Goal: Communication & Community: Answer question/provide support

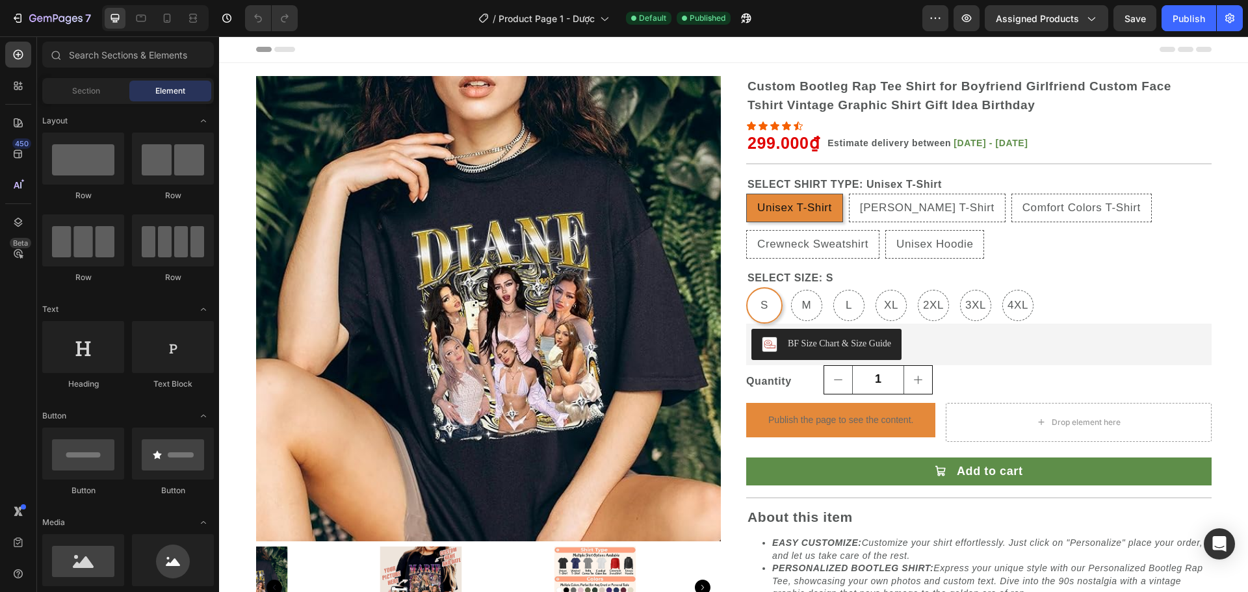
radio input "false"
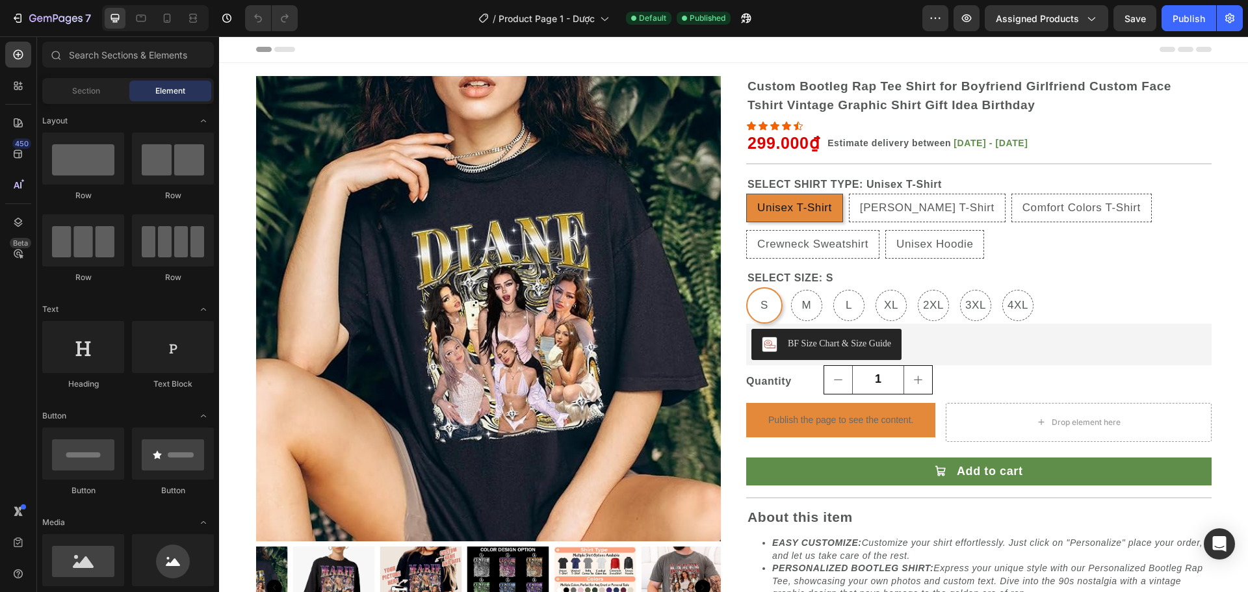
radio input "false"
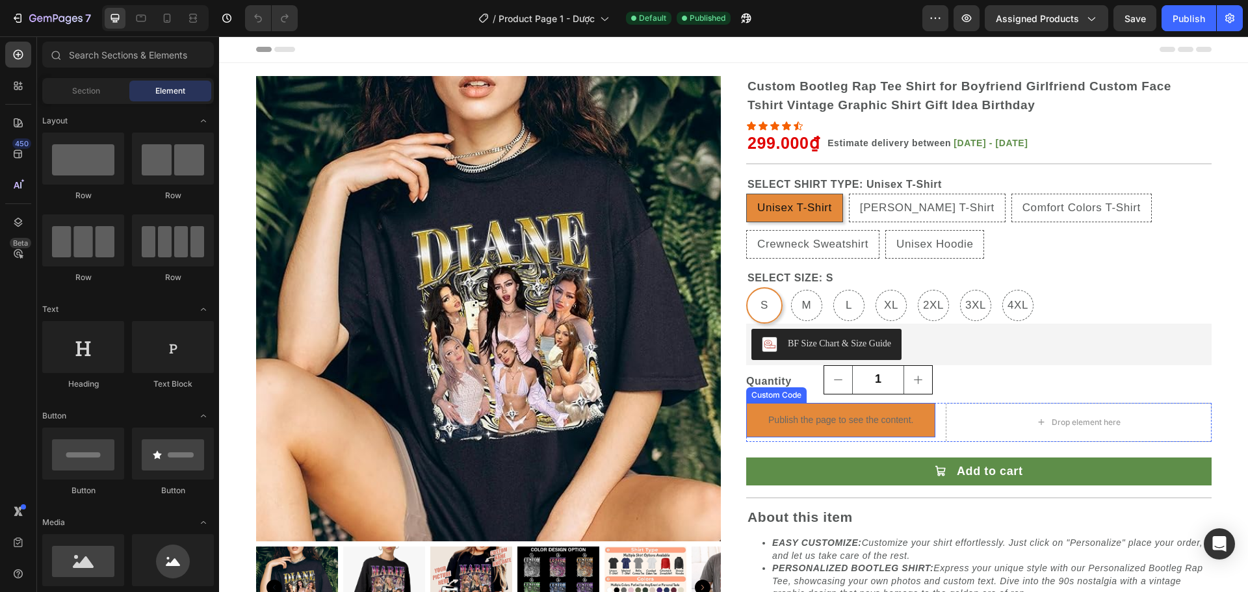
click at [860, 418] on p "Publish the page to see the content." at bounding box center [840, 420] width 189 height 14
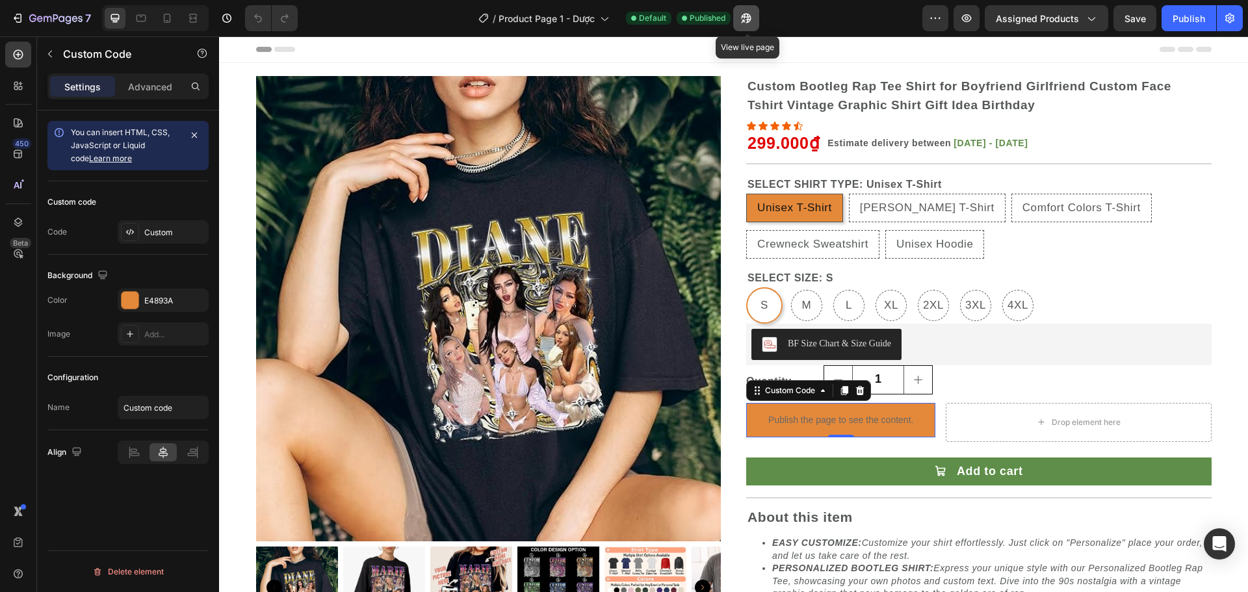
click at [744, 20] on icon "button" at bounding box center [742, 21] width 3 height 3
click at [1061, 274] on div "SELECT SIZE: S S S S M M M L L L XL XL XL 2XL 2XL 2XL 3XL 3XL 3XL 4XL 4XL 4XL" at bounding box center [978, 296] width 465 height 55
radio input "false"
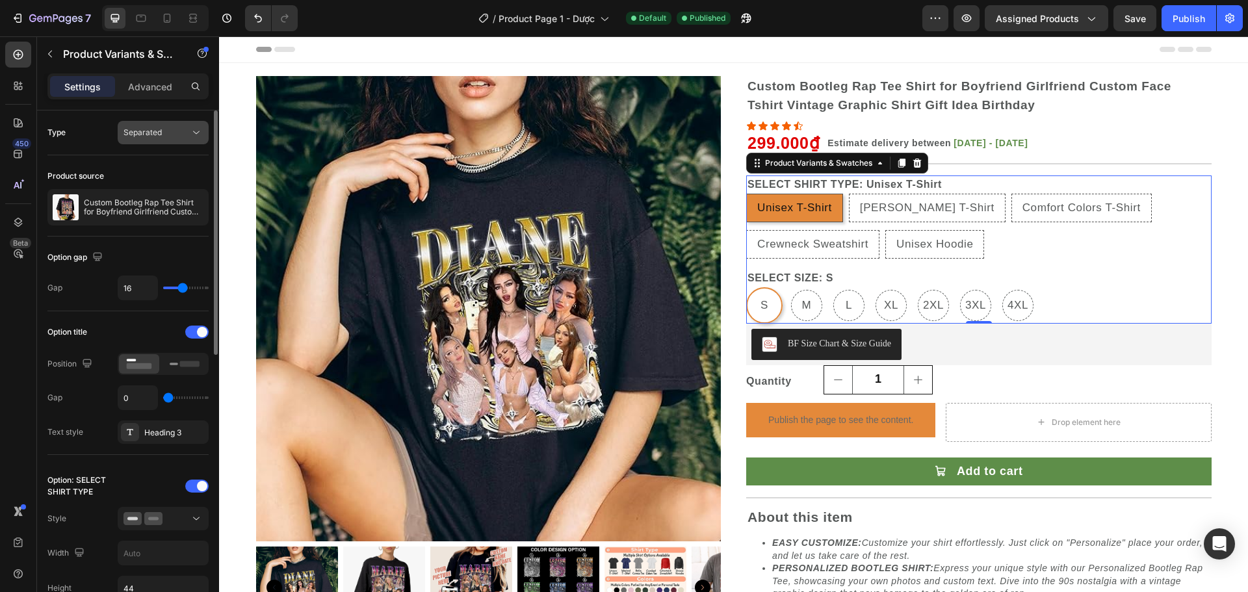
click at [193, 127] on icon at bounding box center [196, 132] width 13 height 13
click at [148, 182] on div "Combine" at bounding box center [150, 189] width 107 height 25
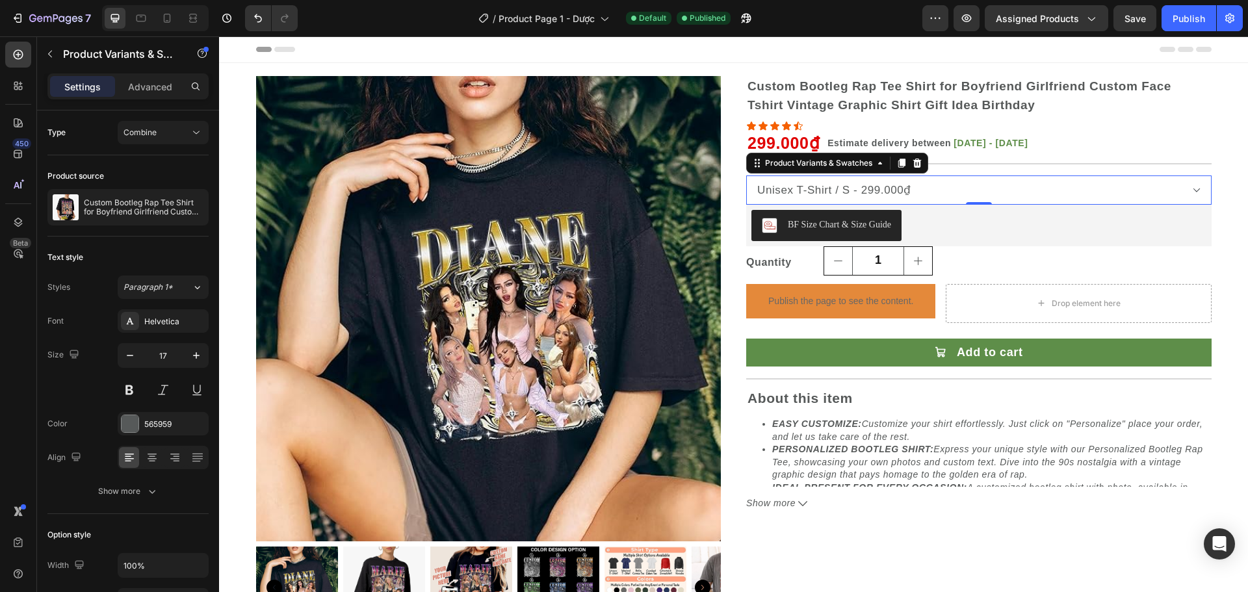
click at [1189, 190] on select "Unisex T-Shirt / S - 299.000₫ Unisex T-Shirt / M - 299.000₫ Unisex T-Shirt / L …" at bounding box center [978, 190] width 465 height 29
click at [1192, 190] on select "Unisex T-Shirt / S - 299.000₫ Unisex T-Shirt / M - 299.000₫ Unisex T-Shirt / L …" at bounding box center [978, 190] width 465 height 29
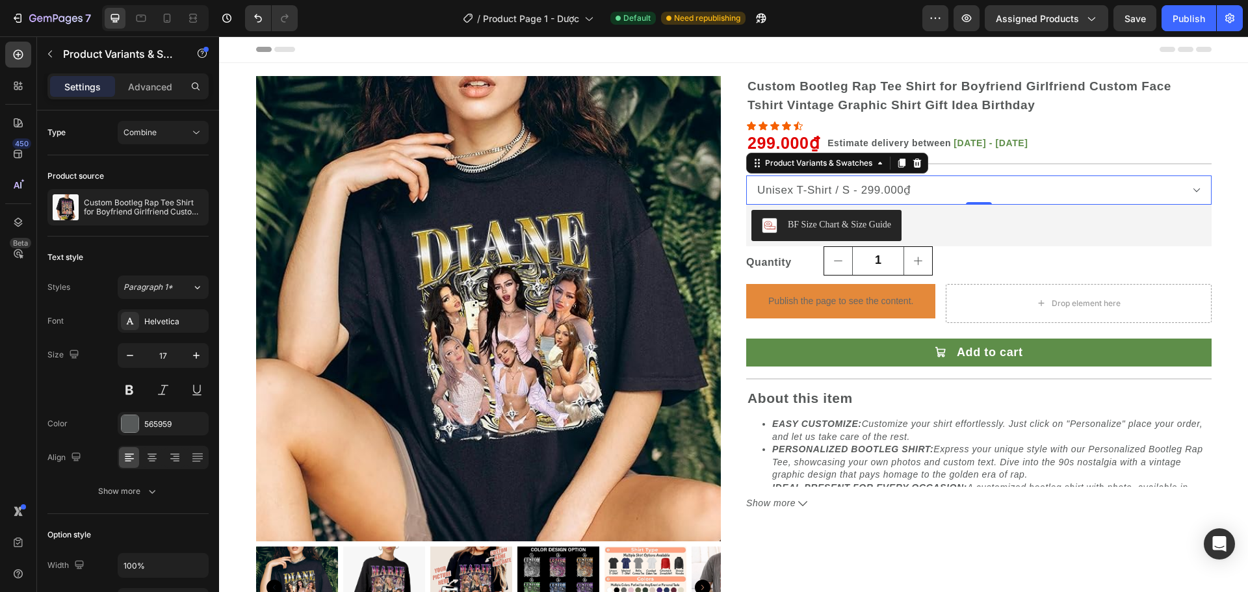
click at [1198, 186] on select "Unisex T-Shirt / S - 299.000₫ Unisex T-Shirt / M - 299.000₫ Unisex T-Shirt / L …" at bounding box center [978, 190] width 465 height 29
click at [1188, 186] on select "Unisex T-Shirt / S - 299.000₫ Unisex T-Shirt / M - 299.000₫ Unisex T-Shirt / L …" at bounding box center [978, 190] width 465 height 29
click at [1194, 189] on select "Unisex T-Shirt / S - 299.000₫ Unisex T-Shirt / M - 299.000₫ Unisex T-Shirt / L …" at bounding box center [978, 190] width 465 height 29
select select "581443243150148222"
click at [746, 176] on select "Unisex T-Shirt / S - 299.000₫ Unisex T-Shirt / M - 299.000₫ Unisex T-Shirt / L …" at bounding box center [978, 190] width 465 height 29
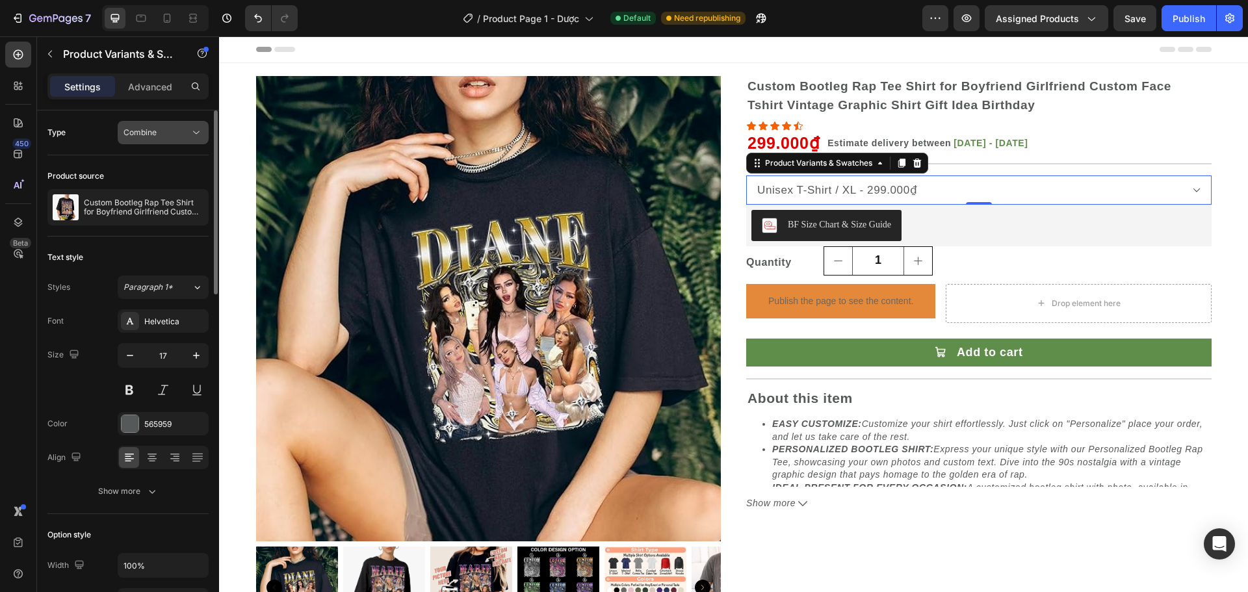
click at [199, 135] on icon at bounding box center [196, 132] width 13 height 13
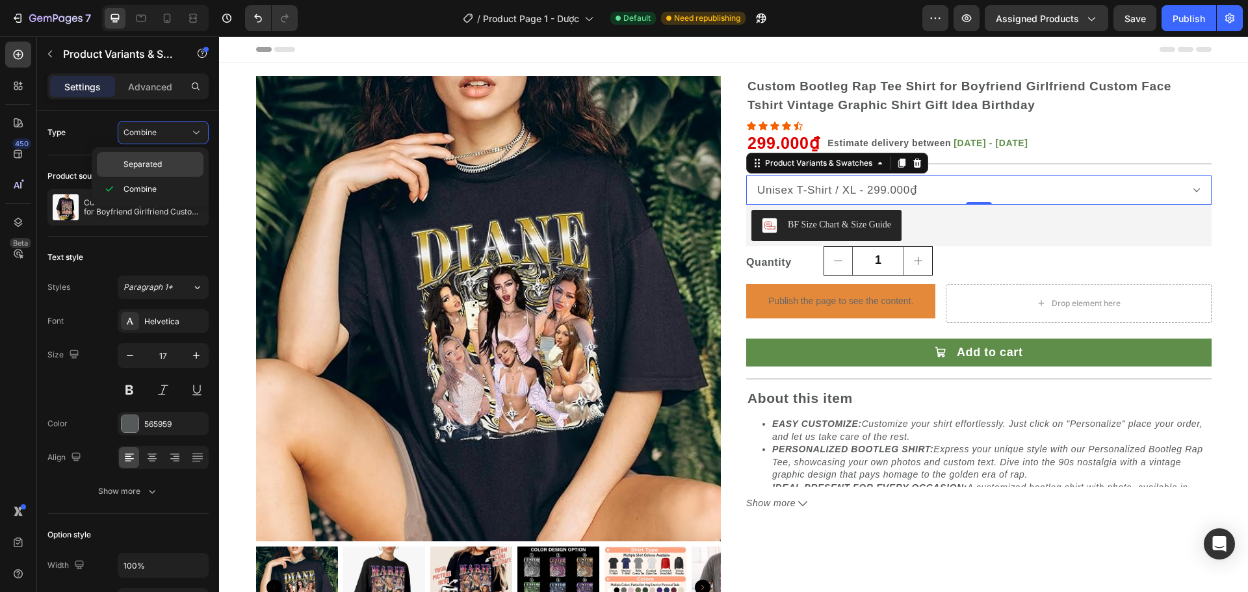
click at [167, 166] on p "Separated" at bounding box center [161, 165] width 74 height 12
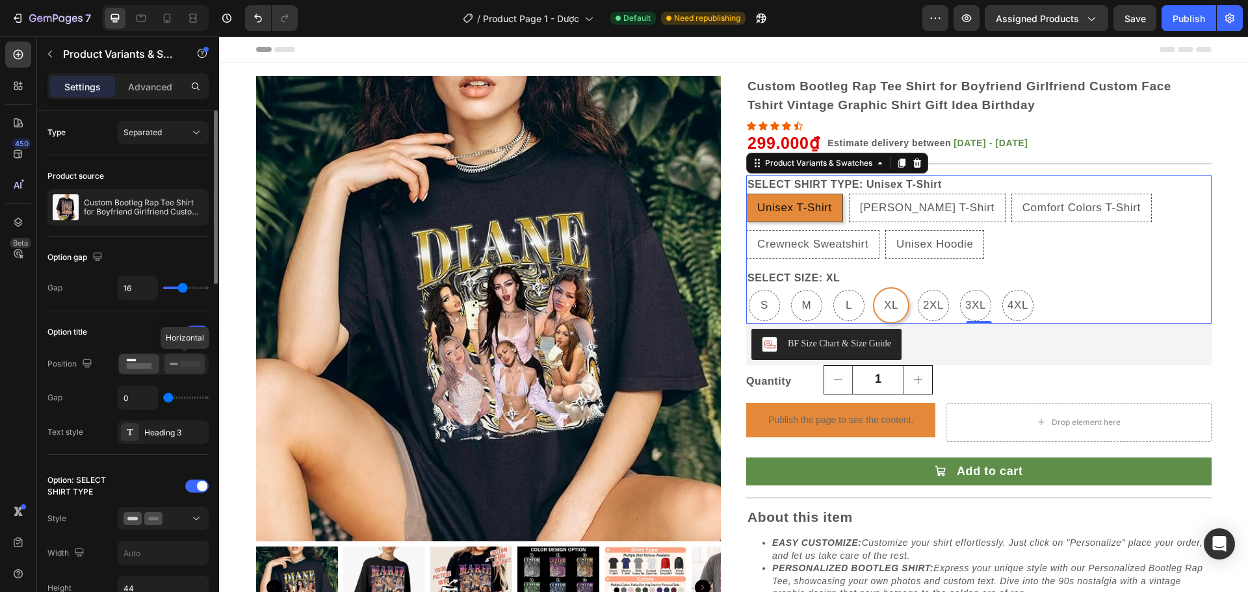
click at [175, 369] on icon at bounding box center [185, 364] width 30 height 14
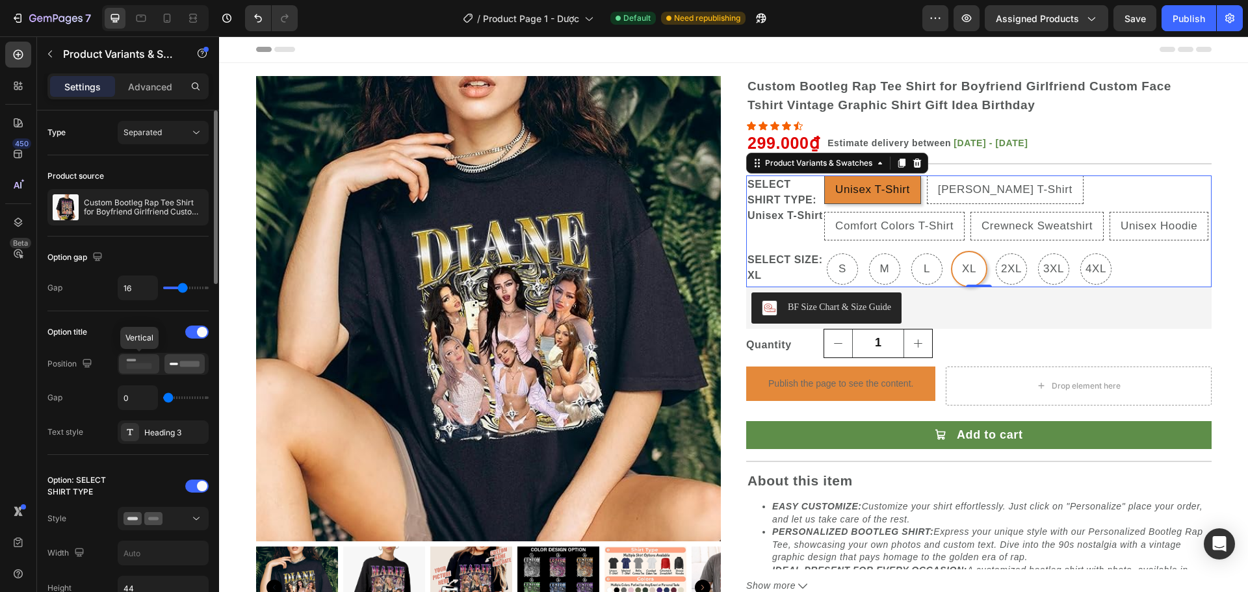
click at [130, 356] on div at bounding box center [139, 364] width 40 height 20
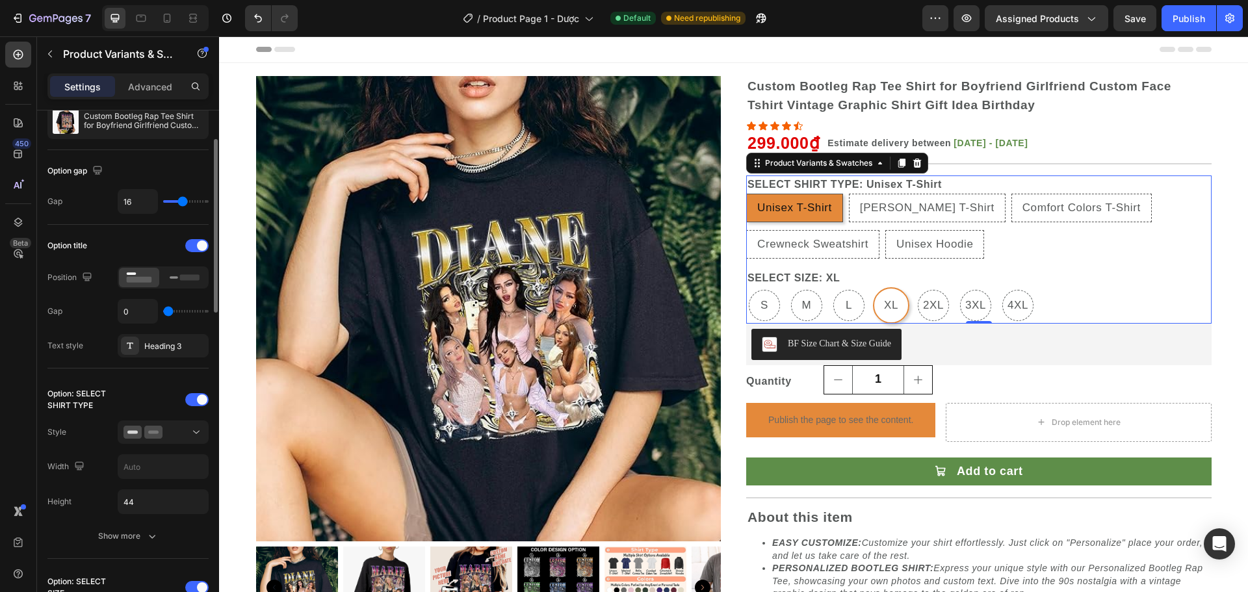
scroll to position [173, 0]
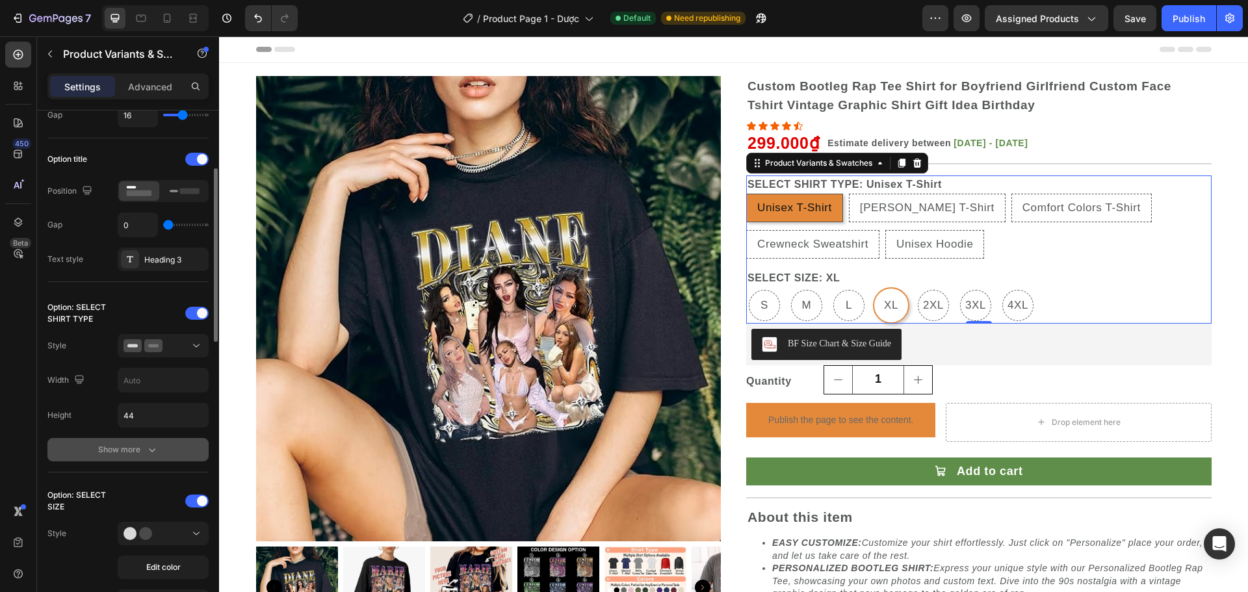
click at [148, 459] on button "Show more" at bounding box center [127, 449] width 161 height 23
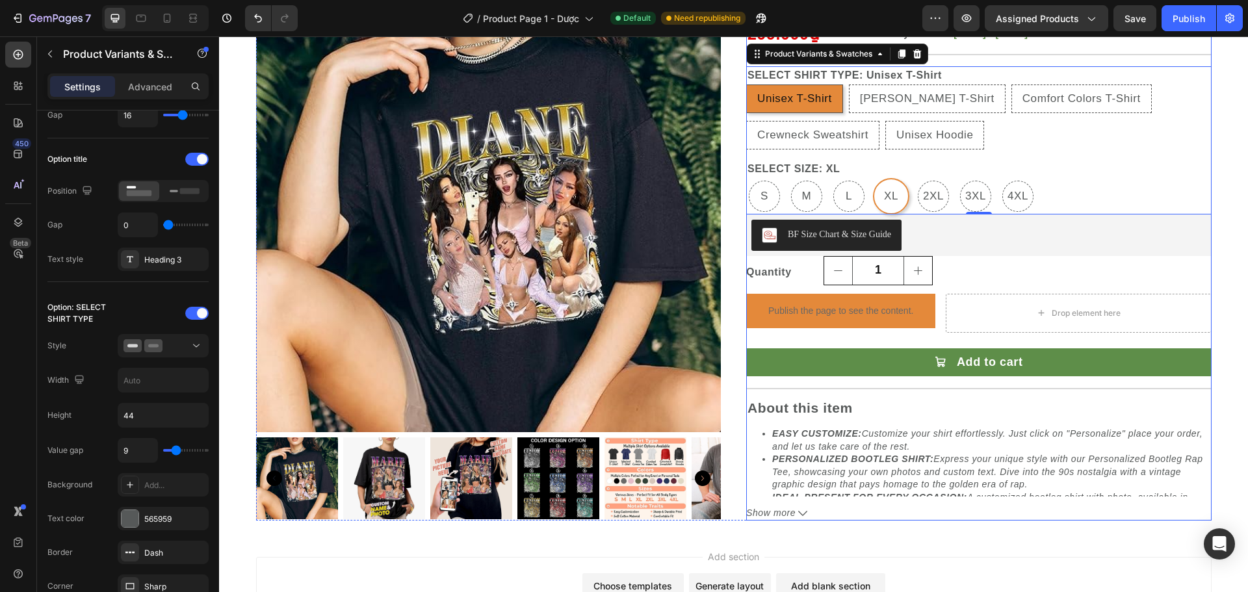
scroll to position [62, 0]
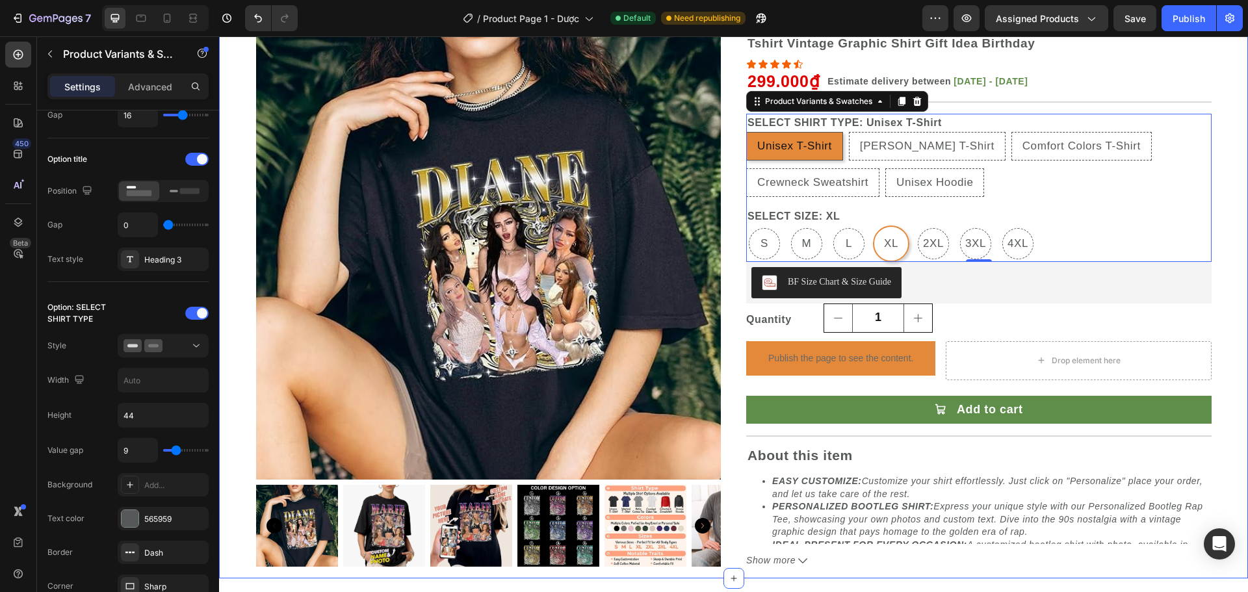
click at [1222, 272] on div "Product Images Product Images Custom Bootleg Rap Tee Shirt for Boyfriend Girlfr…" at bounding box center [733, 296] width 1029 height 564
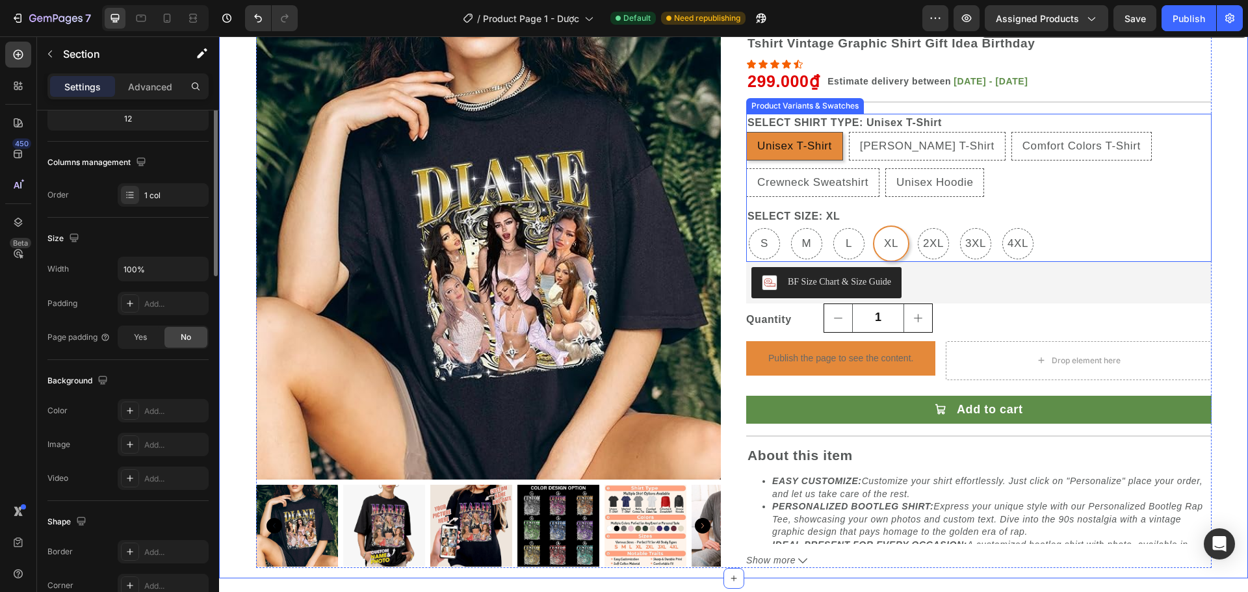
scroll to position [0, 0]
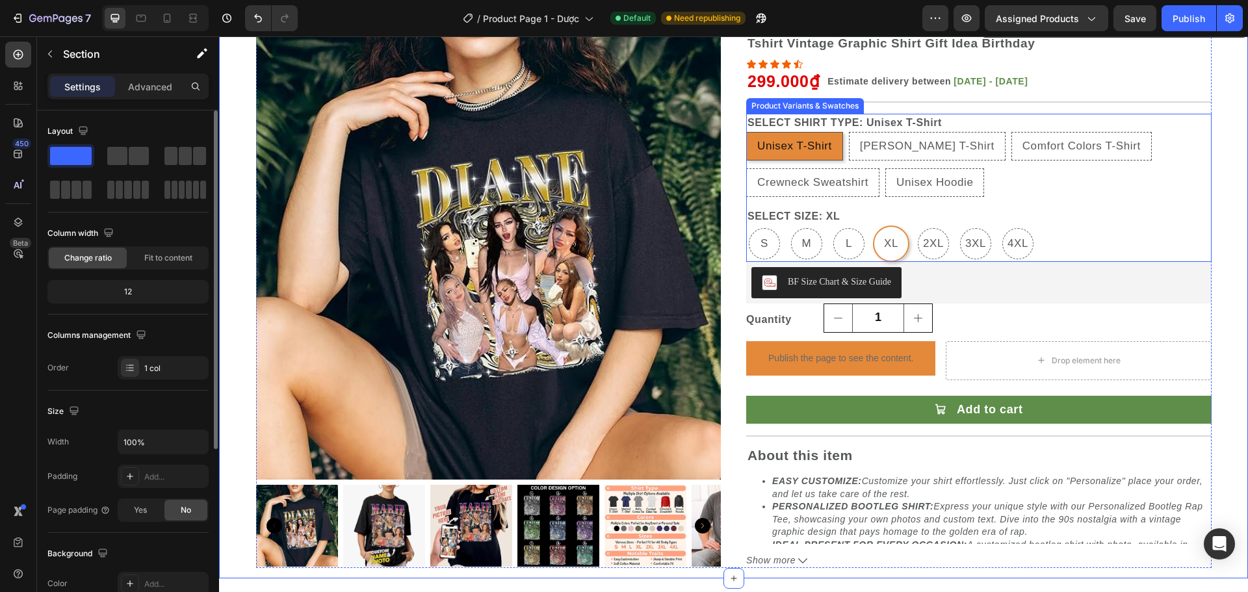
click at [1114, 224] on div "SELECT SIZE: XL S S S M M M L L L XL XL XL 2XL 2XL 2XL 3XL 3XL 3XL 4XL 4XL 4XL" at bounding box center [978, 234] width 465 height 55
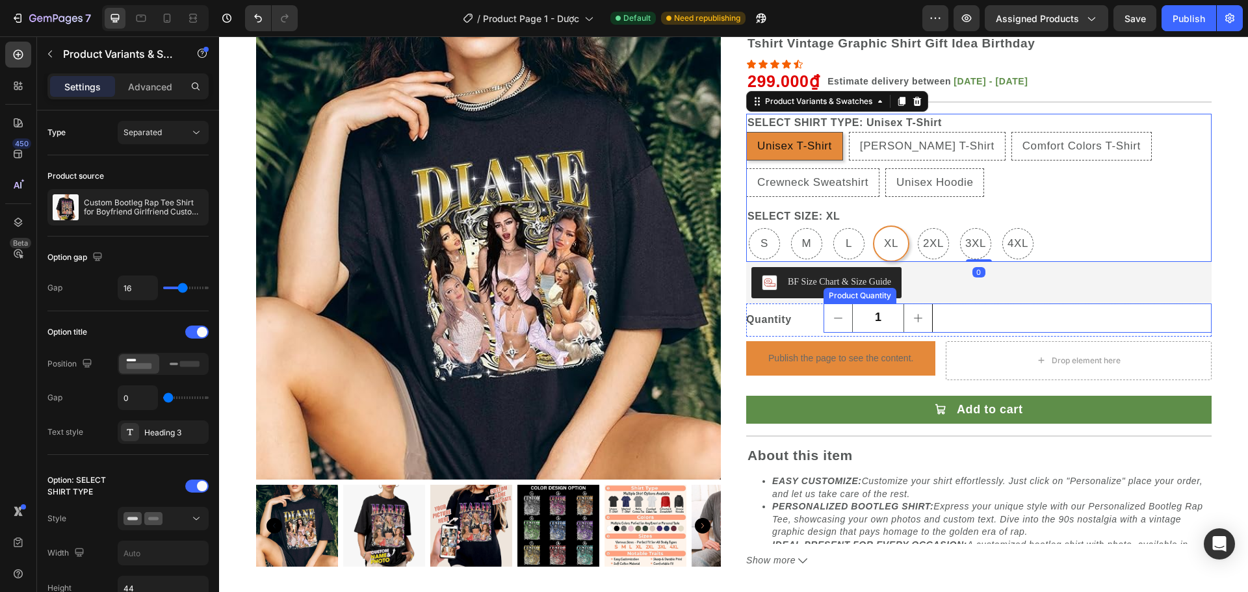
click at [1069, 307] on div "1" at bounding box center [1017, 318] width 387 height 29
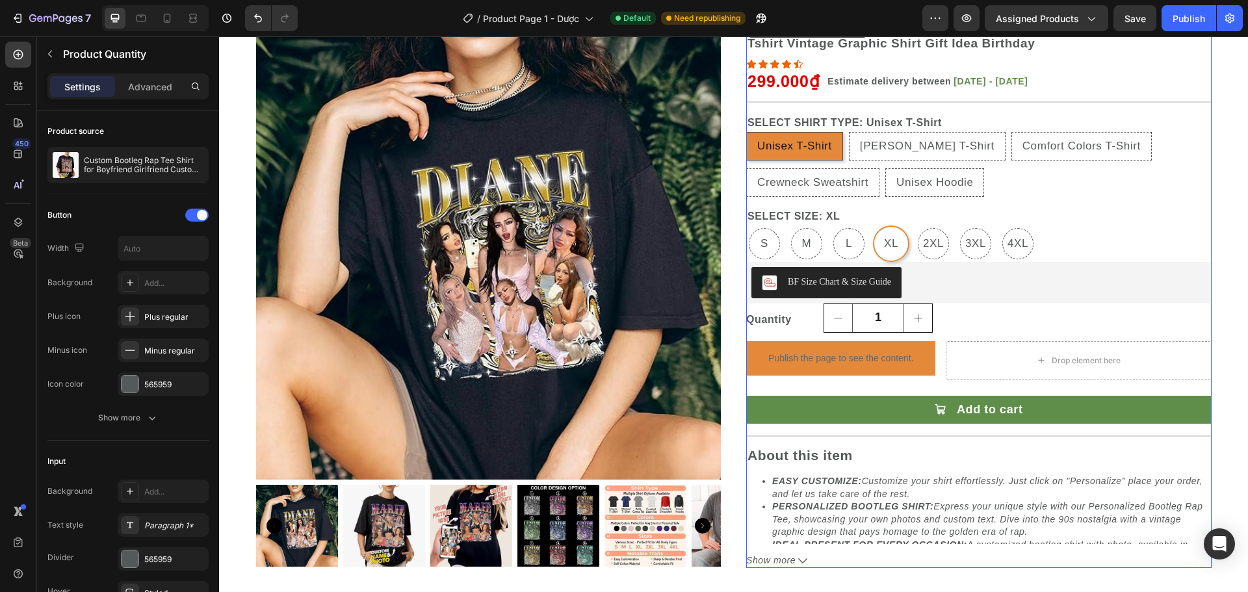
click at [1073, 280] on div "BF Size Chart & Size Guide" at bounding box center [979, 282] width 455 height 31
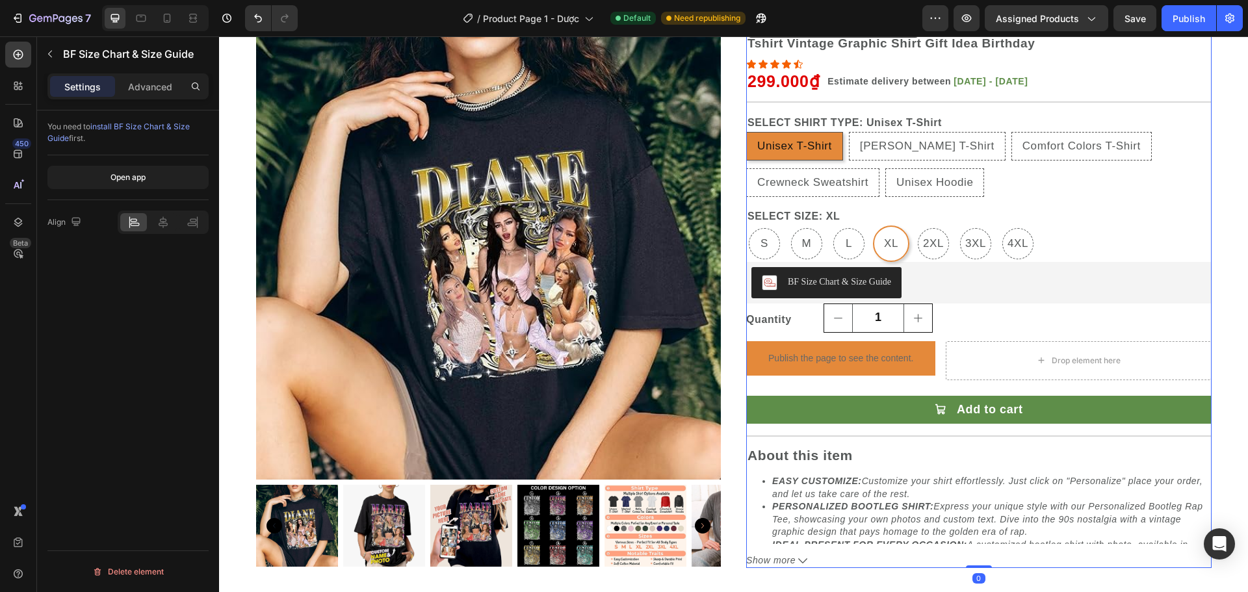
click at [1089, 218] on div "SELECT SIZE: XL S S S M M M L L L XL XL XL 2XL 2XL 2XL 3XL 3XL 3XL 4XL 4XL 4XL" at bounding box center [978, 234] width 465 height 55
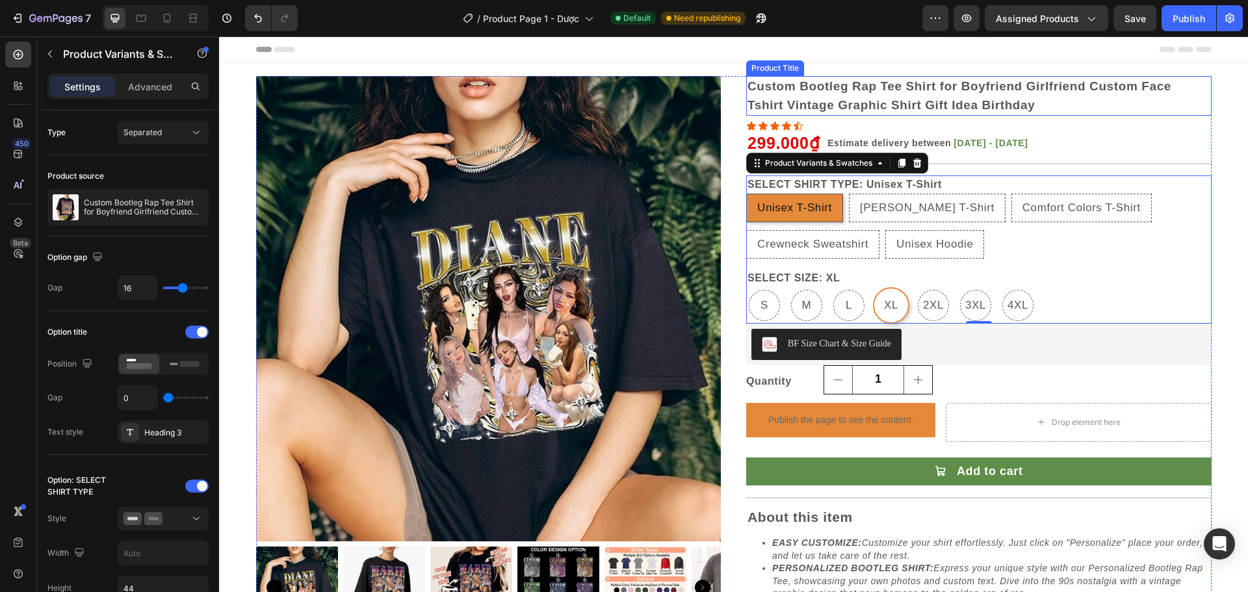
click at [1085, 112] on h2 "Custom Bootleg Rap Tee Shirt for Boyfriend Girlfriend Custom Face Tshirt Vintag…" at bounding box center [978, 96] width 465 height 40
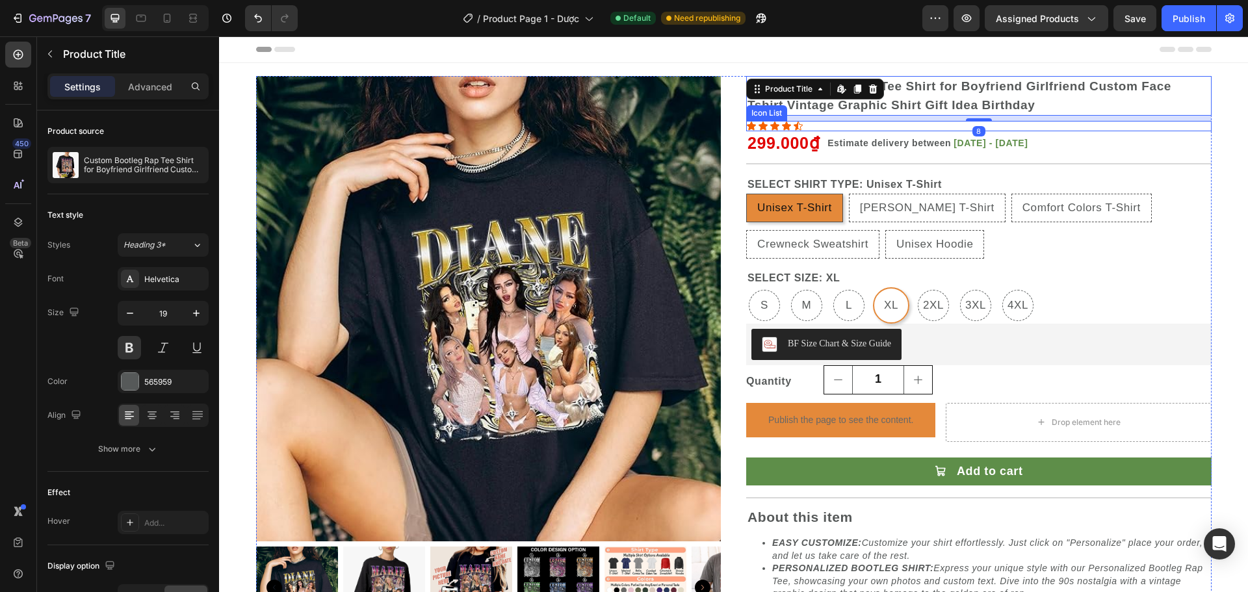
click at [1029, 134] on div "Estimate delivery between Aug 28, 2025 - Aug 31, 2025" at bounding box center [927, 143] width 203 height 18
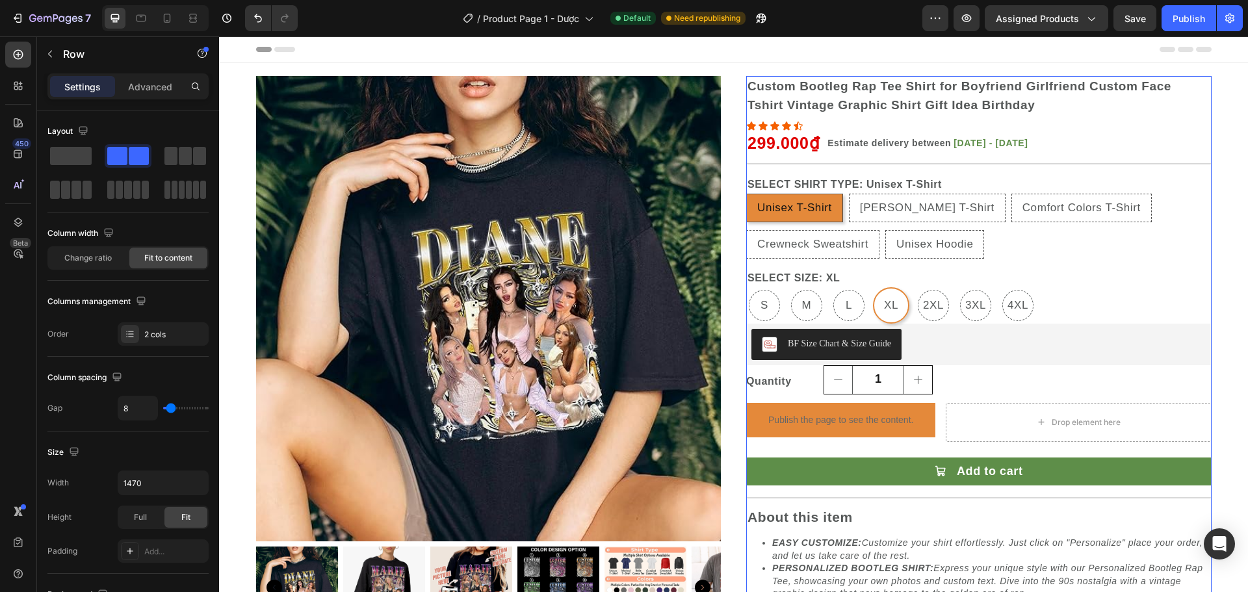
click at [1082, 146] on div "299.000₫ Product Price Product Price 299.000₫ Product Price Product Price Estim…" at bounding box center [978, 143] width 465 height 24
click at [975, 214] on div "Unisex T-Shirt Unisex T-Shirt Unisex T-Shirt Bella Canvas T-Shirt Bella Canvas …" at bounding box center [978, 226] width 465 height 65
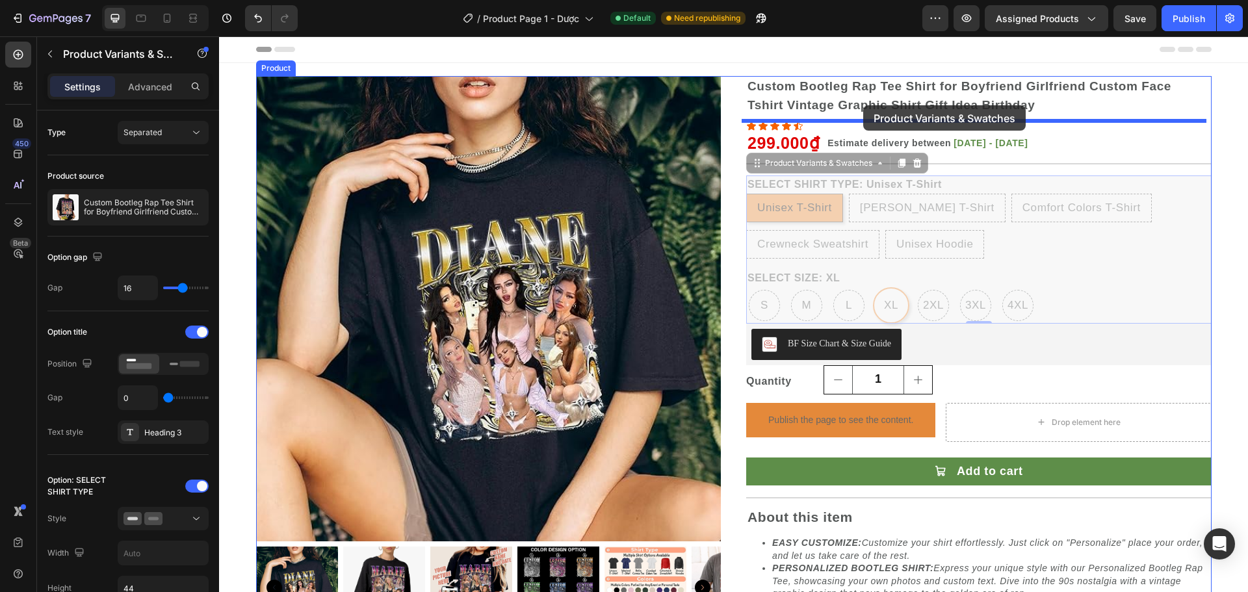
drag, startPoint x: 746, startPoint y: 167, endPoint x: 863, endPoint y: 105, distance: 132.9
click at [863, 105] on div "Header Product Images Product Images Custom Bootleg Rap Tee Shirt for Boyfriend…" at bounding box center [733, 431] width 1029 height 791
radio input "true"
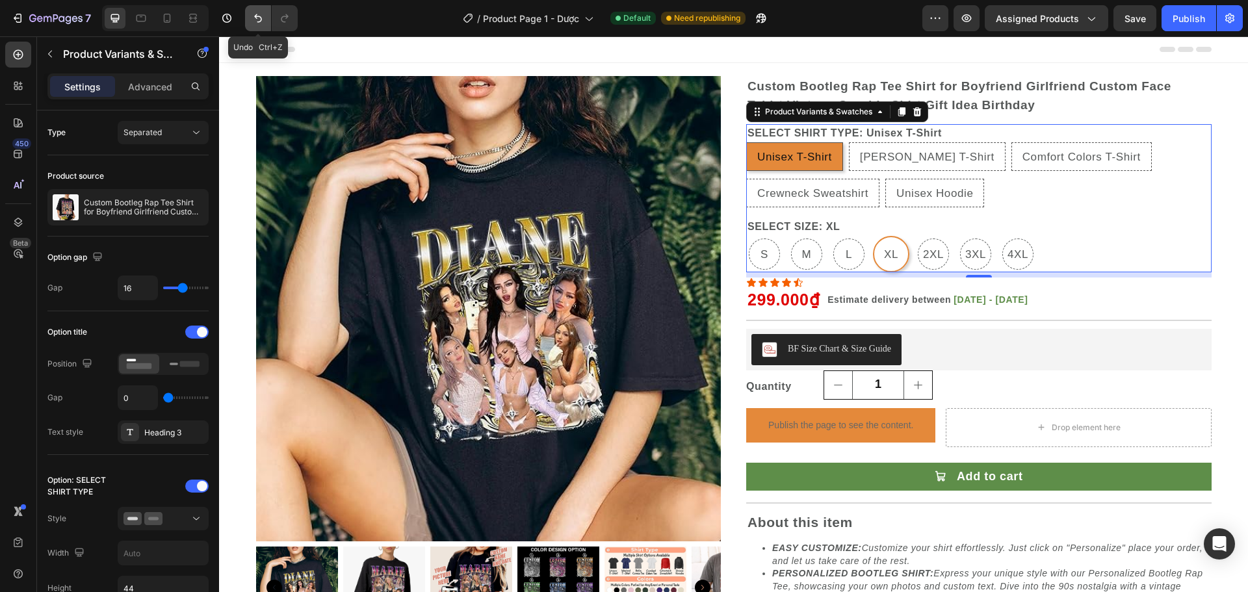
click at [251, 13] on button "Undo/Redo" at bounding box center [258, 18] width 26 height 26
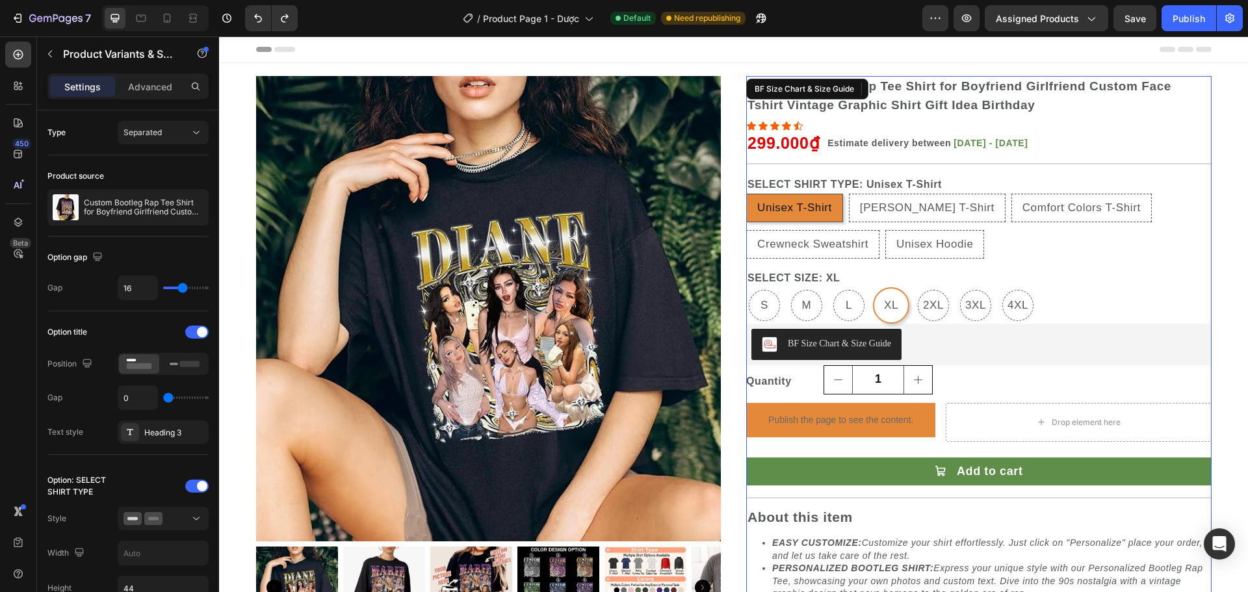
click at [788, 339] on div "BF Size Chart & Size Guide" at bounding box center [839, 344] width 103 height 14
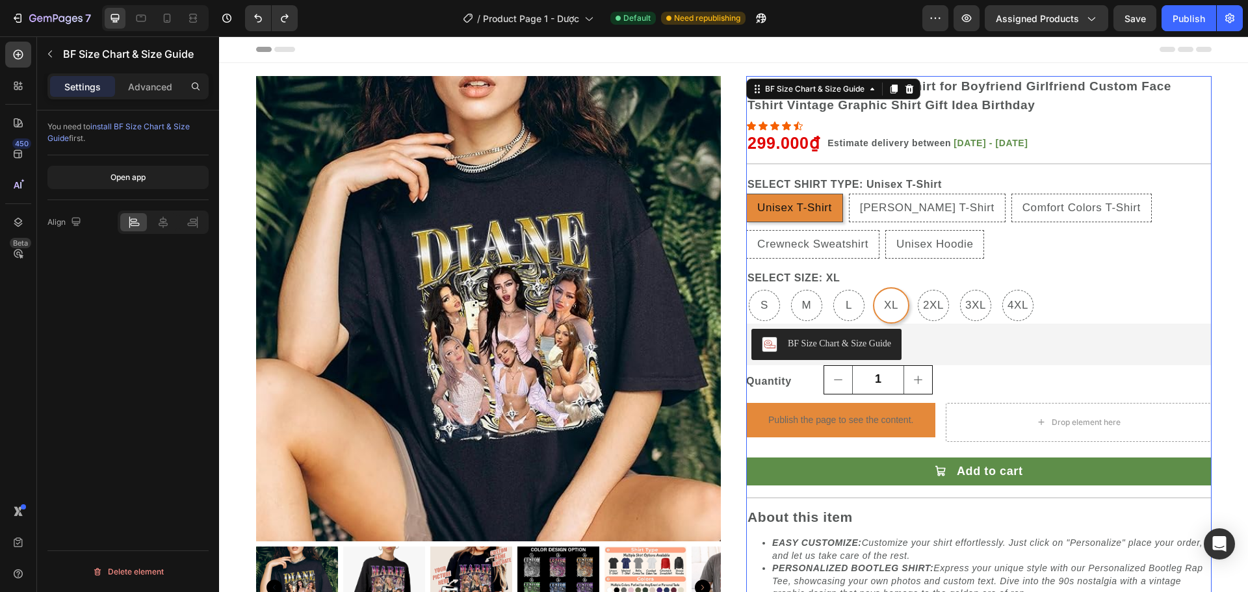
click at [963, 337] on div "BF Size Chart & Size Guide" at bounding box center [979, 344] width 455 height 31
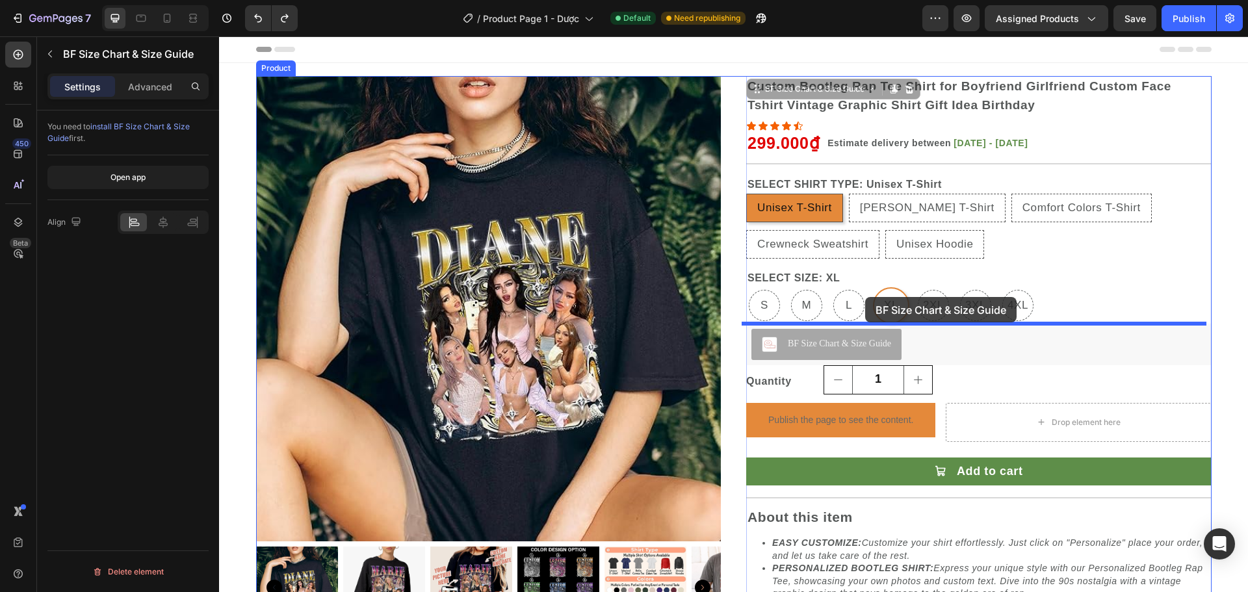
drag, startPoint x: 781, startPoint y: 337, endPoint x: 865, endPoint y: 297, distance: 92.8
click at [865, 297] on div "Header Product Images Product Images Custom Bootleg Rap Tee Shirt for Boyfriend…" at bounding box center [733, 431] width 1029 height 791
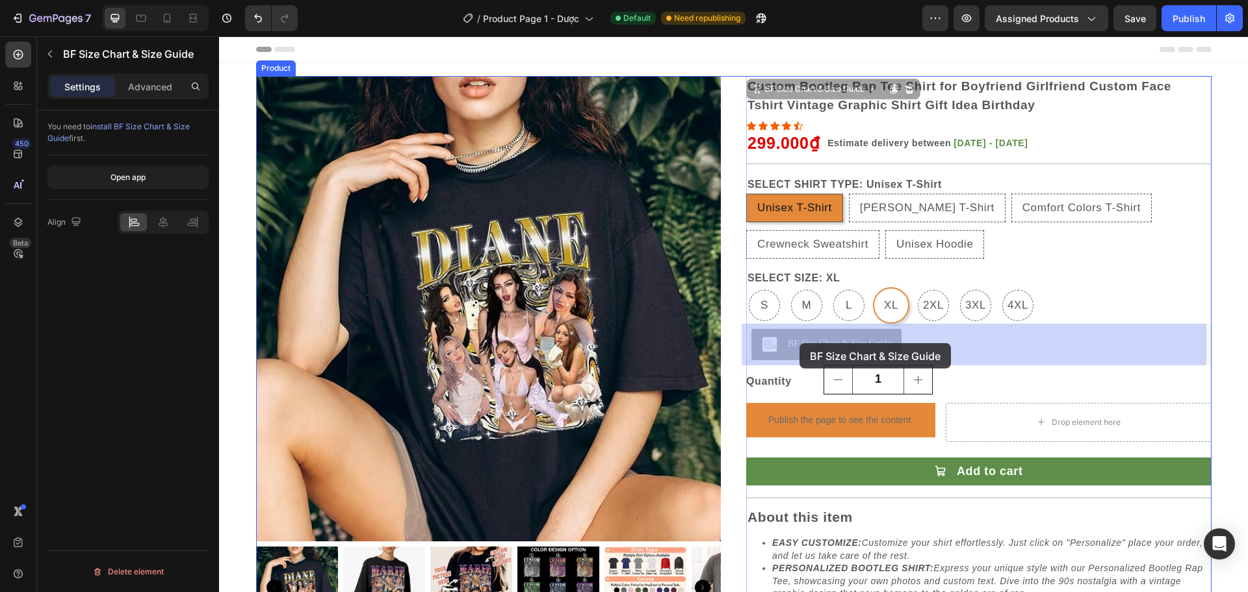
drag, startPoint x: 817, startPoint y: 332, endPoint x: 800, endPoint y: 343, distance: 20.7
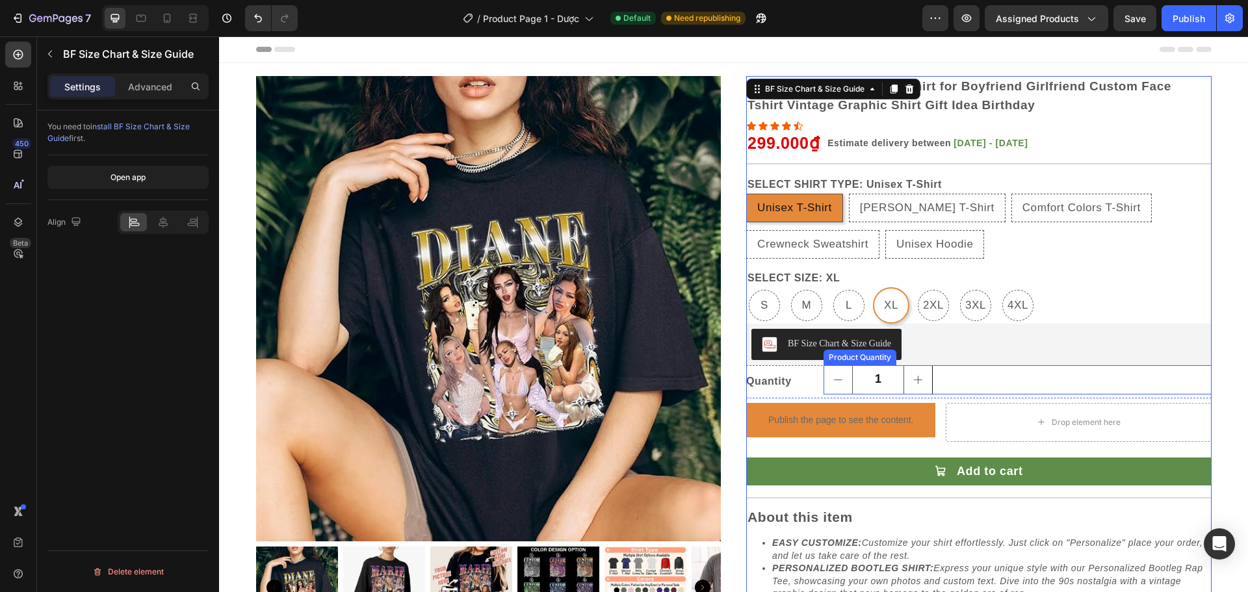
scroll to position [86, 0]
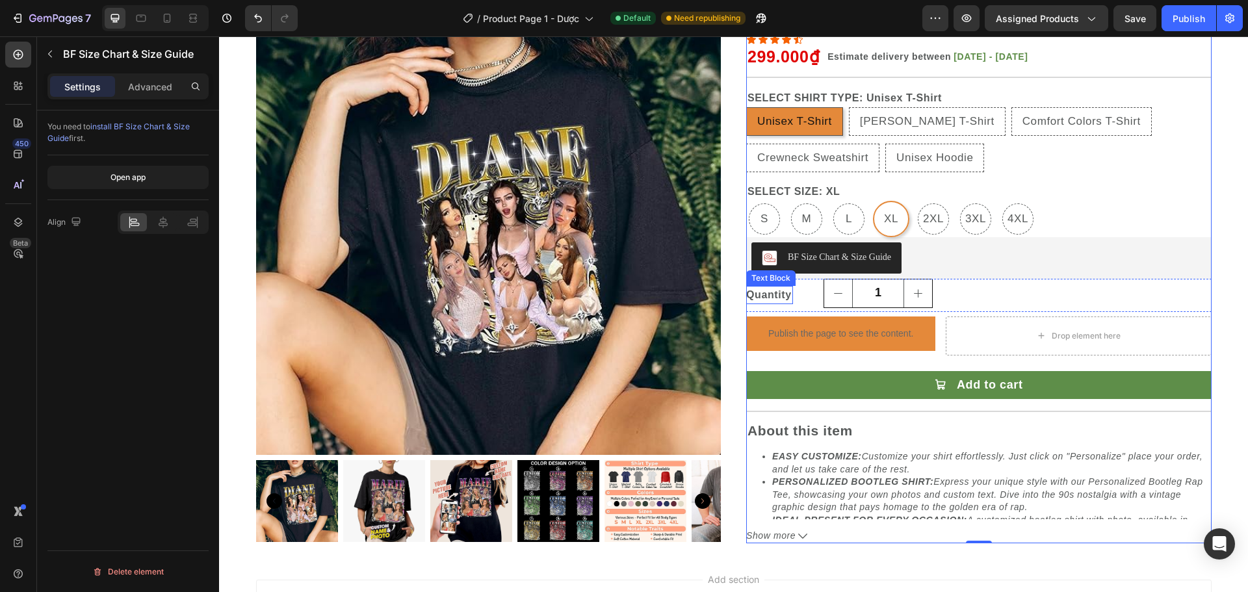
click at [785, 292] on p "Quantity" at bounding box center [769, 295] width 46 height 19
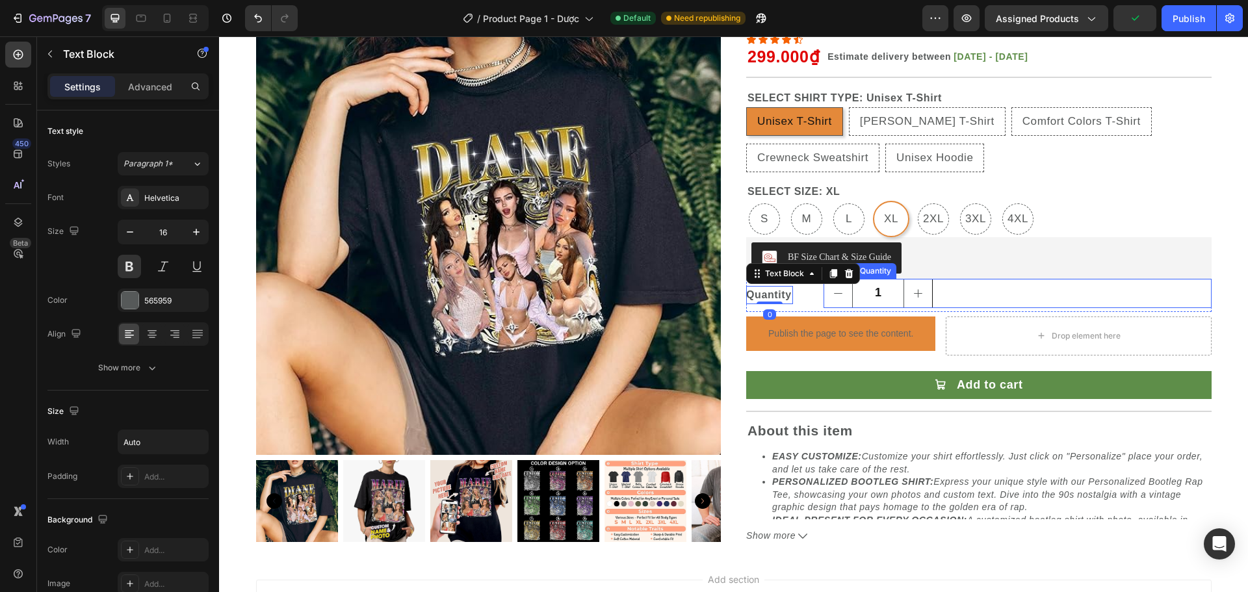
click at [1060, 305] on div "1" at bounding box center [1017, 293] width 387 height 29
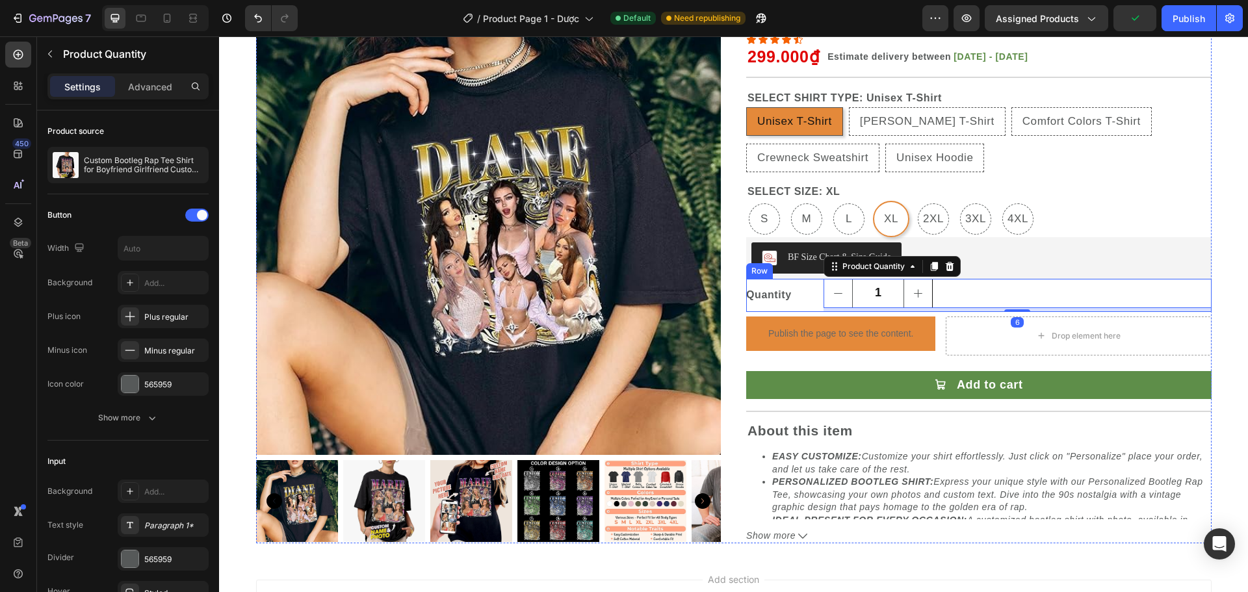
click at [817, 291] on div "Quantity Text Block" at bounding box center [784, 295] width 77 height 33
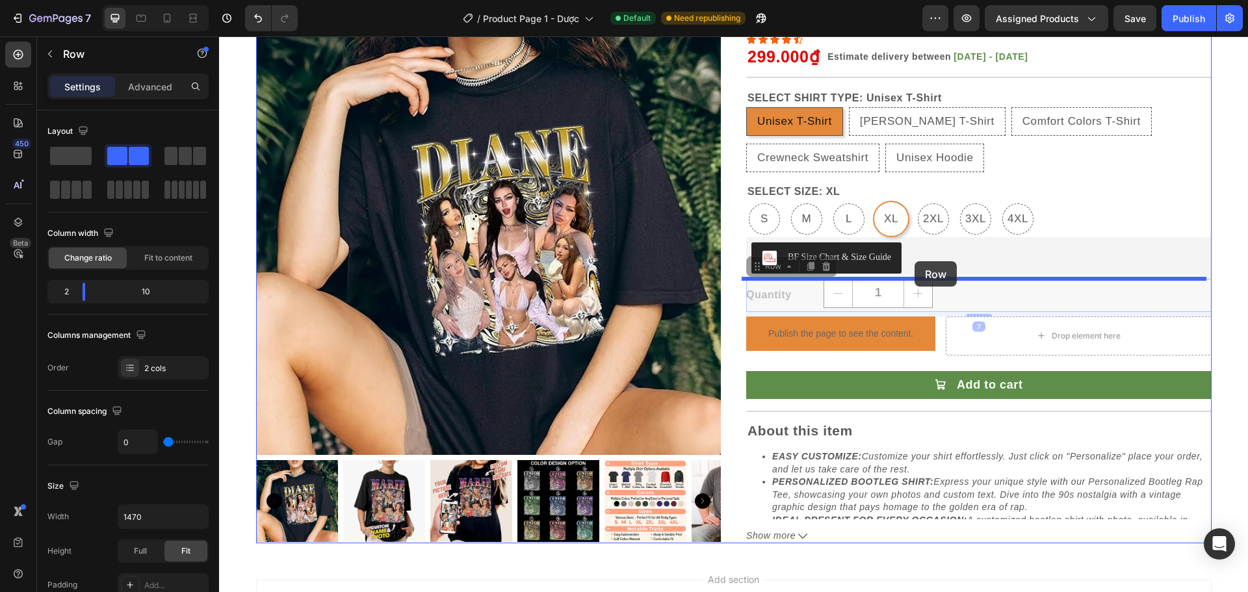
drag, startPoint x: 763, startPoint y: 270, endPoint x: 915, endPoint y: 261, distance: 151.7
click at [915, 261] on div "Header Product Images Product Images Custom Bootleg Rap Tee Shirt for Boyfriend…" at bounding box center [733, 345] width 1029 height 791
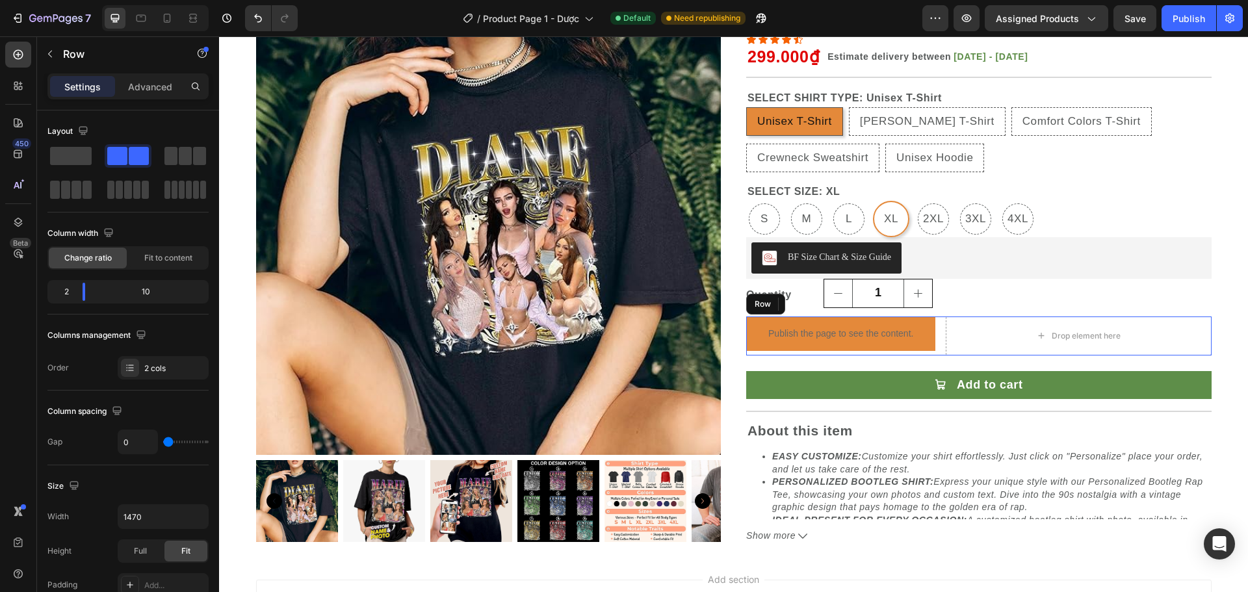
click at [938, 349] on div "Publish the page to see the content. Custom Code Drop element here Row" at bounding box center [978, 336] width 465 height 39
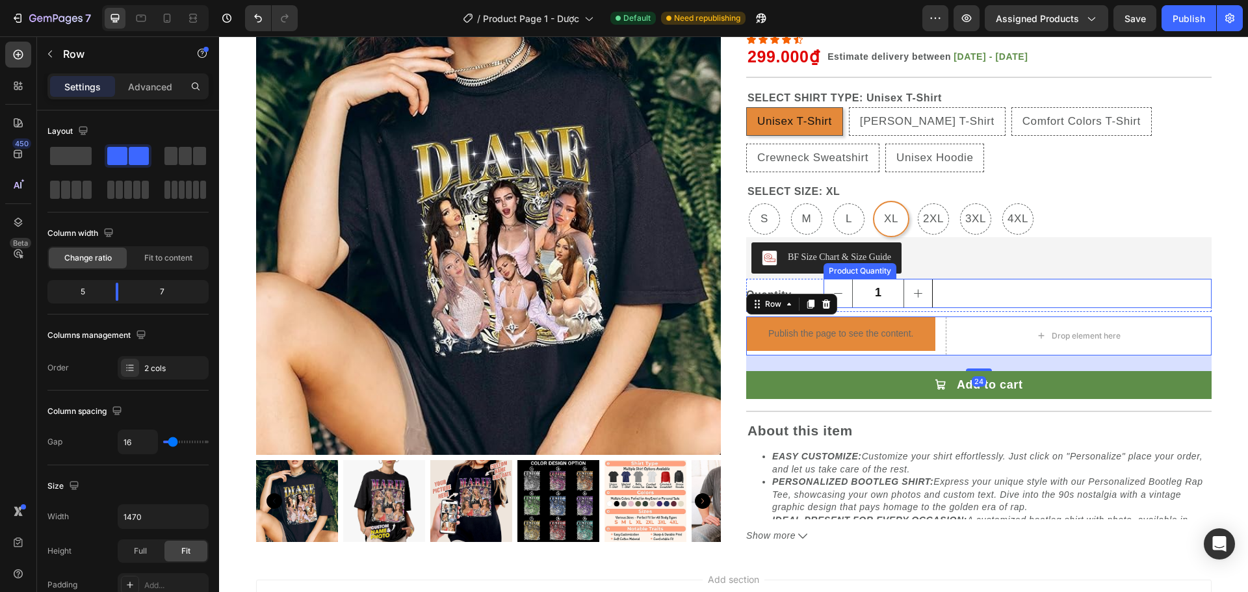
click at [980, 301] on div "1" at bounding box center [1017, 293] width 387 height 29
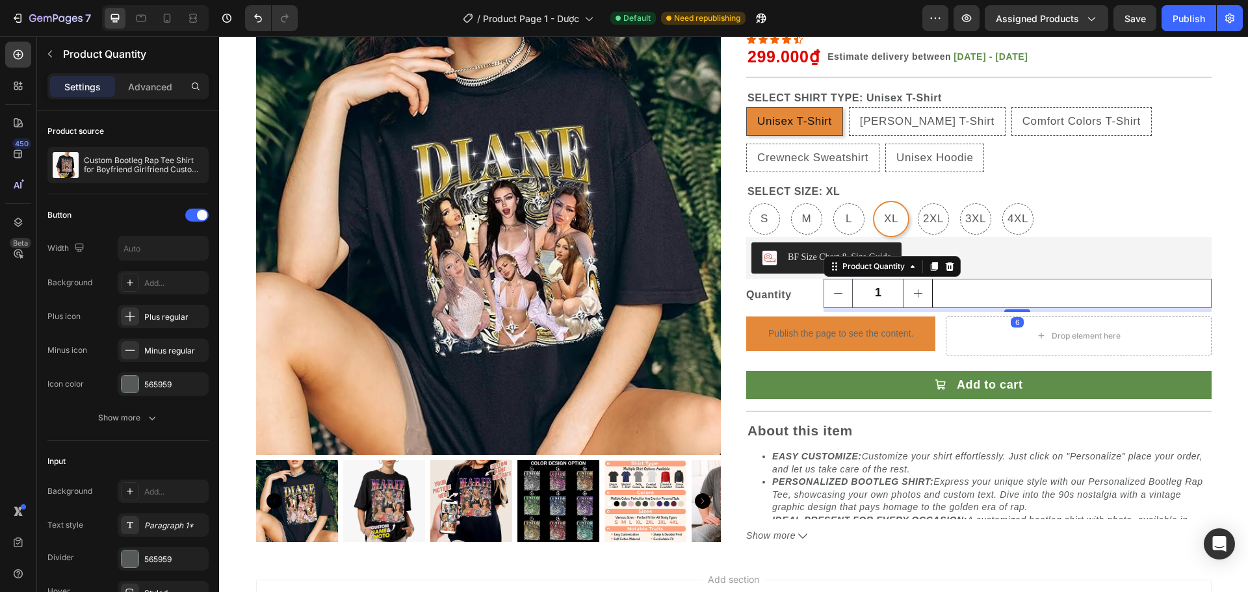
click at [1009, 313] on div "Custom Bootleg Rap Tee Shirt for Boyfriend Girlfriend Custom Face Tshirt Vintag…" at bounding box center [978, 267] width 465 height 554
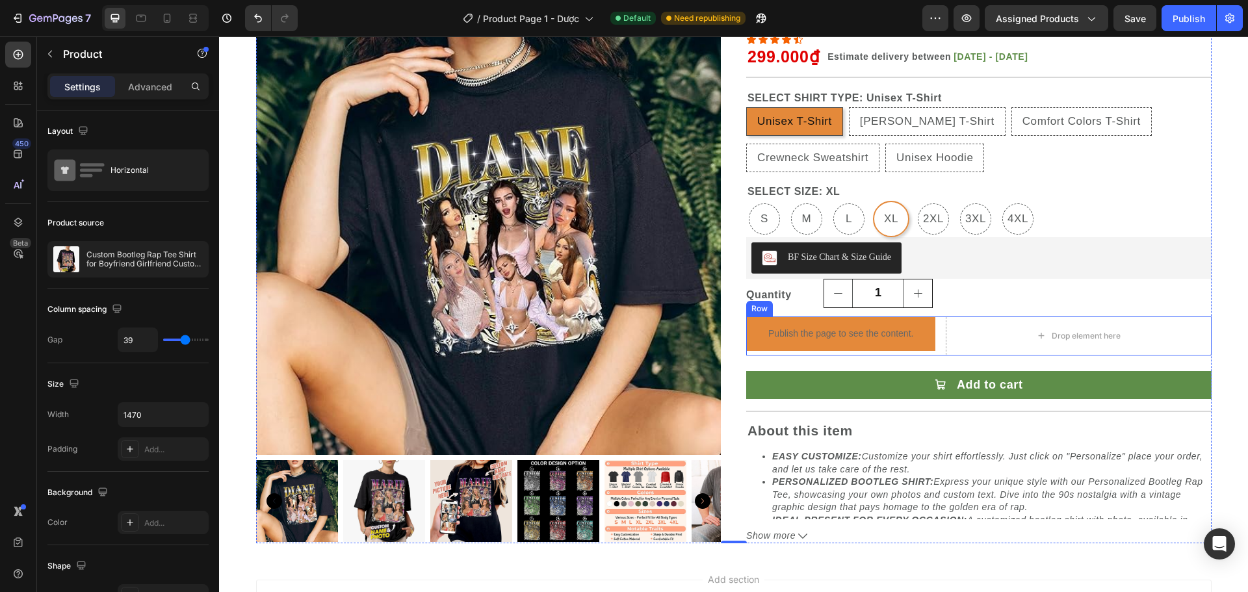
click at [935, 329] on div "Publish the page to see the content. Custom Code Drop element here Row" at bounding box center [978, 336] width 465 height 39
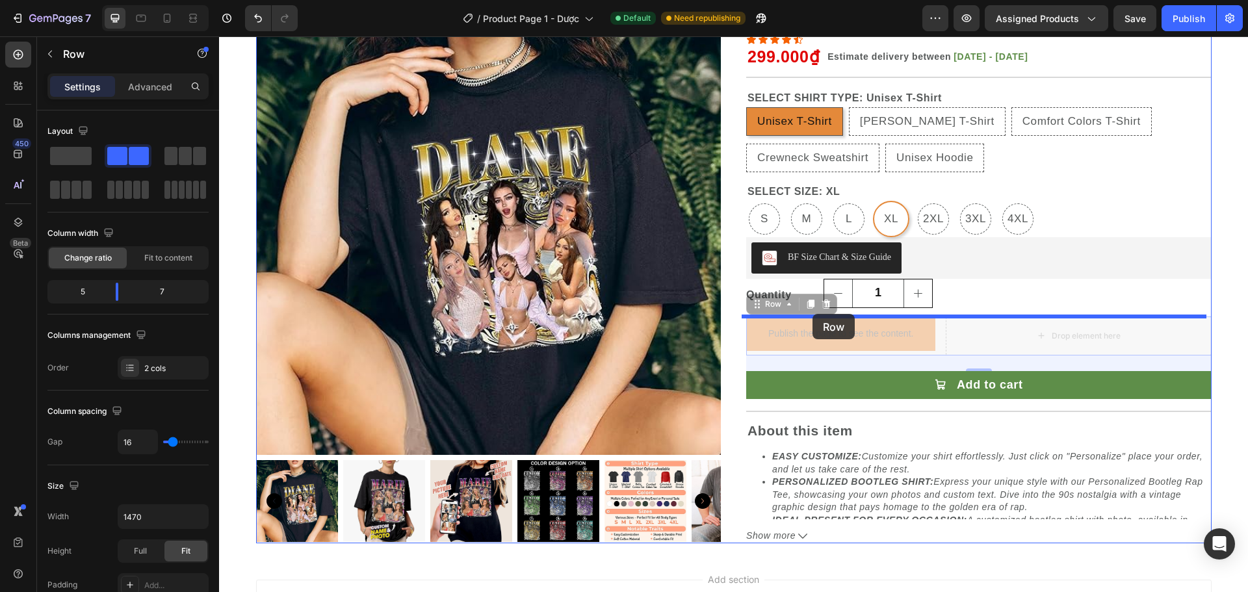
drag, startPoint x: 754, startPoint y: 306, endPoint x: 813, endPoint y: 314, distance: 59.1
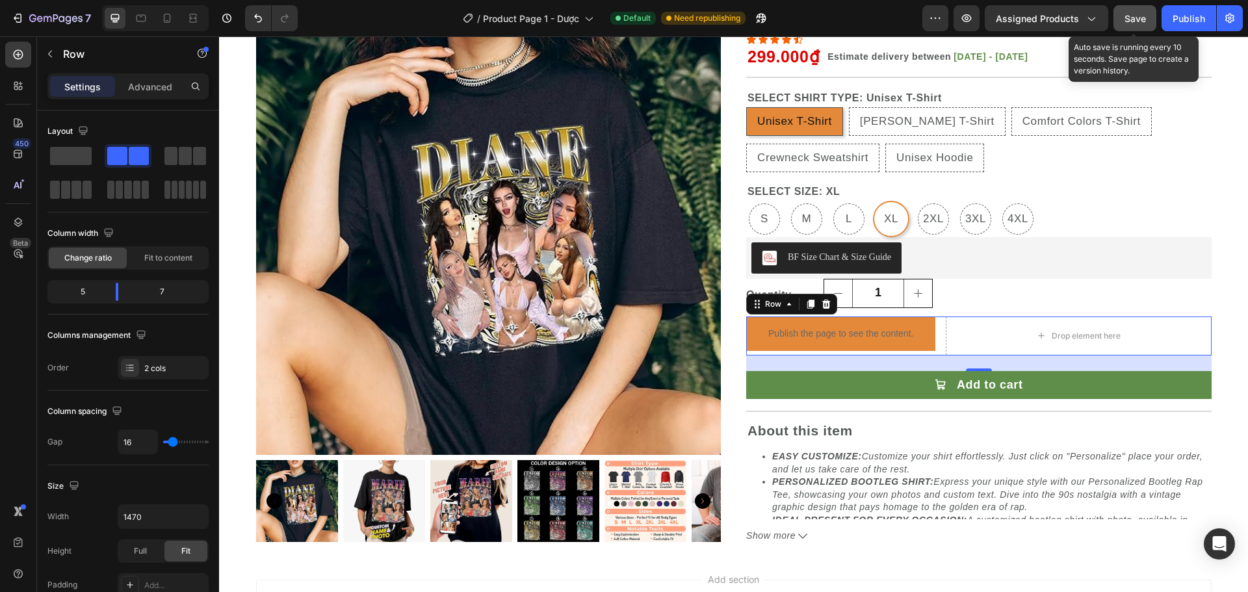
click at [1143, 27] on button "Save" at bounding box center [1135, 18] width 43 height 26
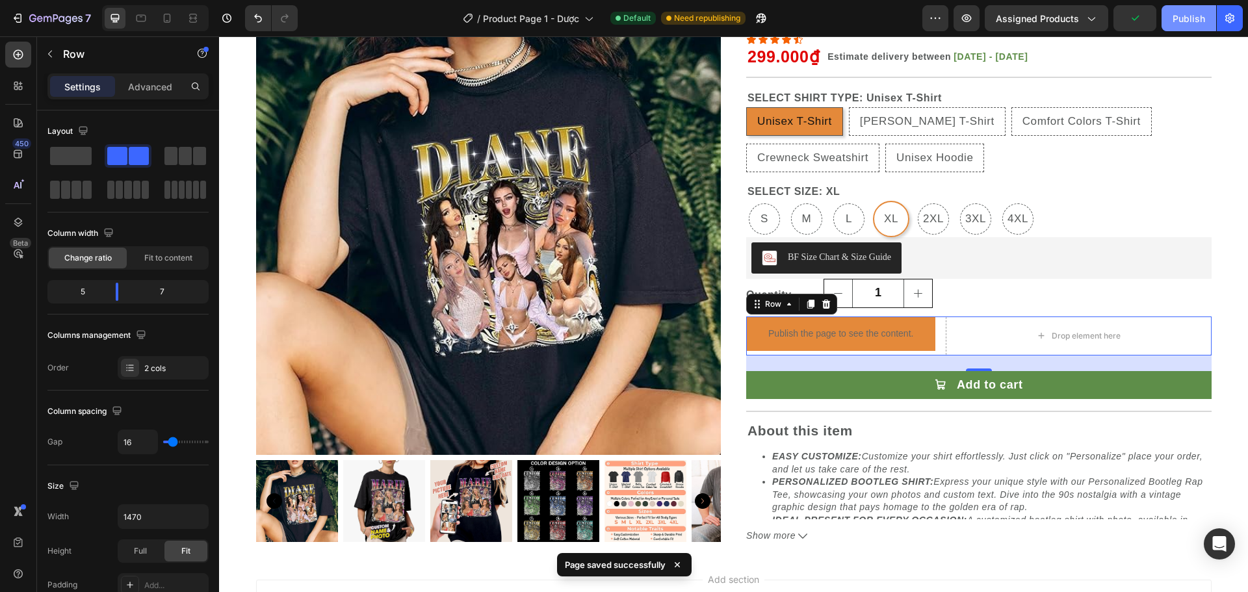
click at [1198, 16] on div "Publish" at bounding box center [1189, 19] width 33 height 14
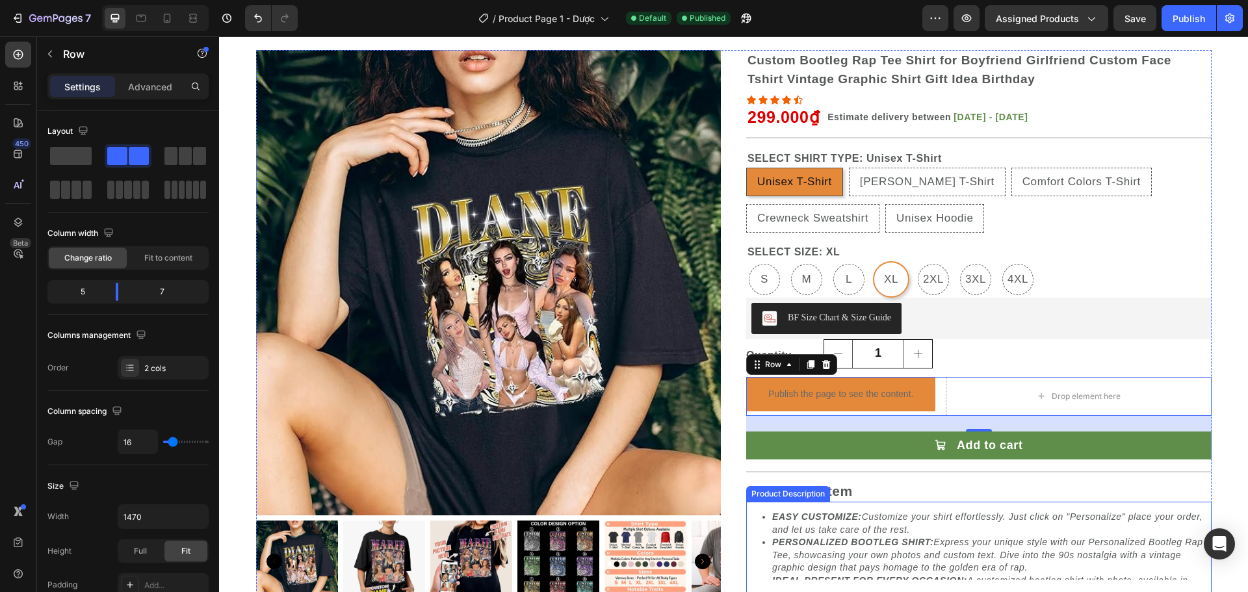
scroll to position [0, 0]
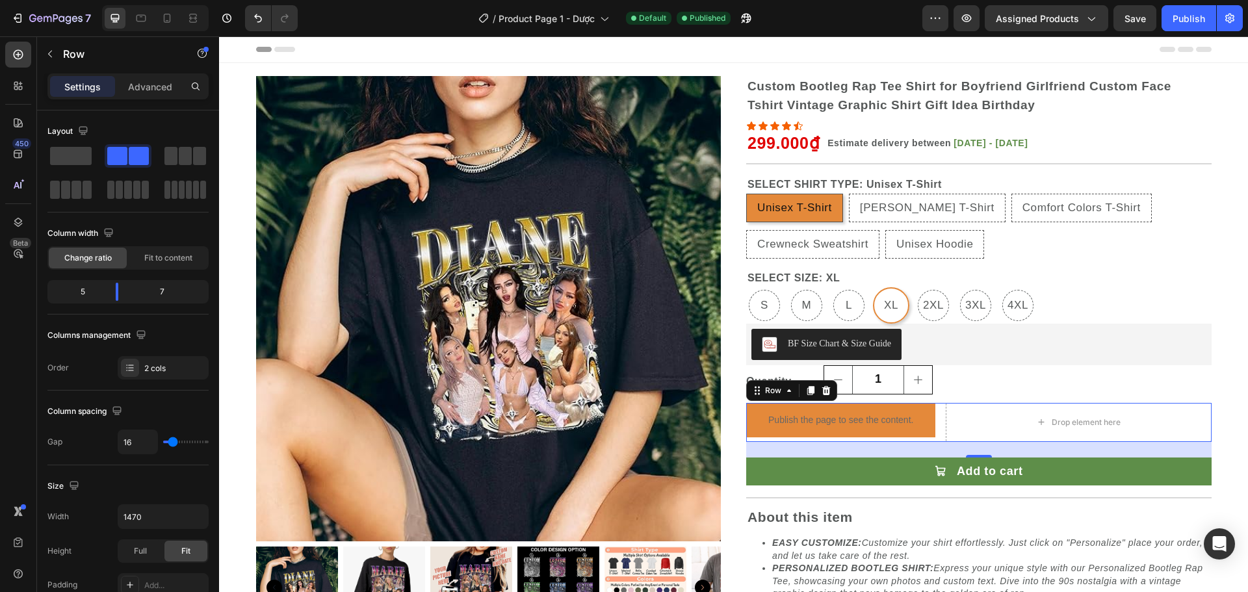
click at [934, 413] on div "Publish the page to see the content. Custom Code Drop element here Row 24" at bounding box center [978, 422] width 465 height 39
click at [946, 410] on div "Drop element here" at bounding box center [1078, 422] width 265 height 39
click at [821, 393] on icon at bounding box center [826, 391] width 10 height 10
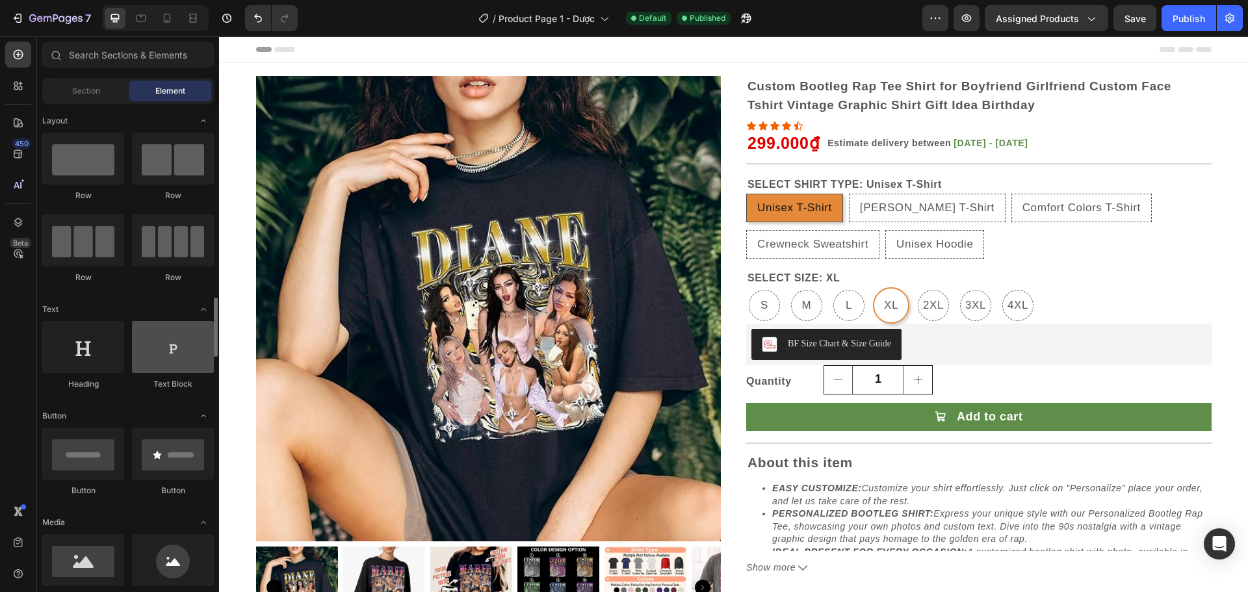
scroll to position [346, 0]
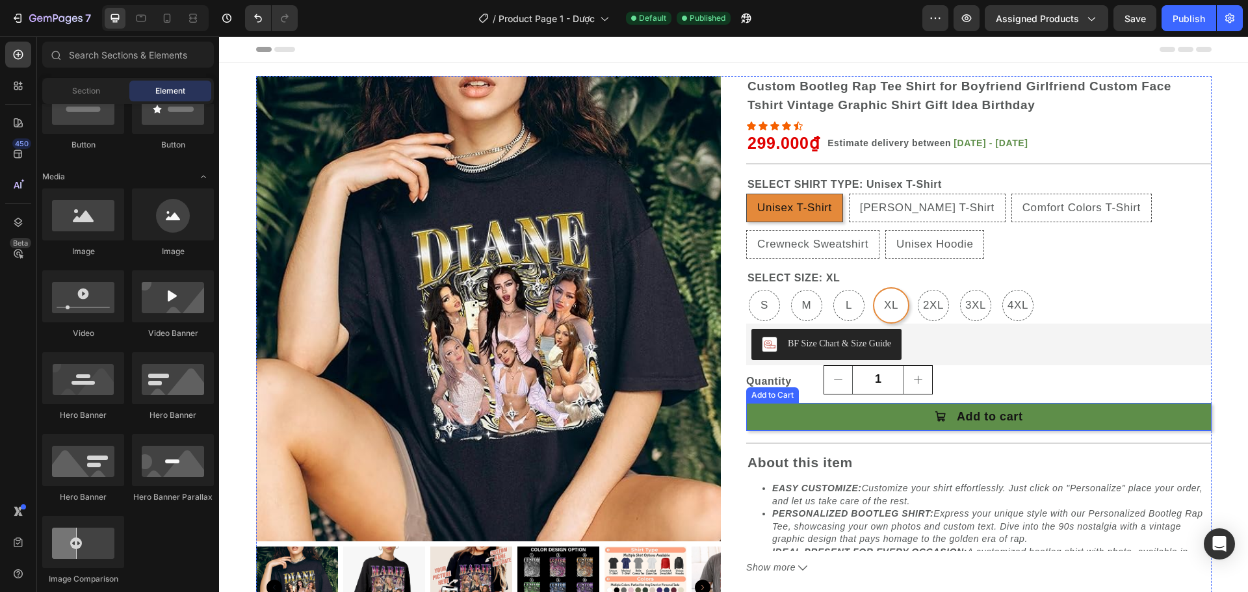
click at [877, 415] on button "Add to cart" at bounding box center [978, 417] width 465 height 28
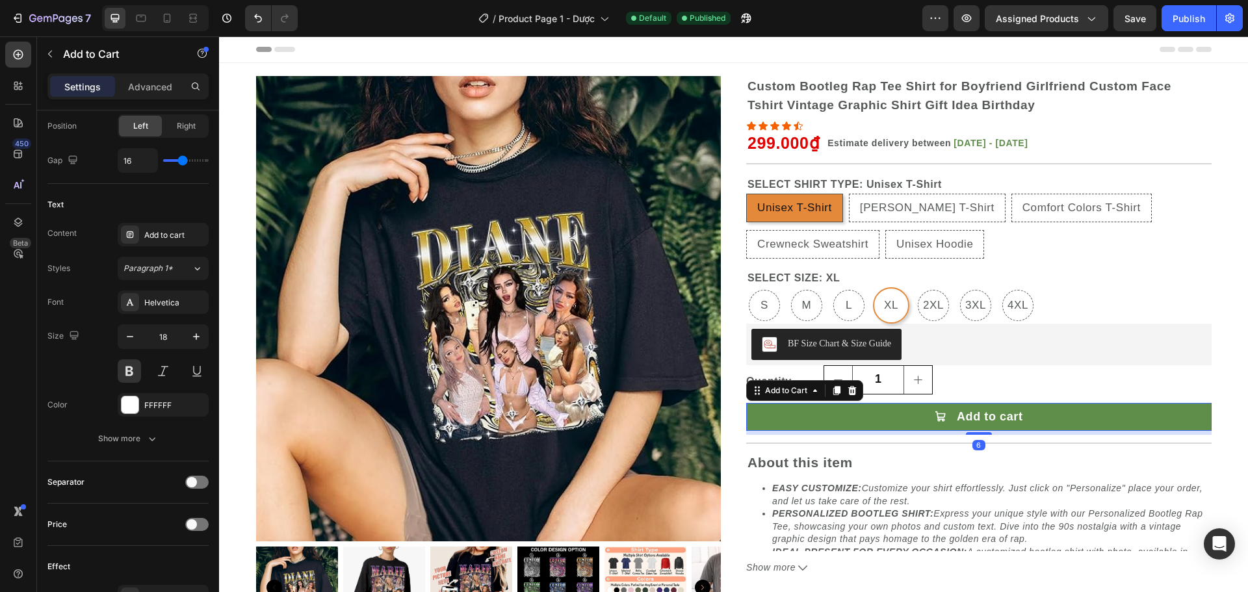
scroll to position [977, 0]
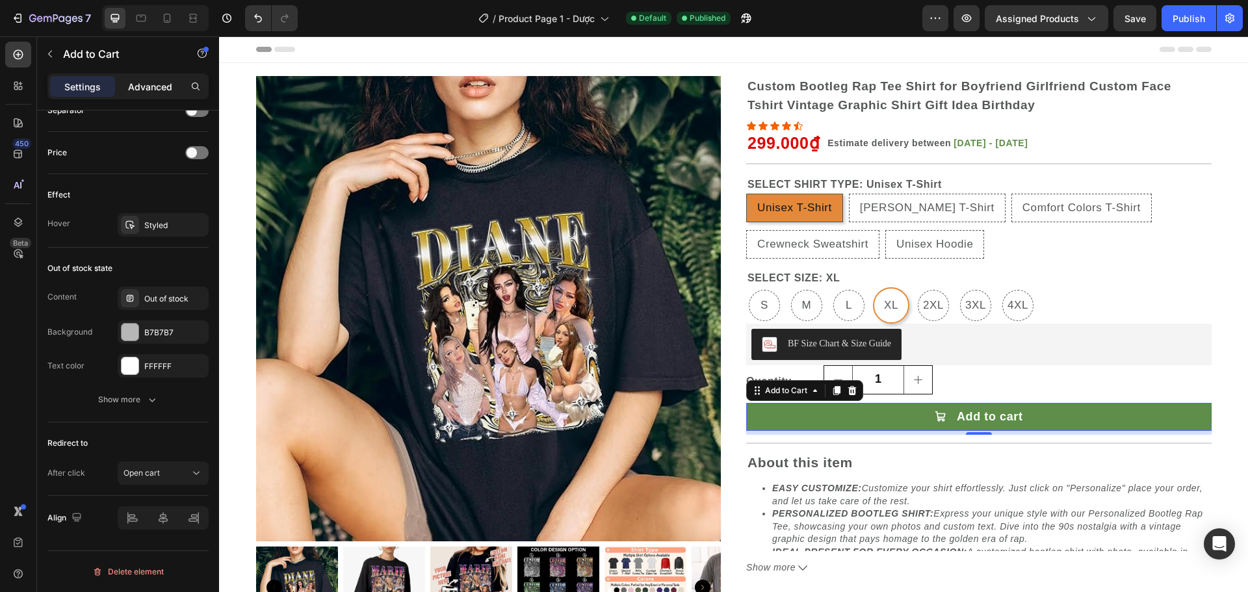
click at [149, 87] on p "Advanced" at bounding box center [150, 87] width 44 height 14
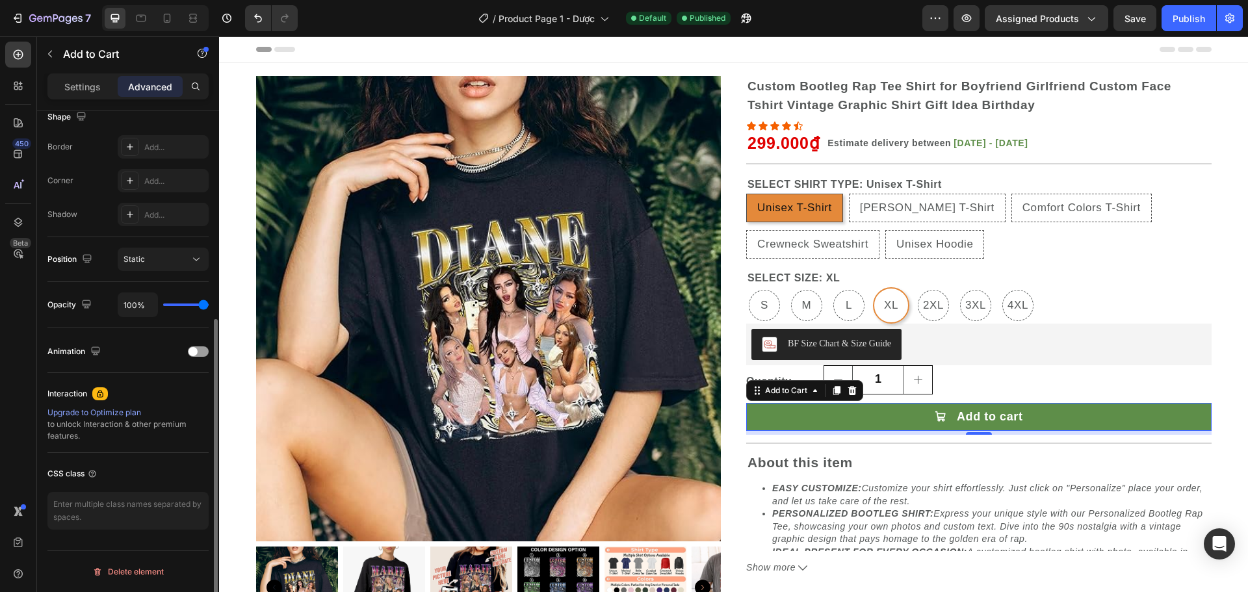
scroll to position [348, 0]
click at [1204, 22] on div "Publish" at bounding box center [1189, 19] width 33 height 14
click at [751, 26] on button "button" at bounding box center [746, 18] width 26 height 26
click at [1218, 542] on icon "Open Intercom Messenger" at bounding box center [1219, 544] width 15 height 17
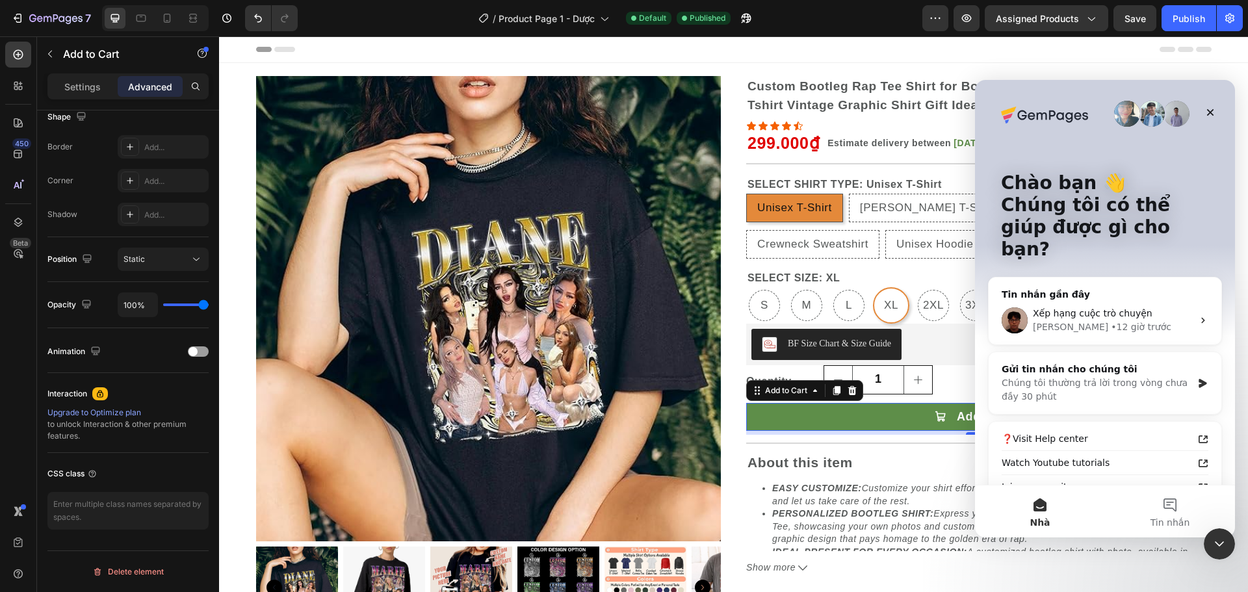
scroll to position [0, 0]
click at [1164, 307] on div "Xếp hạng cuộc trò chuyện Kyle • 12 giờ trước" at bounding box center [1113, 320] width 160 height 27
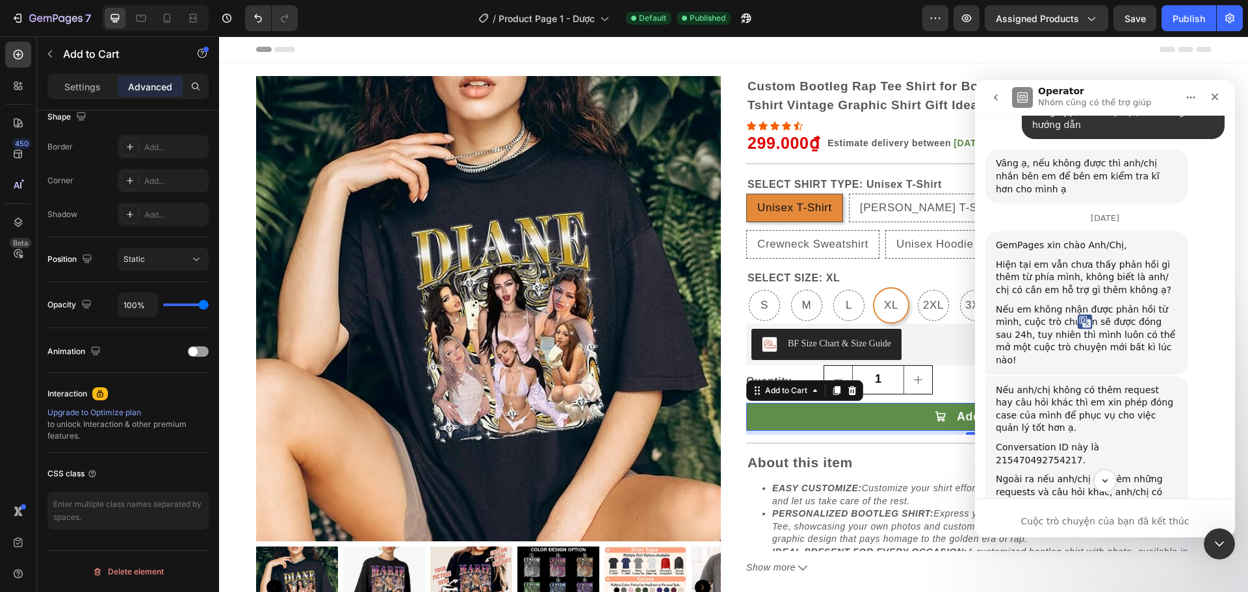
scroll to position [711, 0]
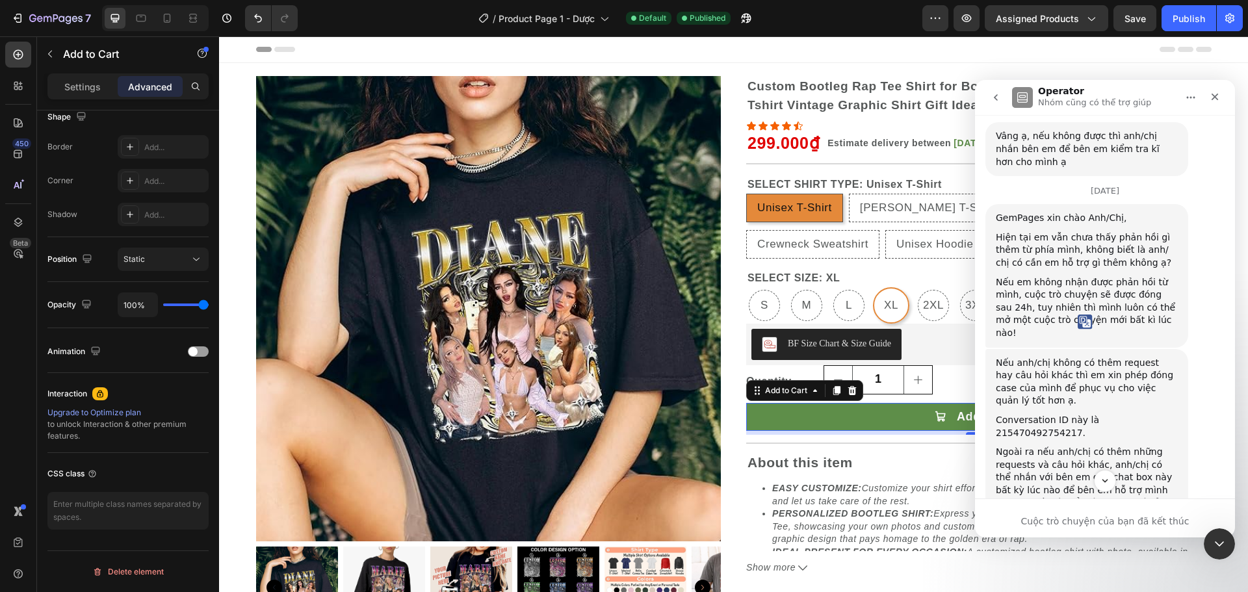
click at [1121, 414] on div "Conversation ID này là 215470492754217." at bounding box center [1087, 426] width 182 height 25
drag, startPoint x: 1131, startPoint y: 369, endPoint x: 1175, endPoint y: 372, distance: 44.3
click at [1175, 414] on div "Conversation ID này là 215470492754217." at bounding box center [1087, 426] width 182 height 25
drag, startPoint x: 1162, startPoint y: 369, endPoint x: 1053, endPoint y: 373, distance: 109.3
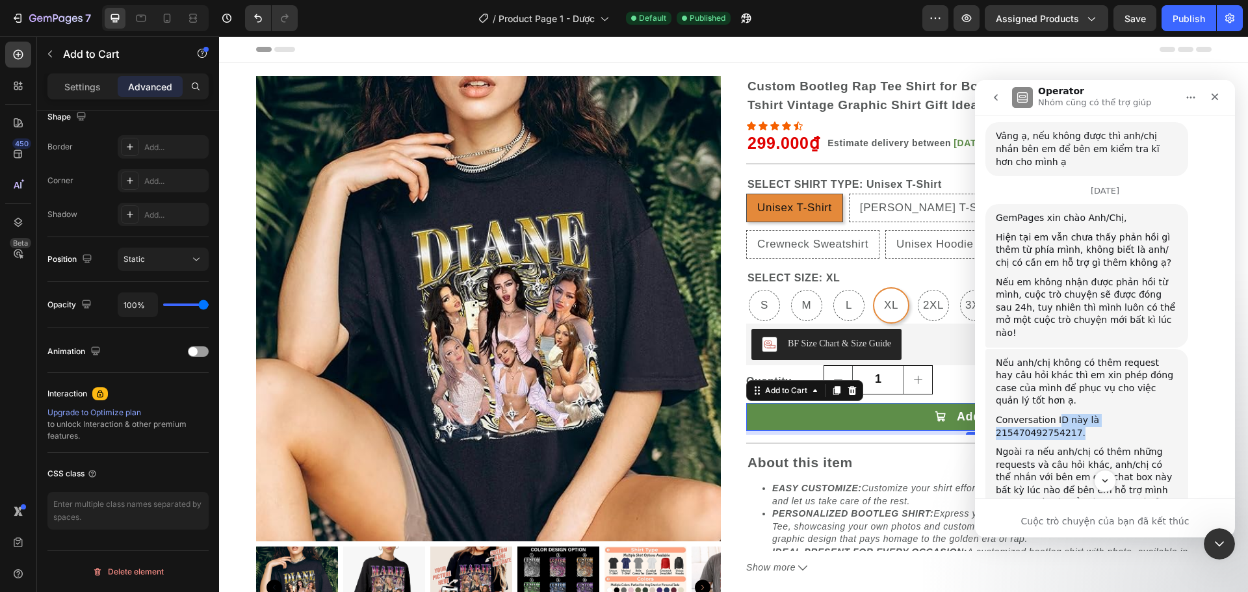
click at [1053, 414] on div "Conversation ID này là 215470492754217." at bounding box center [1087, 426] width 182 height 25
click at [1069, 414] on div "Conversation ID này là 215470492754217." at bounding box center [1087, 426] width 182 height 25
drag, startPoint x: 1051, startPoint y: 371, endPoint x: 1162, endPoint y: 373, distance: 110.5
click at [1162, 414] on div "Conversation ID này là 215470492754217." at bounding box center [1087, 426] width 182 height 25
copy div "ID này là 215470492754217"
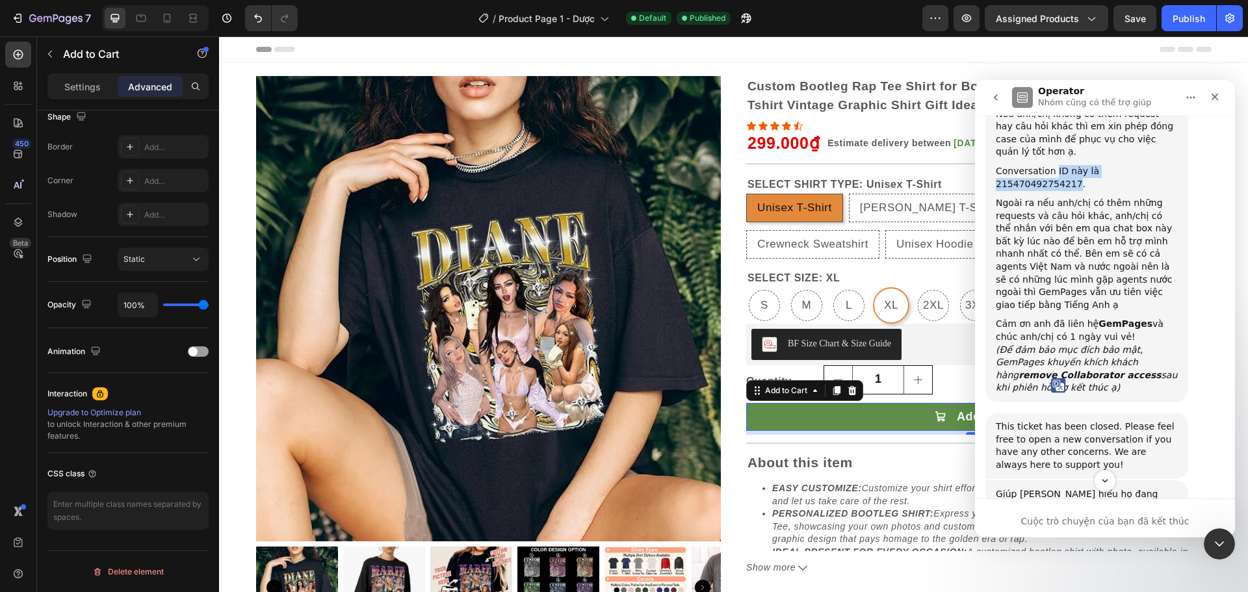
scroll to position [1008, 0]
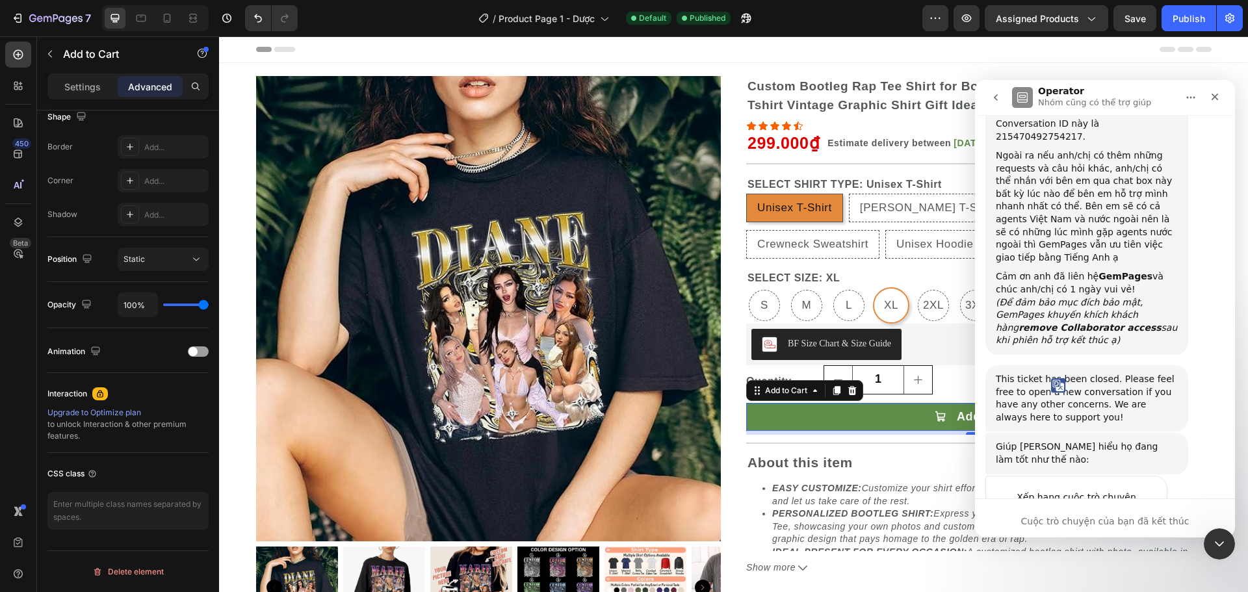
click at [1035, 530] on div "Cuộc trò chuyện của bạn đã kết thúc" at bounding box center [1105, 518] width 260 height 39
click at [1040, 522] on div "Cuộc trò chuyện của bạn đã kết thúc" at bounding box center [1105, 522] width 260 height 14
click at [1027, 101] on img "Ứng dụng nhắn tin trong Intercom" at bounding box center [1022, 97] width 21 height 21
click at [999, 98] on icon "go back" at bounding box center [996, 97] width 10 height 10
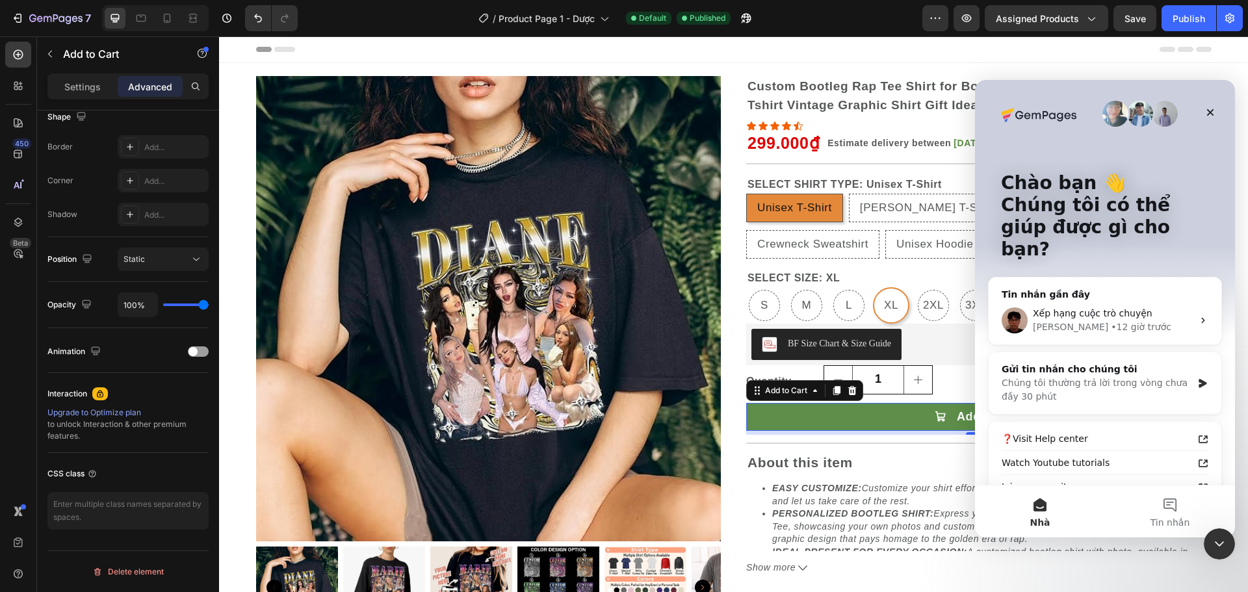
scroll to position [0, 0]
click at [1136, 376] on div "Chúng tôi thường trả lời trong vòng chưa đầy 30 phút" at bounding box center [1097, 389] width 190 height 27
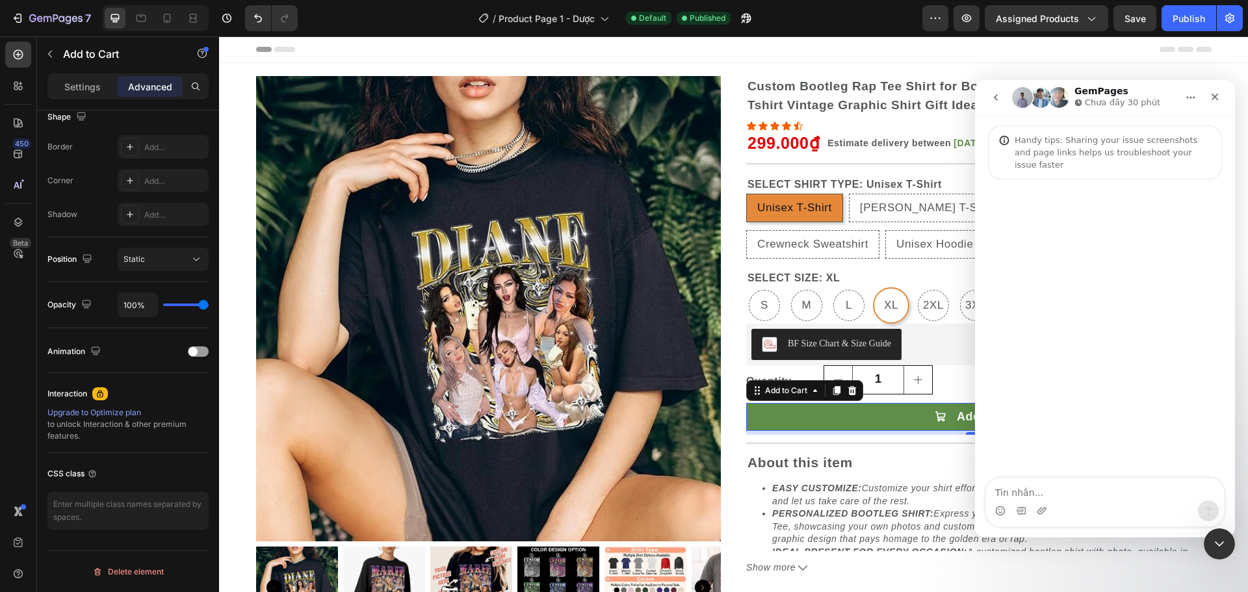
click at [1071, 502] on div "Ứng dụng nhắn tin trong Intercom" at bounding box center [1105, 511] width 238 height 21
click at [1052, 495] on textarea "Tin nhắn..." at bounding box center [1105, 489] width 238 height 22
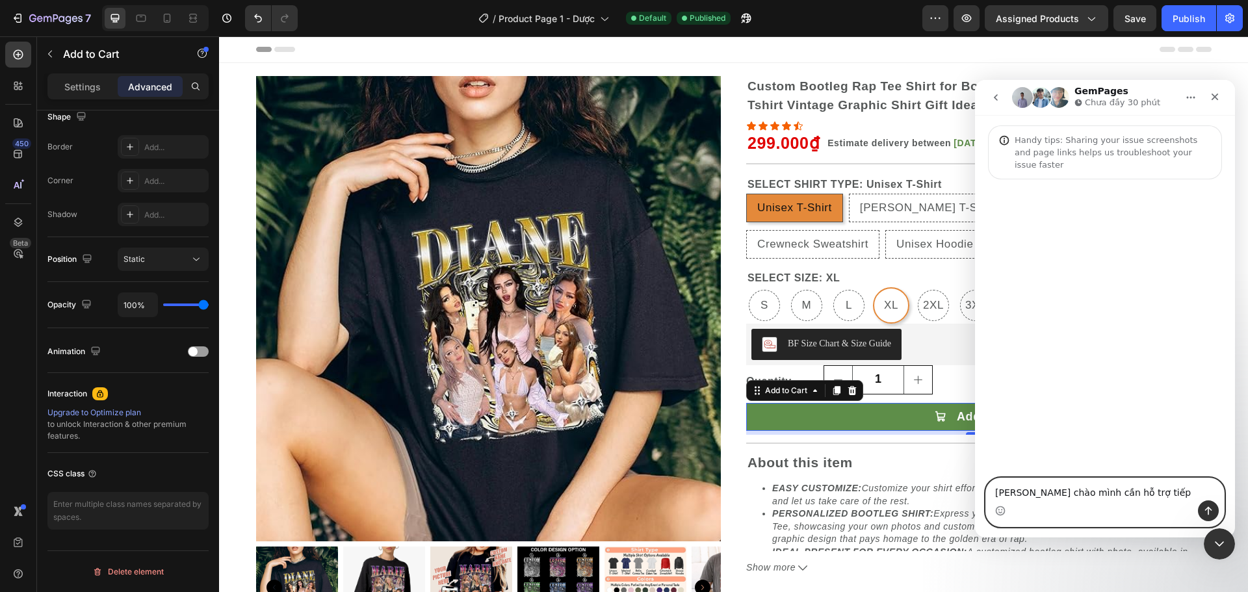
paste textarea "ID này là 215470492754217"
drag, startPoint x: 1131, startPoint y: 484, endPoint x: 1152, endPoint y: 483, distance: 20.8
click at [1152, 483] on textarea "Xin chào mình cần hỗ trợ tiếp ID này là 215470492754217" at bounding box center [1105, 482] width 238 height 35
click at [1205, 489] on textarea "[PERSON_NAME] chào mình cần hỗ trợ tiếp ID 215470492754217" at bounding box center [1105, 482] width 238 height 35
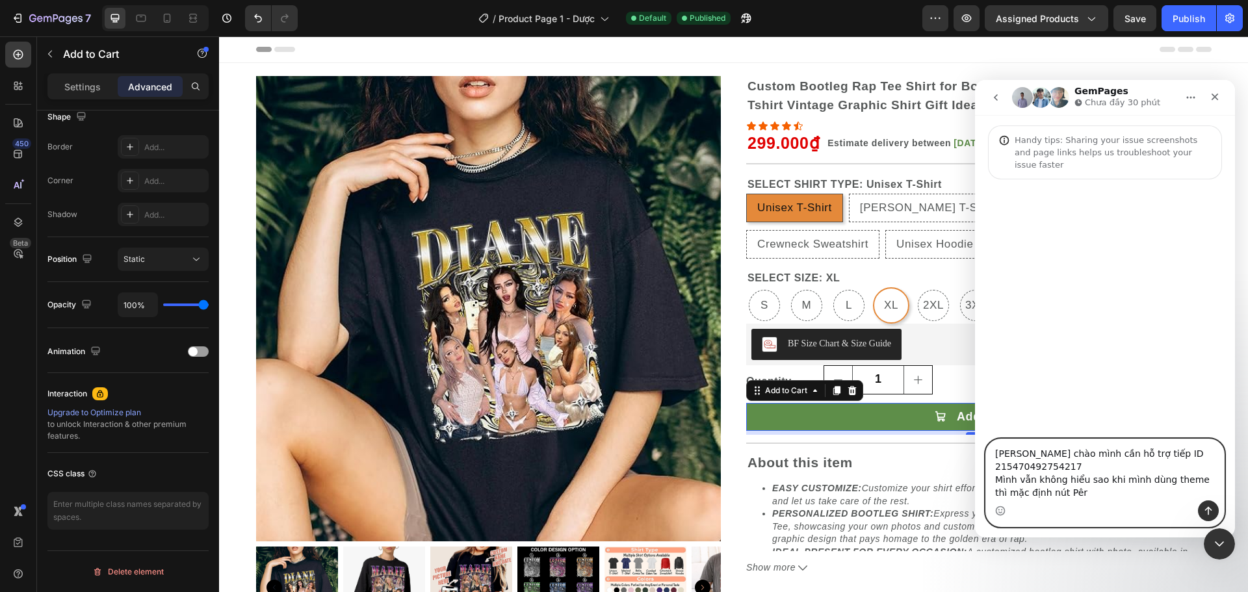
click at [1033, 498] on textarea "Xin chào mình cần hỗ trợ tiếp ID 215470492754217 Mình vẫn không hiểu sao khi mì…" at bounding box center [1105, 469] width 238 height 61
paste textarea "ersonalize"
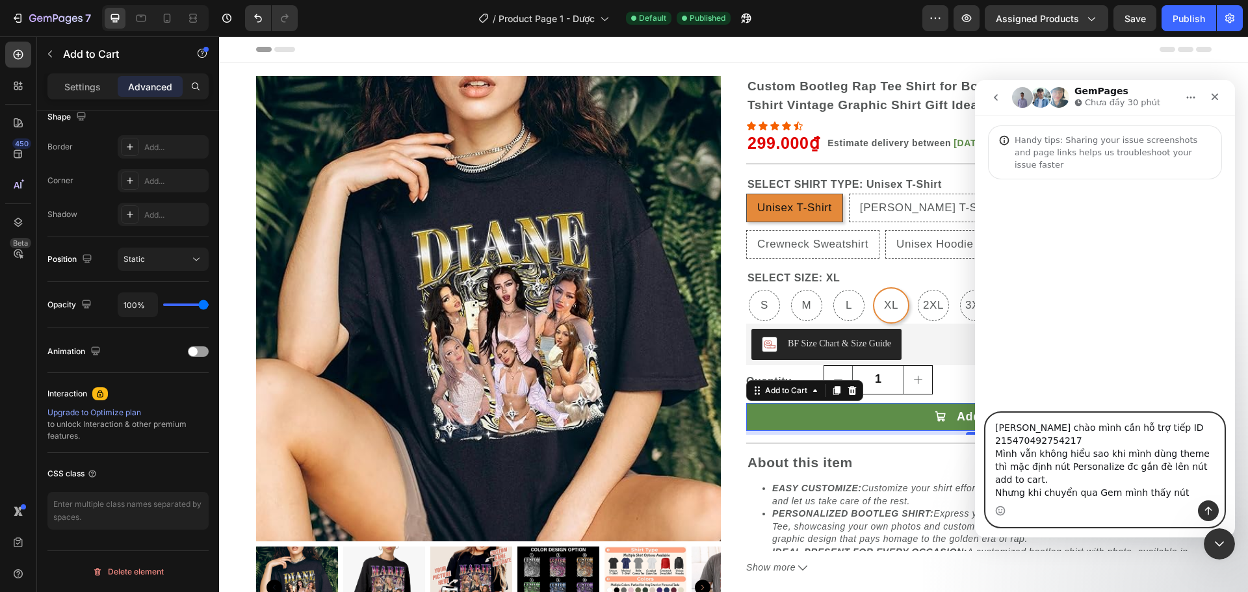
paste textarea "Personalize"
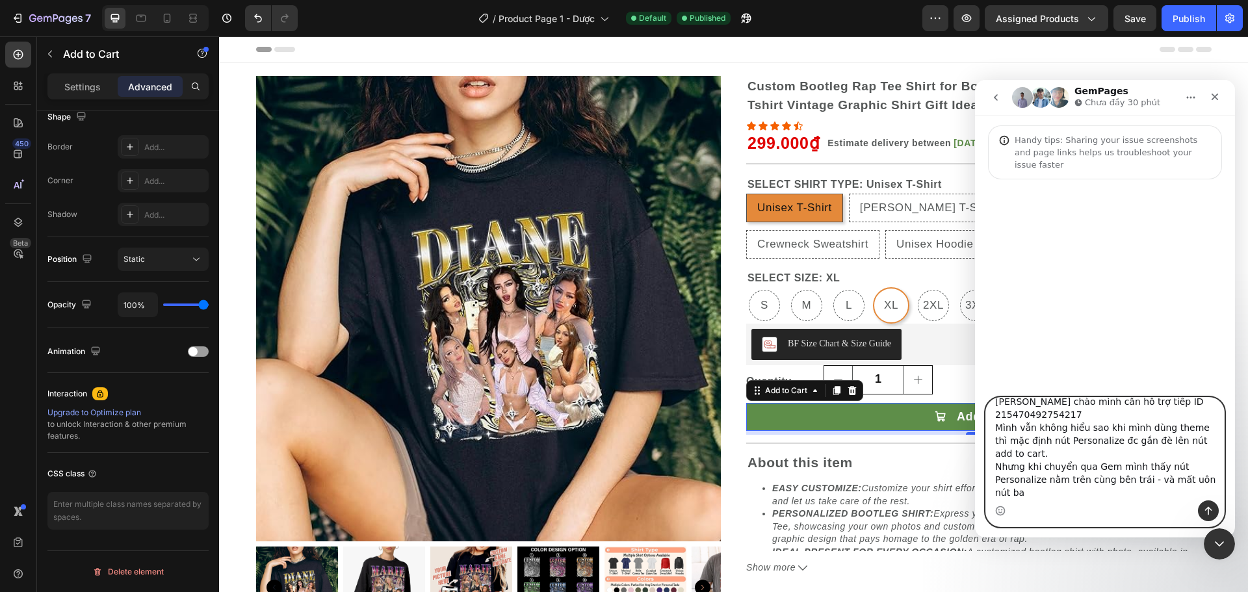
scroll to position [24, 0]
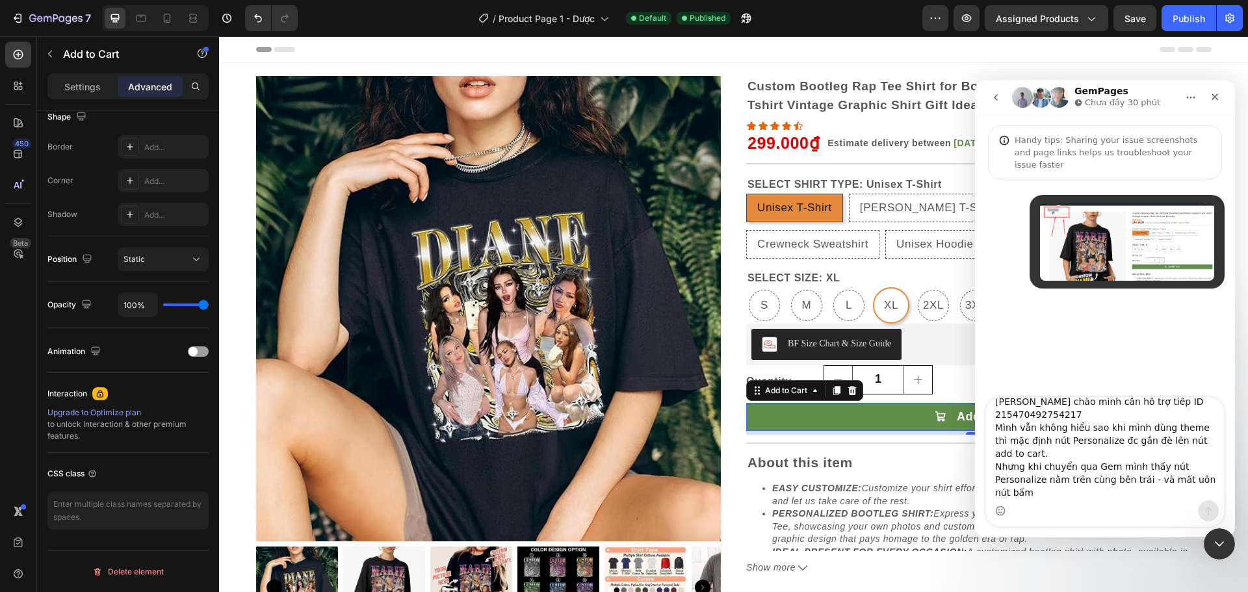
click at [1104, 503] on div "Ứng dụng nhắn tin trong Intercom" at bounding box center [1105, 511] width 238 height 21
click at [1032, 498] on textarea "Xin chào mình cần hỗ trợ tiếp ID 215470492754217 Mình vẫn không hiểu sao khi mì…" at bounding box center [1105, 449] width 238 height 103
type textarea "Xin chào mình cần hỗ trợ tiếp ID 215470492754217 Mình vẫn không hiểu sao khi mì…"
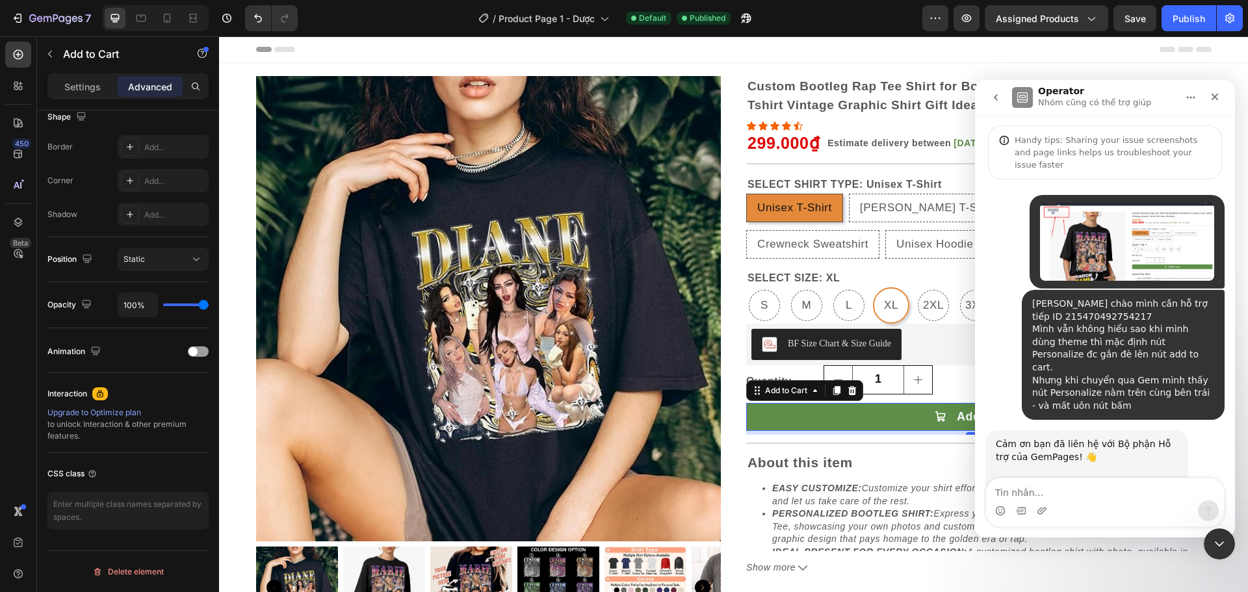
scroll to position [117, 0]
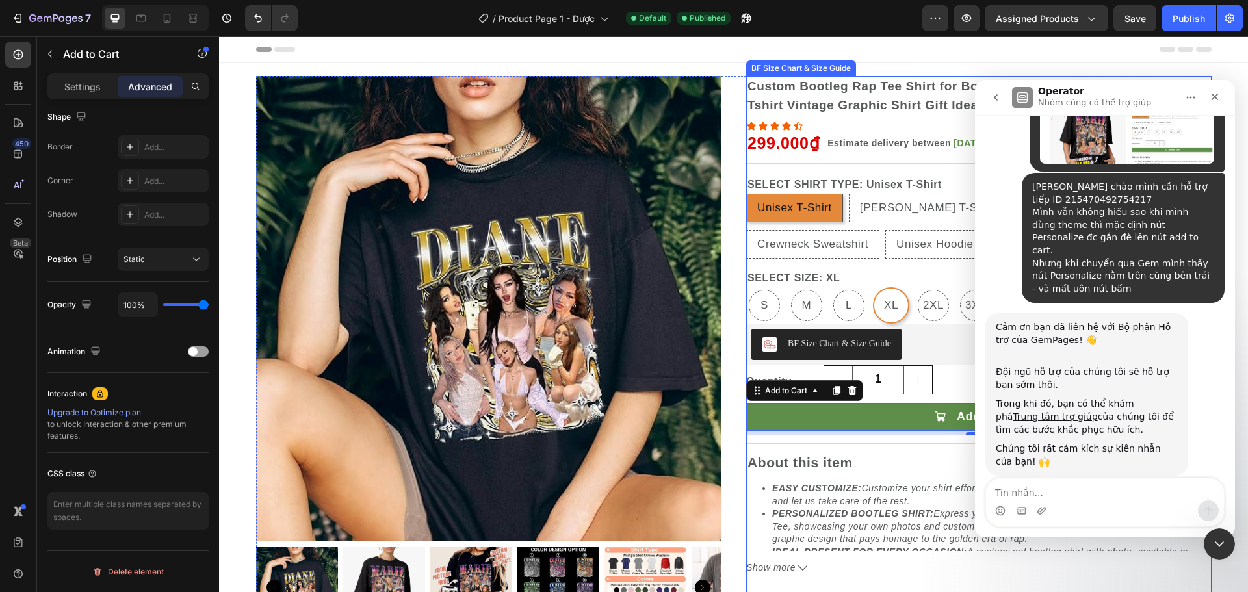
click at [833, 347] on div "BF Size Chart & Size Guide" at bounding box center [839, 344] width 103 height 14
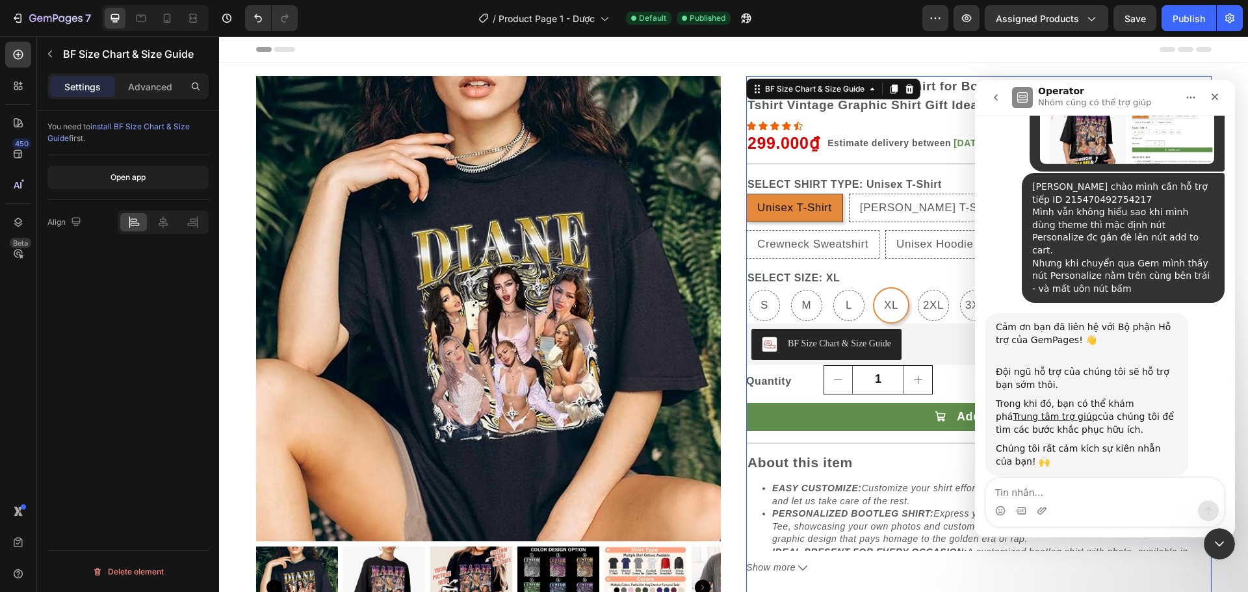
scroll to position [0, 0]
click at [1140, 455] on div "Cảm ơn bạn đã liên hệ với Bộ phận Hỗ trợ của GemPages! 👋 ​ Đội ngũ hỗ trợ của c…" at bounding box center [1105, 408] width 239 height 191
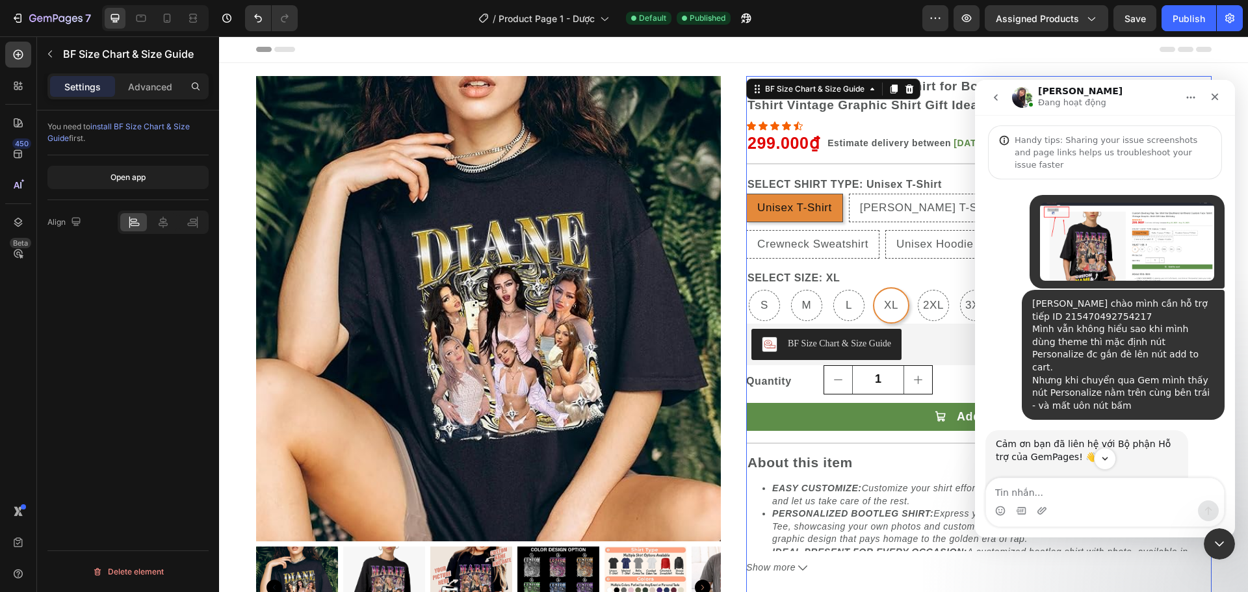
click at [1086, 254] on img "user nói…" at bounding box center [1127, 242] width 174 height 78
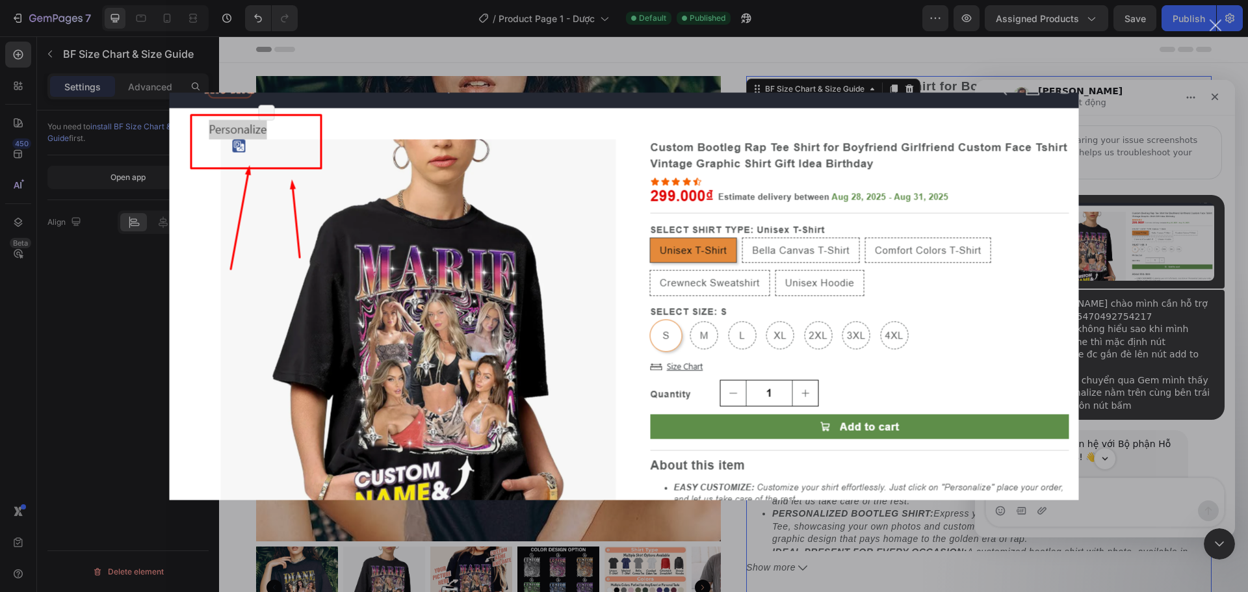
click at [1140, 146] on div "Ứng dụng nhắn tin trong Intercom" at bounding box center [624, 296] width 1248 height 592
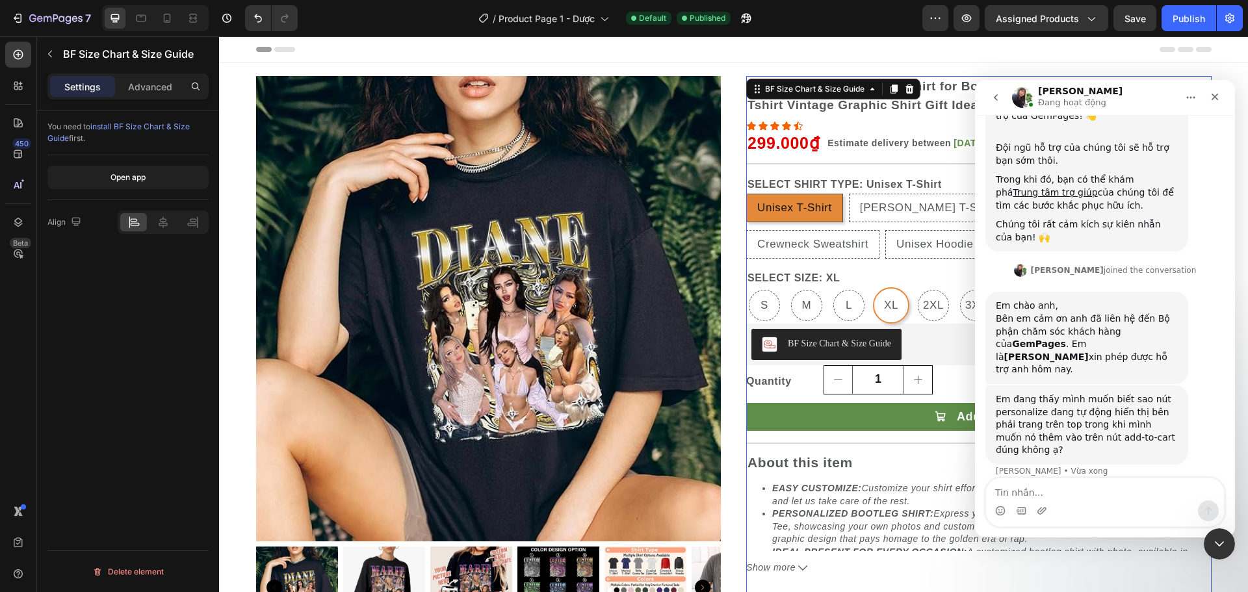
scroll to position [342, 0]
click at [1035, 485] on textarea "Tin nhắn..." at bounding box center [1105, 489] width 238 height 22
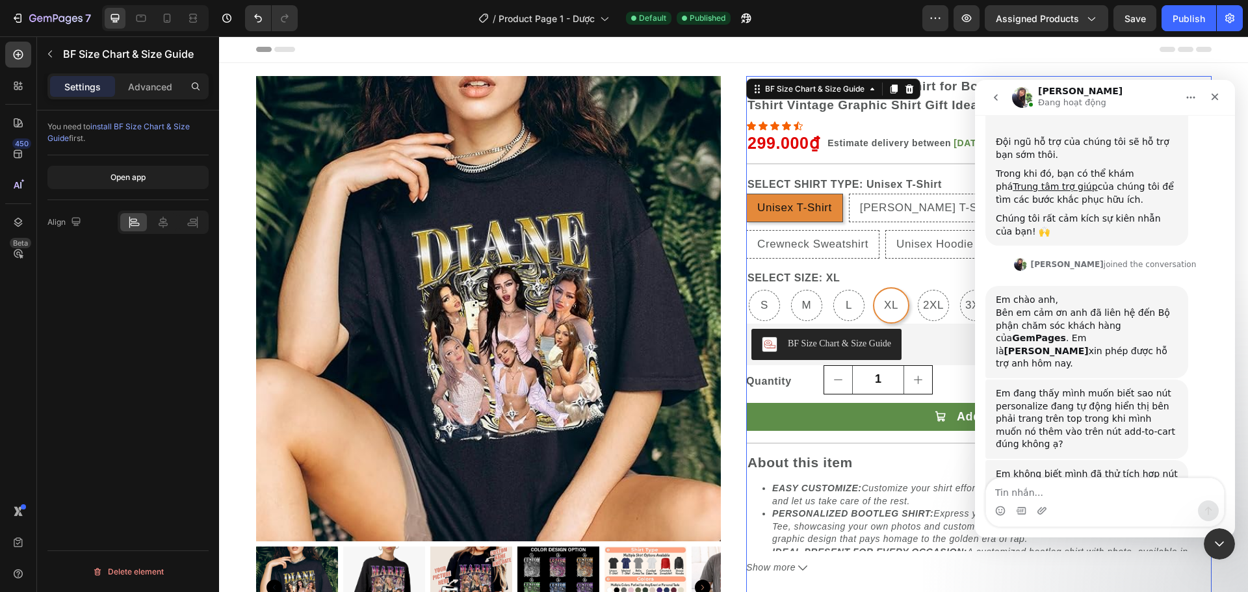
scroll to position [347, 0]
click at [1093, 480] on textarea "Tin nhắn..." at bounding box center [1105, 489] width 238 height 22
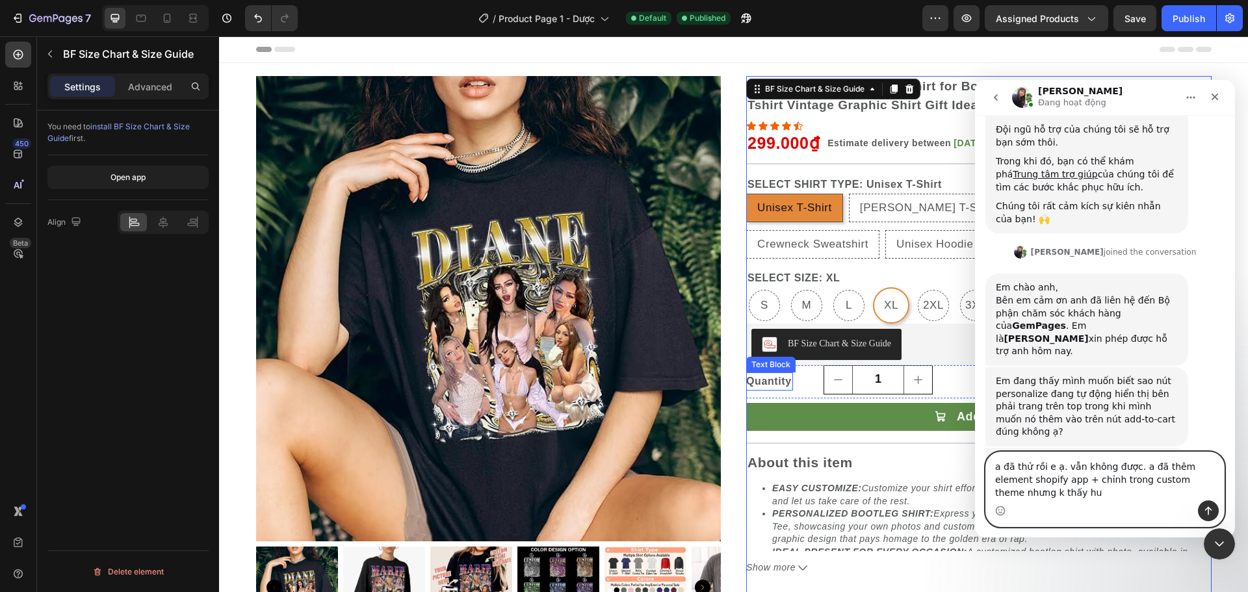
scroll to position [373, 0]
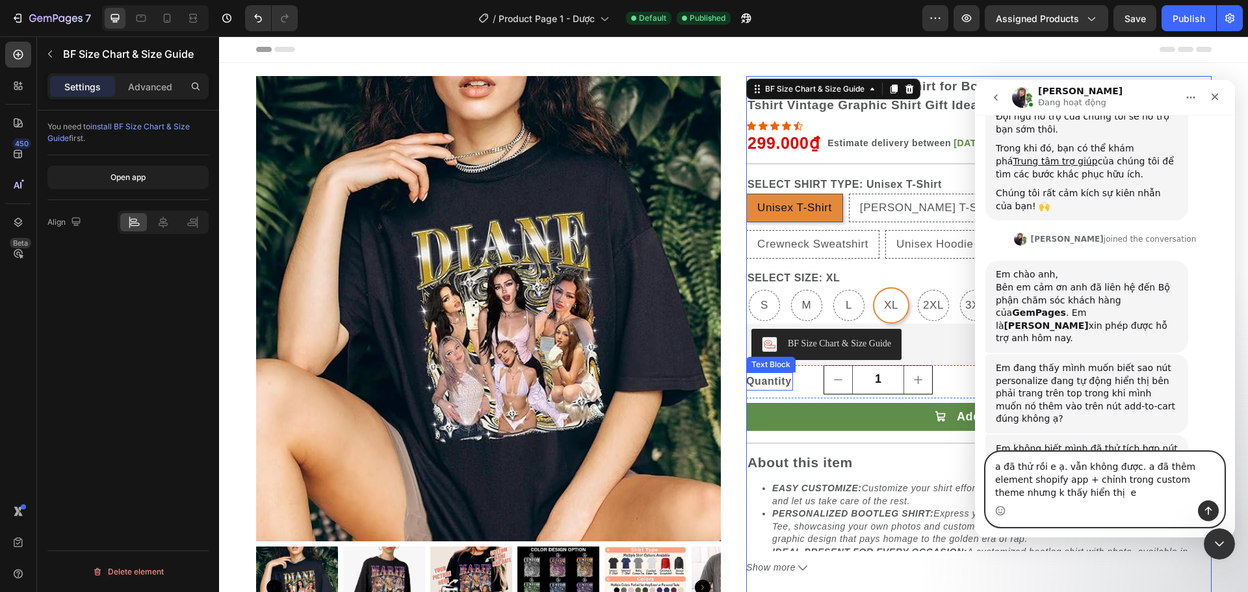
type textarea "a đã thử rồi e ạ. vẫn không được. a đã thêm element shopify app + chỉnh trong c…"
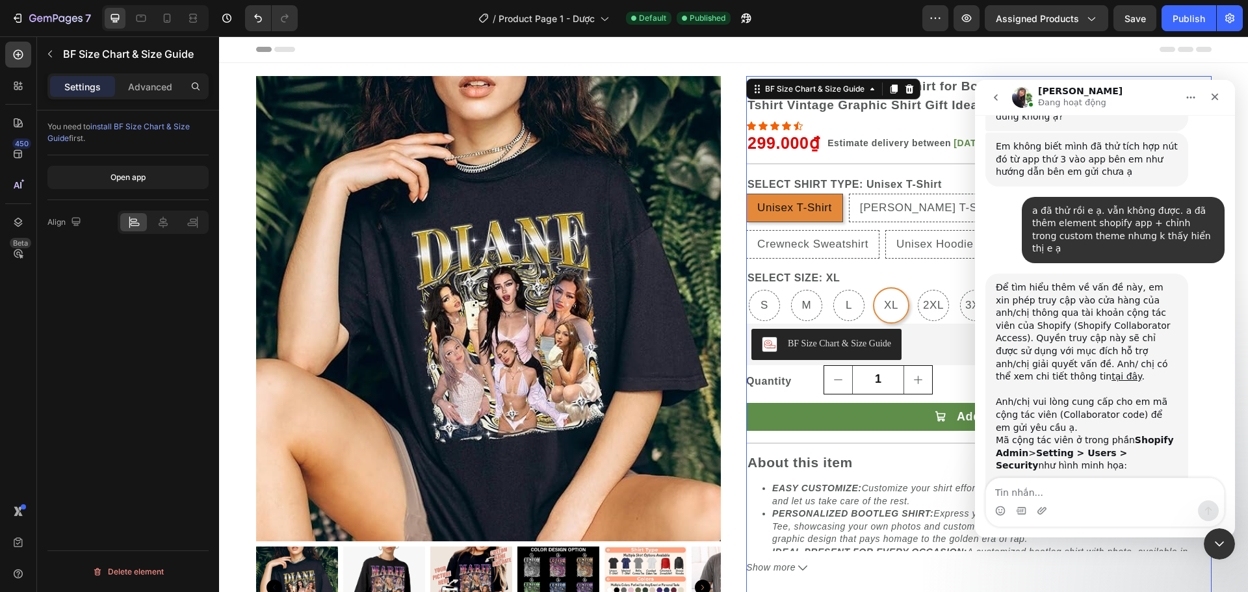
scroll to position [729, 0]
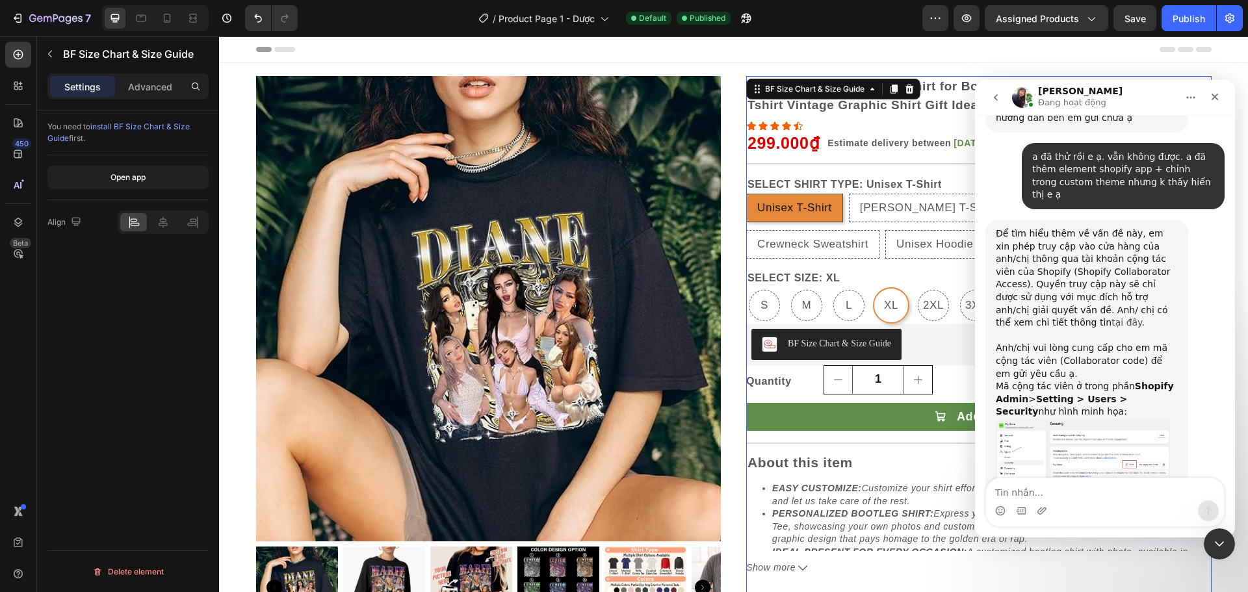
click at [1112, 317] on link "tại đây" at bounding box center [1127, 322] width 30 height 10
click at [1093, 419] on img "Tina nói…" at bounding box center [1083, 453] width 174 height 69
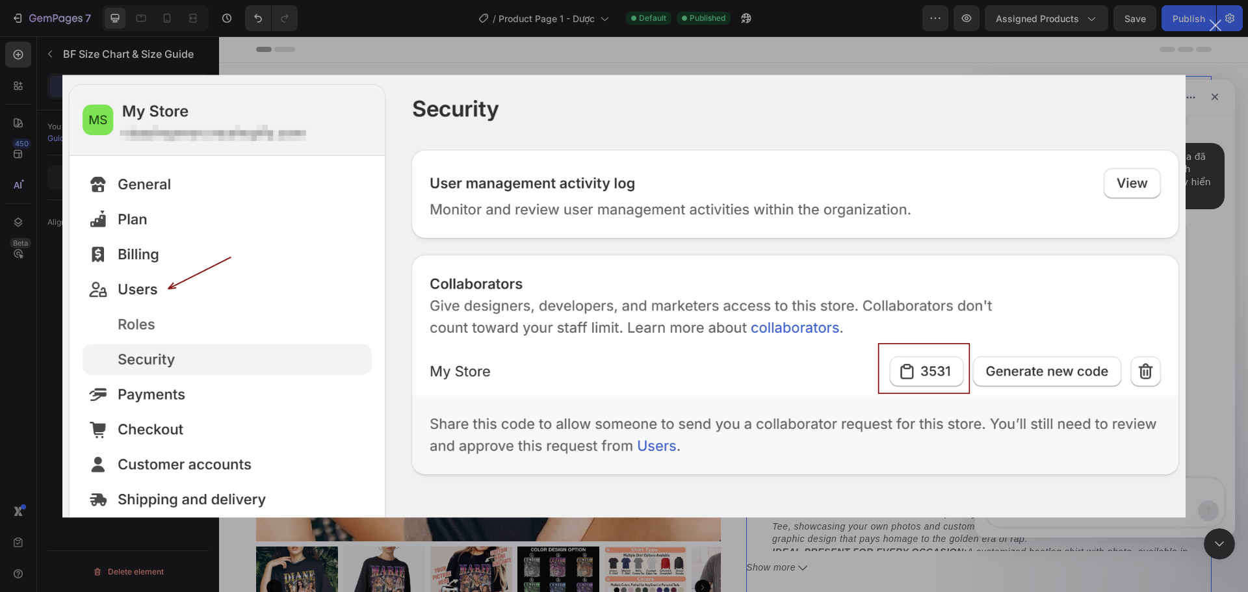
scroll to position [0, 0]
click at [898, 56] on div "Ứng dụng nhắn tin trong Intercom" at bounding box center [624, 296] width 1248 height 592
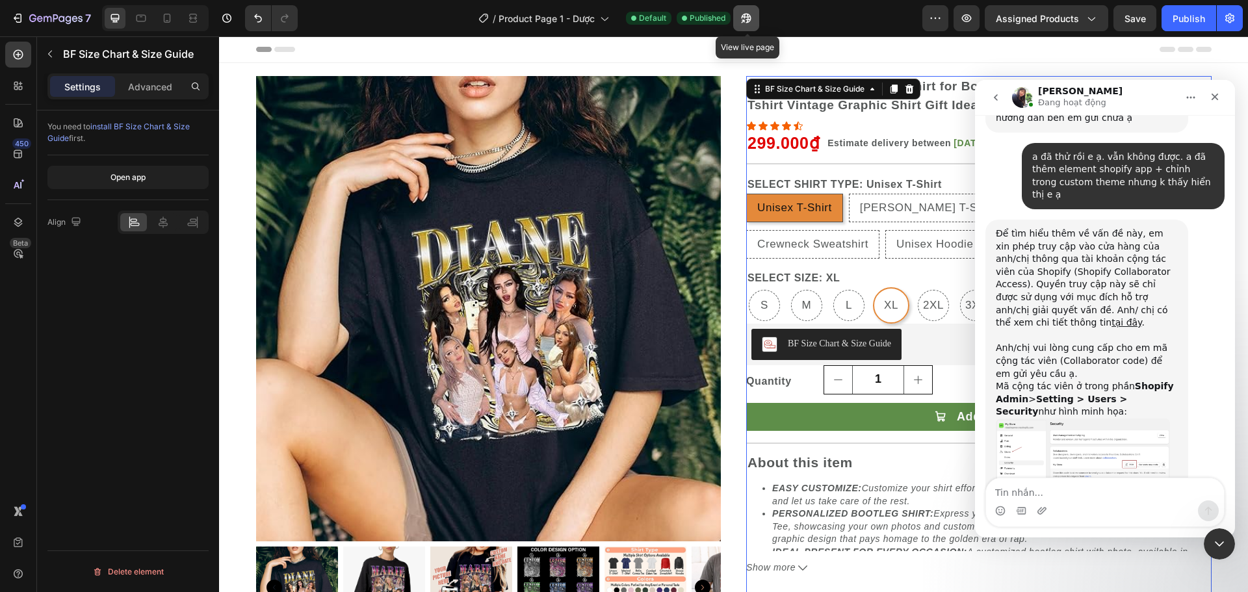
click at [744, 21] on icon "button" at bounding box center [742, 21] width 3 height 3
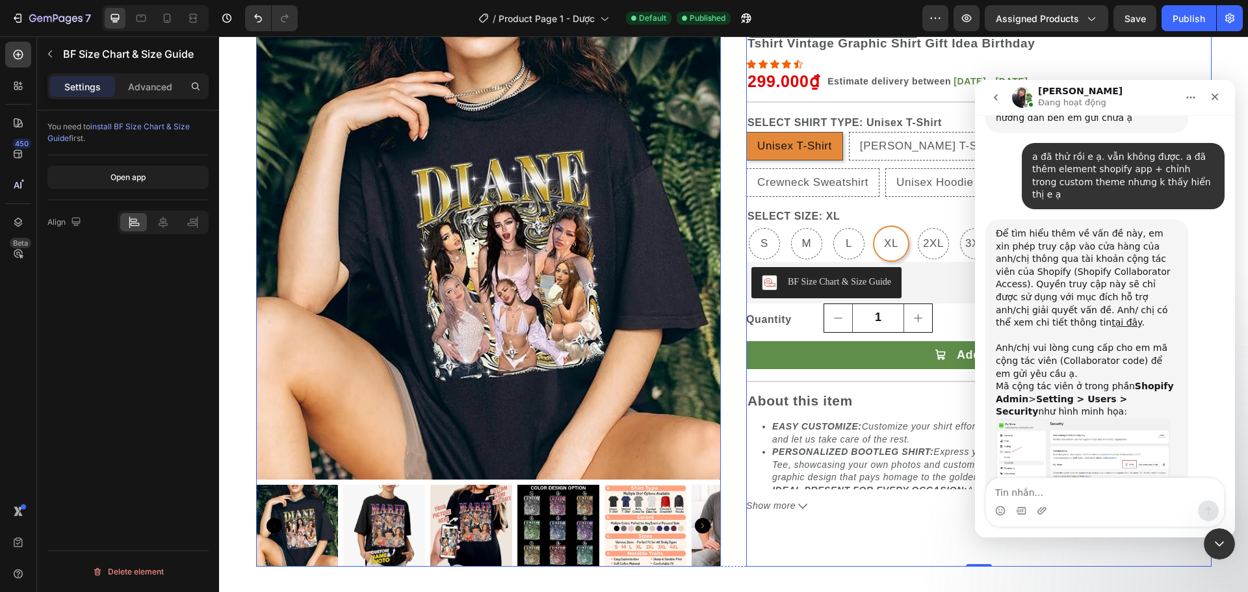
scroll to position [60, 0]
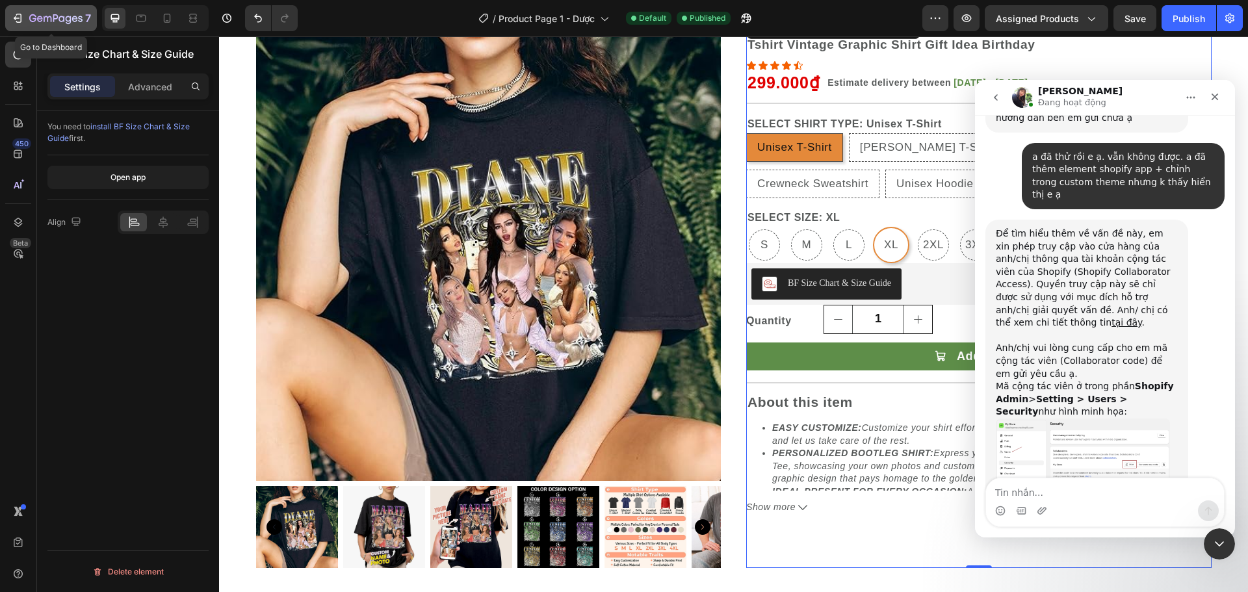
click at [23, 20] on icon "button" at bounding box center [17, 18] width 13 height 13
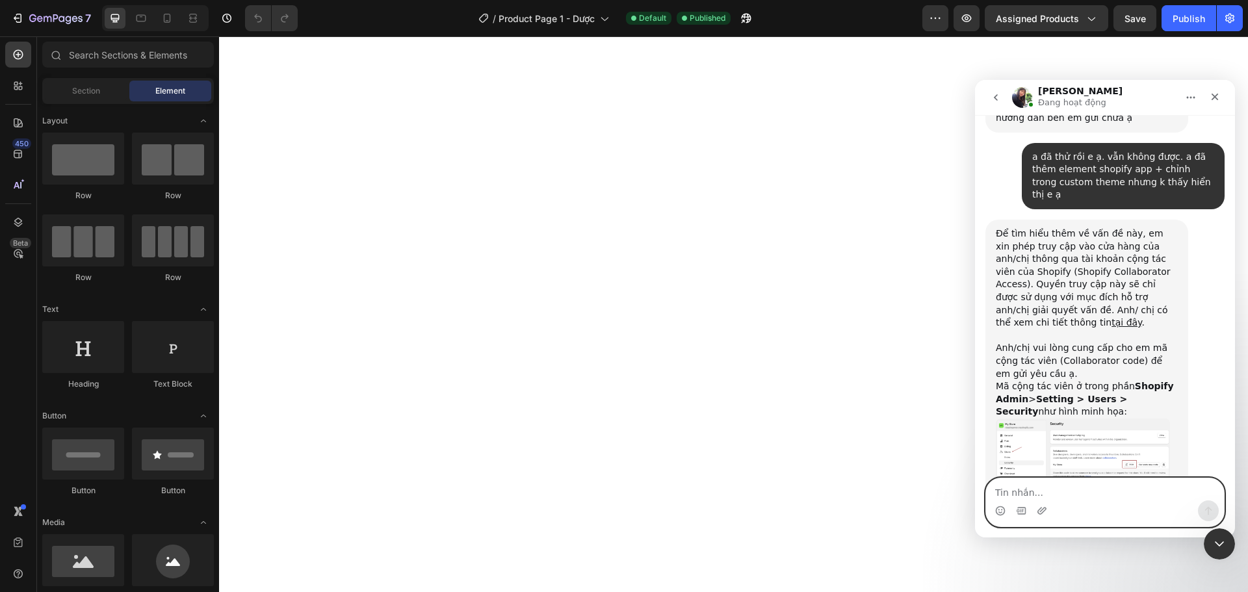
click at [1056, 491] on textarea "Tin nhắn..." at bounding box center [1105, 489] width 238 height 22
paste textarea "8602"
type textarea "8602"
click at [1210, 515] on icon "Gửi tin nhắn…" at bounding box center [1208, 511] width 10 height 10
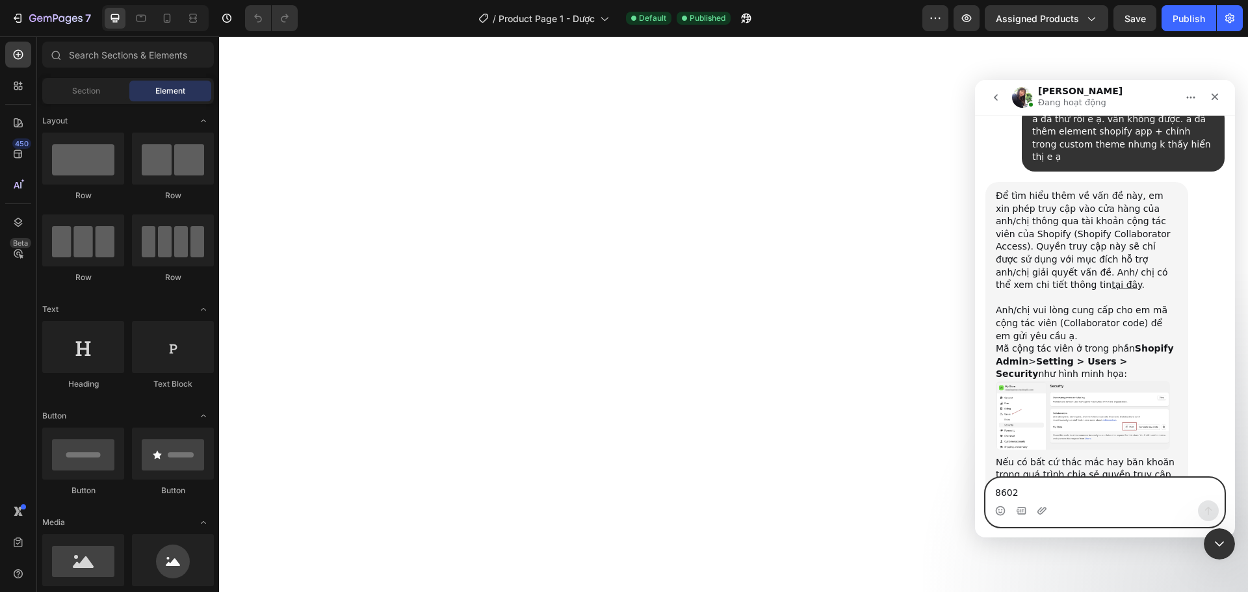
scroll to position [767, 0]
click at [1082, 491] on textarea "8602" at bounding box center [1105, 489] width 238 height 22
type textarea "a gửi e nè"
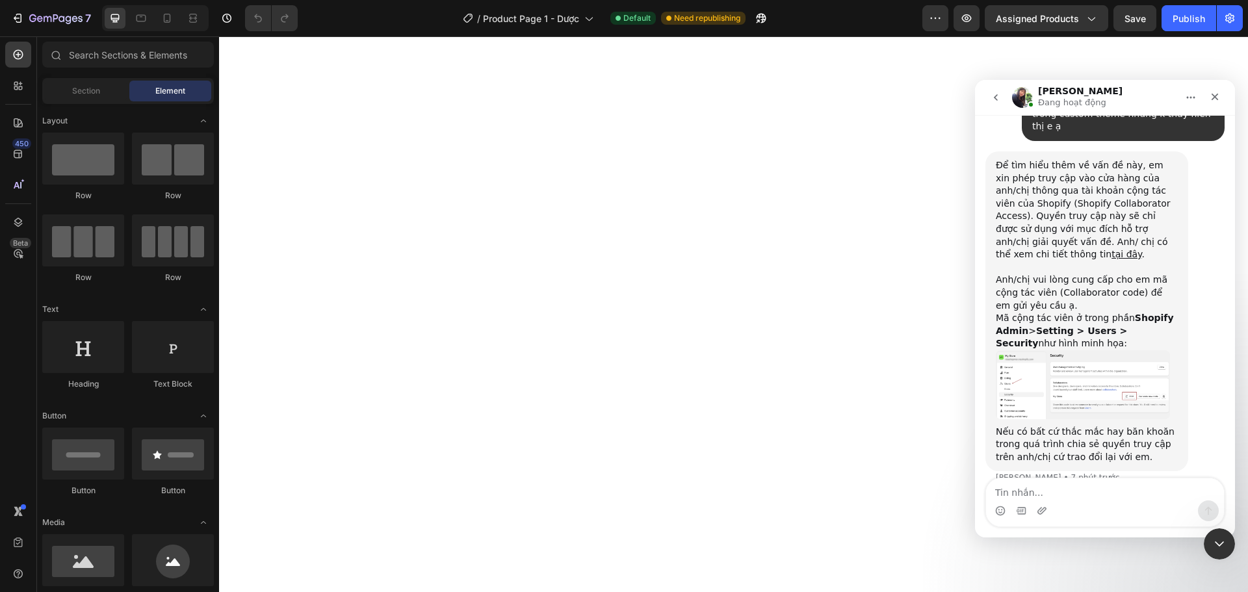
click at [1064, 350] on img "Tina nói…" at bounding box center [1083, 384] width 174 height 69
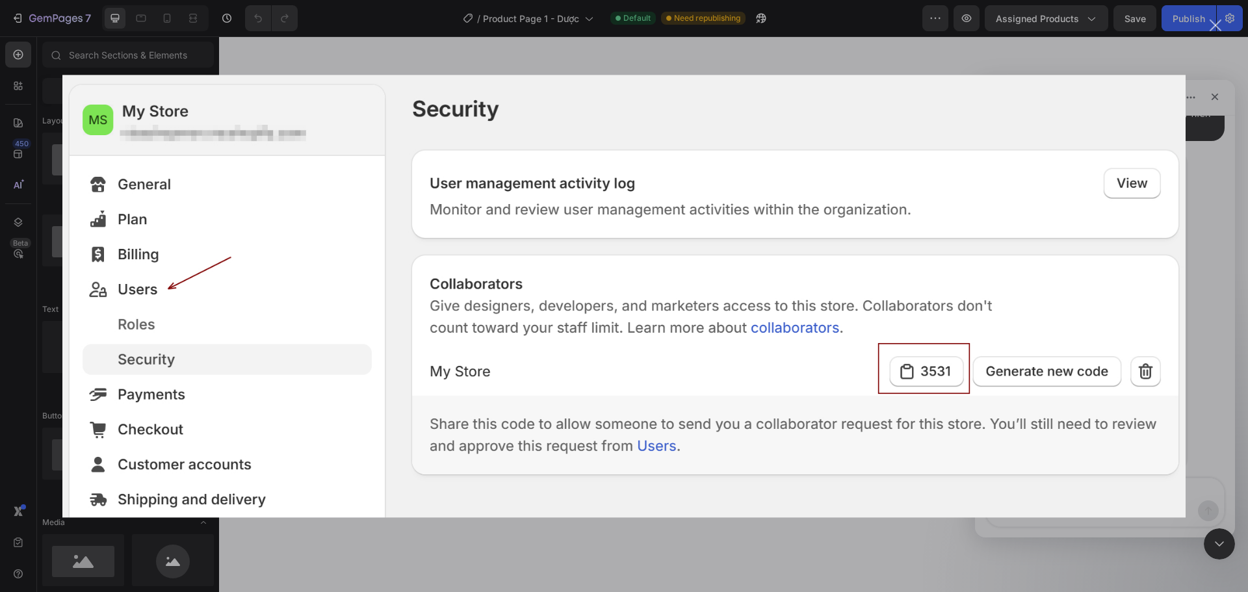
click at [1212, 81] on div "Ứng dụng nhắn tin trong Intercom" at bounding box center [624, 296] width 1248 height 592
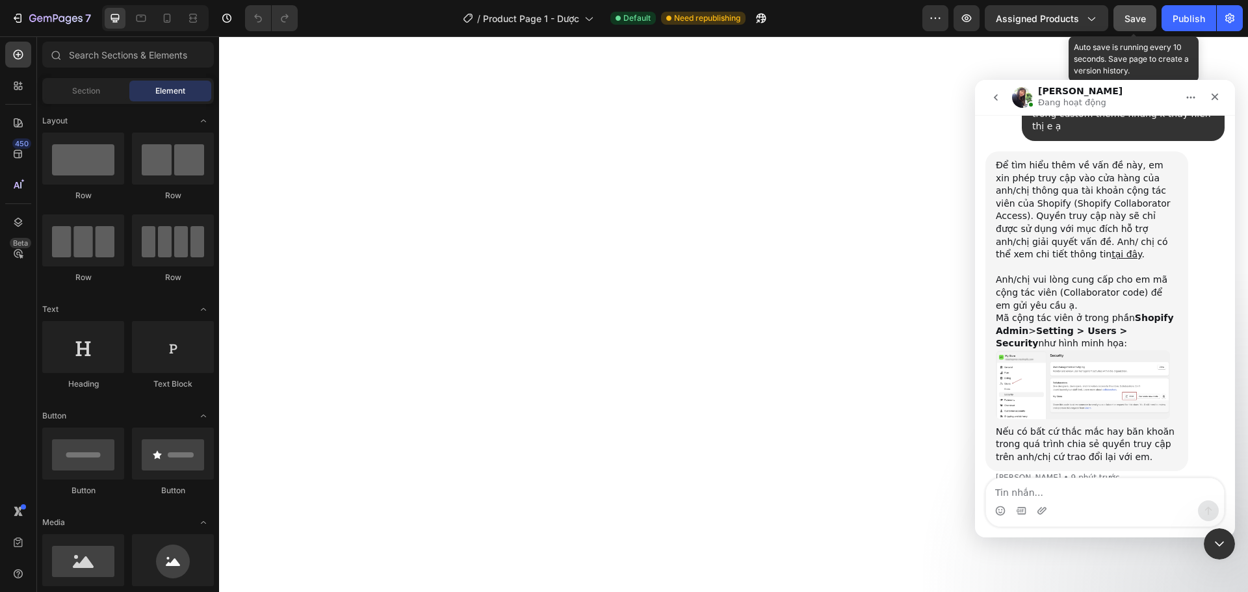
click at [1133, 27] on button "Save" at bounding box center [1135, 18] width 43 height 26
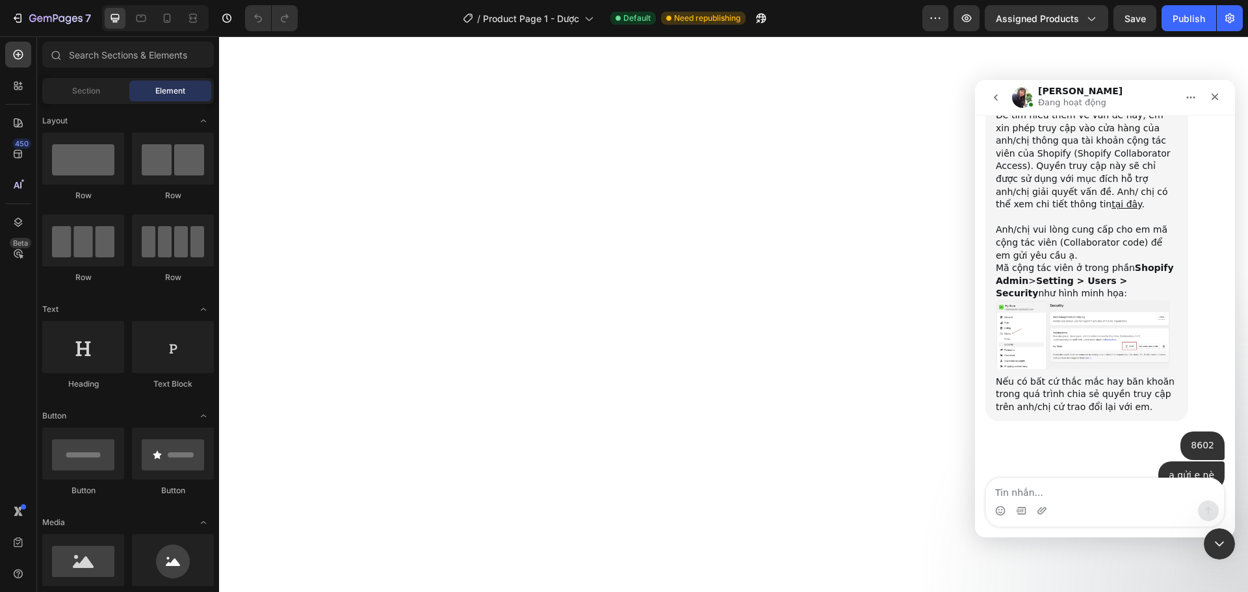
scroll to position [848, 0]
click at [1211, 90] on div "Đóng" at bounding box center [1214, 96] width 23 height 23
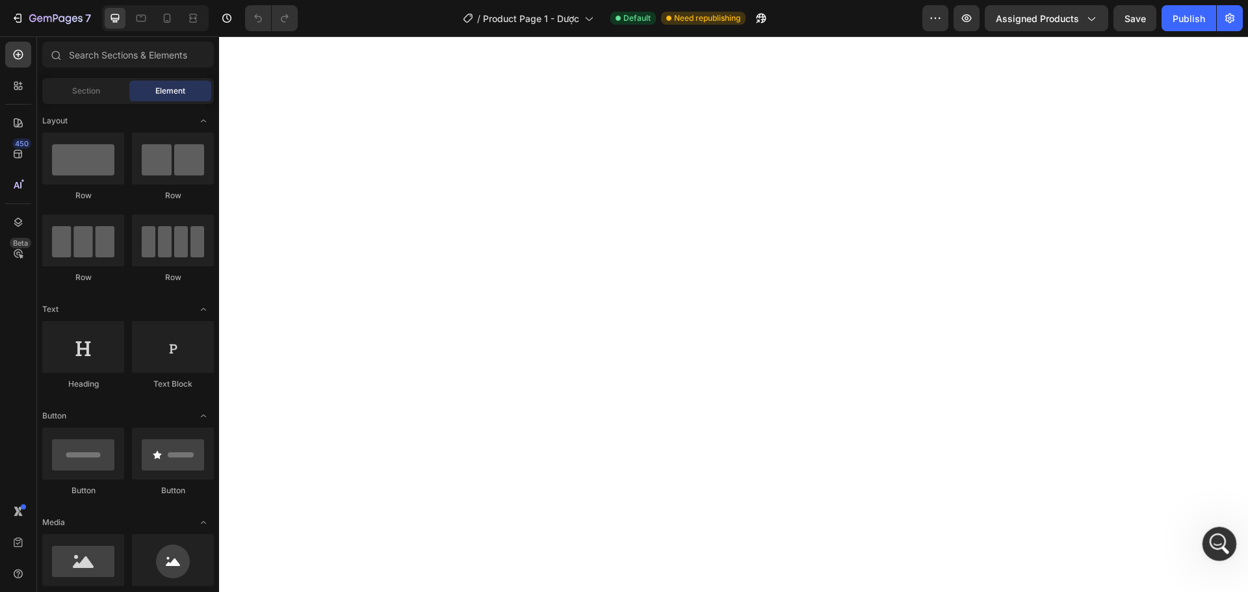
click at [1220, 540] on icon "Mở Intercom Messenger" at bounding box center [1217, 542] width 21 height 21
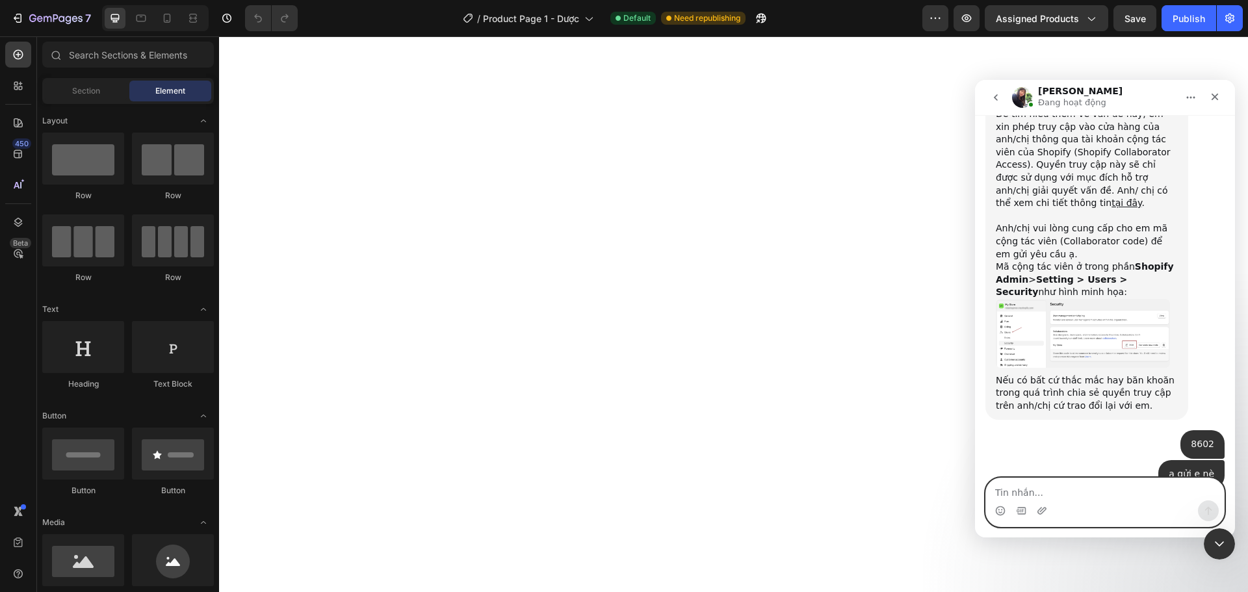
click at [1030, 492] on textarea "Tin nhắn..." at bounding box center [1105, 489] width 238 height 22
type textarea "T"
type textarea "a có phải phê duyệt gì không e ?"
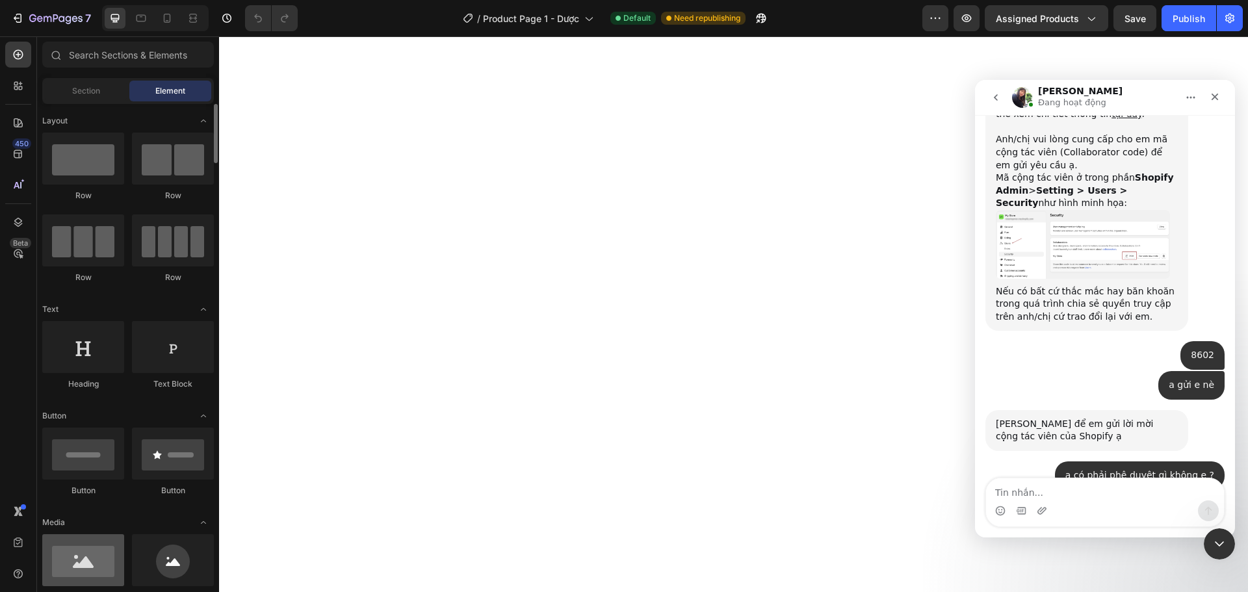
scroll to position [939, 0]
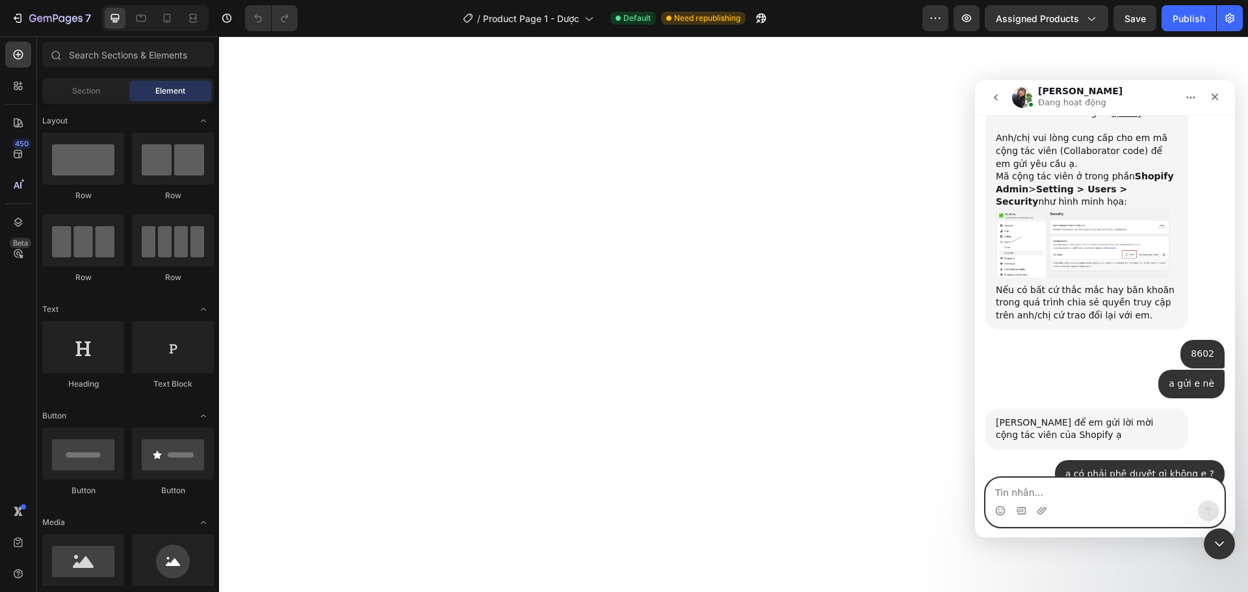
click at [1076, 492] on textarea "Tin nhắn..." at bounding box center [1105, 489] width 238 height 22
type textarea "a đã phe duyệt rồi e nha"
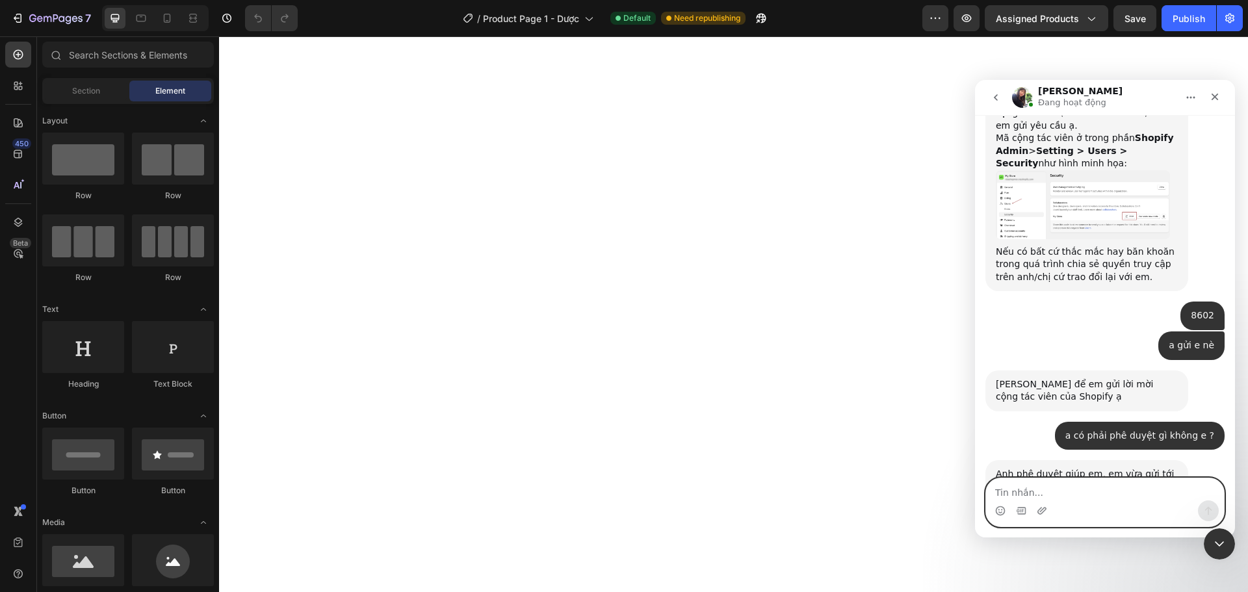
scroll to position [978, 0]
click at [1061, 488] on textarea "Tin nhắn..." at bounding box center [1105, 489] width 238 height 22
click at [1218, 102] on div "Đóng" at bounding box center [1214, 96] width 23 height 23
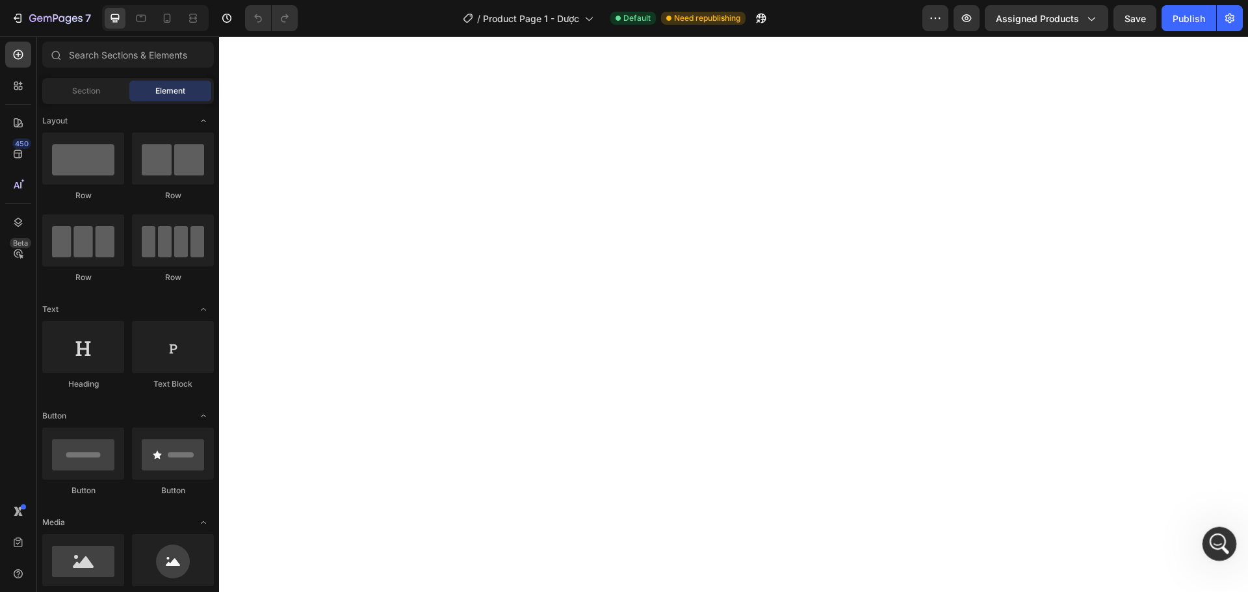
click at [1222, 541] on icon "Mở Intercom Messenger" at bounding box center [1217, 542] width 21 height 21
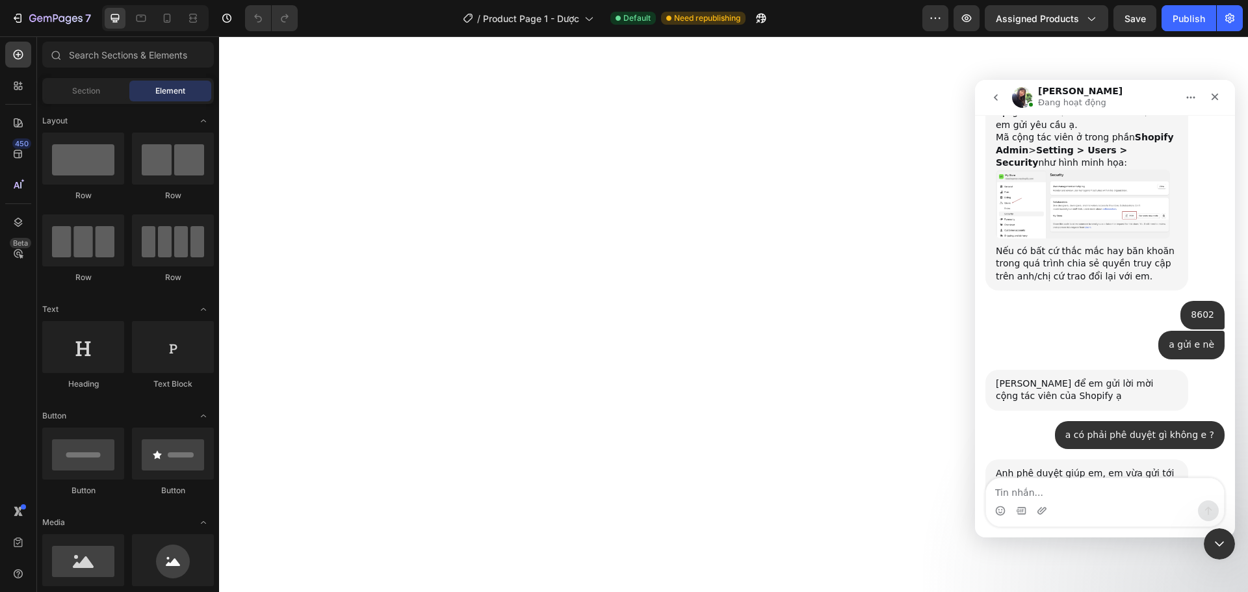
click at [1045, 490] on textarea "Tin nhắn..." at bounding box center [1105, 489] width 238 height 22
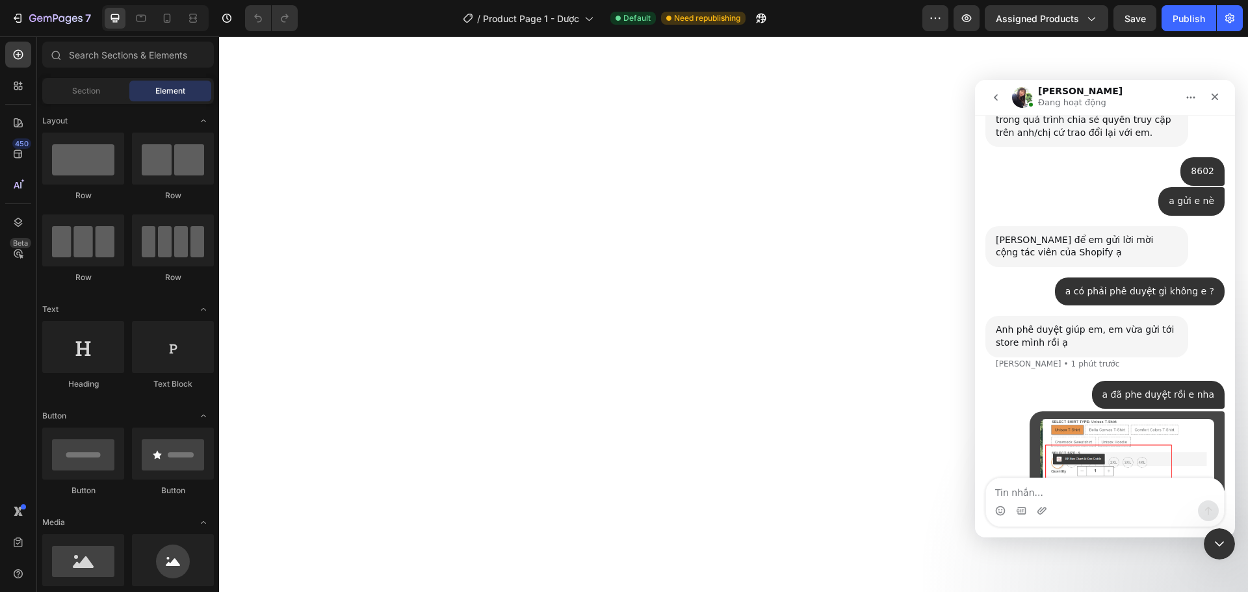
scroll to position [1123, 0]
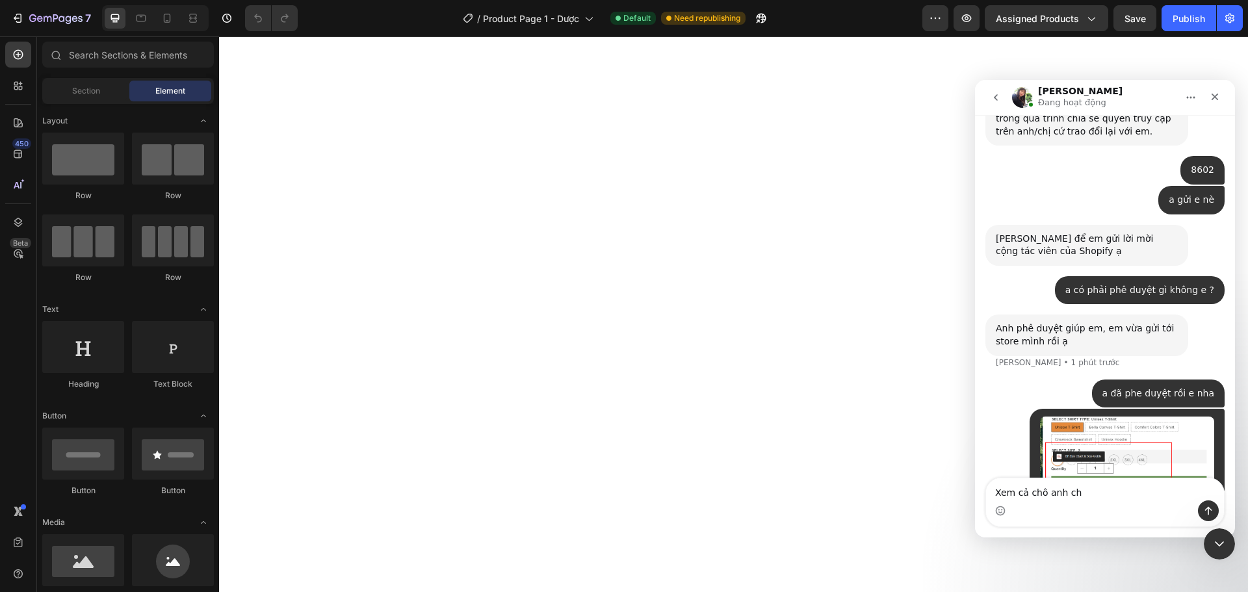
type textarea "Xem cả chô anh chỗ"
click at [1088, 490] on textarea "Tin nhắn..." at bounding box center [1105, 489] width 238 height 22
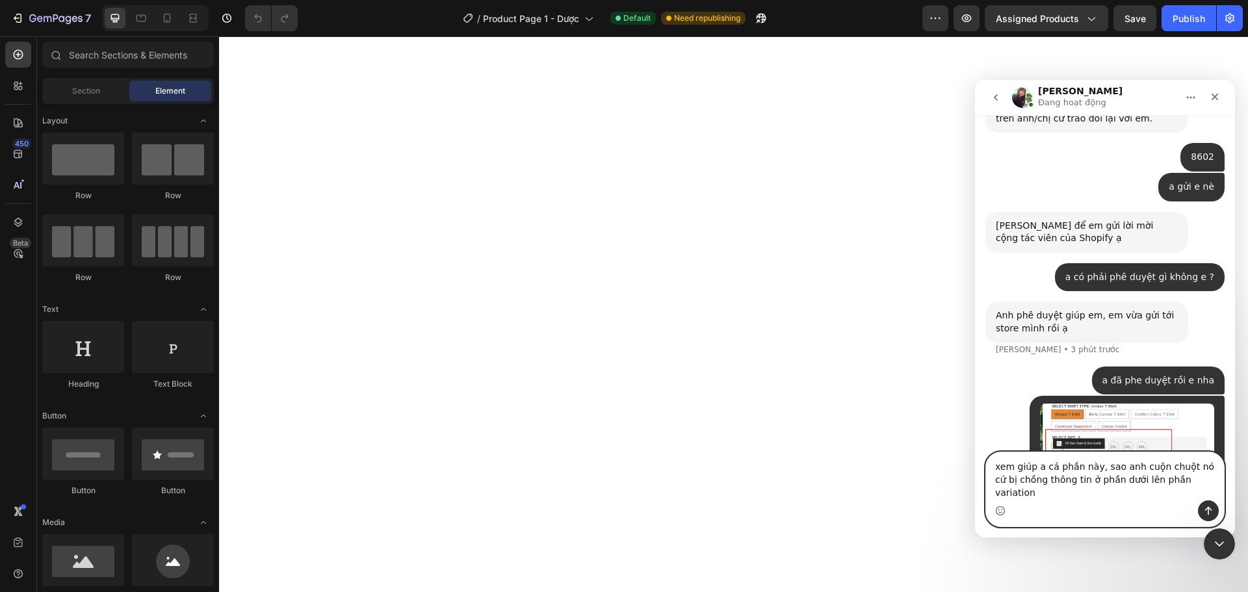
type textarea "xem giúp a cả phần này, sao anh cuộn chuột nó cứ bị chồng thông tin ở phần dưới…"
click at [1203, 502] on button "Gửi tin nhắn…" at bounding box center [1208, 511] width 21 height 21
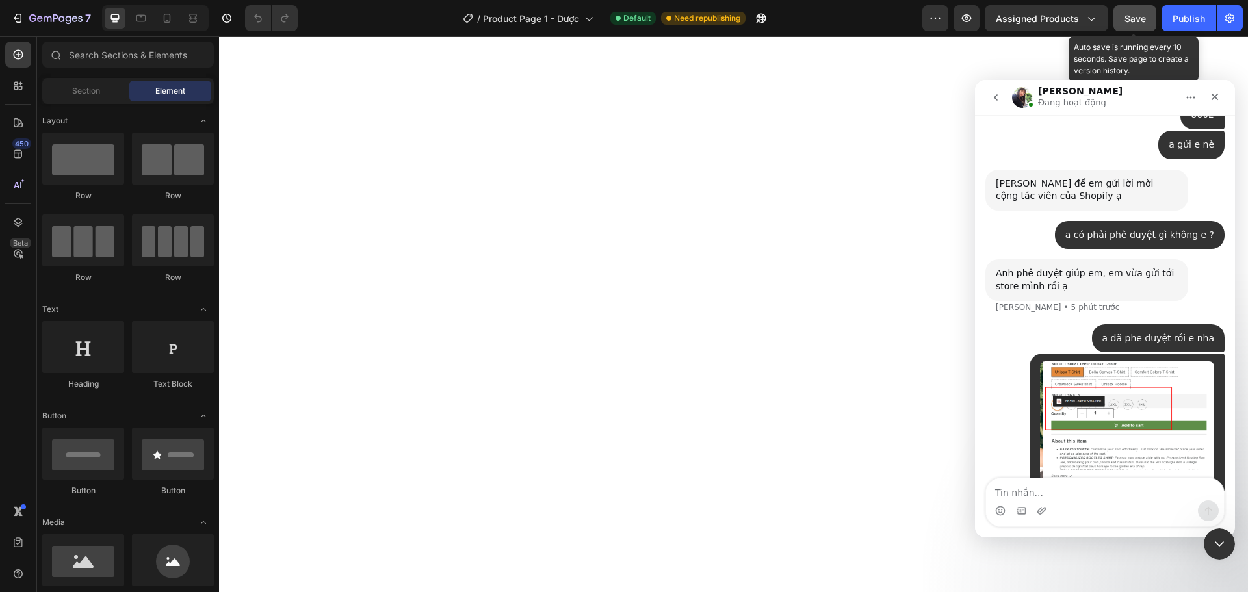
click at [1134, 21] on span "Save" at bounding box center [1135, 18] width 21 height 11
click at [1181, 20] on div "Publish" at bounding box center [1189, 19] width 33 height 14
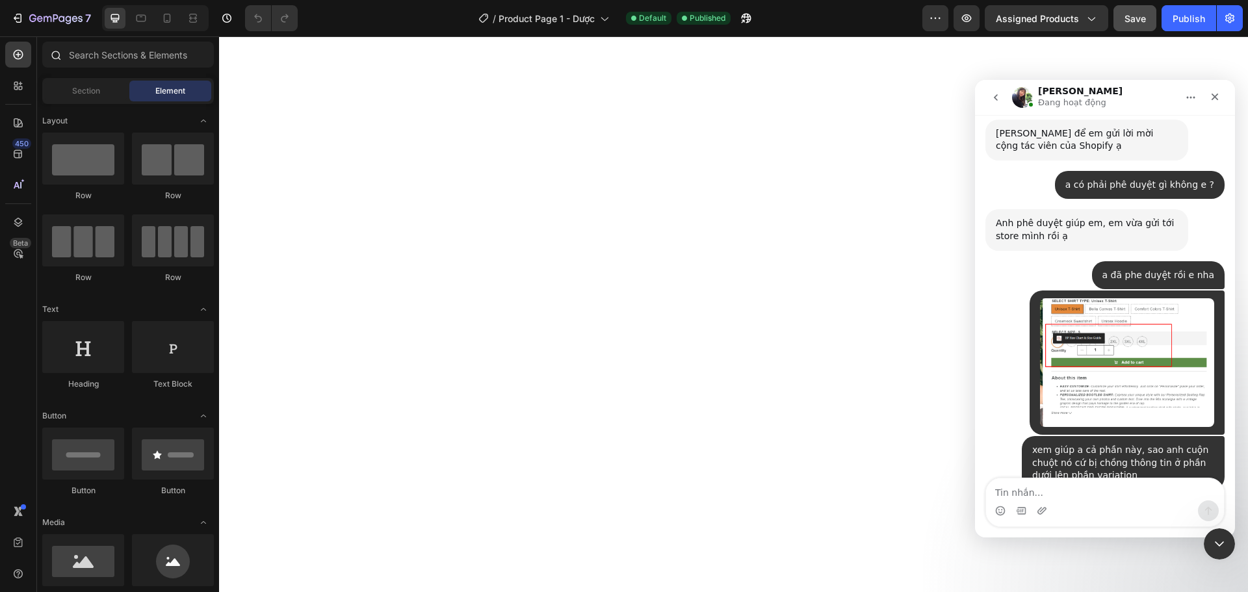
scroll to position [1242, 0]
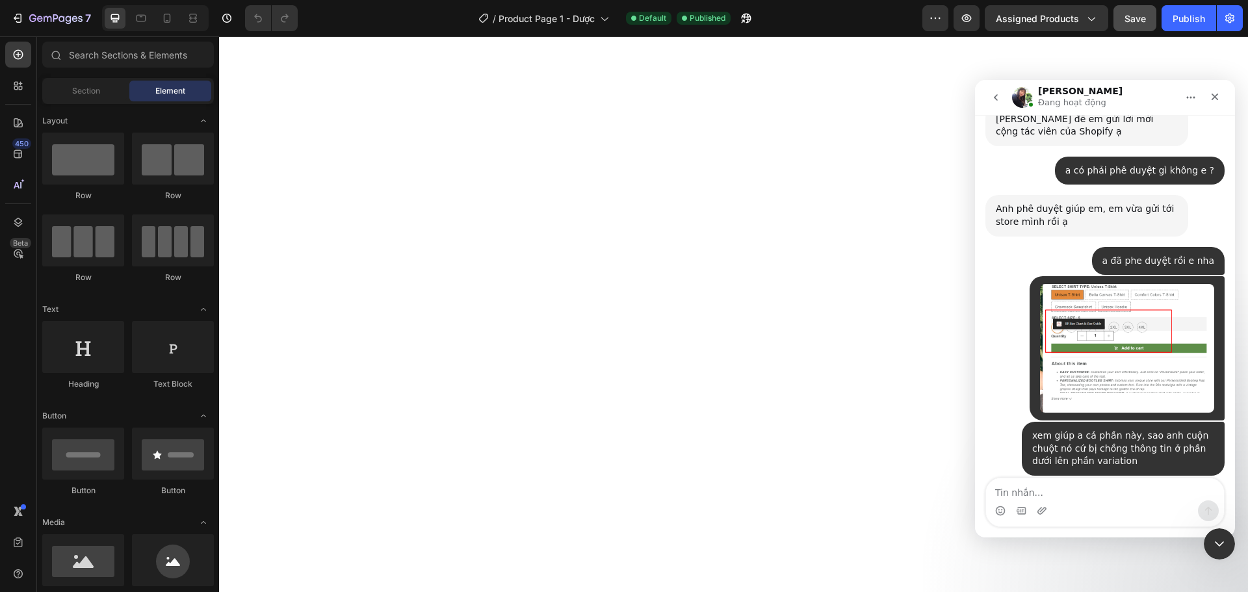
click at [1062, 491] on textarea "Tin nhắn..." at bounding box center [1105, 489] width 238 height 22
type textarea "t"
drag, startPoint x: 1143, startPoint y: 436, endPoint x: 1183, endPoint y: 426, distance: 41.0
click at [1183, 486] on div "Anh cho em xin chút thời gian để kiểm tra kết nối vào store và vào trang để kiể…" at bounding box center [1087, 513] width 203 height 54
click at [1160, 494] on div "Anh cho em xin chút thời gian để kiểm tra kết nối vào store và vào trang để kiể…" at bounding box center [1087, 513] width 182 height 38
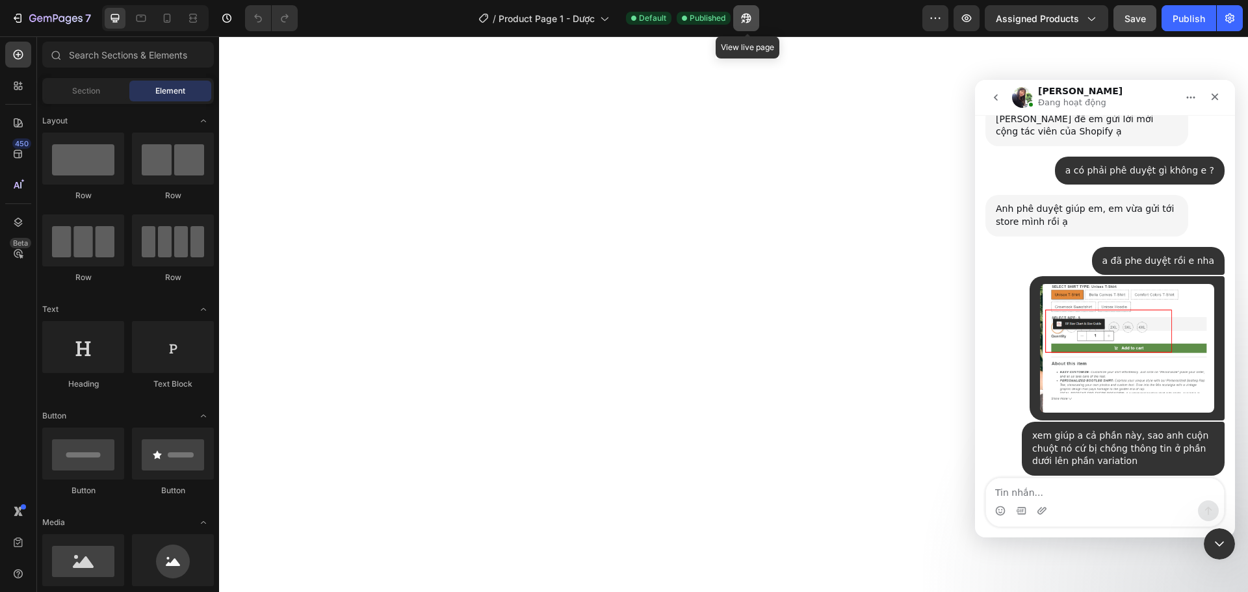
click at [744, 19] on icon "button" at bounding box center [746, 18] width 13 height 13
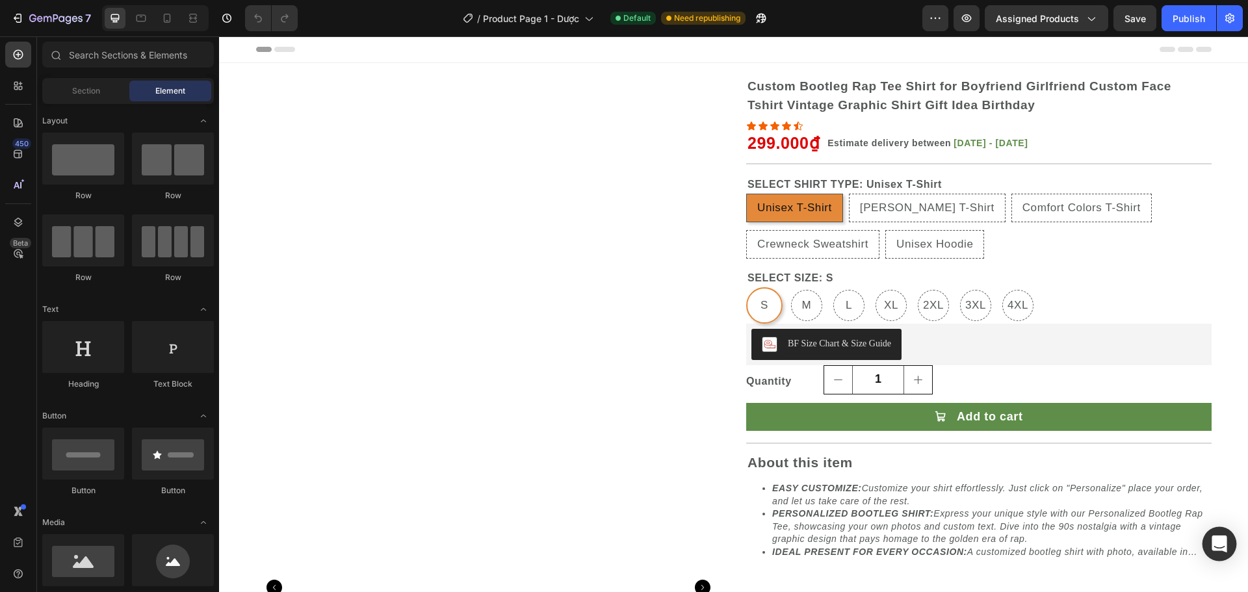
radio input "false"
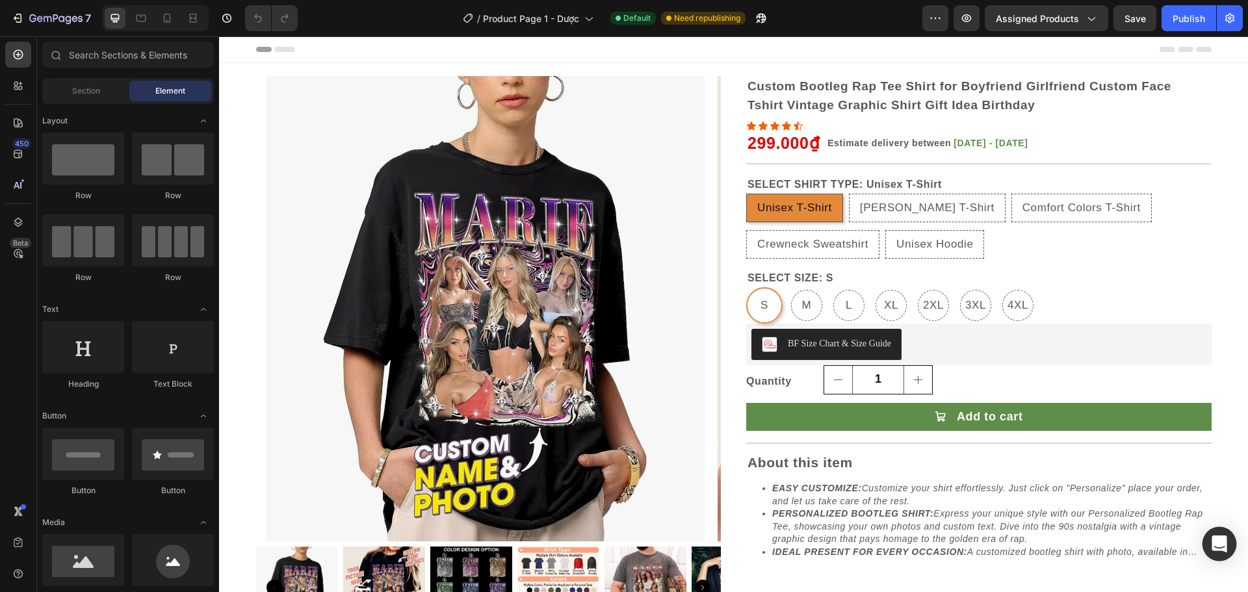
radio input "false"
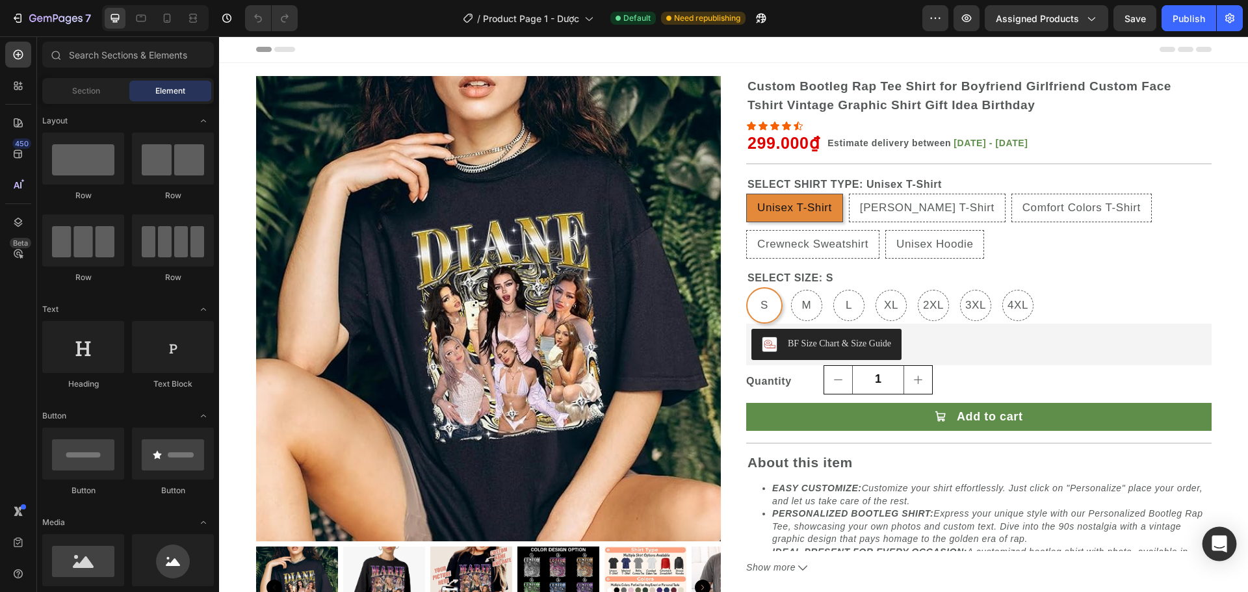
click at [1224, 540] on icon "Open Intercom Messenger" at bounding box center [1219, 544] width 15 height 17
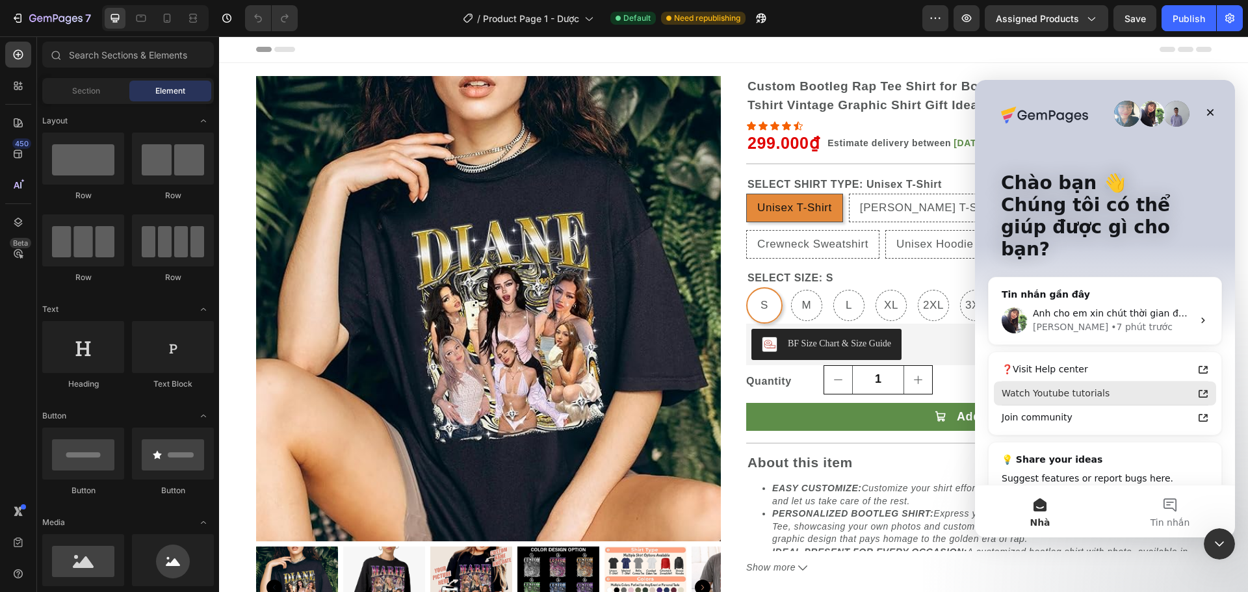
scroll to position [26, 0]
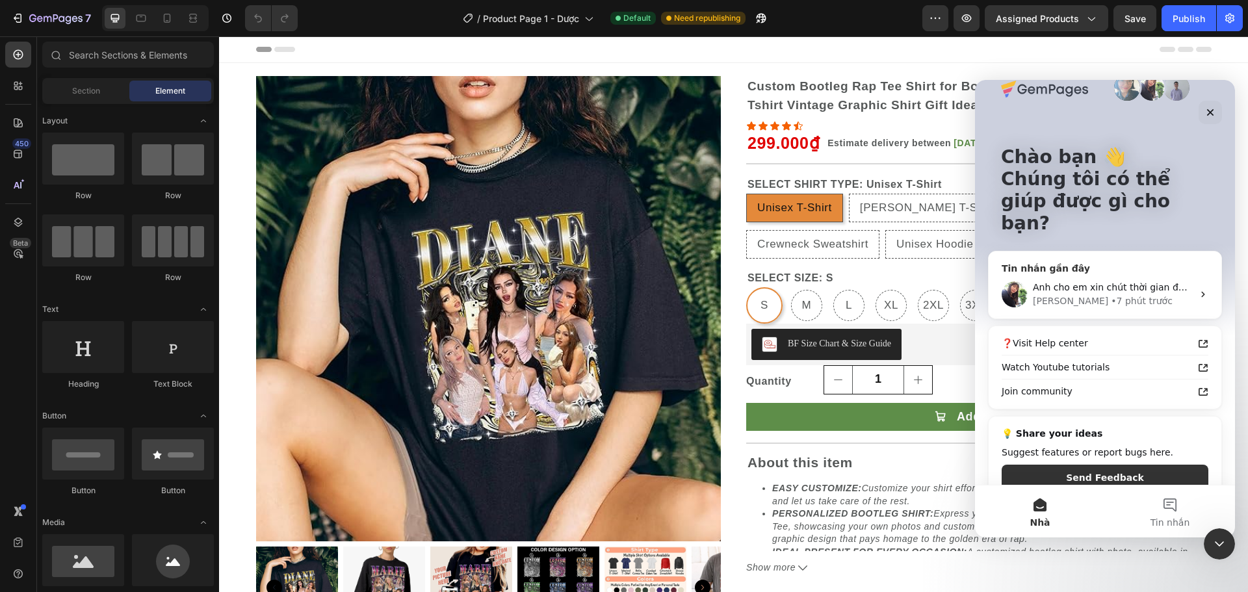
click at [1138, 282] on span "Anh cho em xin chút thời gian để kiểm tra kết nối vào store và vào trang để kiể…" at bounding box center [1245, 287] width 425 height 10
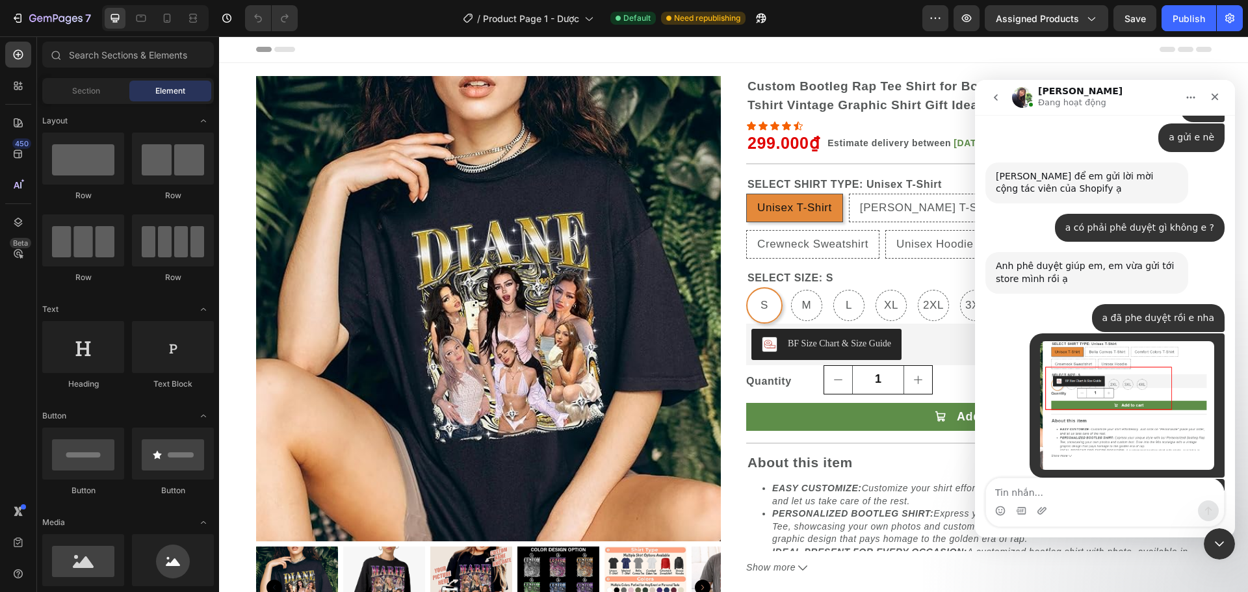
scroll to position [1242, 0]
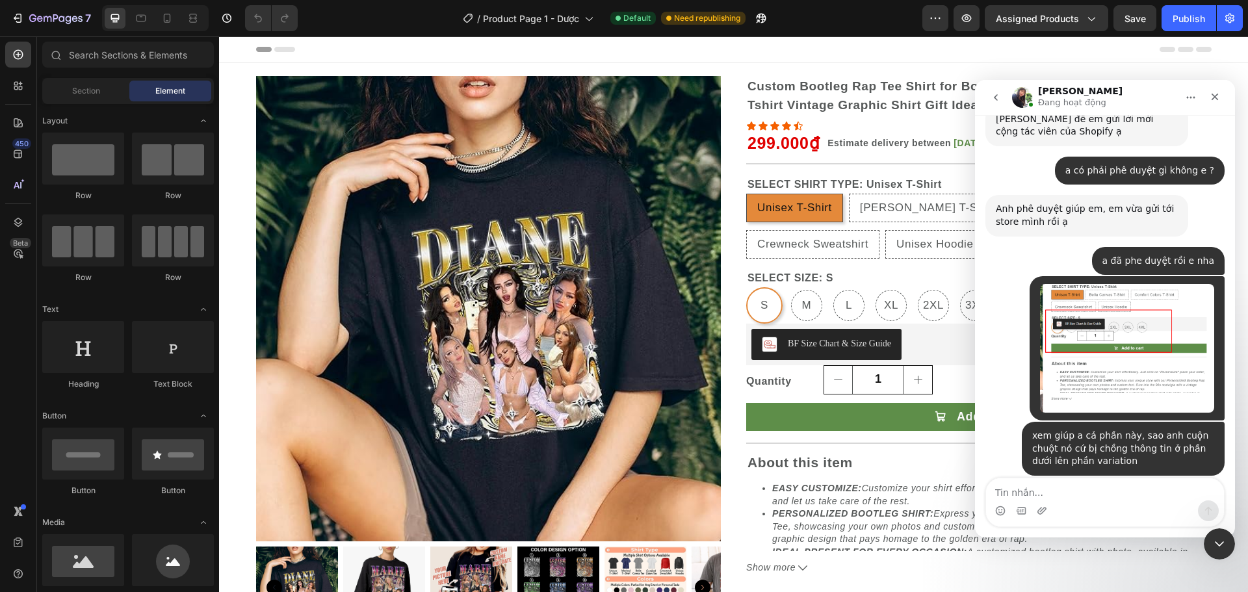
click at [1075, 484] on textarea "Tin nhắn..." at bounding box center [1105, 489] width 238 height 22
type textarea "a"
type textarea "à"
type textarea "a"
click at [1137, 501] on div "Ứng dụng nhắn tin trong Intercom" at bounding box center [1105, 511] width 238 height 21
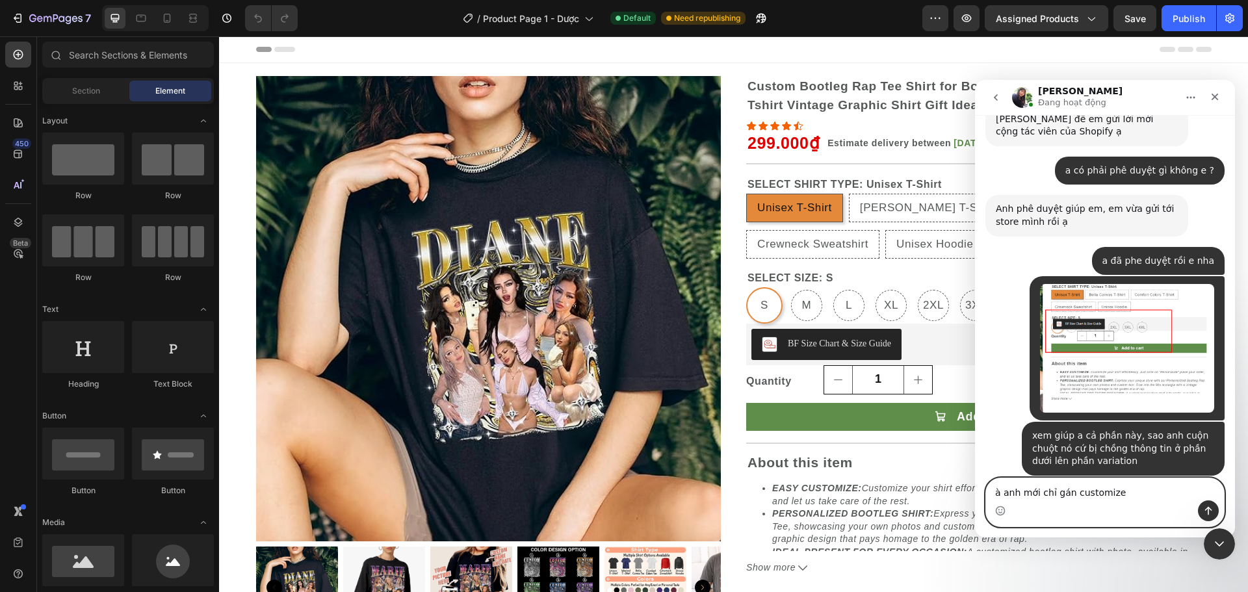
click at [1063, 493] on textarea "à anh mới chỉ gán customize" at bounding box center [1105, 489] width 238 height 22
click at [1147, 494] on textarea "à anh mới chỉ gắn customize" at bounding box center [1105, 489] width 238 height 22
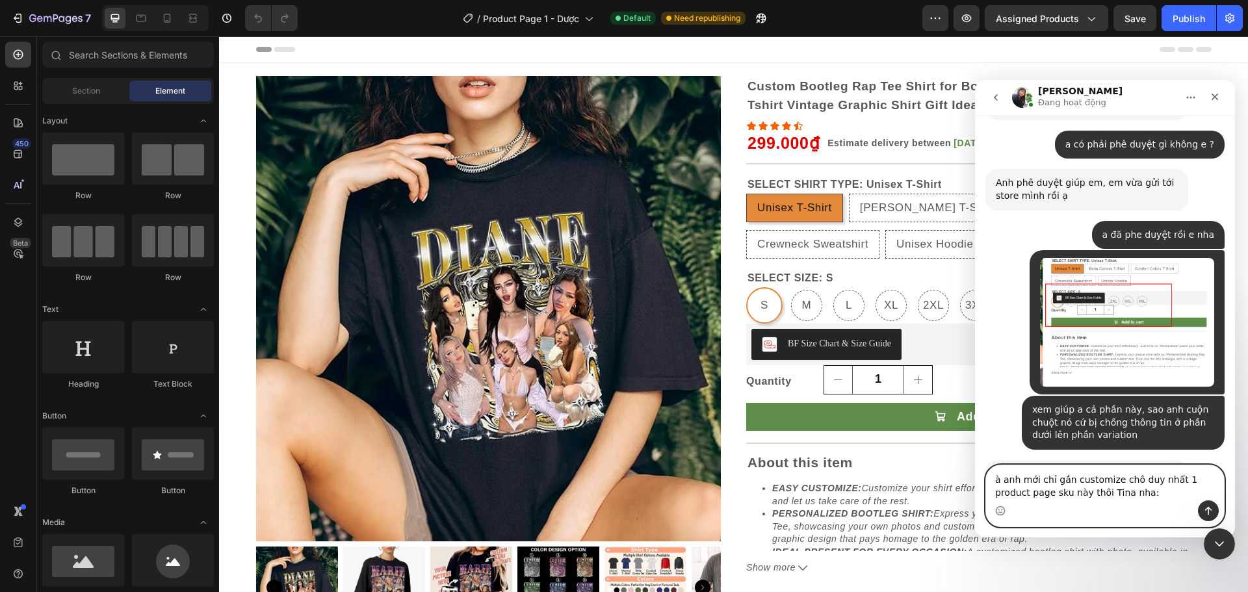
paste textarea "[URL][DOMAIN_NAME][DOMAIN_NAME]"
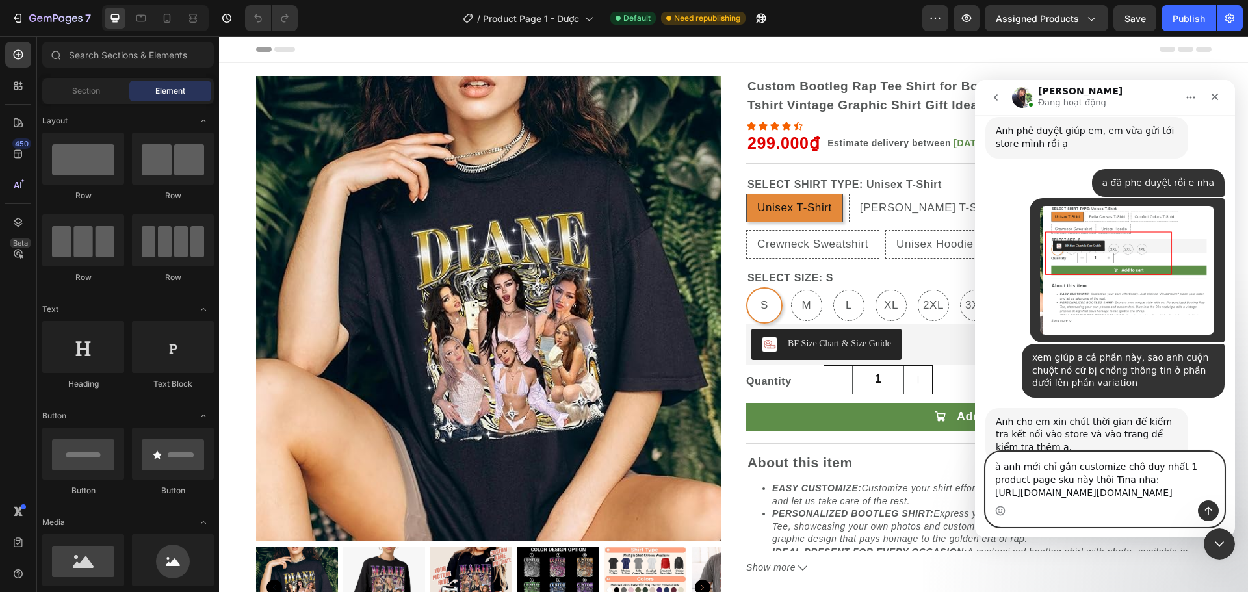
scroll to position [1323, 0]
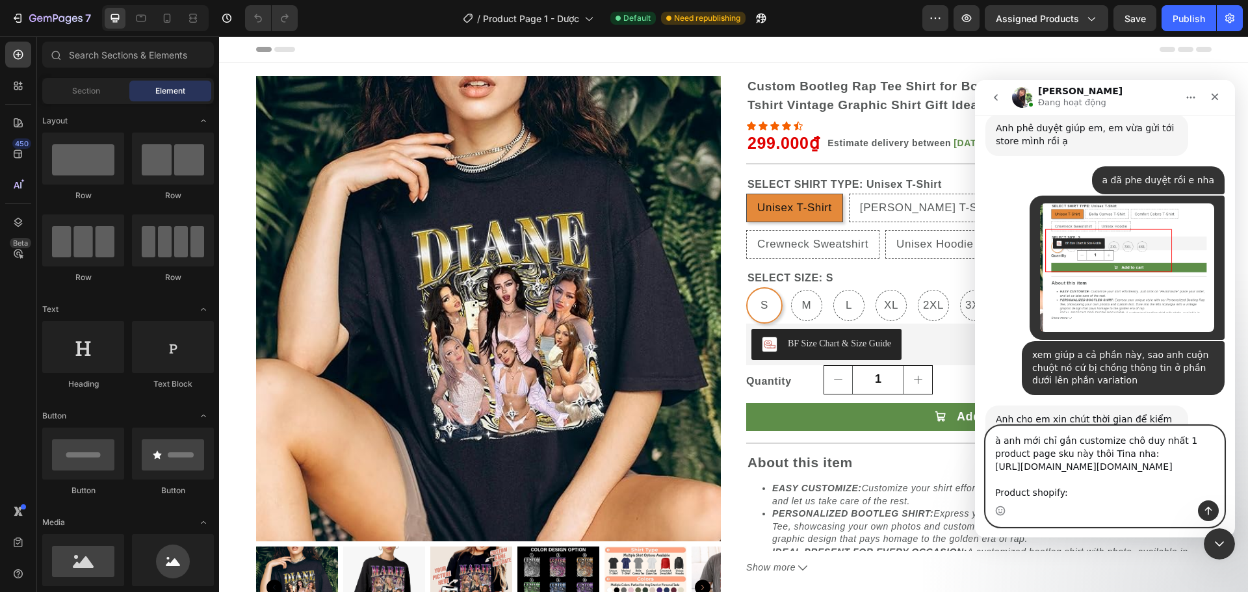
click at [1088, 488] on textarea "à anh mới chỉ gắn customize chô duy nhất 1 product page sku này thôi Tina nha: …" at bounding box center [1105, 463] width 238 height 74
paste textarea "[URL][DOMAIN_NAME]"
click at [1086, 497] on textarea "à anh mới chỉ gắn customize chô duy nhất 1 product page sku này thôi Tina nha: …" at bounding box center [1105, 463] width 238 height 74
paste textarea "[URL][DOMAIN_NAME]"
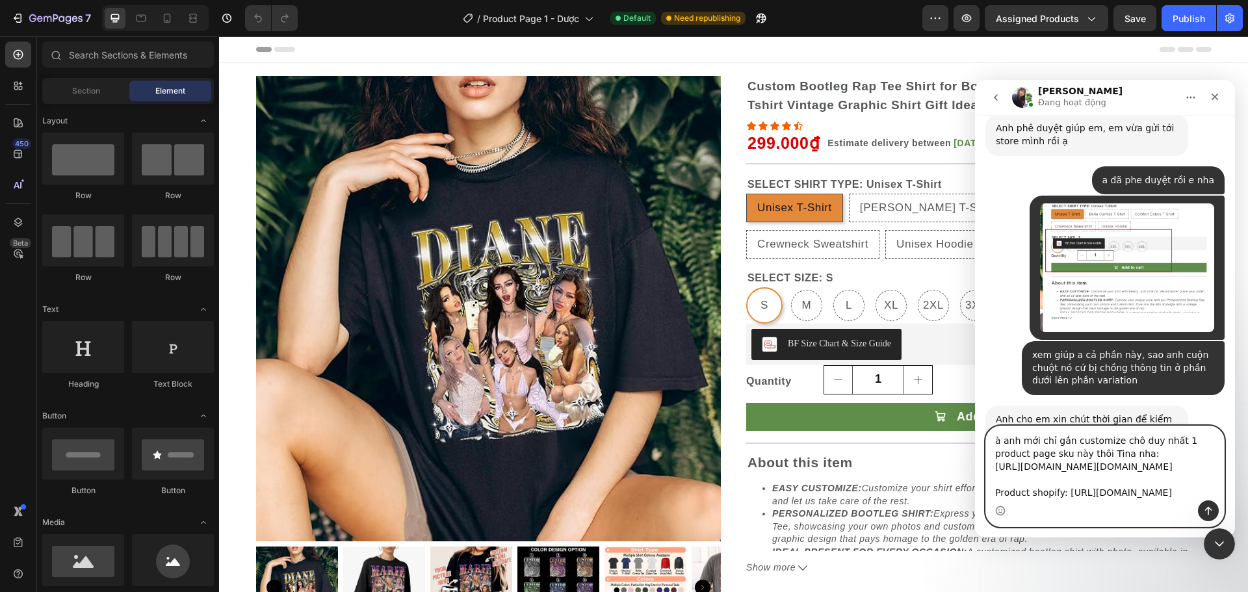
click at [997, 471] on textarea "à anh mới chỉ gắn customize chô duy nhất 1 product page sku này thôi Tina nha: …" at bounding box center [1105, 463] width 238 height 74
click at [1107, 426] on textarea "à anh mới chỉ gắn customize chô duy nhất 1 product page sku này thôi Tina nha: …" at bounding box center [1105, 463] width 238 height 74
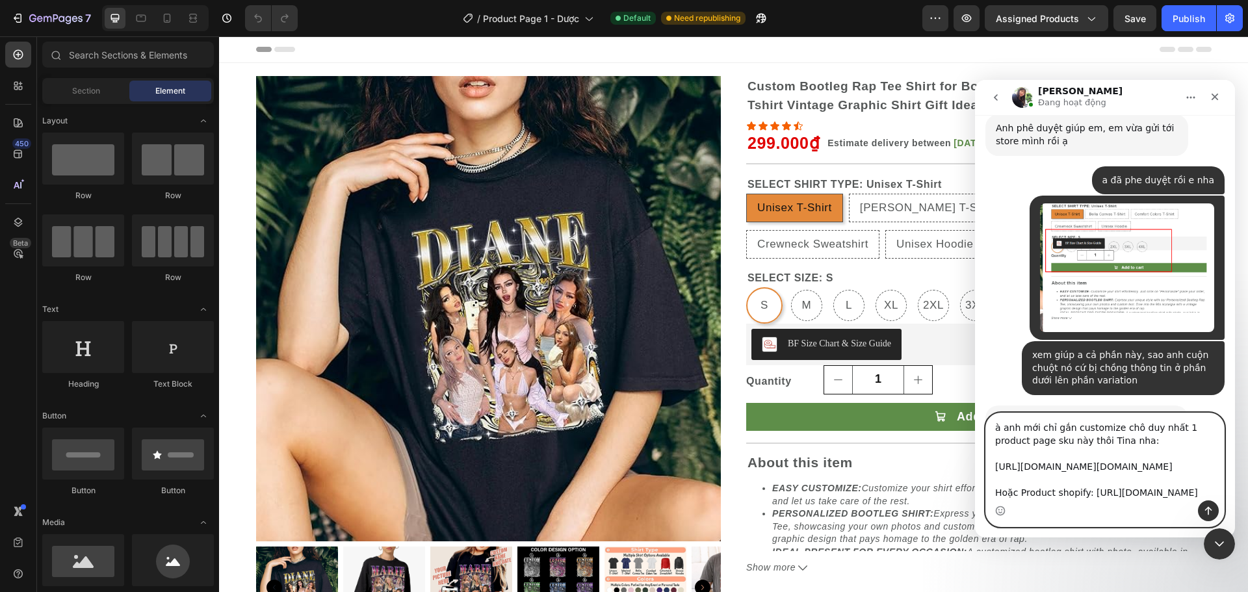
type textarea "à anh mới chỉ gắn customize chô duy nhất 1 product page sku này thôi Tina nha: …"
click at [1205, 504] on button "Gửi tin nhắn…" at bounding box center [1208, 511] width 21 height 21
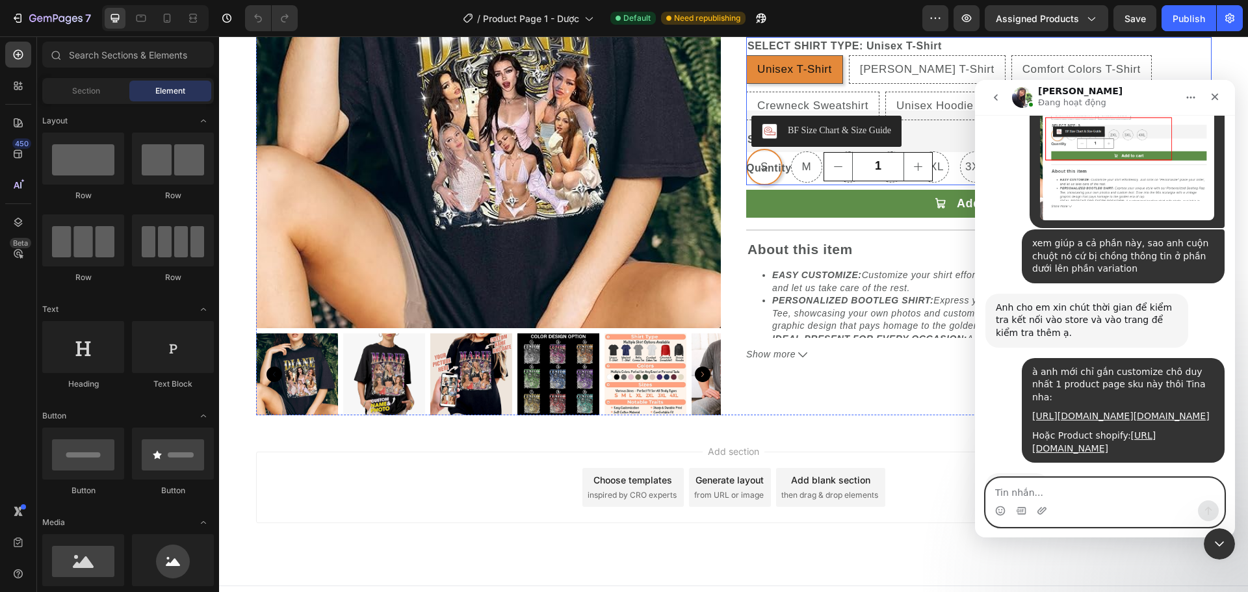
scroll to position [234, 0]
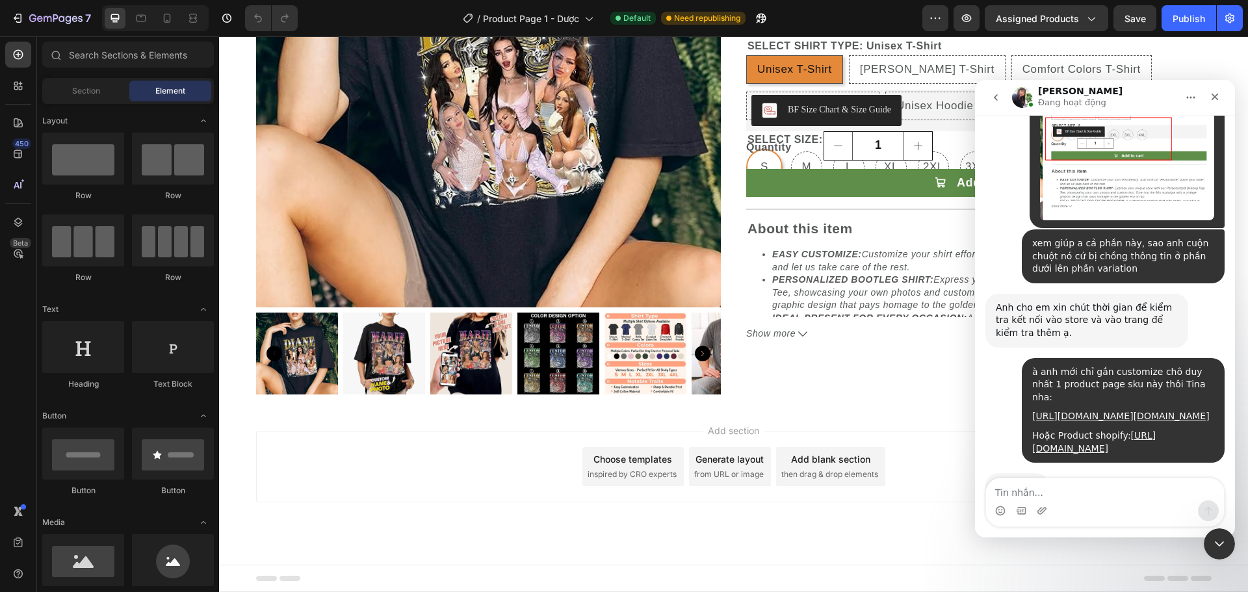
click at [1186, 96] on icon "Nhà" at bounding box center [1191, 97] width 10 height 10
click at [347, 501] on div "Add section Choose templates inspired by CRO experts Generate layout from URL o…" at bounding box center [734, 467] width 956 height 72
click at [988, 229] on div "xem giúp a cả phần này, sao anh cuộn chuột nó cứ bị chồng thông tin ở phần dưới…" at bounding box center [1105, 261] width 239 height 64
click at [1058, 98] on p "Active" at bounding box center [1051, 102] width 26 height 13
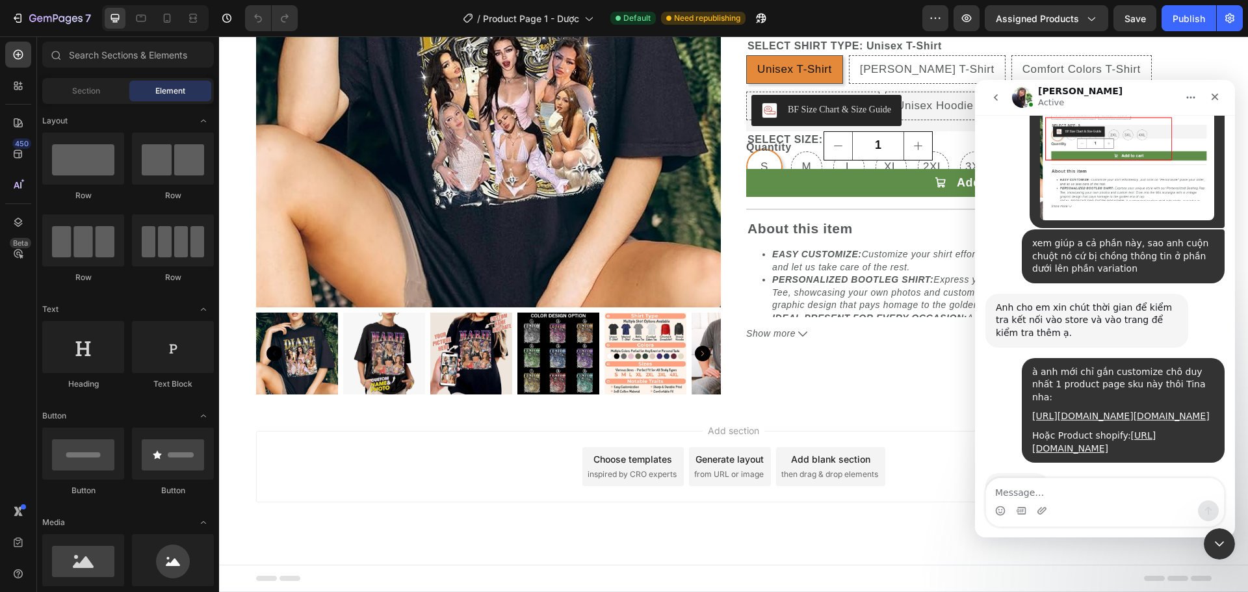
click at [993, 95] on icon "go back" at bounding box center [996, 97] width 10 height 10
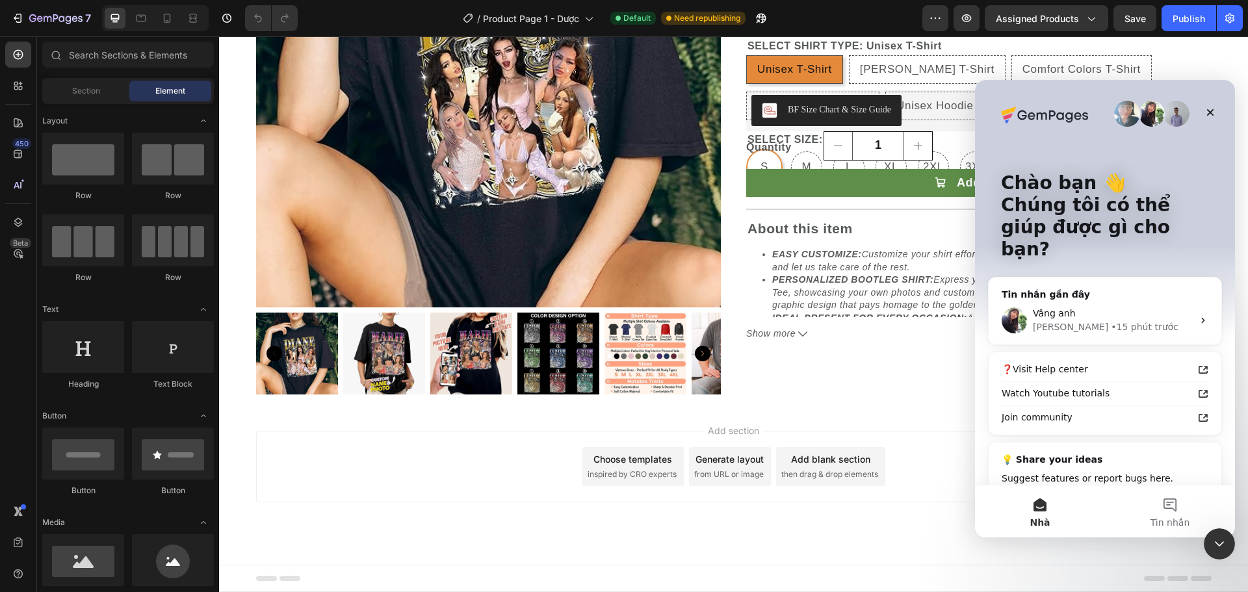
scroll to position [0, 0]
click at [1090, 307] on div "Vâng anh" at bounding box center [1113, 314] width 160 height 14
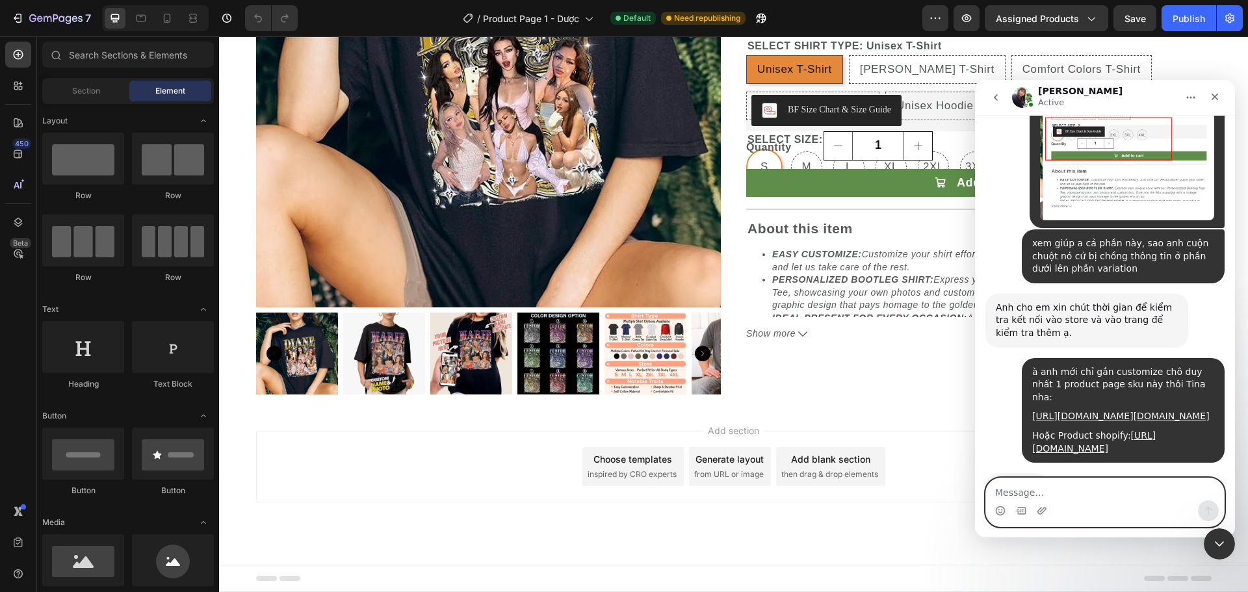
scroll to position [1541, 0]
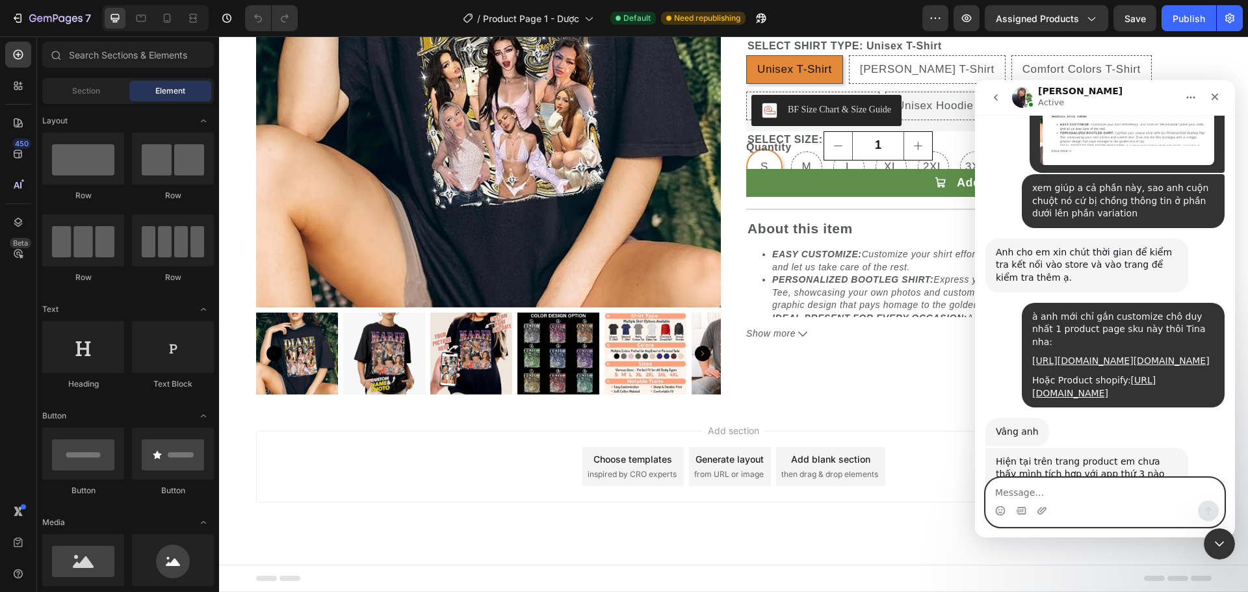
click at [1050, 493] on textarea "Message…" at bounding box center [1105, 489] width 238 height 22
type textarea "a thêm rồi, k đc nên a xoá ement đó e ạ"
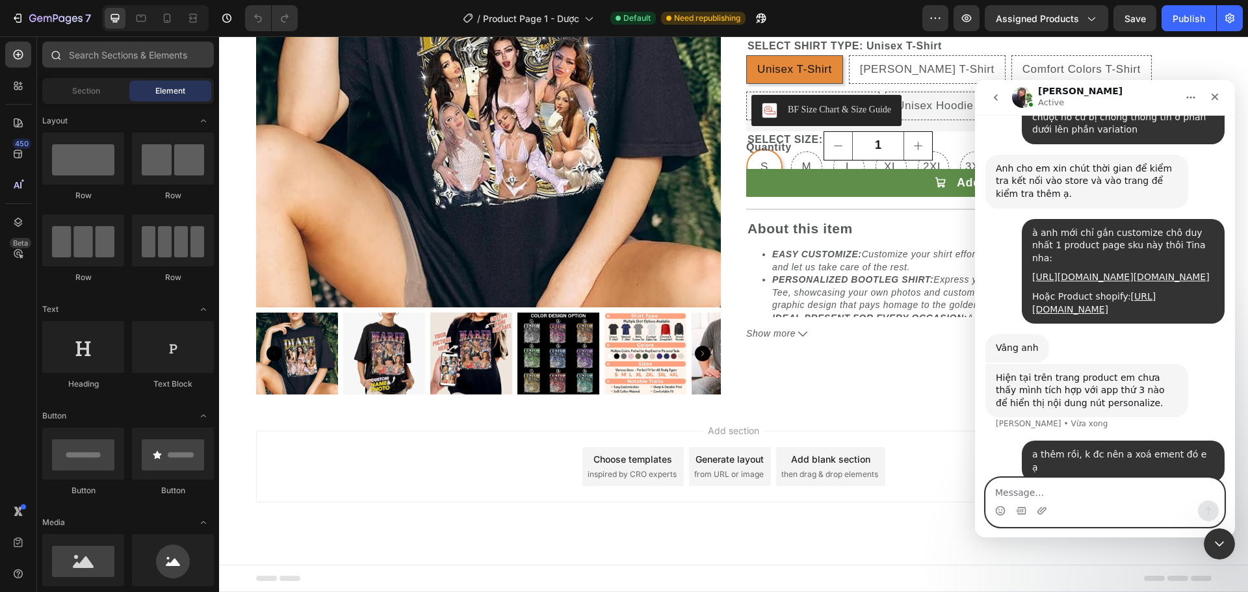
scroll to position [1630, 0]
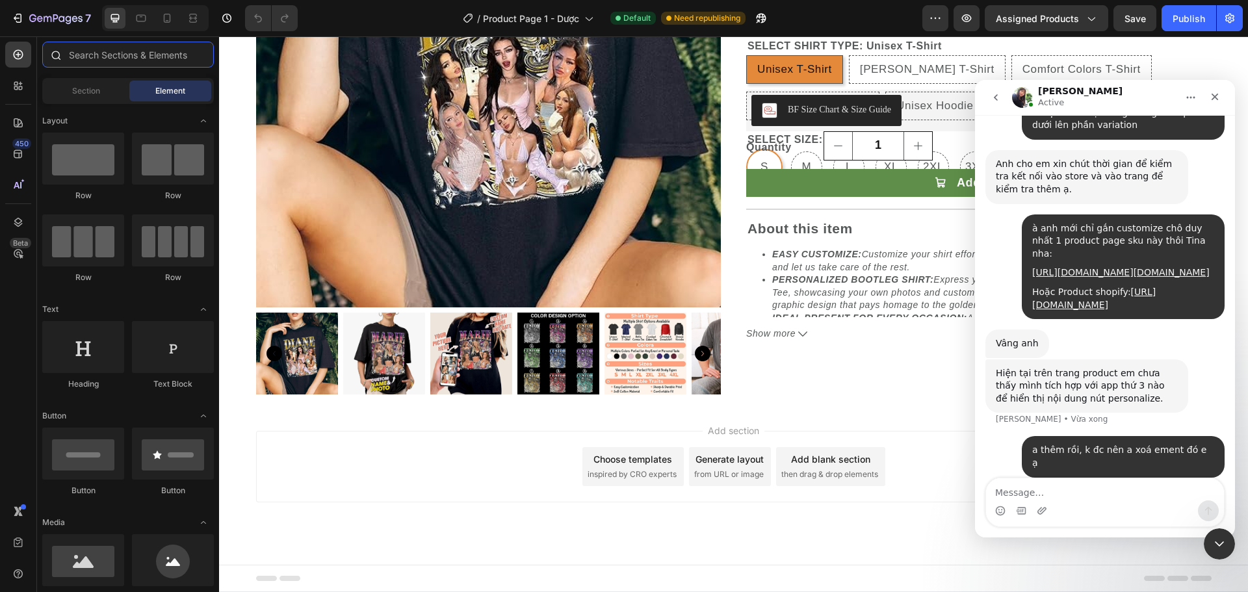
click at [96, 60] on input "text" at bounding box center [128, 55] width 172 height 26
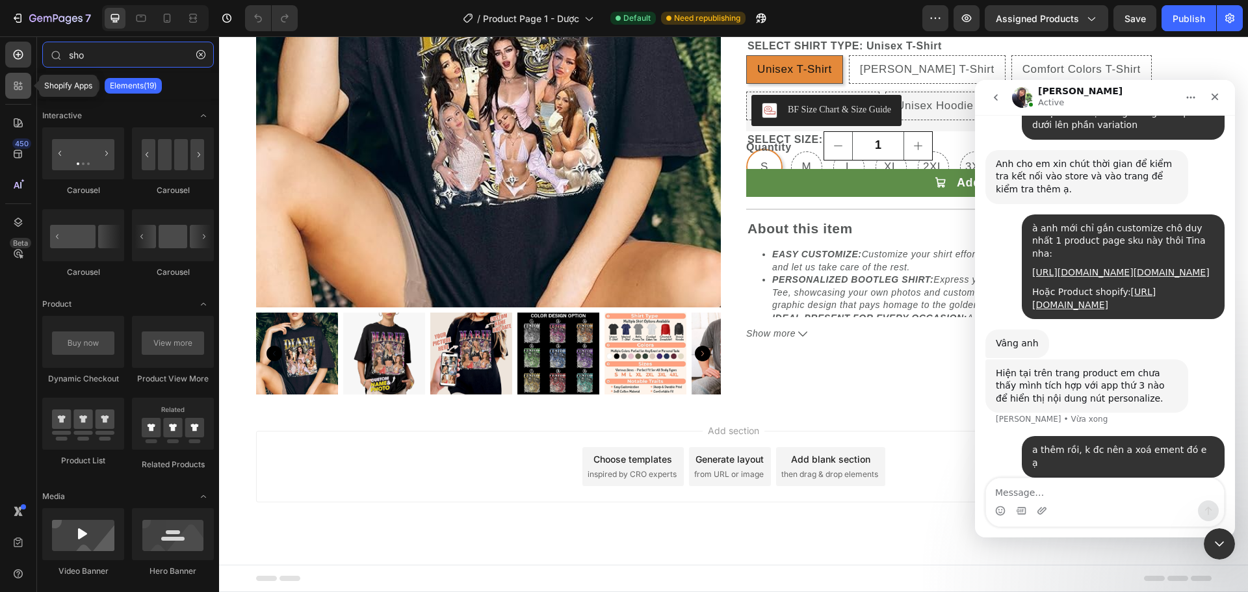
type input "sho"
click at [14, 85] on icon at bounding box center [16, 84] width 4 height 4
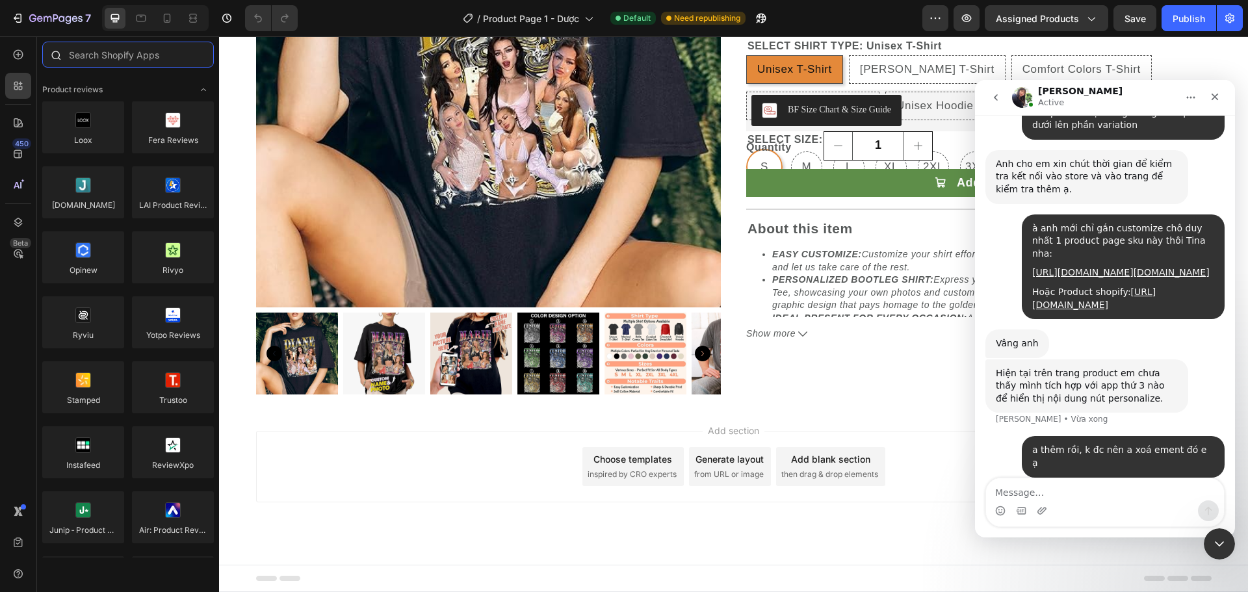
radio input "false"
click at [125, 52] on input "text" at bounding box center [128, 55] width 172 height 26
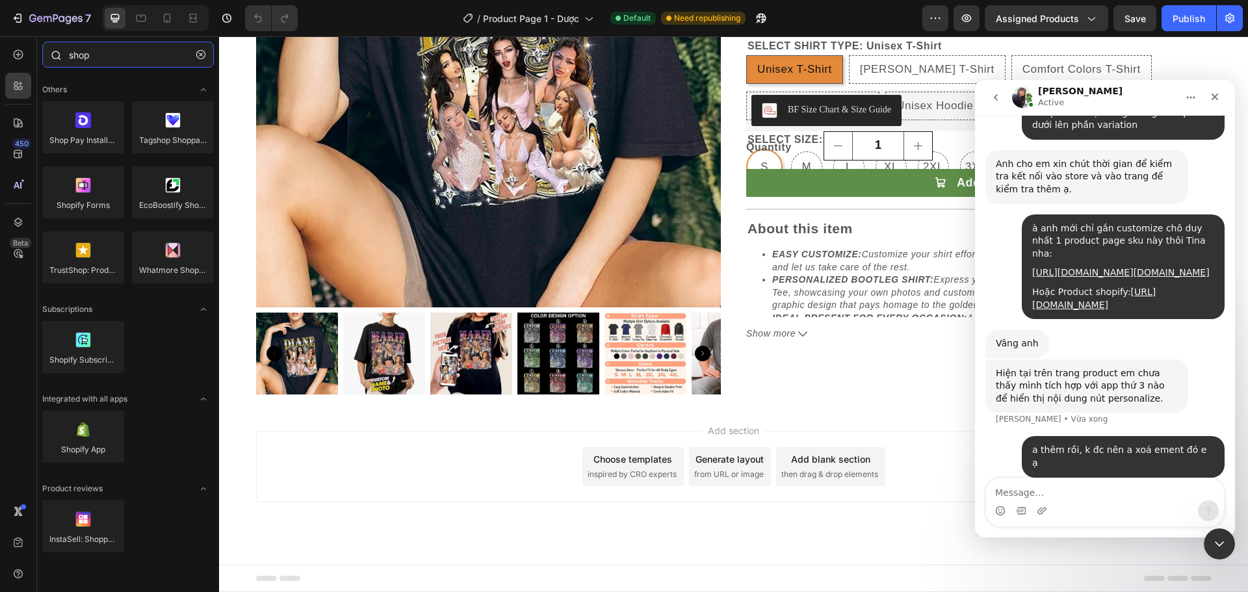
scroll to position [1580, 0]
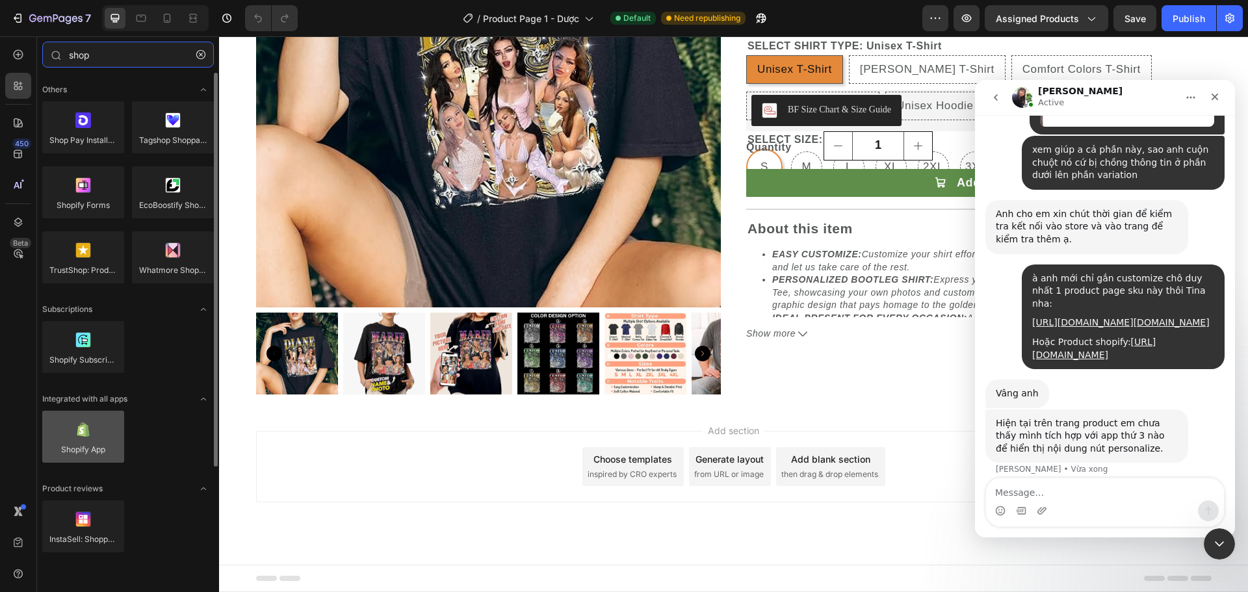
type input "shop"
click at [67, 438] on div at bounding box center [83, 437] width 82 height 52
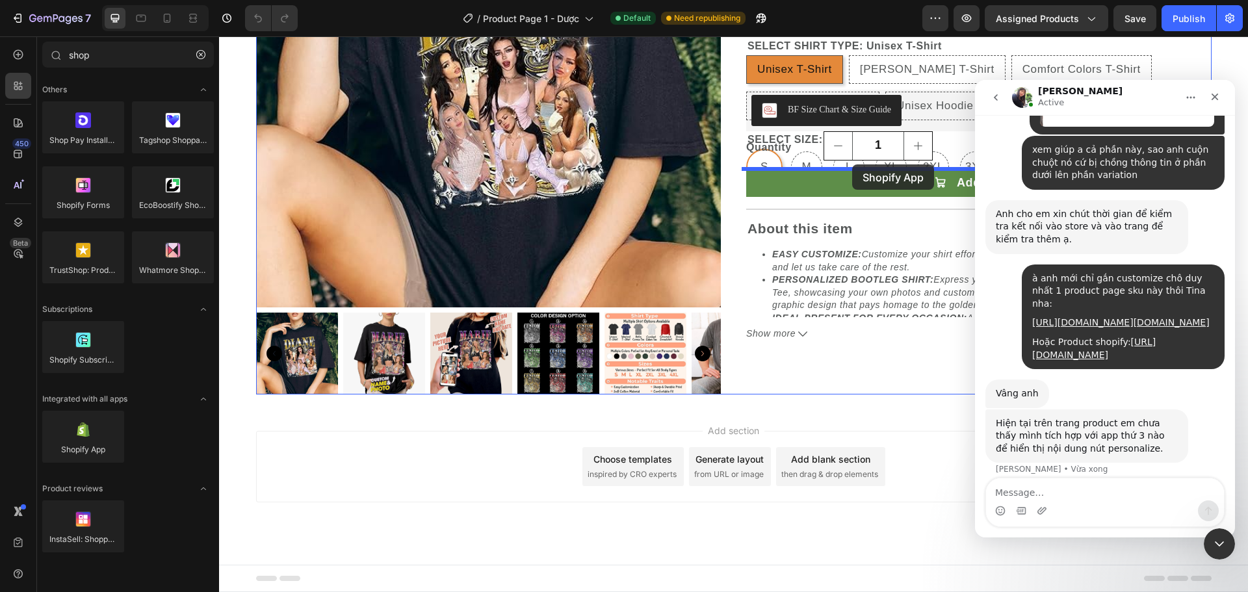
drag, startPoint x: 295, startPoint y: 467, endPoint x: 852, endPoint y: 164, distance: 634.5
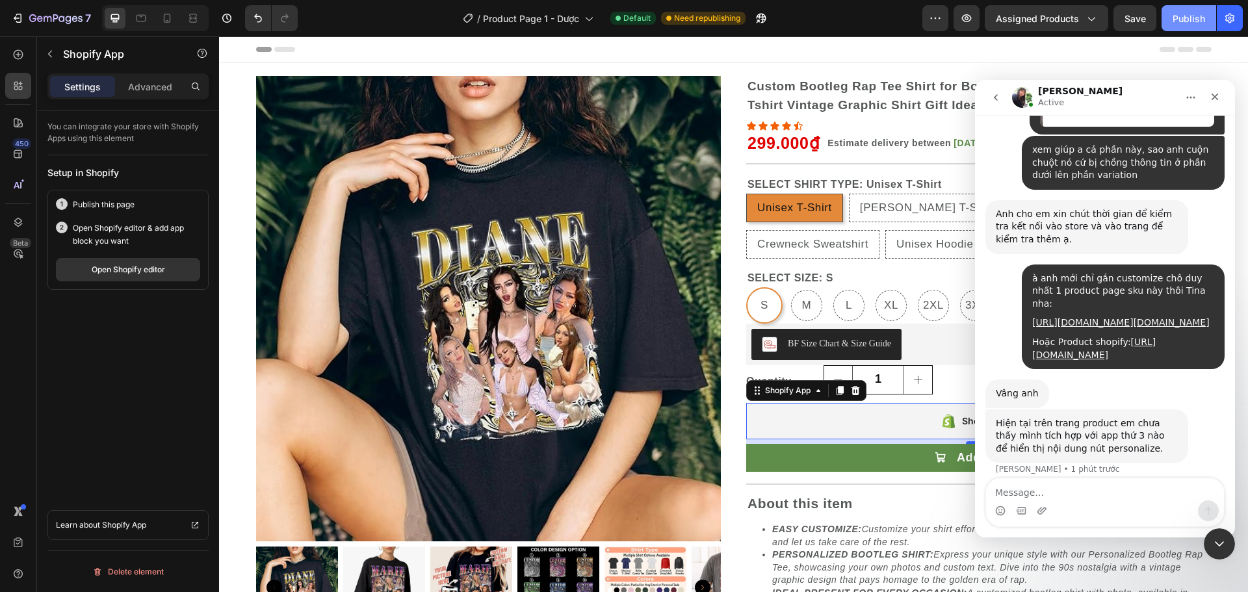
click at [1178, 28] on button "Publish" at bounding box center [1189, 18] width 55 height 26
click at [1220, 98] on icon "Đóng" at bounding box center [1215, 97] width 10 height 10
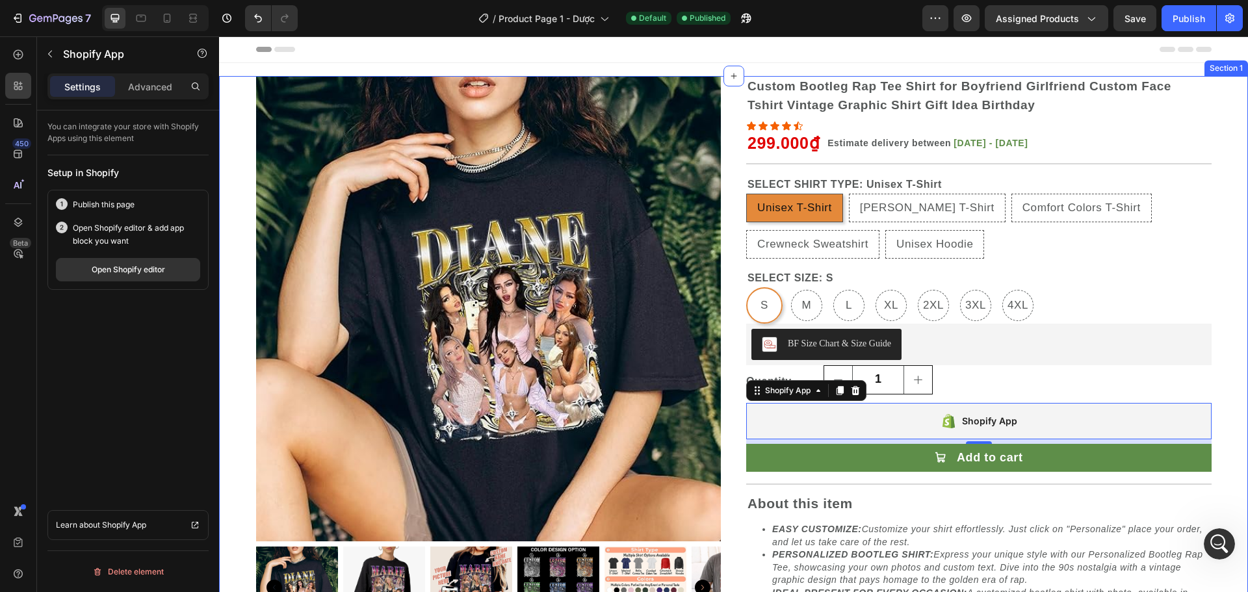
click at [1231, 387] on div "Product Images Product Images Custom Bootleg Rap Tee Shirt for Boyfriend Girlfr…" at bounding box center [733, 357] width 1029 height 563
radio input "false"
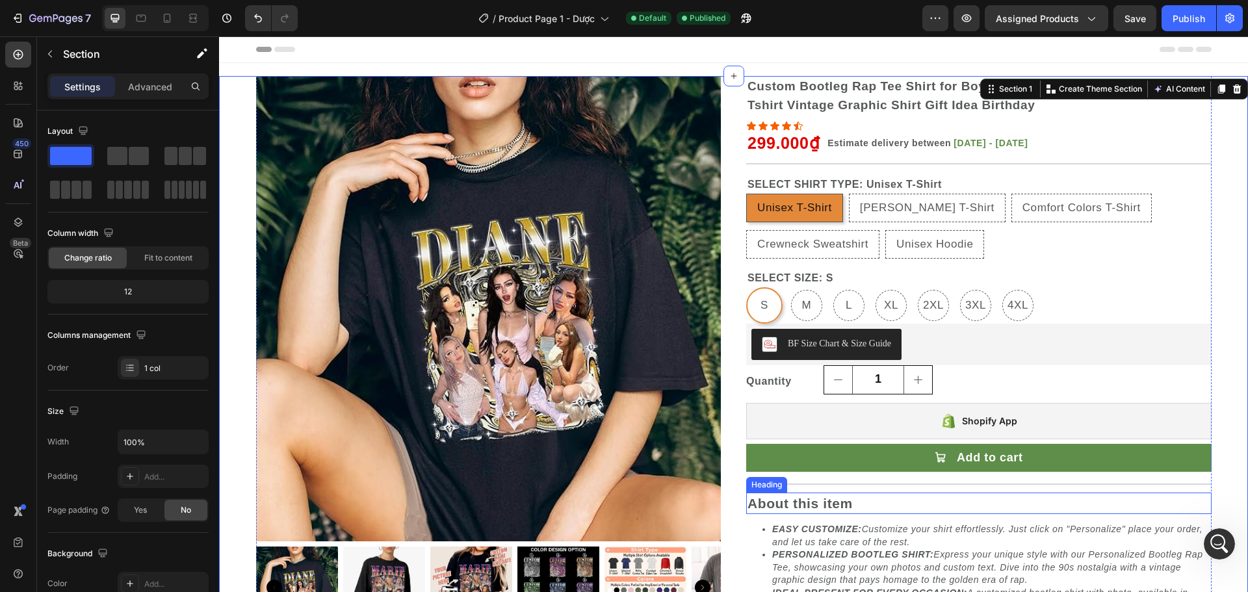
click at [1134, 498] on h2 "About this item" at bounding box center [978, 503] width 465 height 21
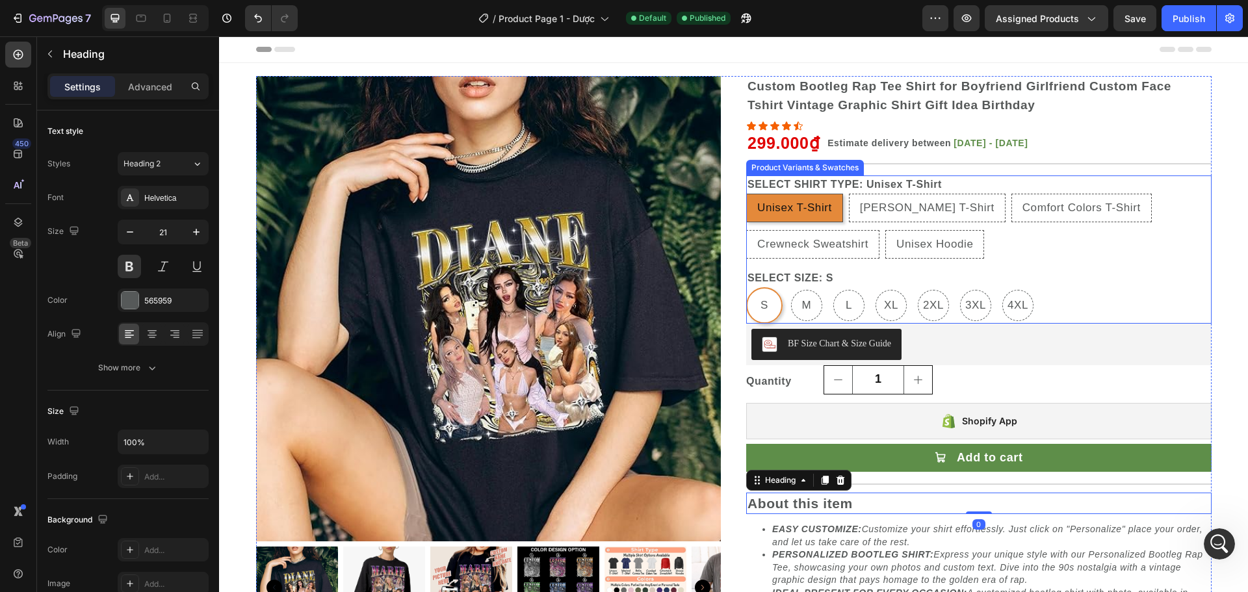
click at [1101, 281] on div "SELECT SIZE: S S S S M M M L L L XL XL XL 2XL 2XL 2XL 3XL 3XL 3XL 4XL 4XL 4XL" at bounding box center [978, 296] width 465 height 55
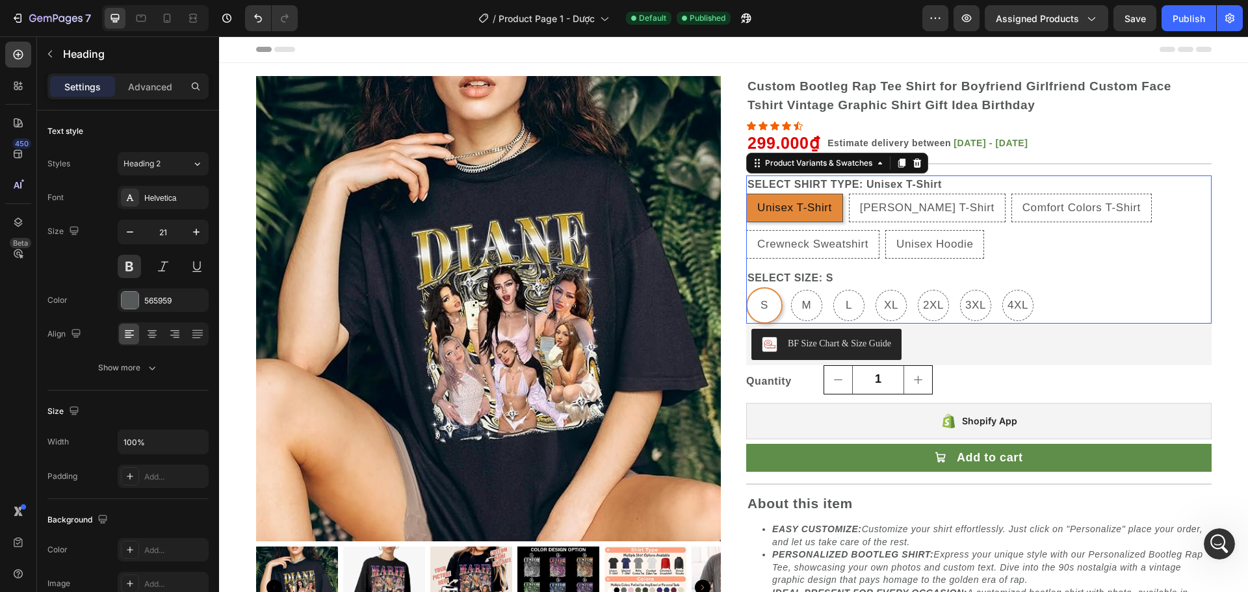
radio input "false"
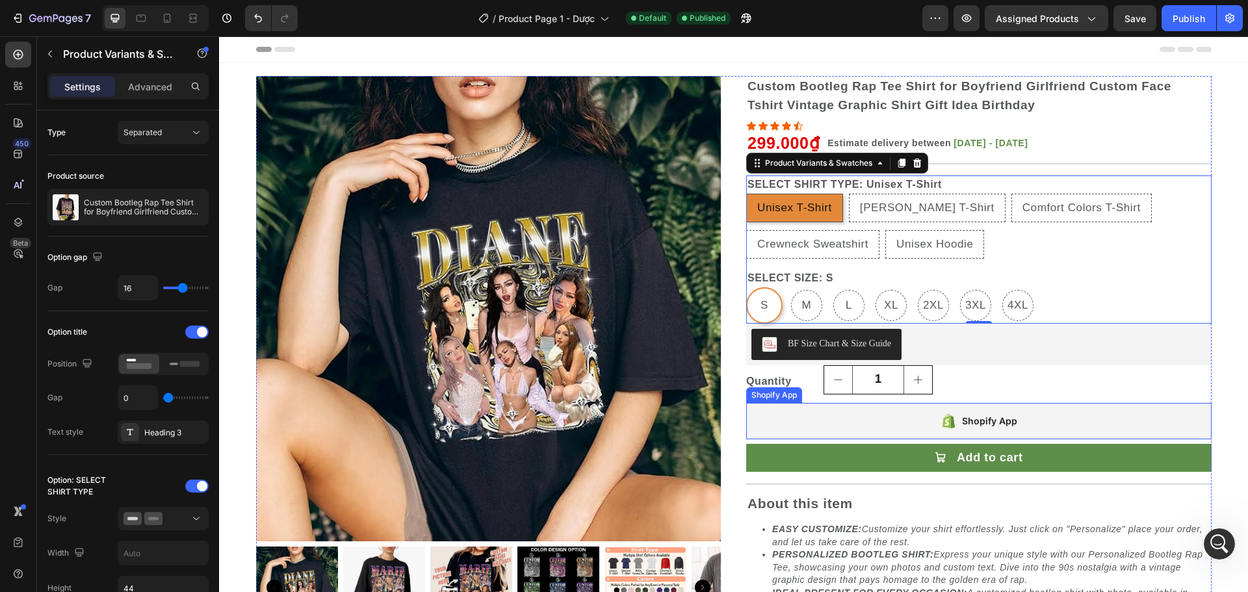
click at [1035, 423] on div "Shopify App" at bounding box center [978, 421] width 465 height 36
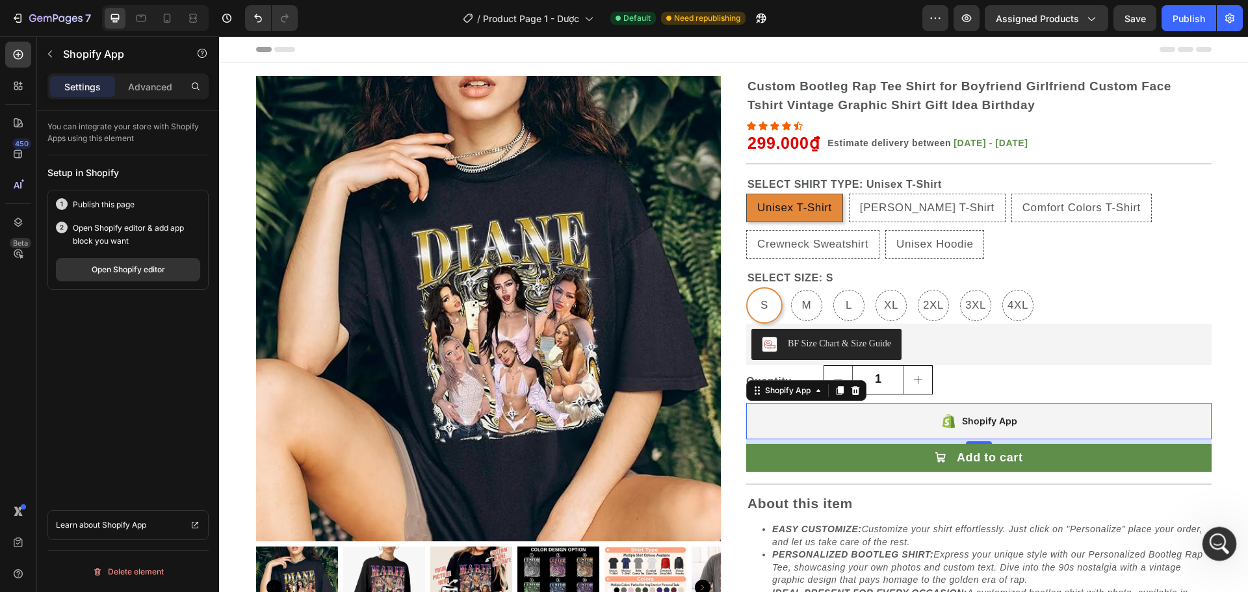
click at [1215, 547] on icon "Mở Intercom Messenger" at bounding box center [1217, 542] width 21 height 21
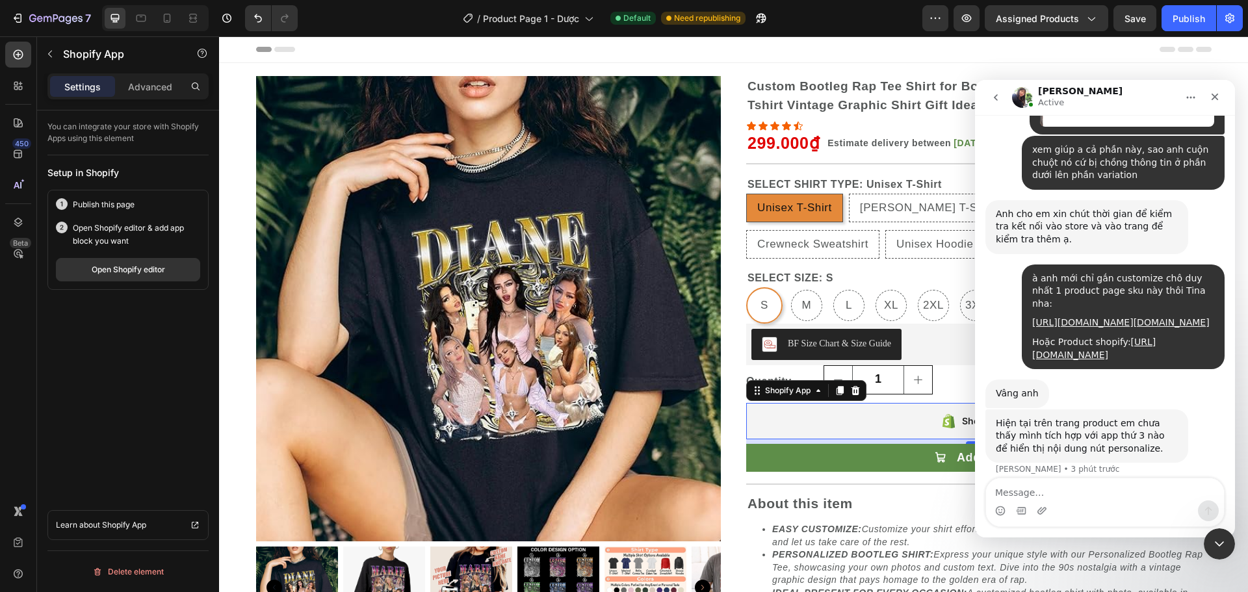
click at [1101, 486] on textarea "Message…" at bounding box center [1105, 489] width 238 height 22
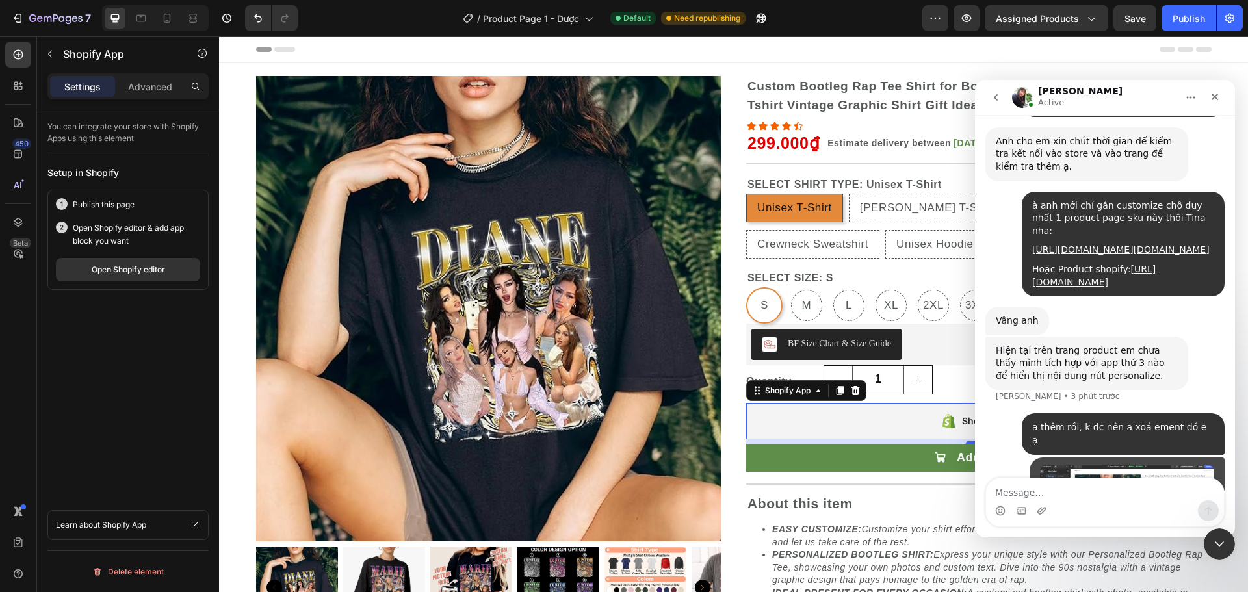
scroll to position [1679, 0]
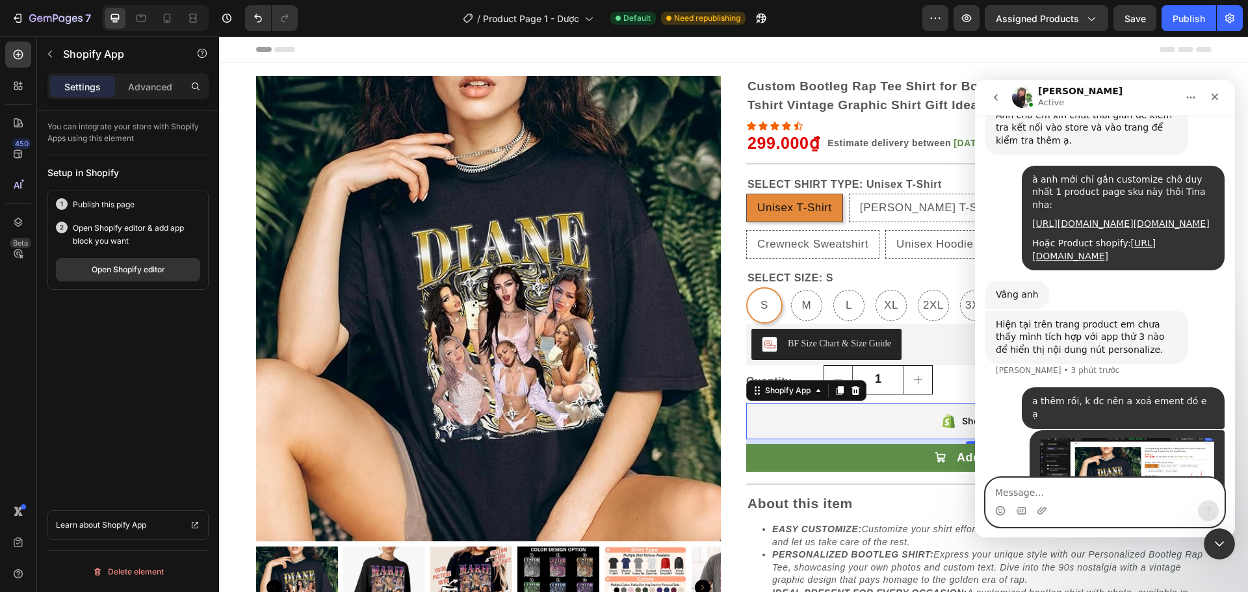
click at [1045, 493] on textarea "Message…" at bounding box center [1105, 489] width 238 height 22
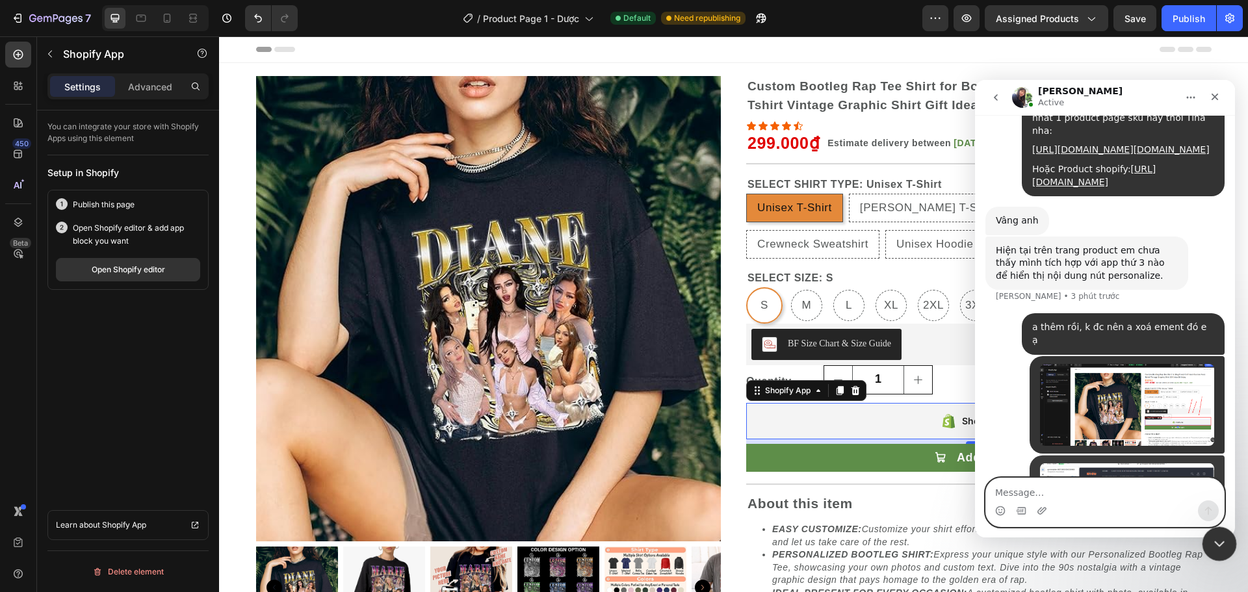
scroll to position [1783, 0]
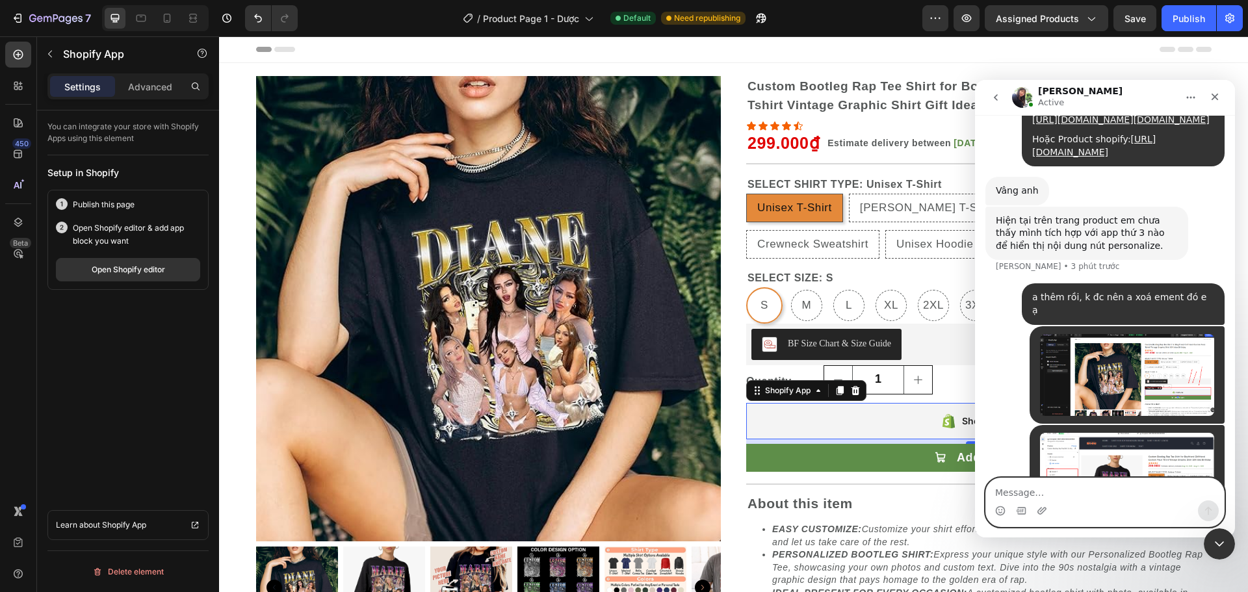
click at [1077, 488] on textarea "Message…" at bounding box center [1105, 489] width 238 height 22
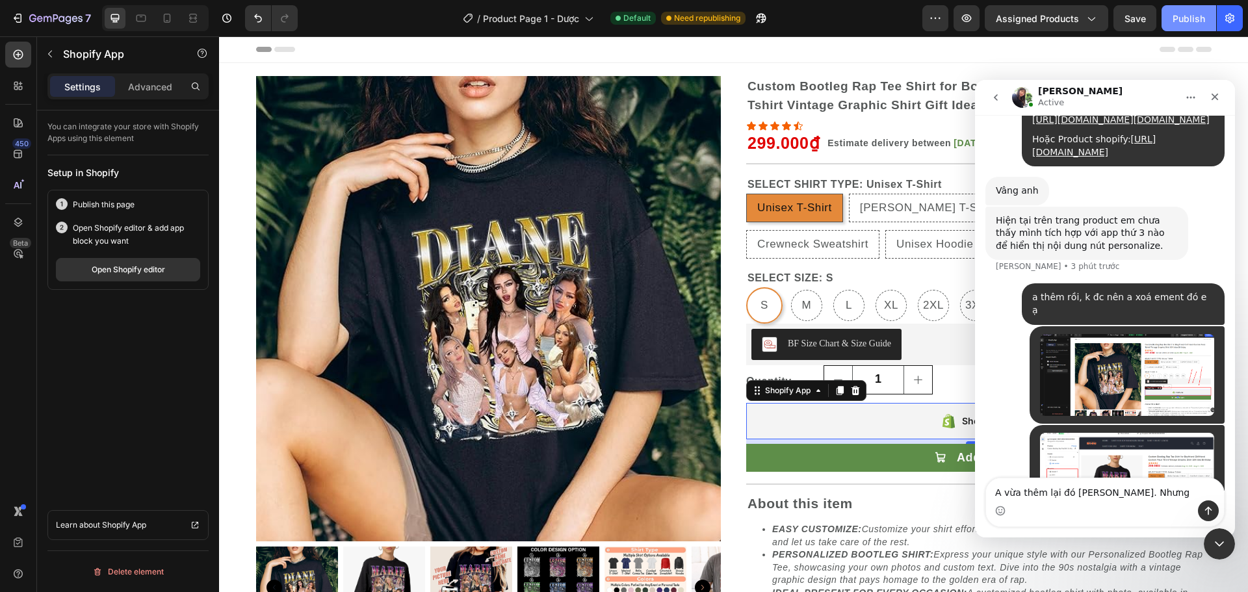
click at [1165, 20] on button "Publish" at bounding box center [1189, 18] width 55 height 26
click at [742, 21] on icon "button" at bounding box center [746, 18] width 13 height 13
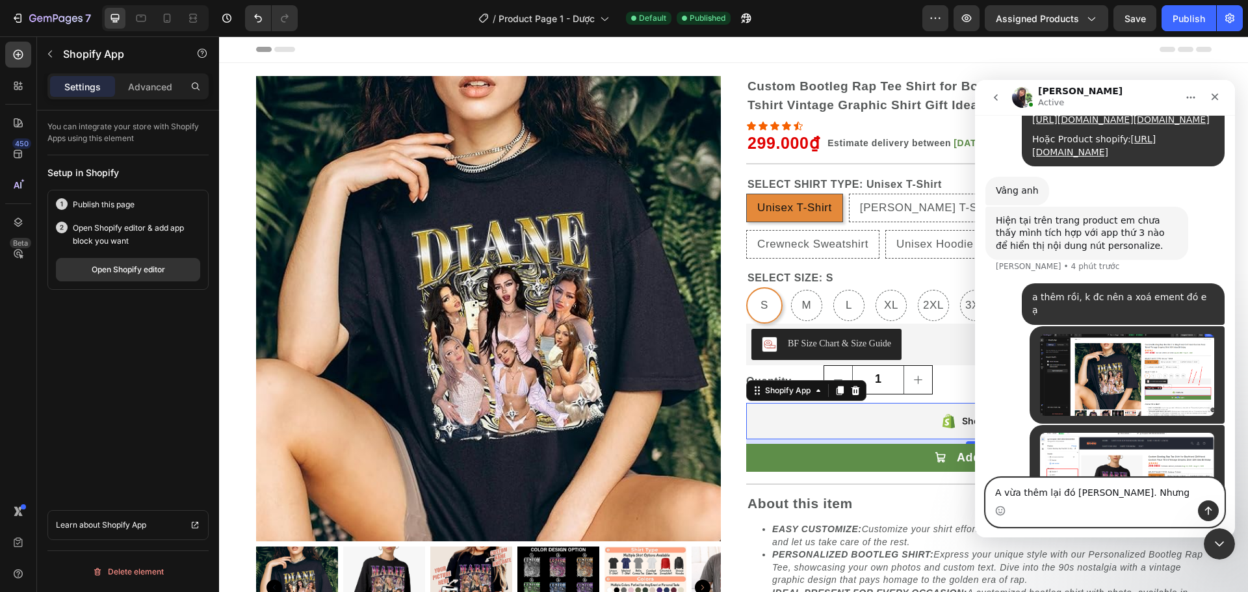
click at [1130, 497] on textarea "A vừa thêm lại đó [PERSON_NAME]. Nhưng" at bounding box center [1105, 489] width 238 height 22
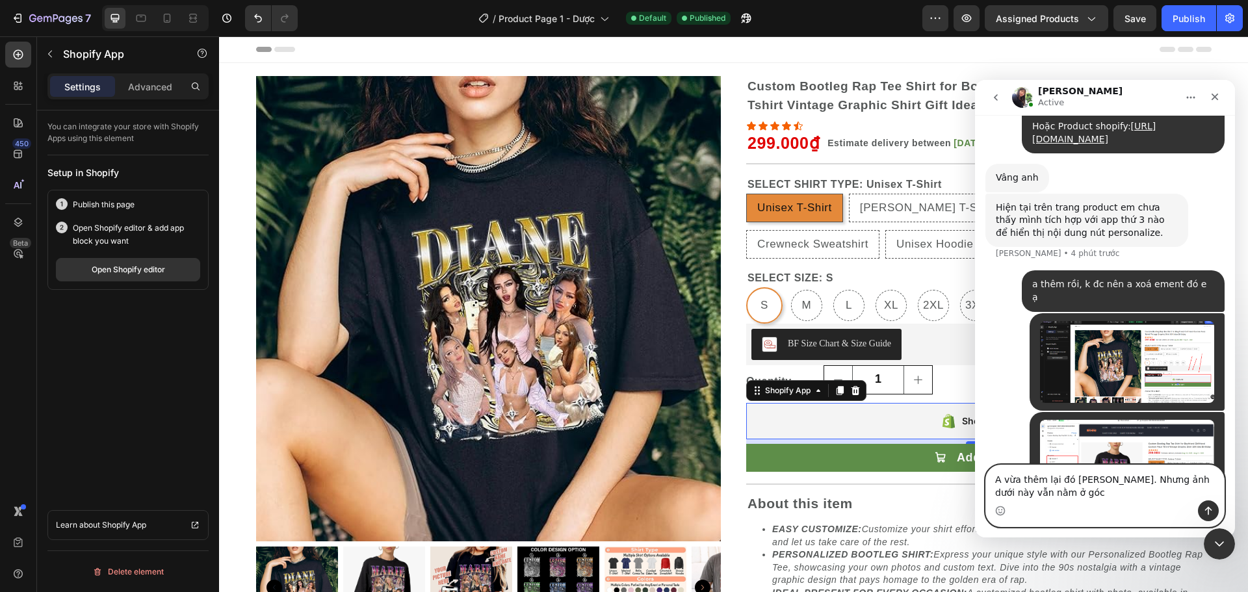
drag, startPoint x: 1159, startPoint y: 482, endPoint x: 1121, endPoint y: 483, distance: 37.1
click at [1121, 483] on textarea "A vừa thêm lại đó [PERSON_NAME]. Nhưng ảnh dưới này vẫn nằm ở góc" at bounding box center [1105, 482] width 238 height 35
click at [1150, 480] on textarea "A vừa thêm lại đó [PERSON_NAME]. Nhưng nút per này vẫn nằm ở góc" at bounding box center [1105, 482] width 238 height 35
click at [1104, 499] on textarea "A vừa thêm lại đó [PERSON_NAME]. Nhưng nút personalize này vẫn nằm ở góc" at bounding box center [1105, 482] width 238 height 35
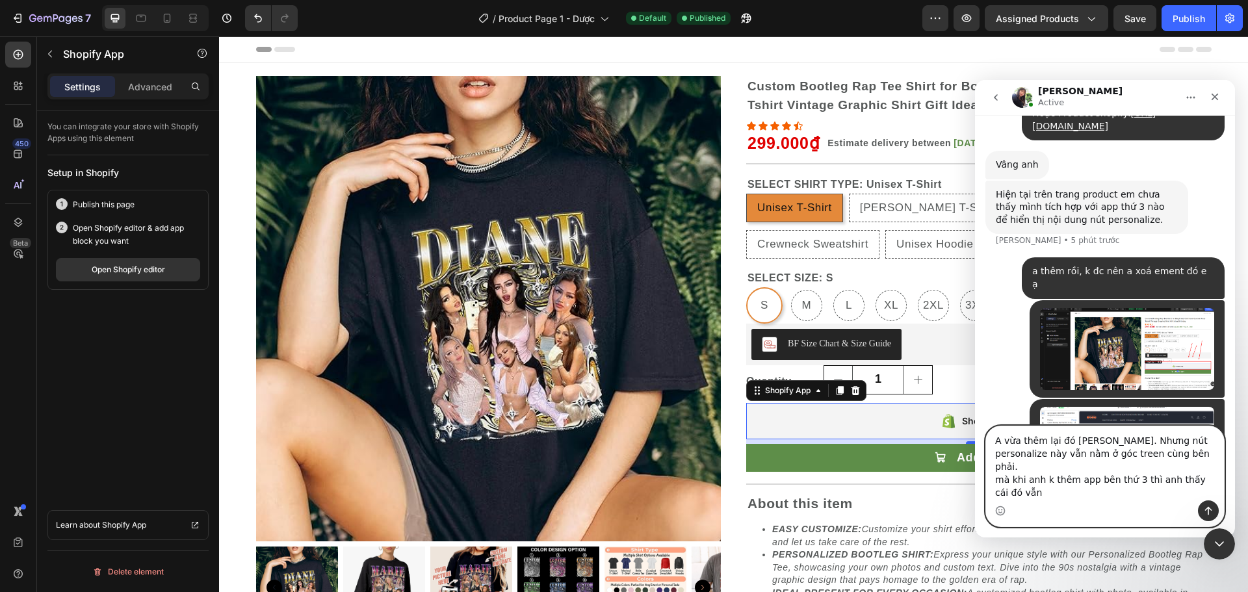
scroll to position [1822, 0]
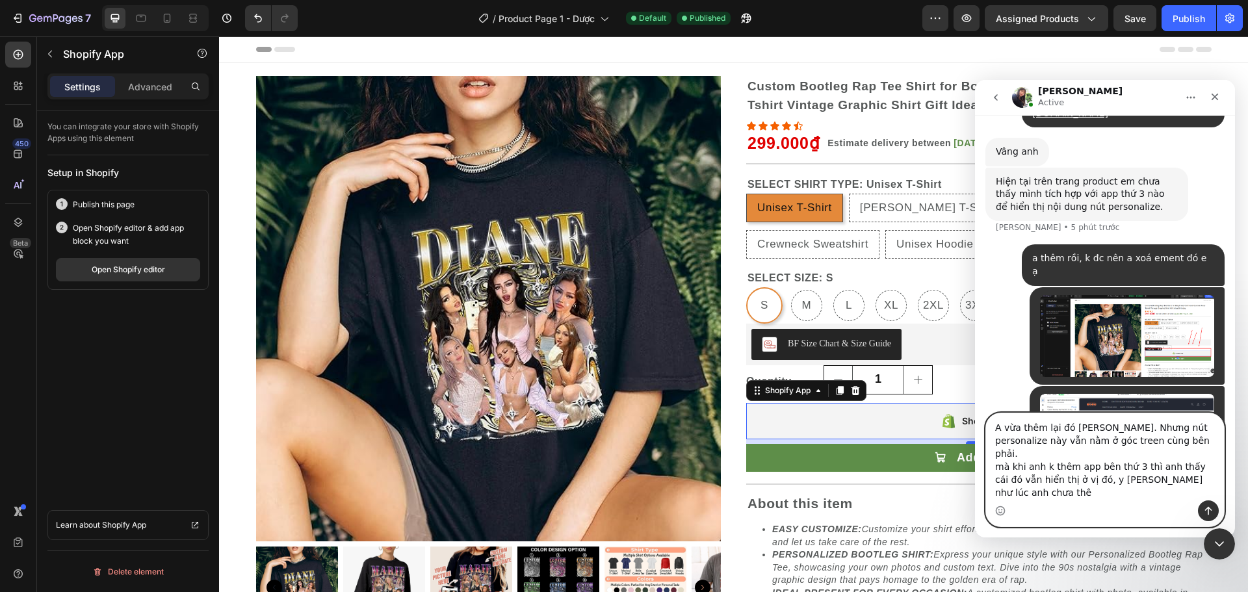
type textarea "A vừa thêm lại đó [PERSON_NAME]. Nhưng nút personalize này vẫn nằm ở góc treen …"
paste textarea "Message…"
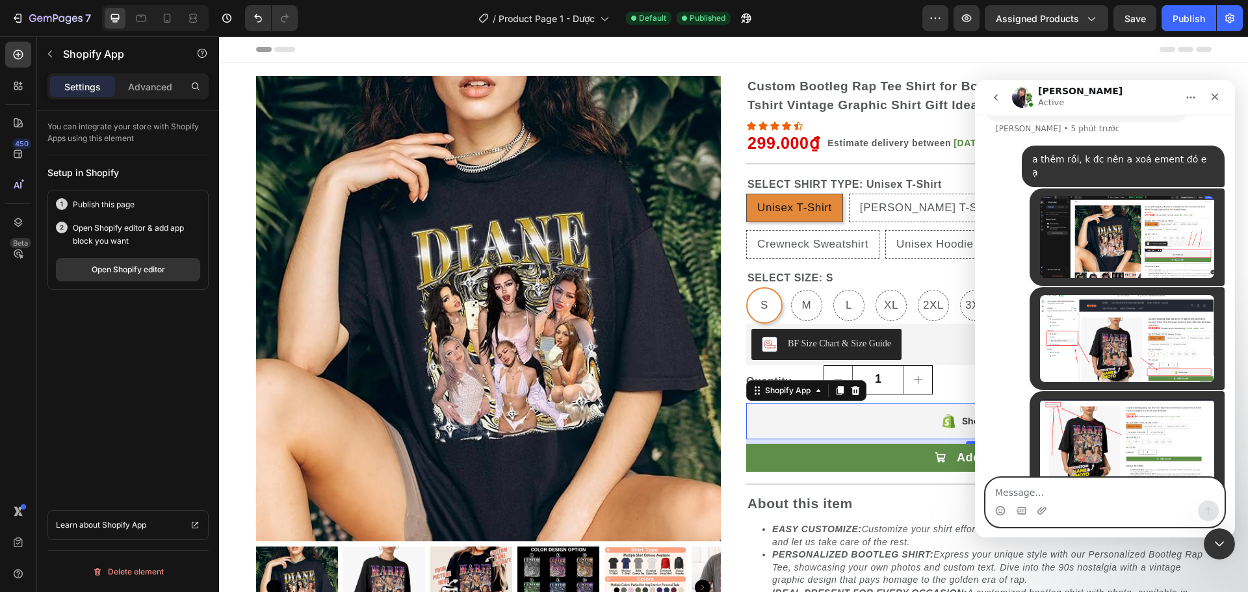
scroll to position [1975, 0]
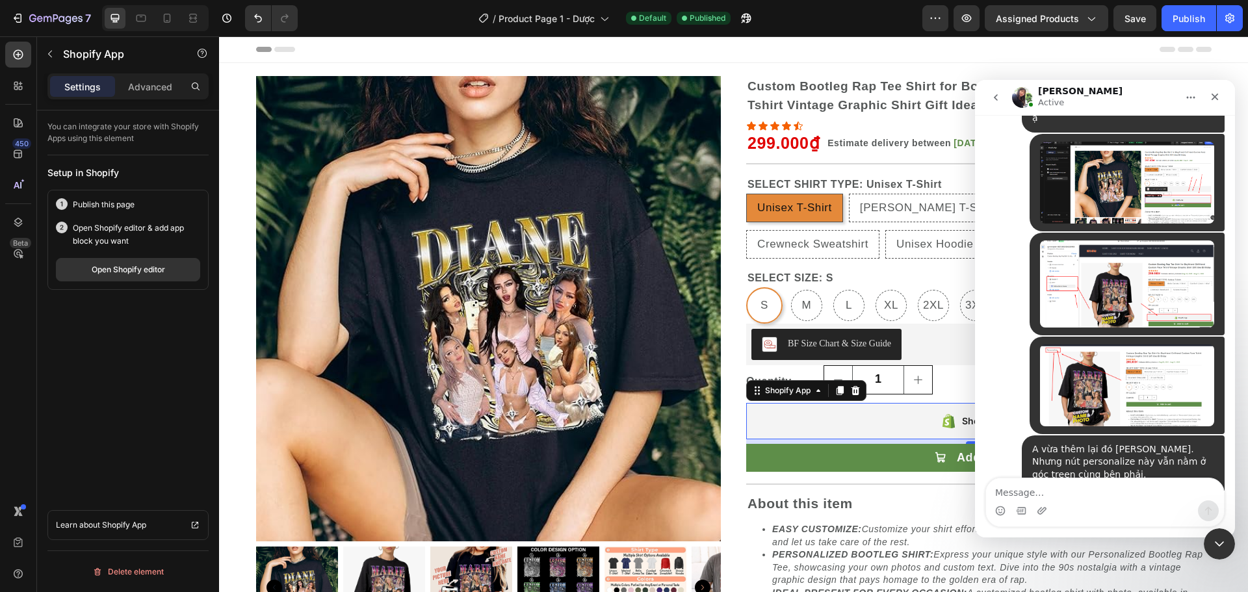
click at [1116, 345] on img "user nói…" at bounding box center [1127, 386] width 174 height 82
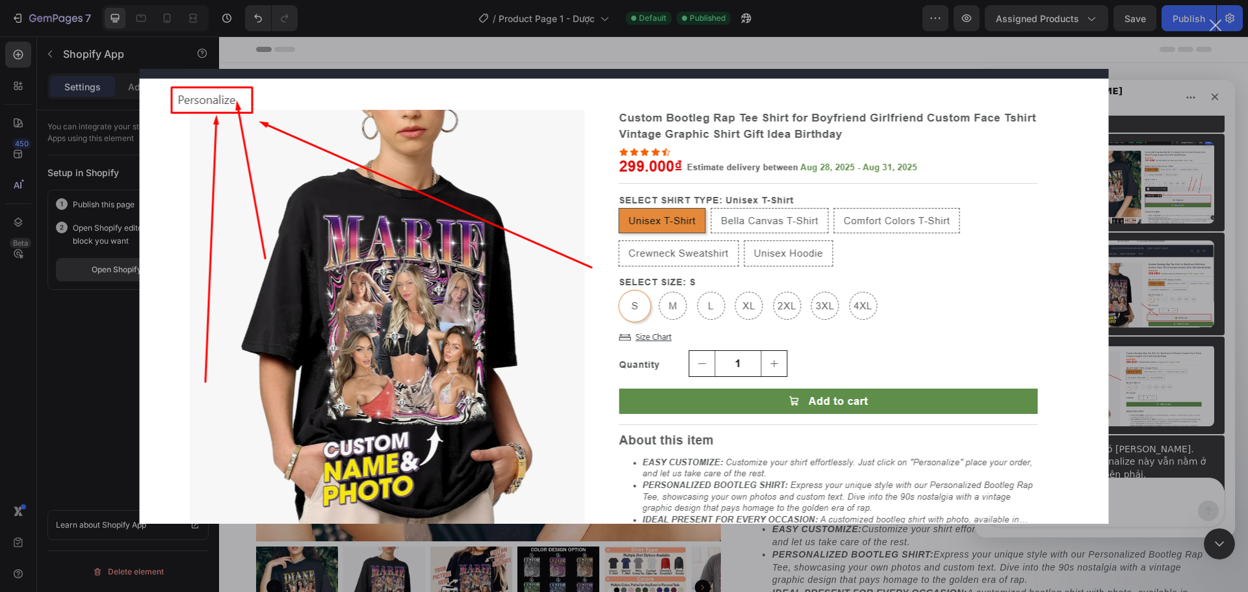
click at [1138, 321] on div "Ứng dụng nhắn tin trong Intercom" at bounding box center [624, 296] width 1248 height 592
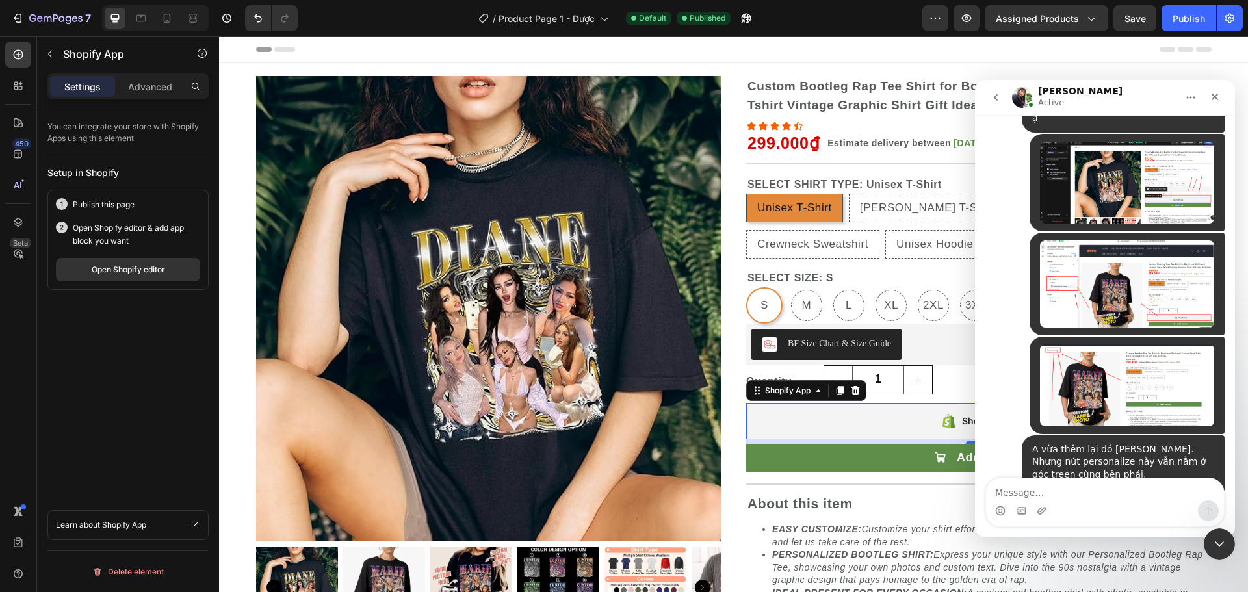
click at [1150, 247] on img "user nói…" at bounding box center [1127, 284] width 174 height 87
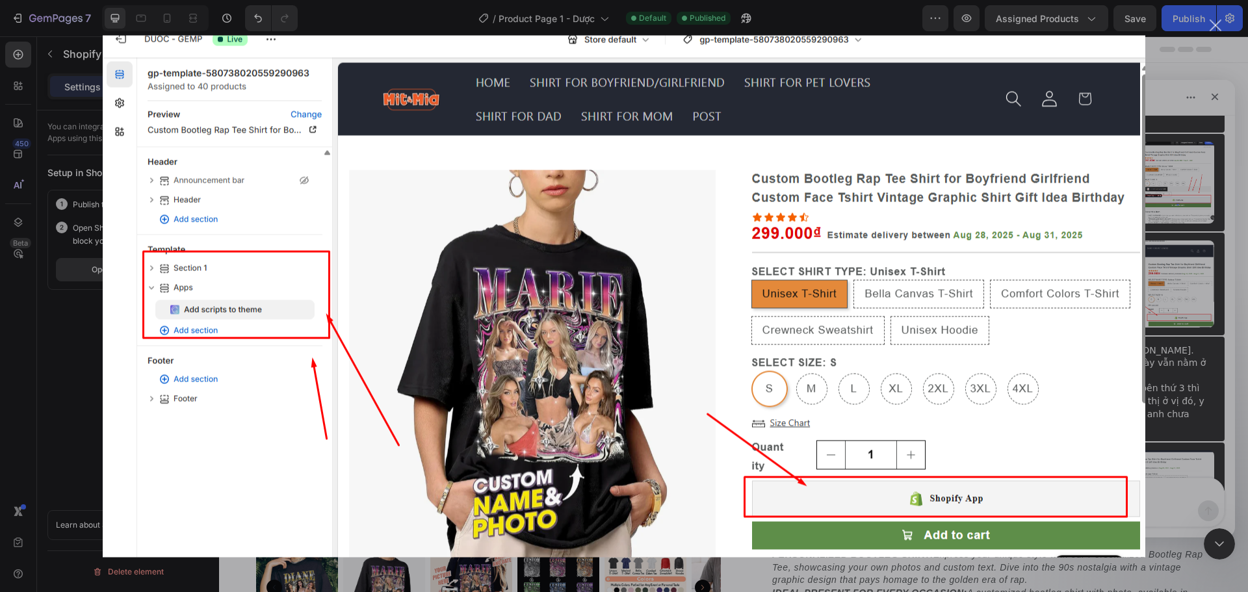
click at [1163, 285] on div "Ứng dụng nhắn tin trong Intercom" at bounding box center [624, 296] width 1248 height 592
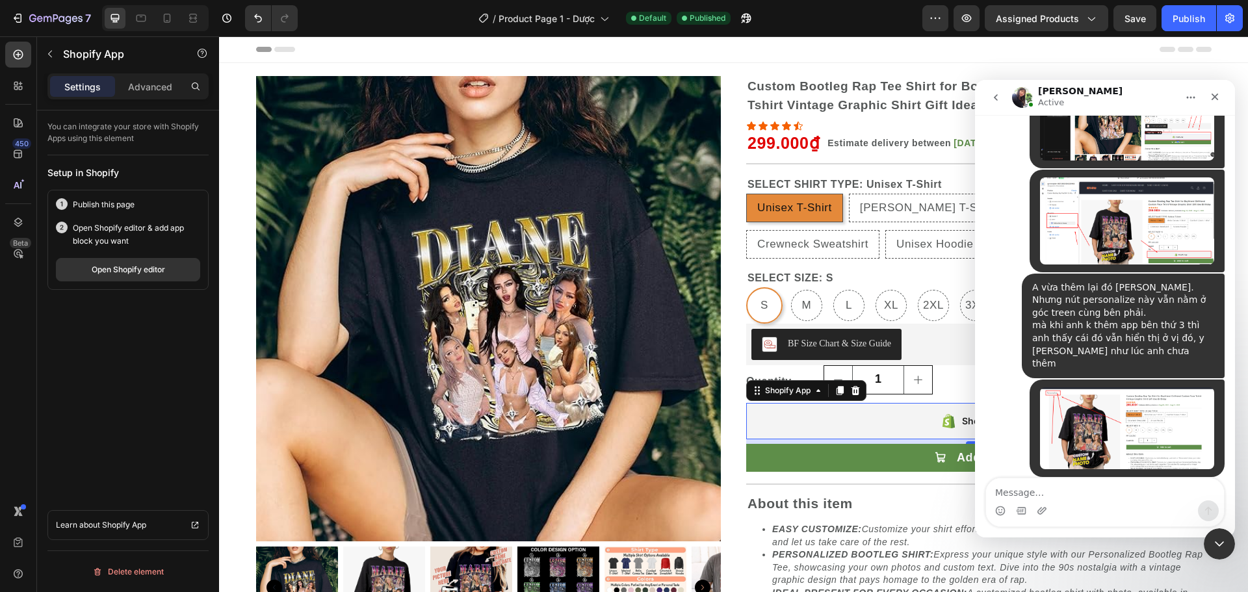
scroll to position [2129, 0]
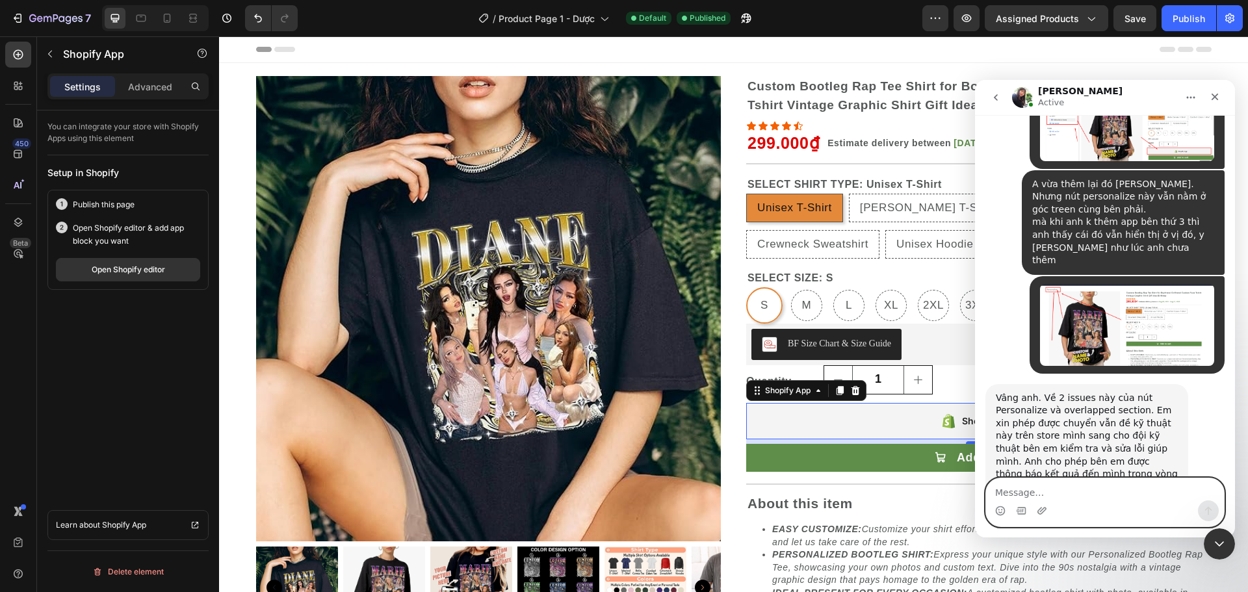
click at [1041, 484] on textarea "Message…" at bounding box center [1105, 489] width 238 height 22
click at [1092, 488] on textarea "oh. cảm ơn em nhiều" at bounding box center [1105, 489] width 238 height 22
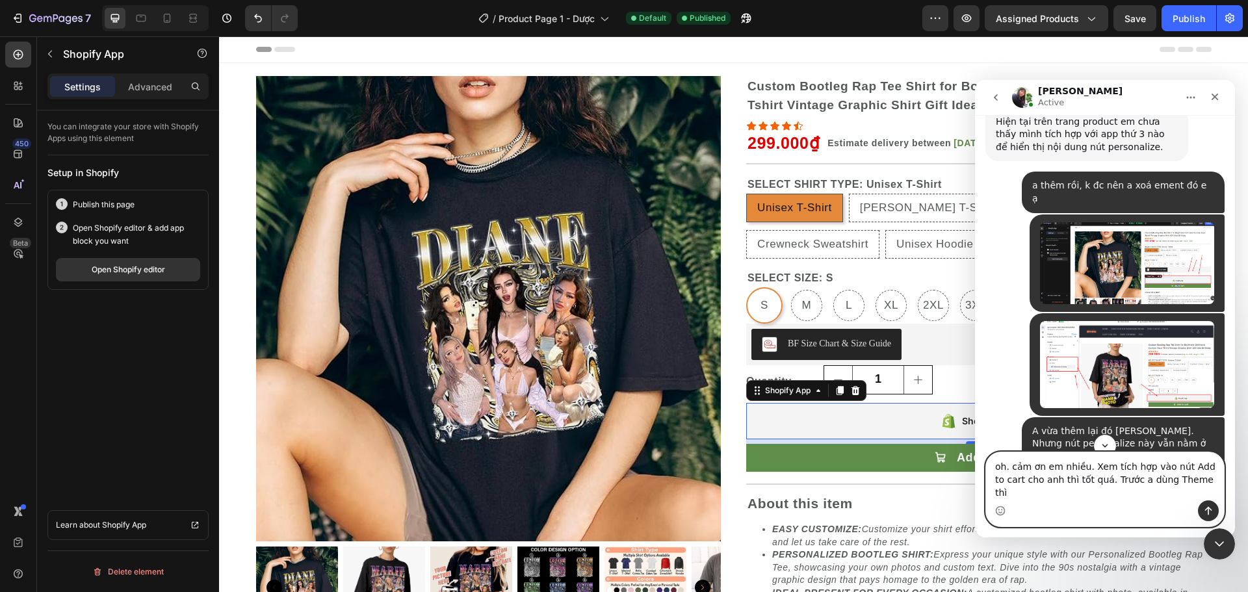
scroll to position [2142, 0]
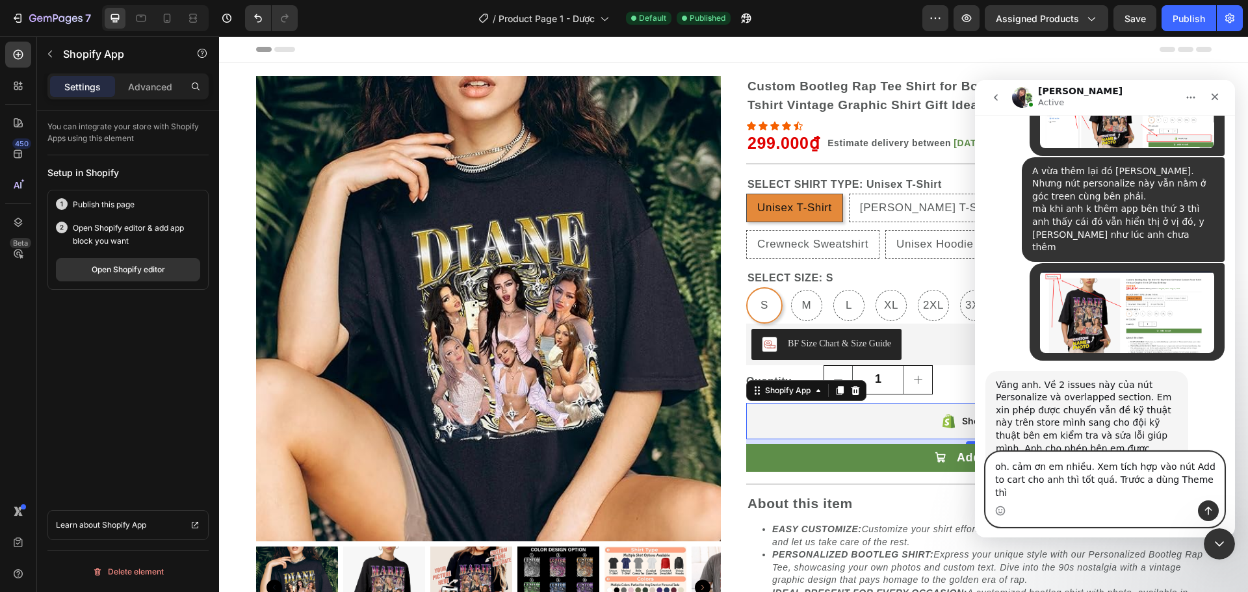
click at [1175, 495] on textarea "oh. cảm ơn em nhiều. Xem tích hợp vào nút Add to cart cho anh thì tốt quá. Trướ…" at bounding box center [1105, 476] width 238 height 48
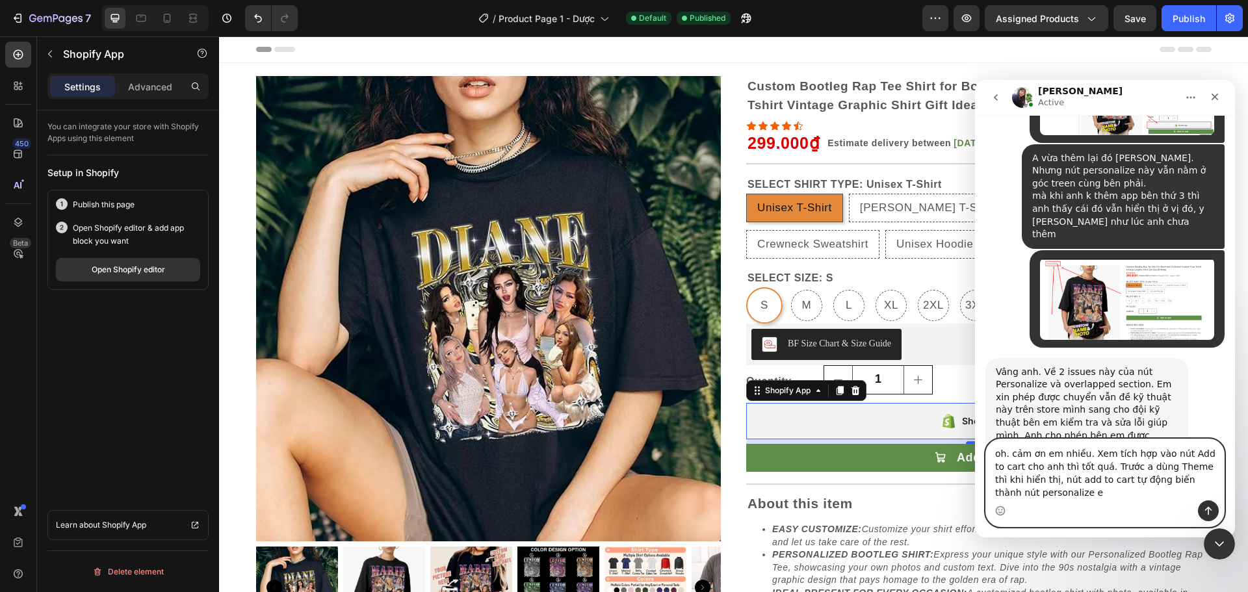
scroll to position [2168, 0]
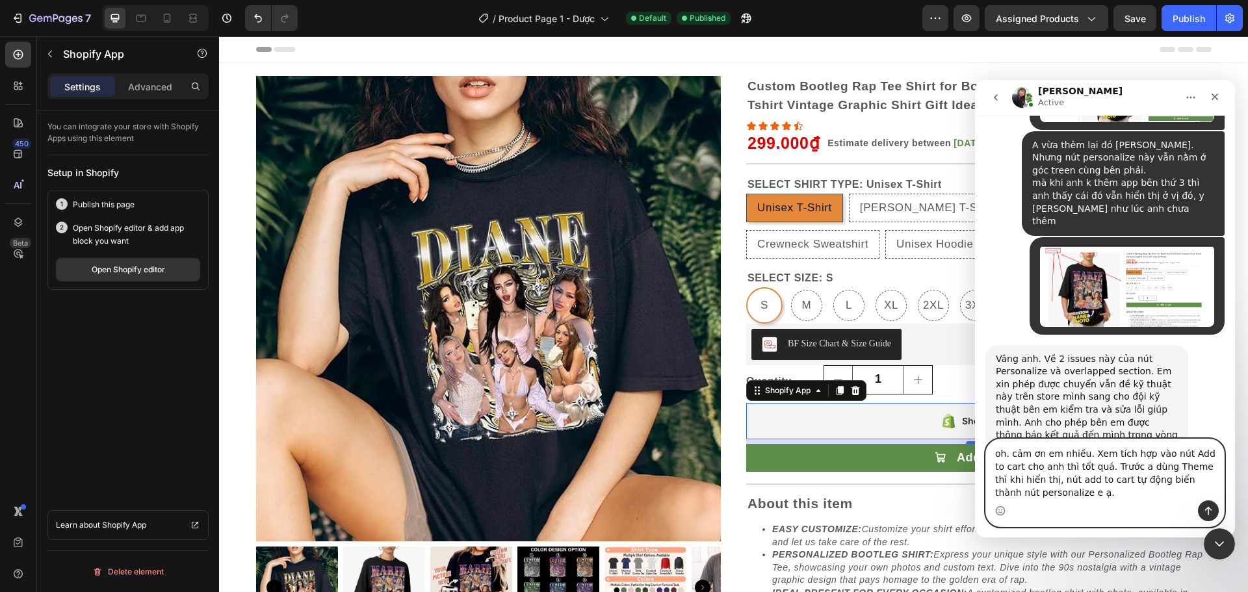
type textarea "oh. cảm ơn em nhiều. Xem tích hợp vào nút Add to cart cho anh thì tốt quá. Trướ…"
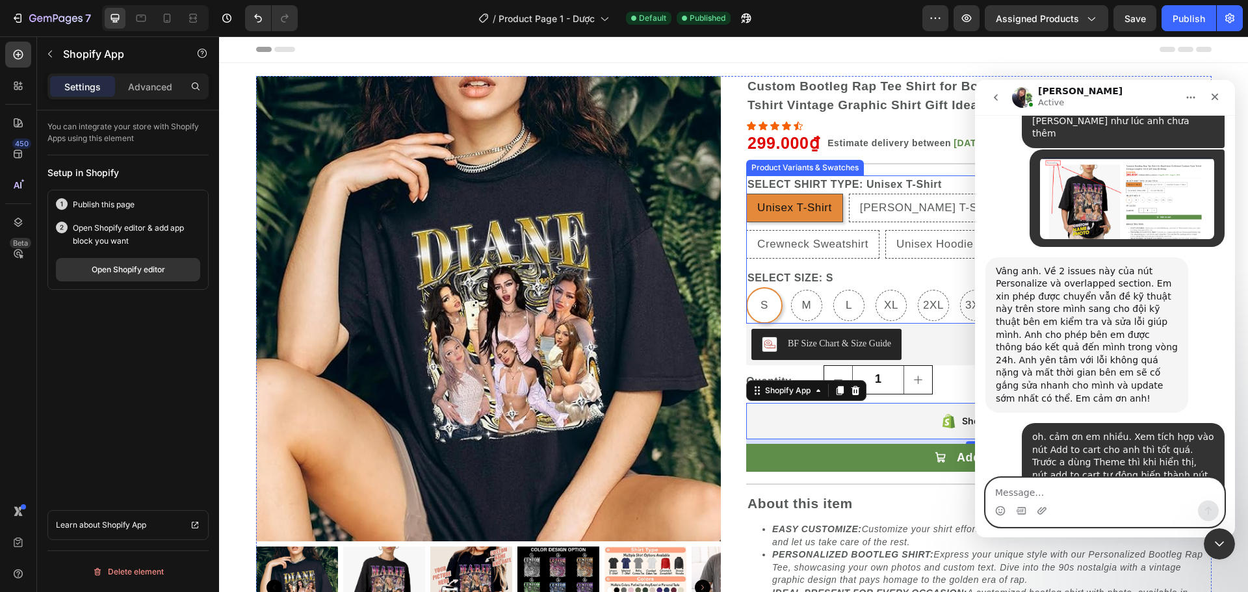
scroll to position [2270, 0]
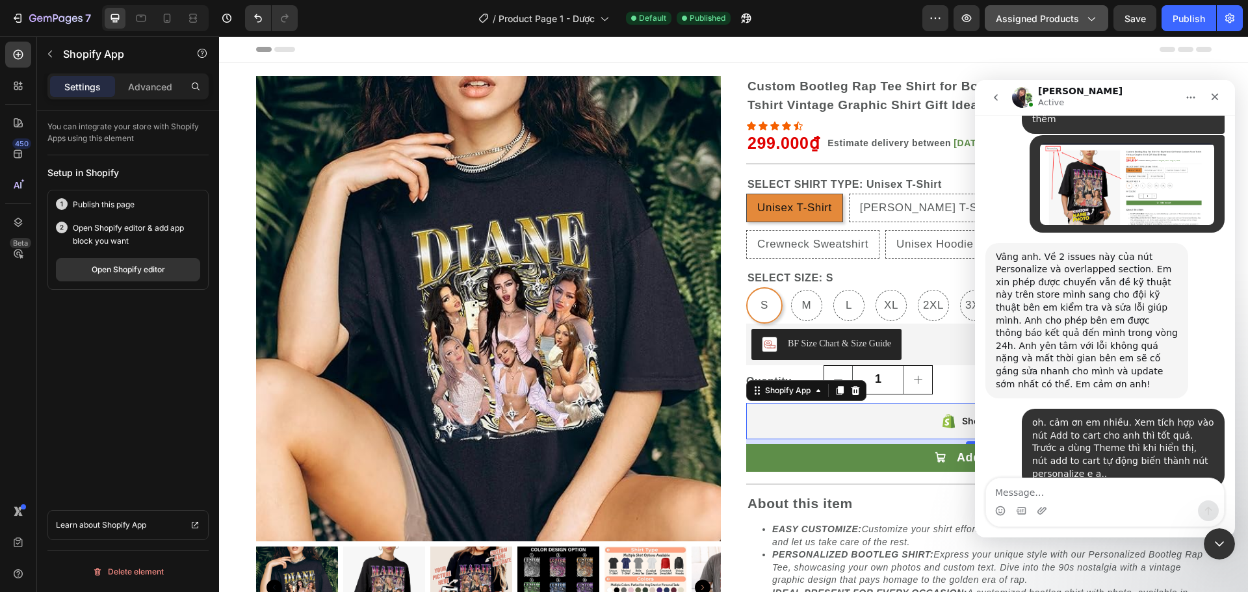
click at [1074, 20] on span "Assigned Products" at bounding box center [1037, 19] width 83 height 14
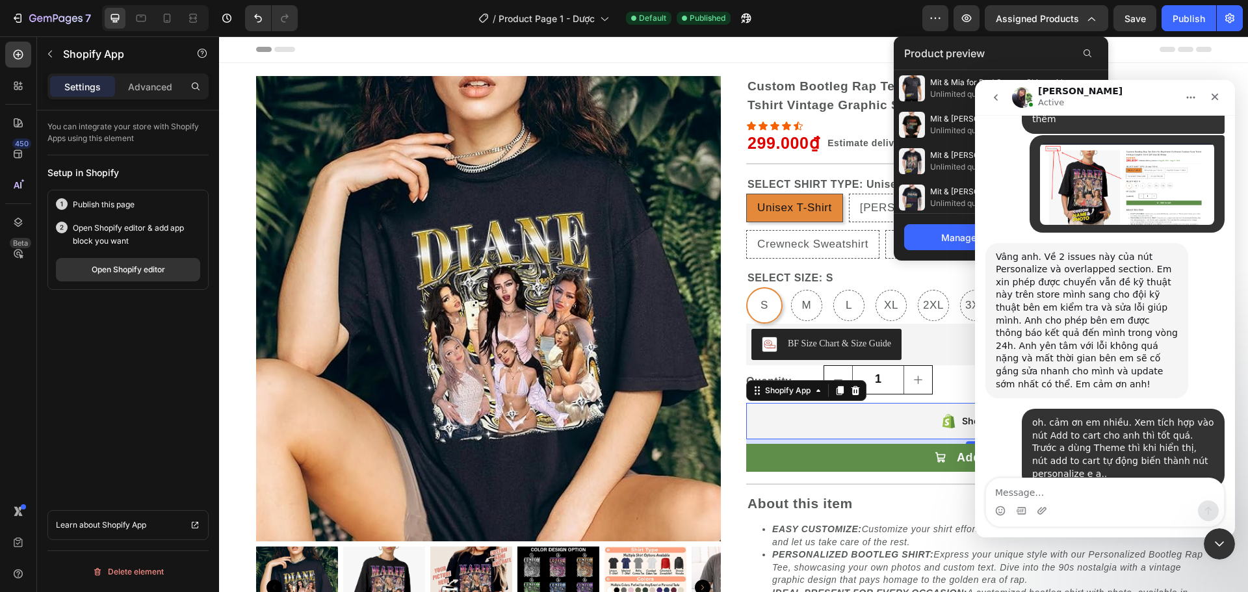
click at [1194, 102] on icon "Nhà" at bounding box center [1191, 97] width 10 height 10
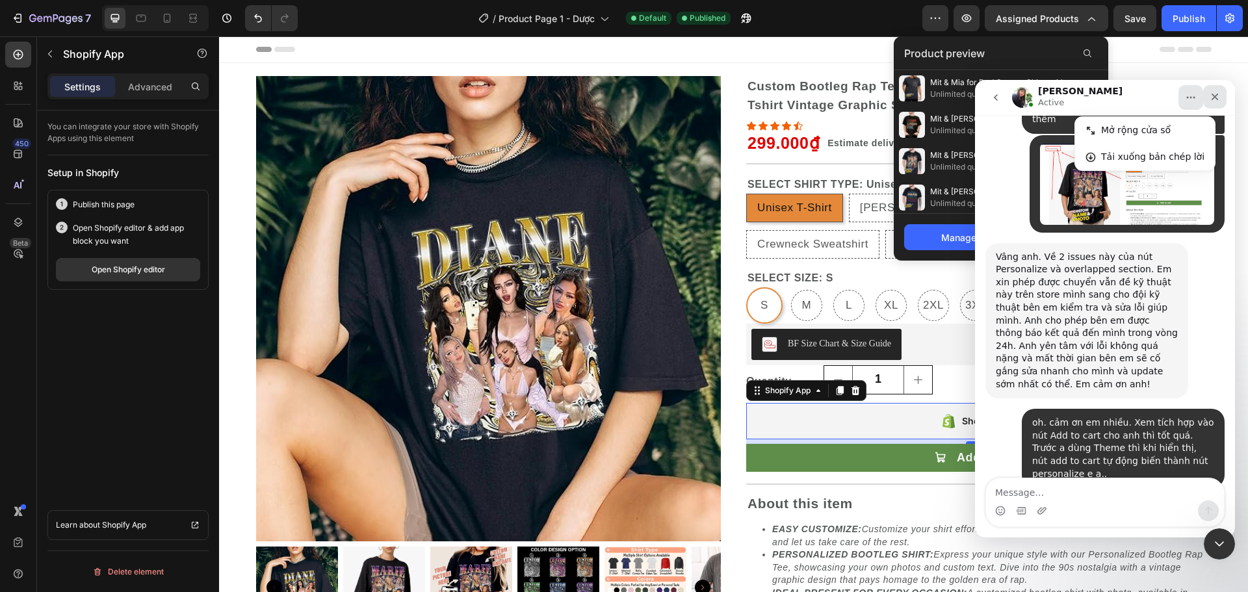
click at [1214, 94] on icon "Đóng" at bounding box center [1215, 97] width 10 height 10
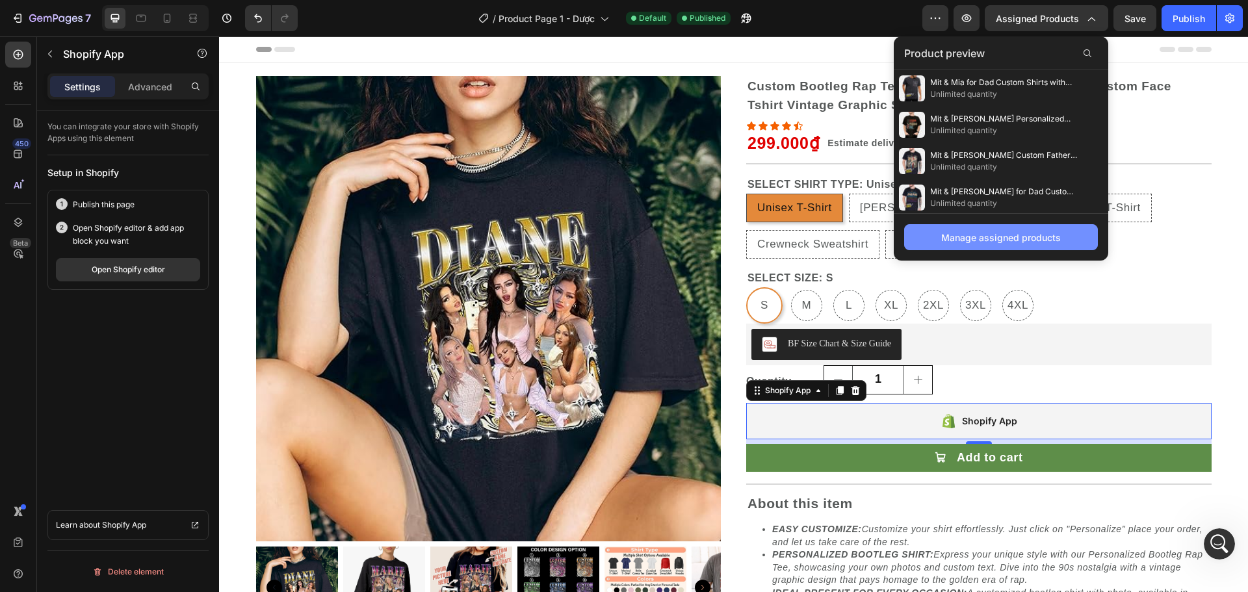
click at [976, 238] on div "Manage assigned products" at bounding box center [1001, 238] width 120 height 14
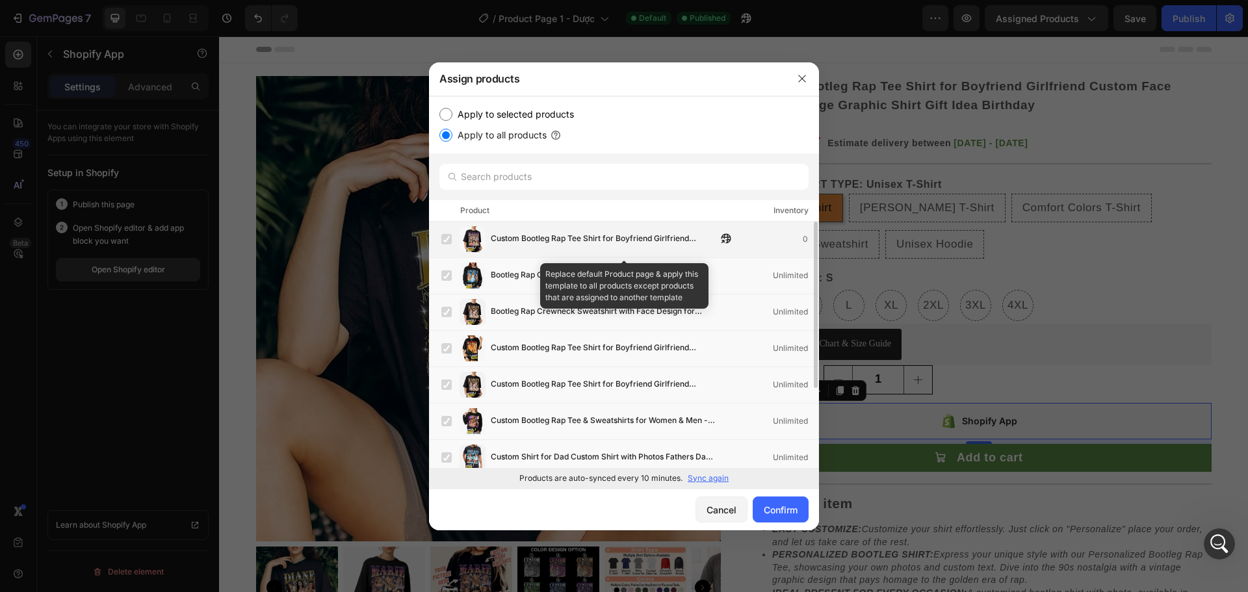
click at [447, 237] on label at bounding box center [446, 239] width 10 height 10
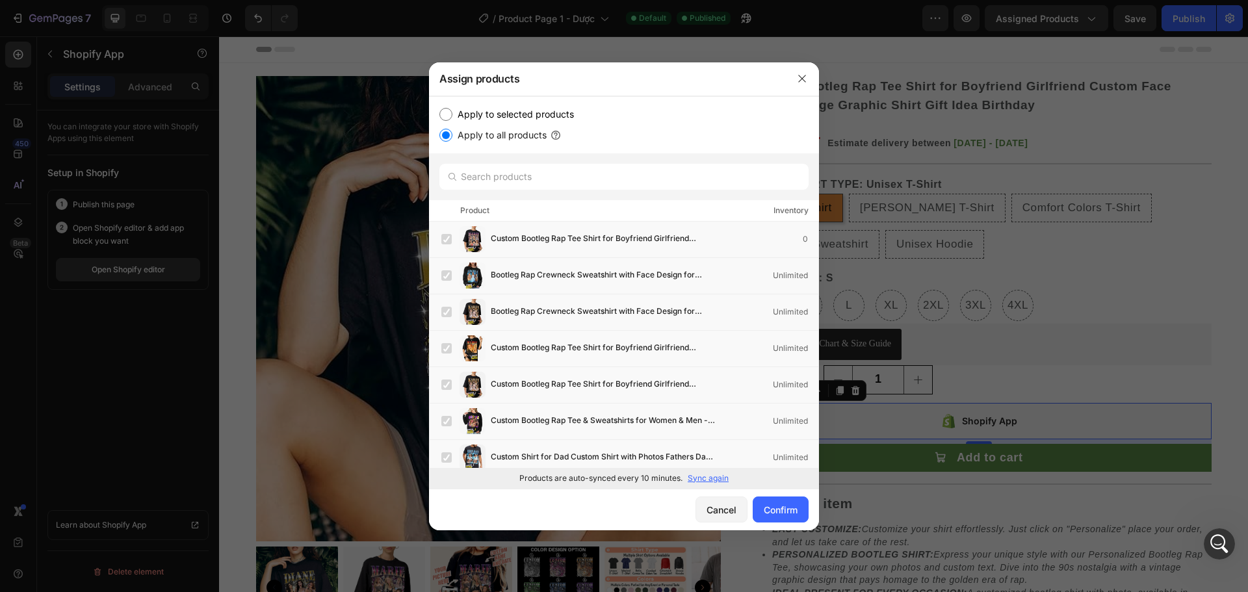
click at [451, 109] on input "Apply to selected products" at bounding box center [445, 114] width 13 height 13
radio input "true"
click at [451, 237] on label at bounding box center [446, 239] width 10 height 10
click at [445, 271] on label at bounding box center [446, 275] width 10 height 10
click at [447, 316] on label at bounding box center [446, 312] width 10 height 10
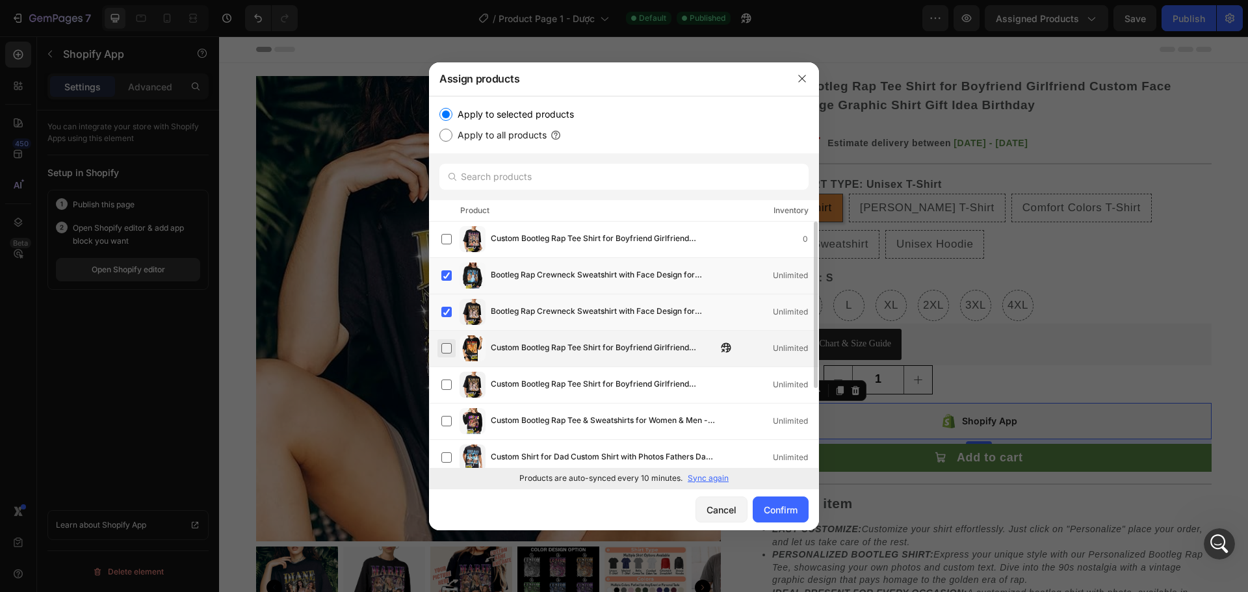
click at [446, 348] on label at bounding box center [446, 348] width 10 height 10
click at [449, 380] on label at bounding box center [446, 385] width 10 height 10
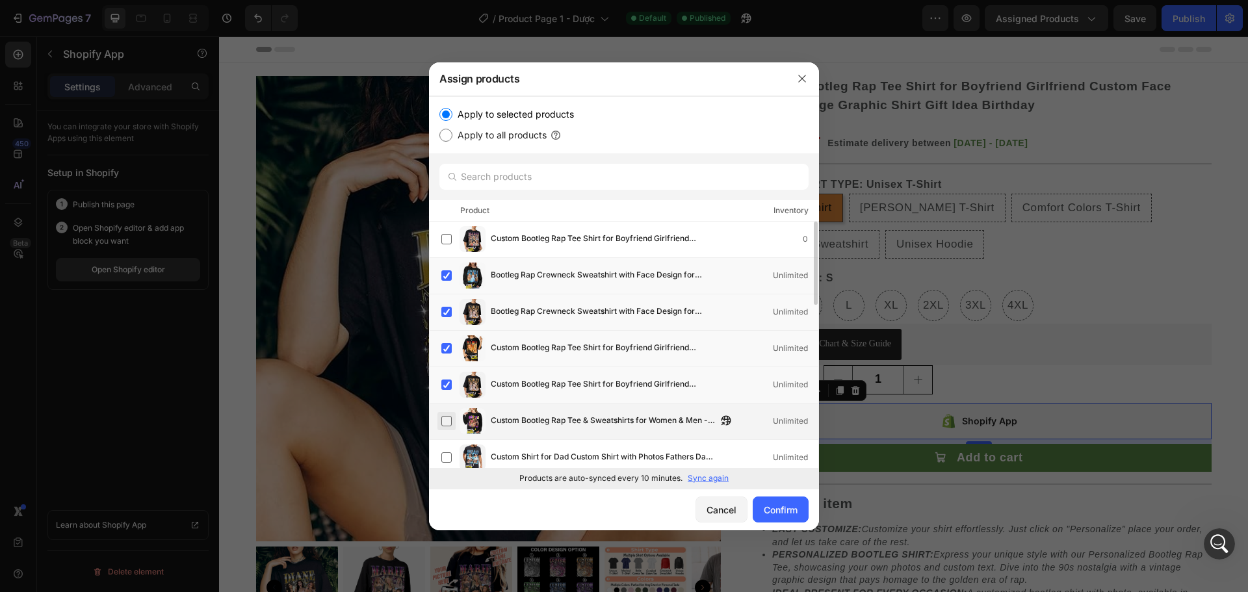
click at [449, 418] on label at bounding box center [446, 421] width 10 height 10
click at [441, 456] on label at bounding box center [446, 457] width 10 height 10
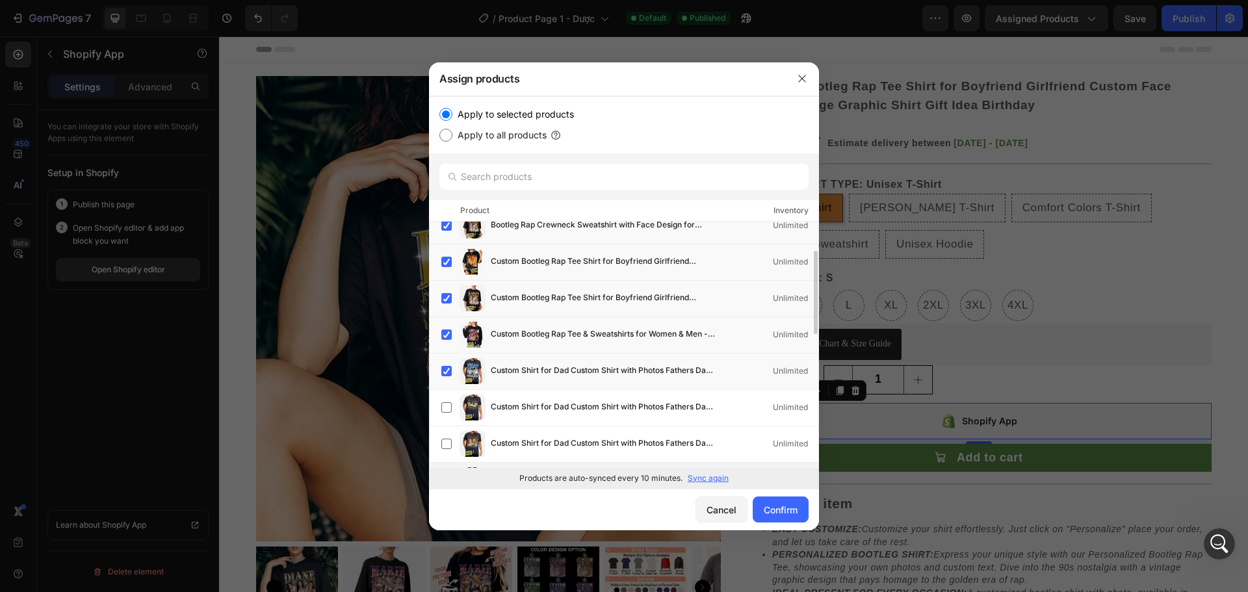
scroll to position [173, 0]
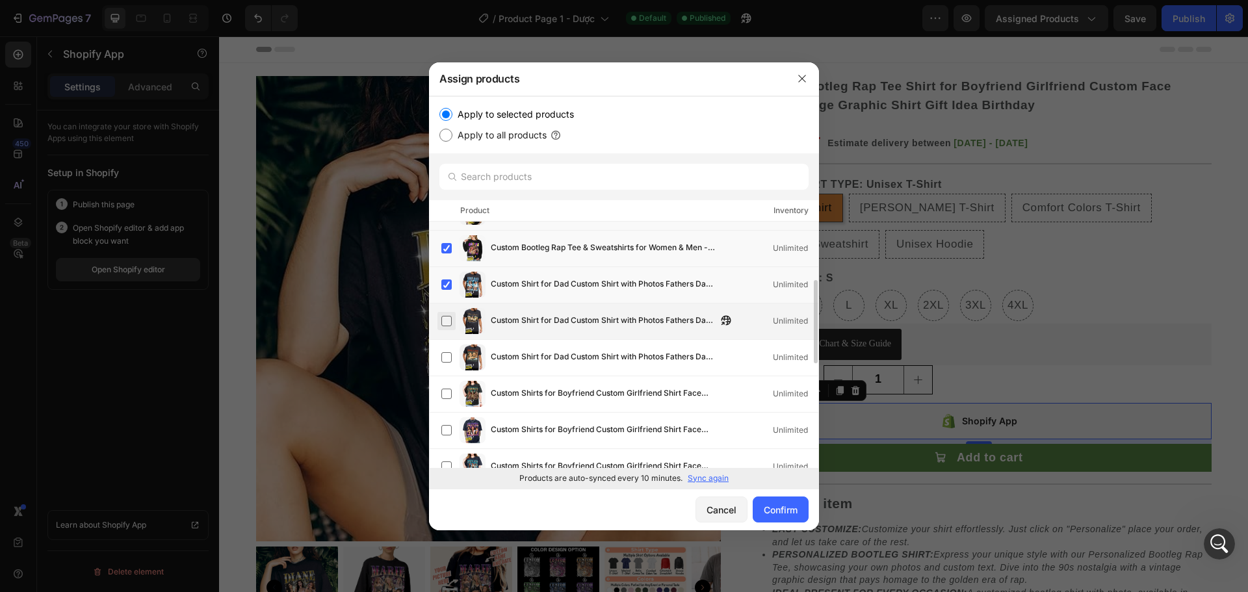
click at [444, 322] on label at bounding box center [446, 321] width 10 height 10
click at [449, 353] on label at bounding box center [446, 357] width 10 height 10
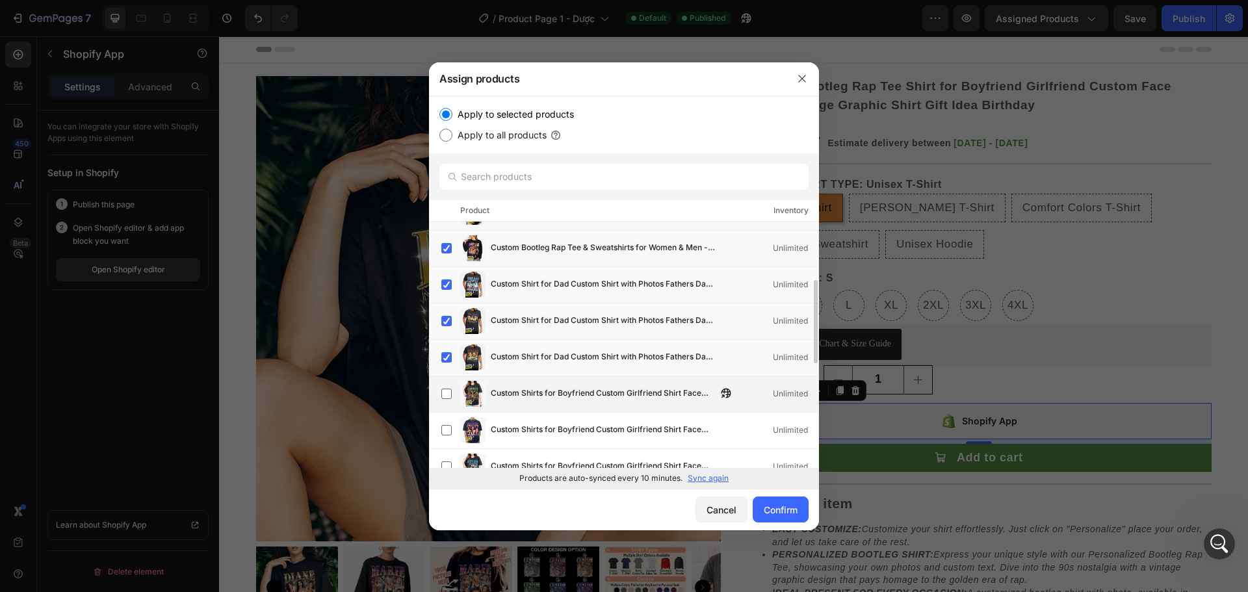
click at [448, 383] on div "Custom Shirts for Boyfriend Custom Girlfriend Shirt Face Tshirt Vintage Graphic…" at bounding box center [629, 394] width 377 height 26
click at [443, 425] on label at bounding box center [446, 430] width 10 height 10
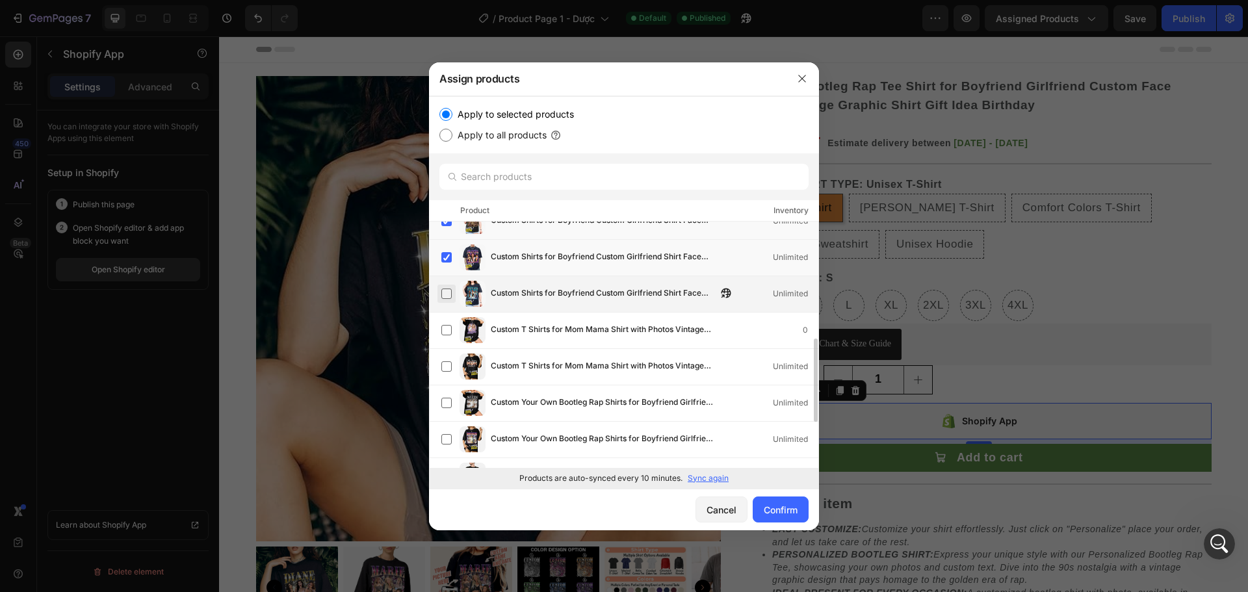
click at [449, 297] on label at bounding box center [446, 294] width 10 height 10
click at [452, 328] on label at bounding box center [446, 330] width 10 height 10
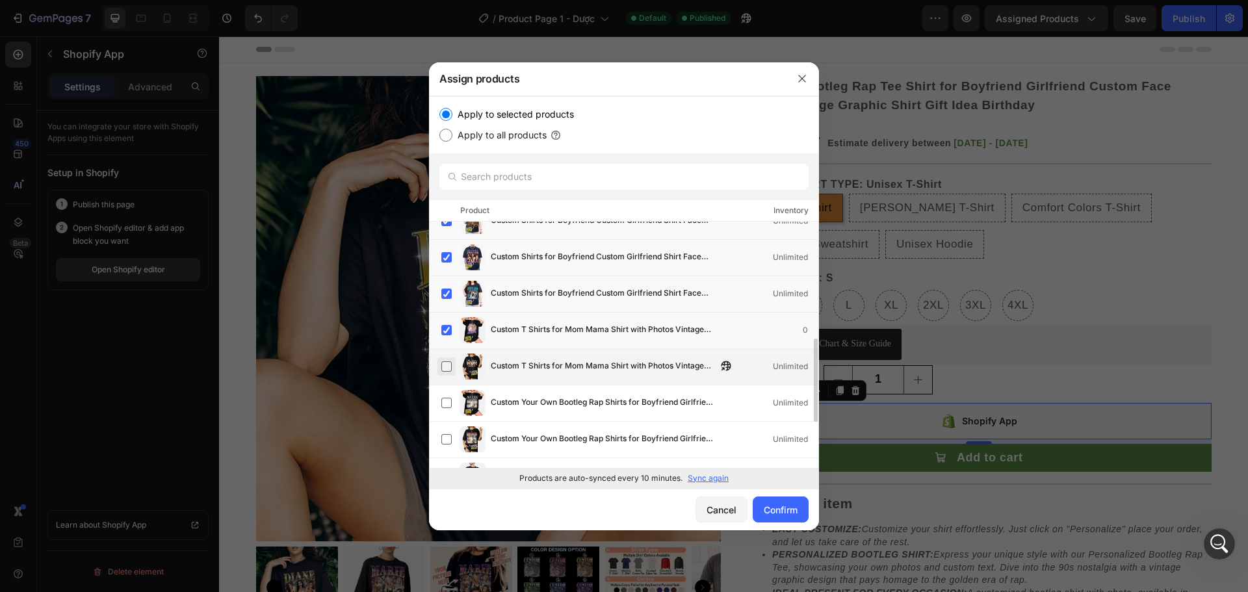
click at [449, 365] on label at bounding box center [446, 366] width 10 height 10
drag, startPoint x: 446, startPoint y: 388, endPoint x: 446, endPoint y: 404, distance: 15.6
click at [446, 396] on div "Custom Your Own Bootleg Rap Shirts for Boyfriend Girlfriend Face Shirt with Pho…" at bounding box center [624, 404] width 390 height 36
click at [447, 438] on label at bounding box center [446, 439] width 10 height 10
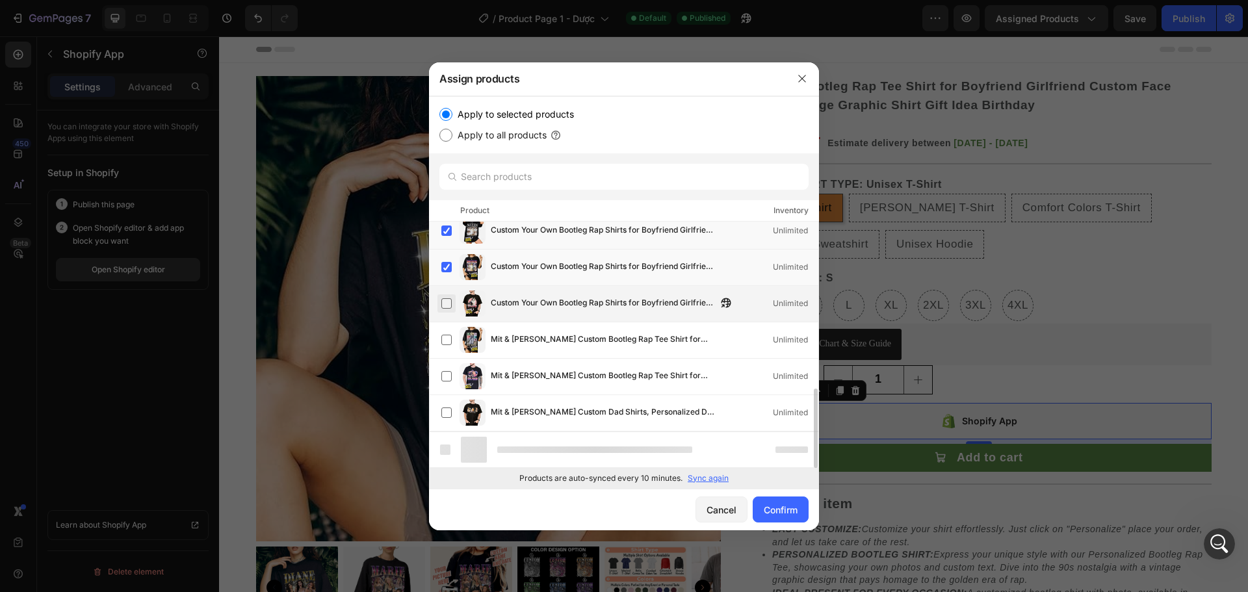
scroll to position [482, 0]
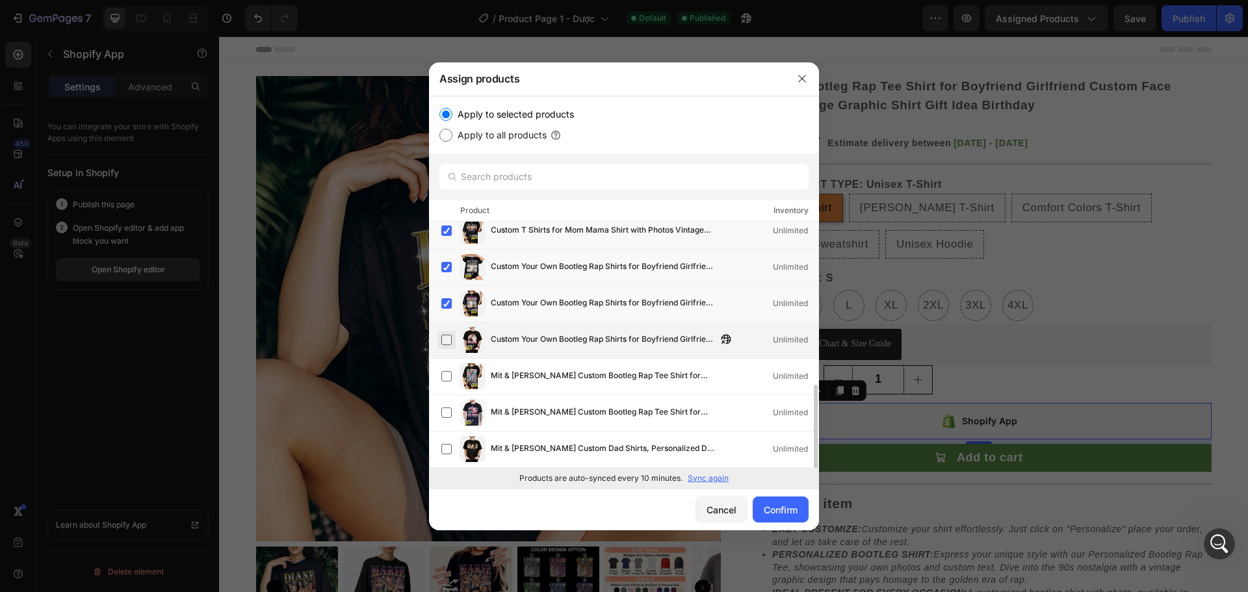
click at [451, 337] on label at bounding box center [446, 340] width 10 height 10
click at [441, 381] on label at bounding box center [446, 376] width 10 height 10
click at [449, 408] on label at bounding box center [446, 413] width 10 height 10
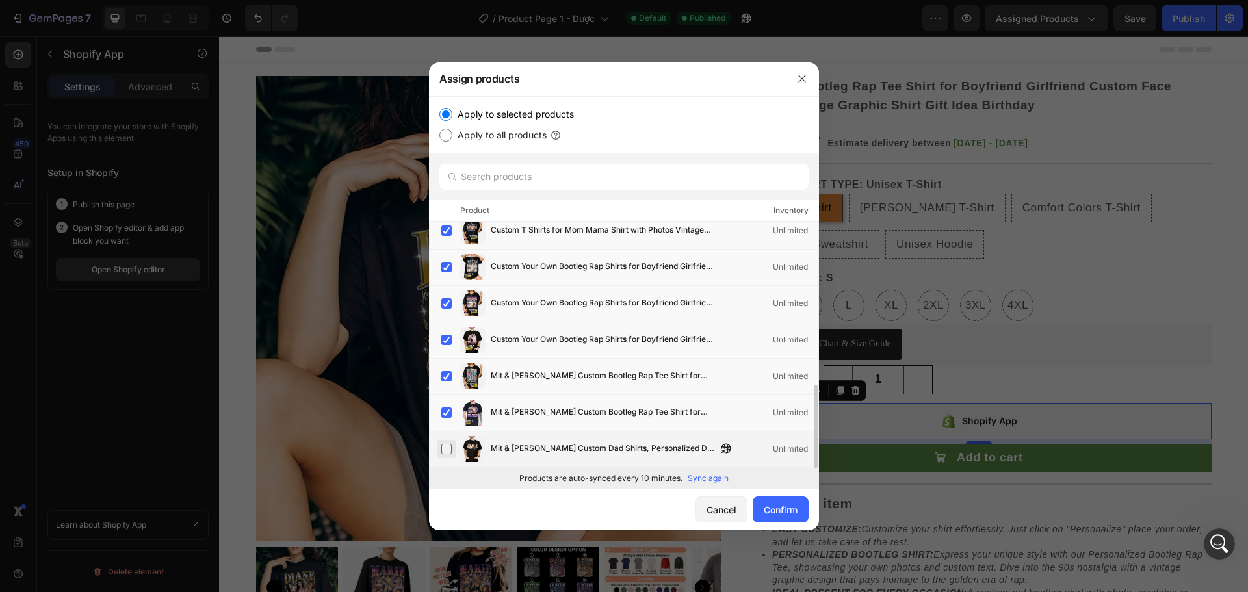
click at [443, 446] on label at bounding box center [446, 449] width 10 height 10
click at [771, 498] on button "Confirm" at bounding box center [781, 510] width 56 height 26
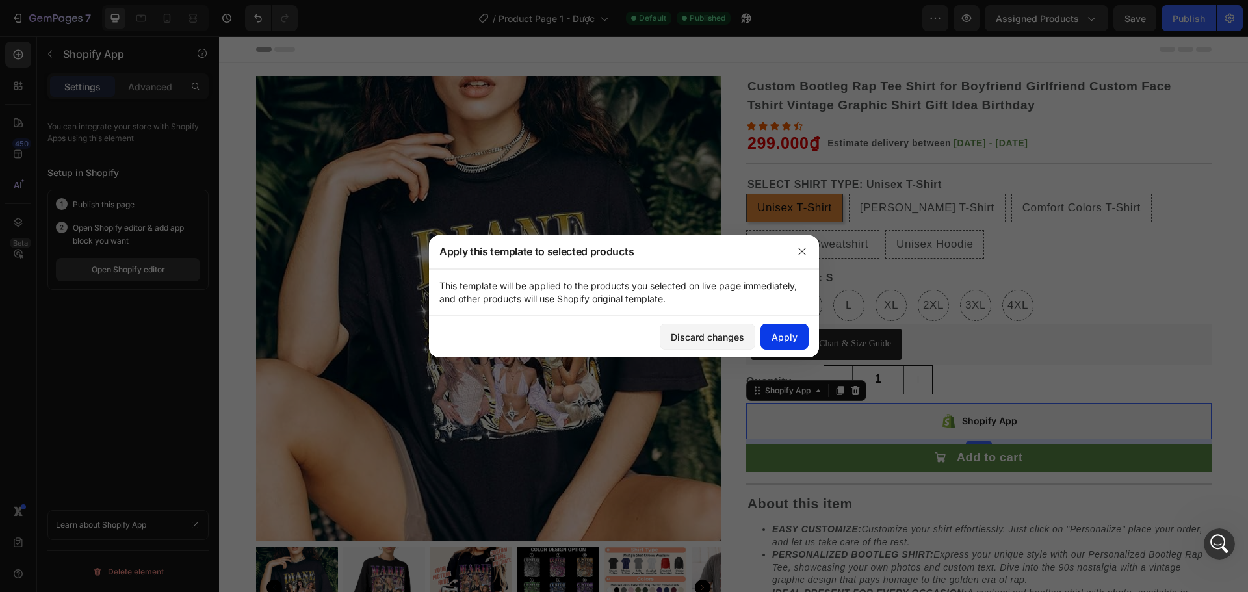
click at [784, 336] on div "Apply" at bounding box center [785, 337] width 26 height 14
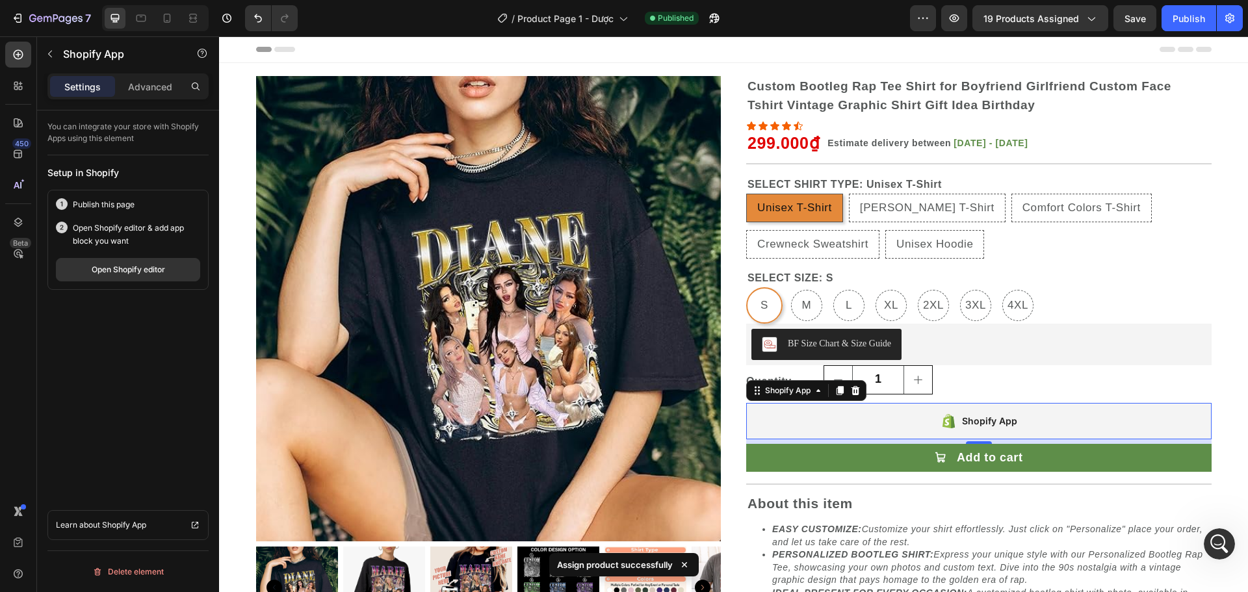
click at [1190, 17] on div "Publish" at bounding box center [1189, 19] width 33 height 14
click at [714, 20] on icon "button" at bounding box center [714, 18] width 13 height 13
click at [1226, 539] on icon "Mở Intercom Messenger" at bounding box center [1217, 542] width 21 height 21
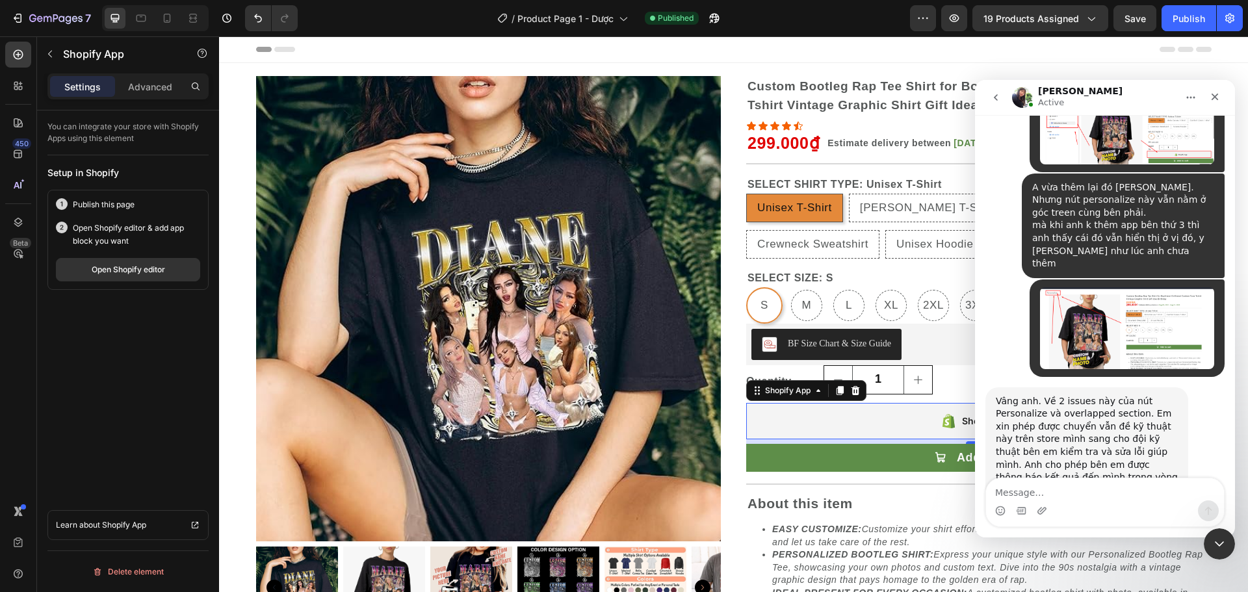
scroll to position [2270, 0]
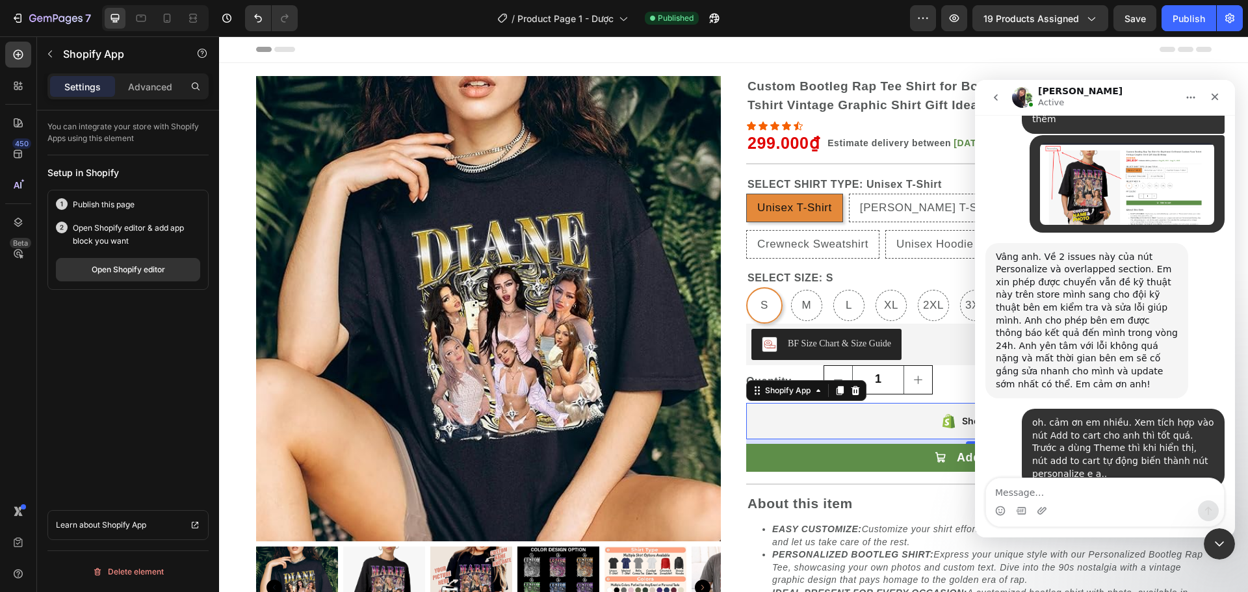
click at [1077, 490] on textarea "Message…" at bounding box center [1105, 489] width 238 height 22
type textarea "d"
type textarea "đây đựi a xíu, bổ kết nối sku trên ra khỏi gem rồi a gửi"
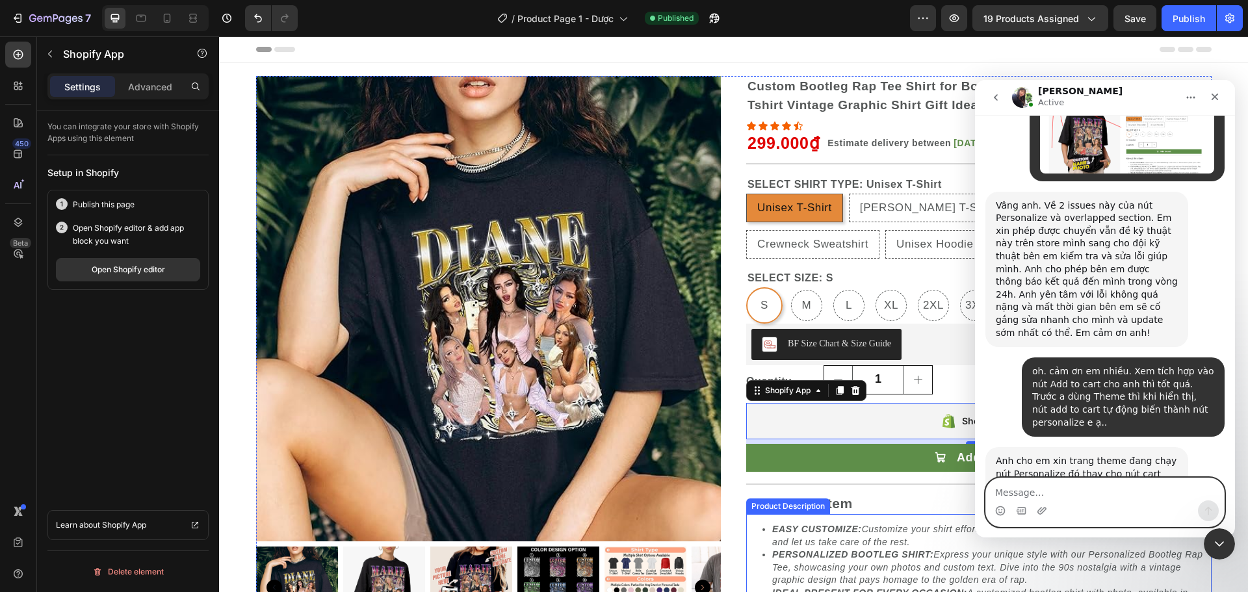
scroll to position [2360, 0]
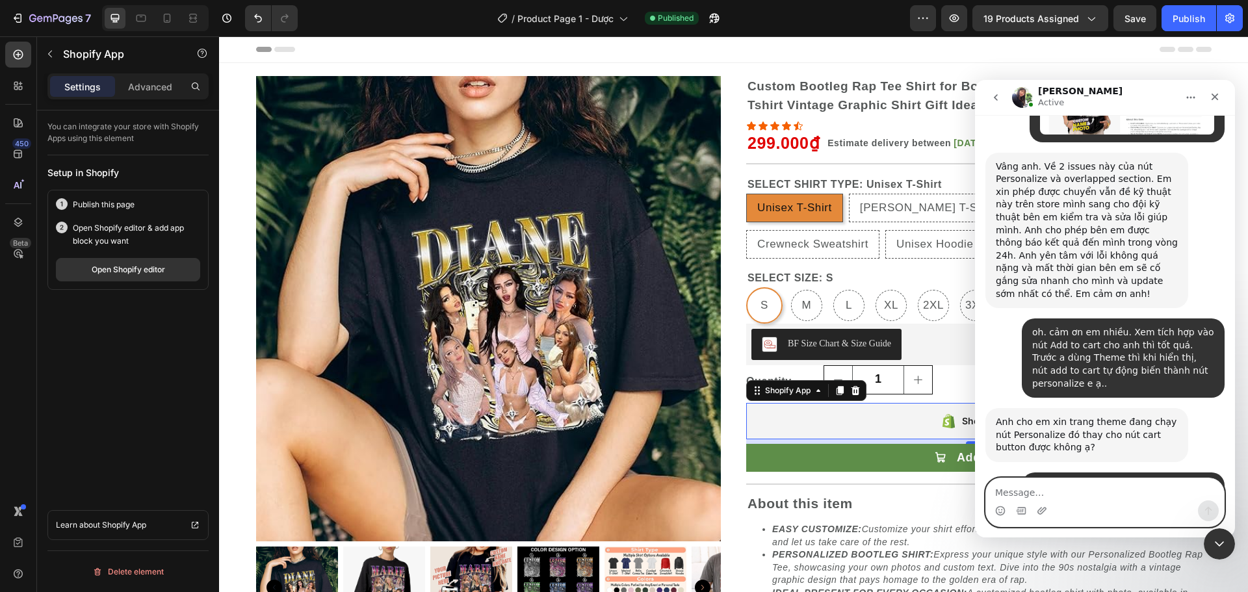
click at [1069, 486] on textarea "Message…" at bounding box center [1105, 489] width 238 height 22
paste textarea "d"
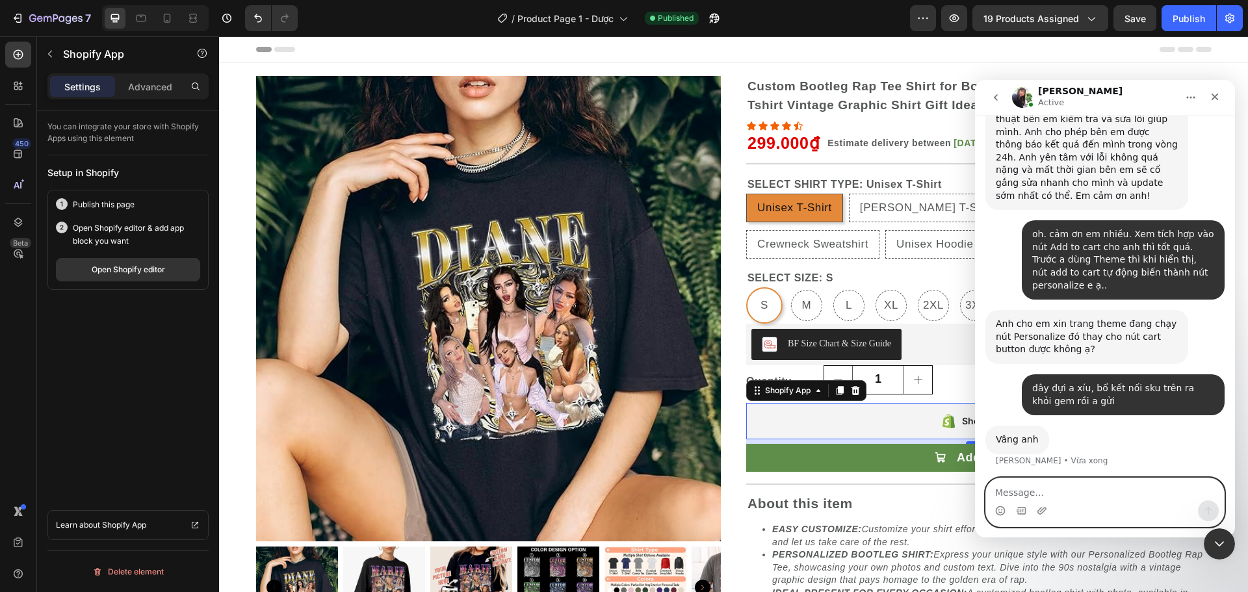
type textarea "d"
drag, startPoint x: 1145, startPoint y: 490, endPoint x: 1691, endPoint y: 532, distance: 547.8
click html "[PERSON_NAME] Active We're on GMT + 7 timezone and may get back to you shortly!…"
type textarea "="
paste textarea "Message…"
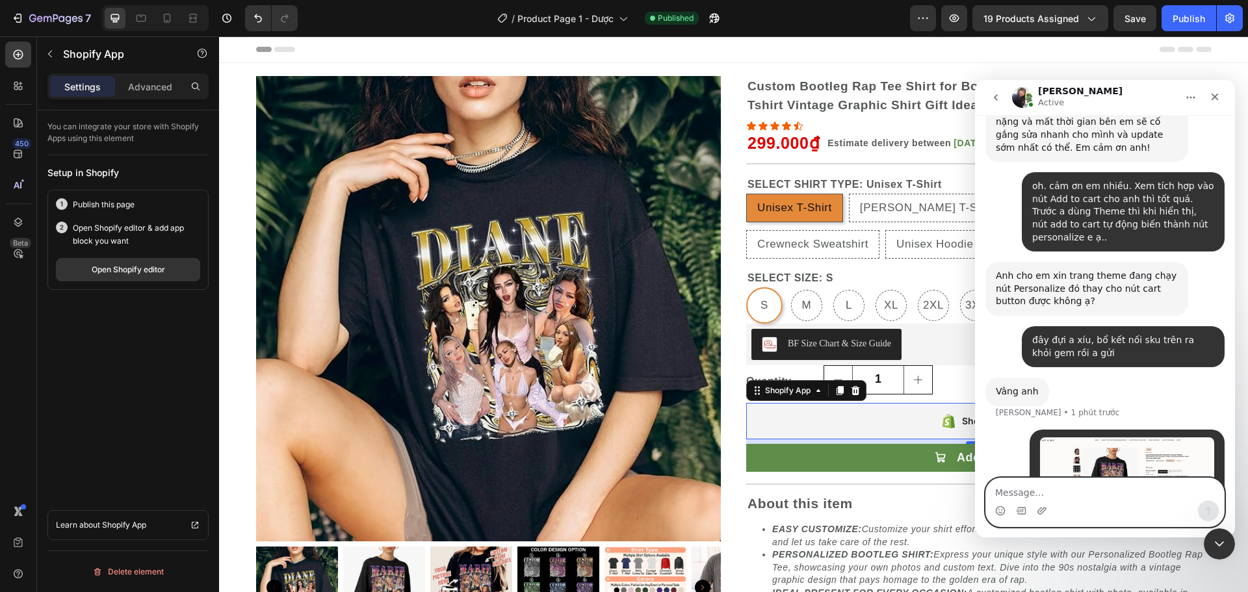
scroll to position [2548, 0]
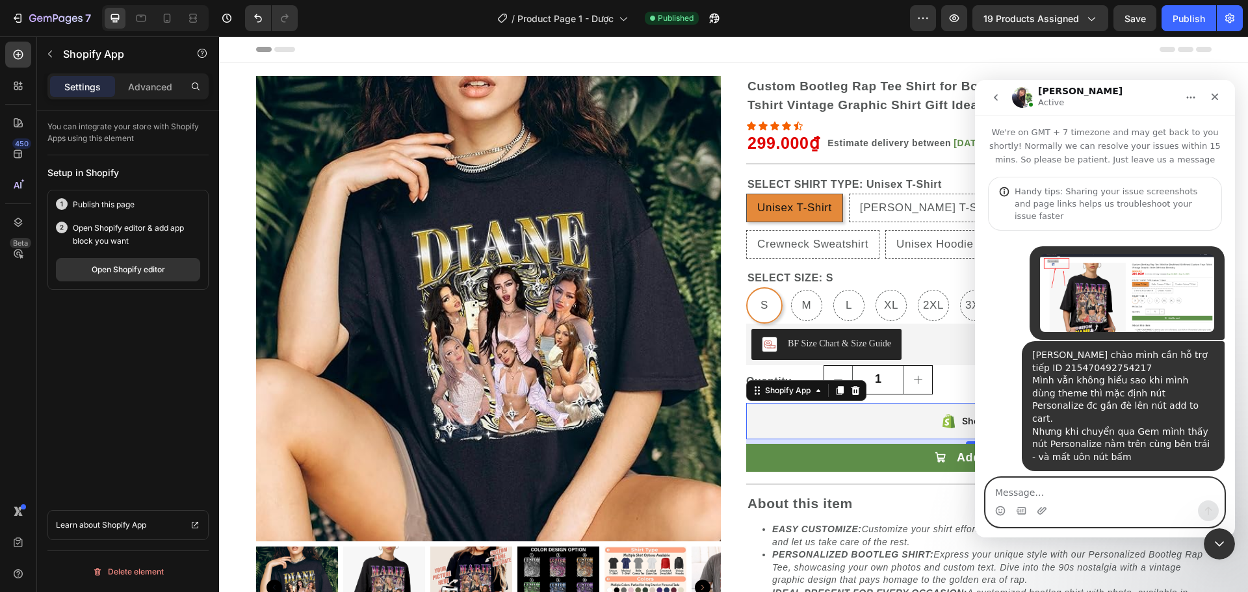
scroll to position [2548, 0]
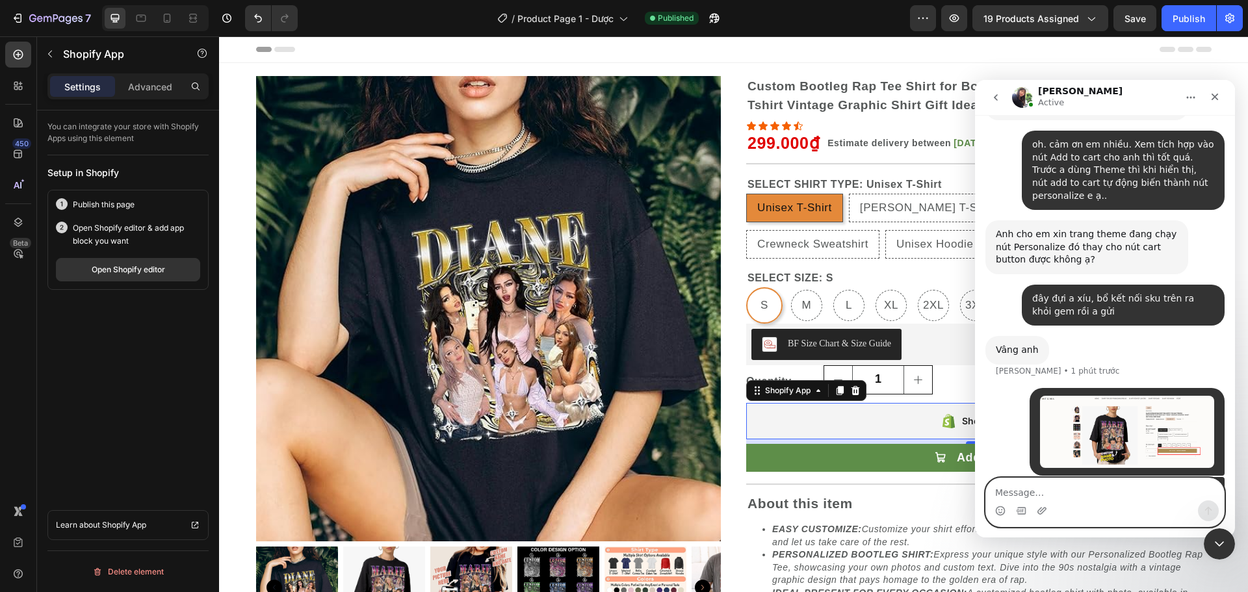
click at [1029, 487] on textarea "Message…" at bounding box center [1105, 489] width 238 height 22
type textarea "D"
paste textarea "Broadcast"
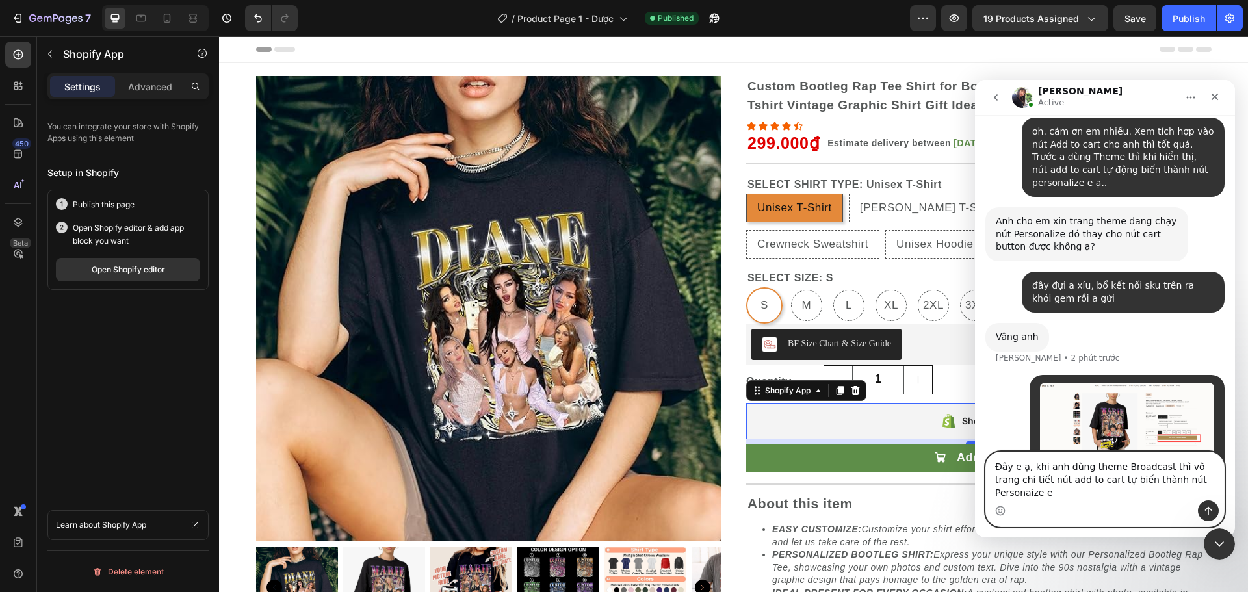
type textarea "Đây e ạ, khi anh dùng theme Broadcast thì vô trang chi tiết nút add to cart tự …"
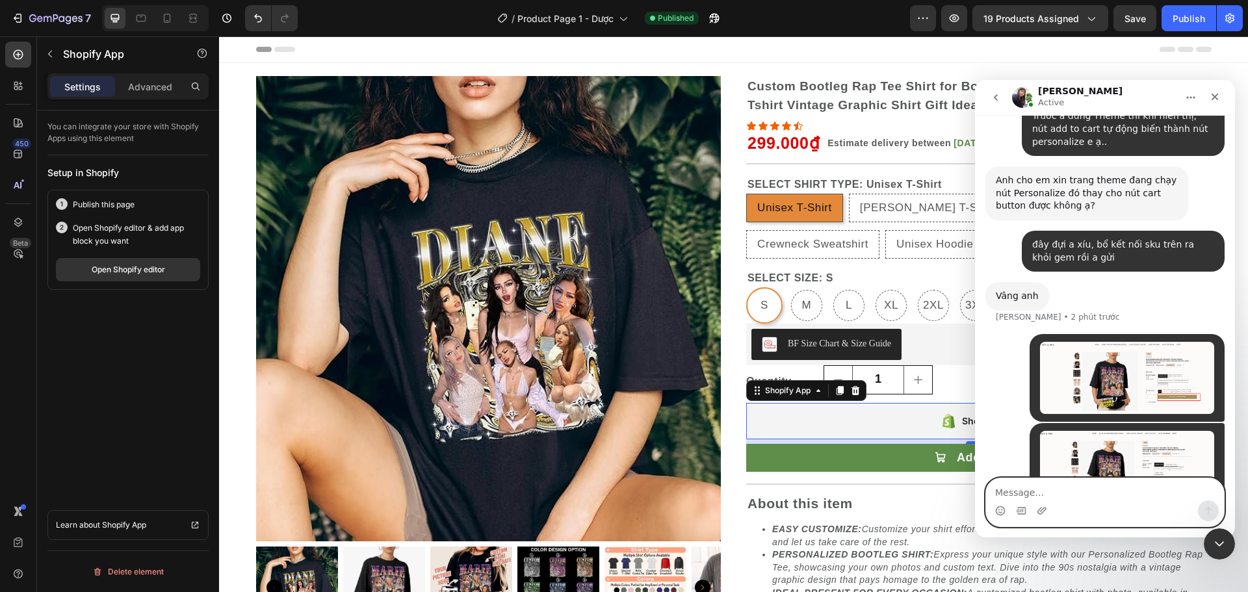
scroll to position [2603, 0]
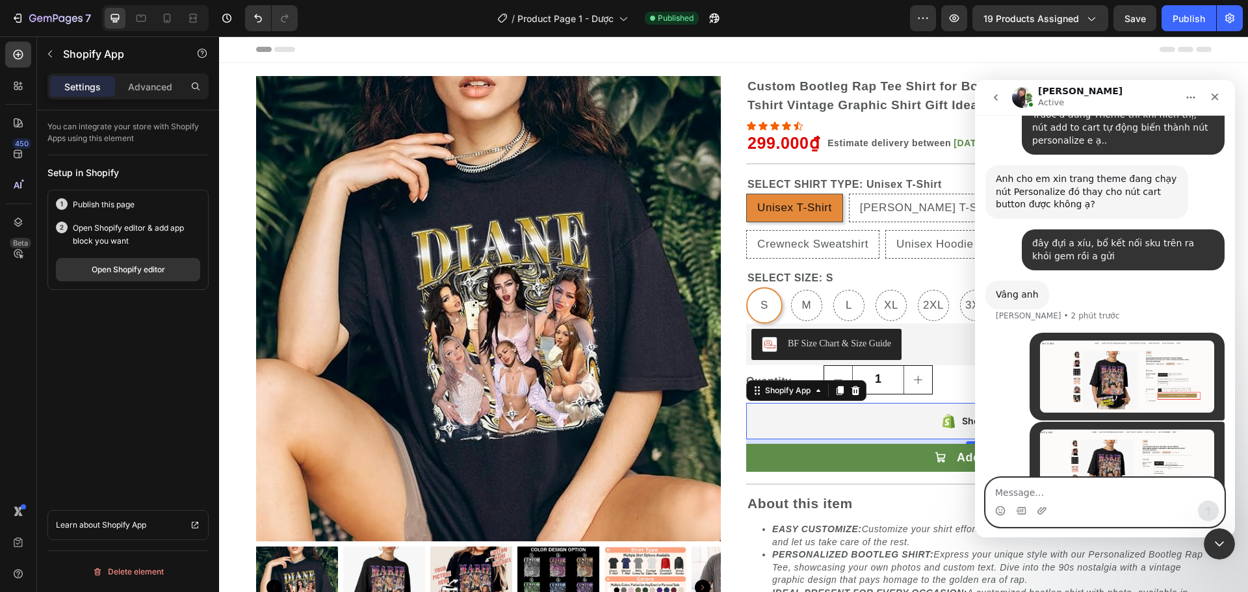
click at [1065, 485] on textarea "Message…" at bounding box center [1105, 489] width 238 height 22
click at [1180, 496] on textarea "Hoặc khi anh dùng theme free nó cũng thế" at bounding box center [1105, 489] width 238 height 22
type textarea "Hoặc khi anh dùng theme free nó cũng thế Tina à"
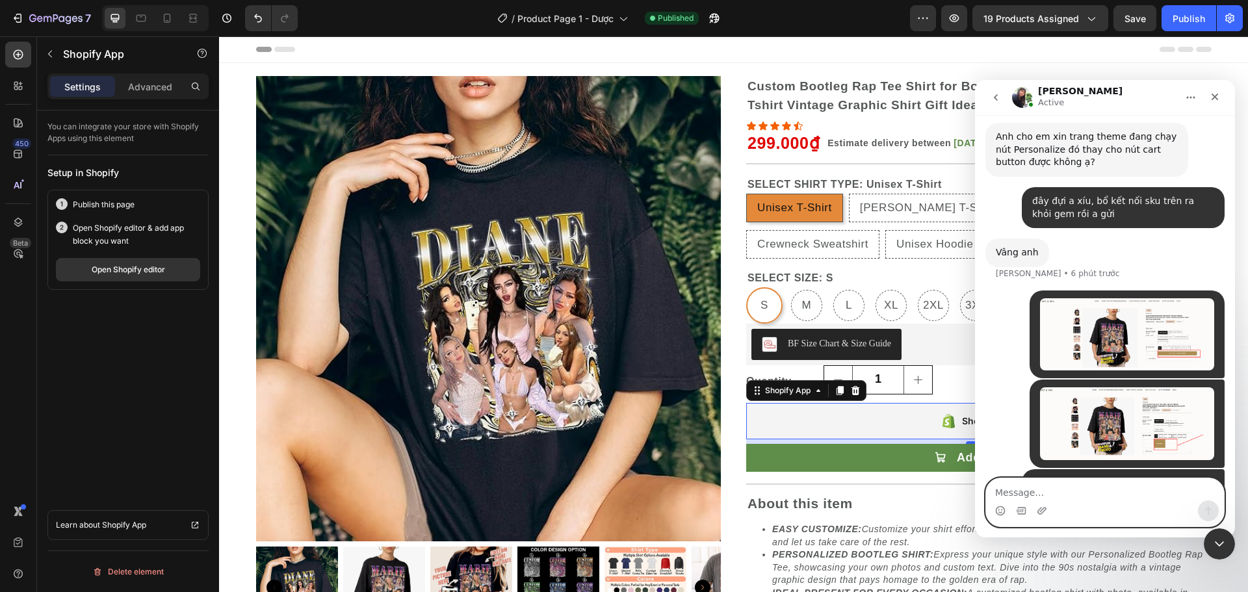
scroll to position [2695, 0]
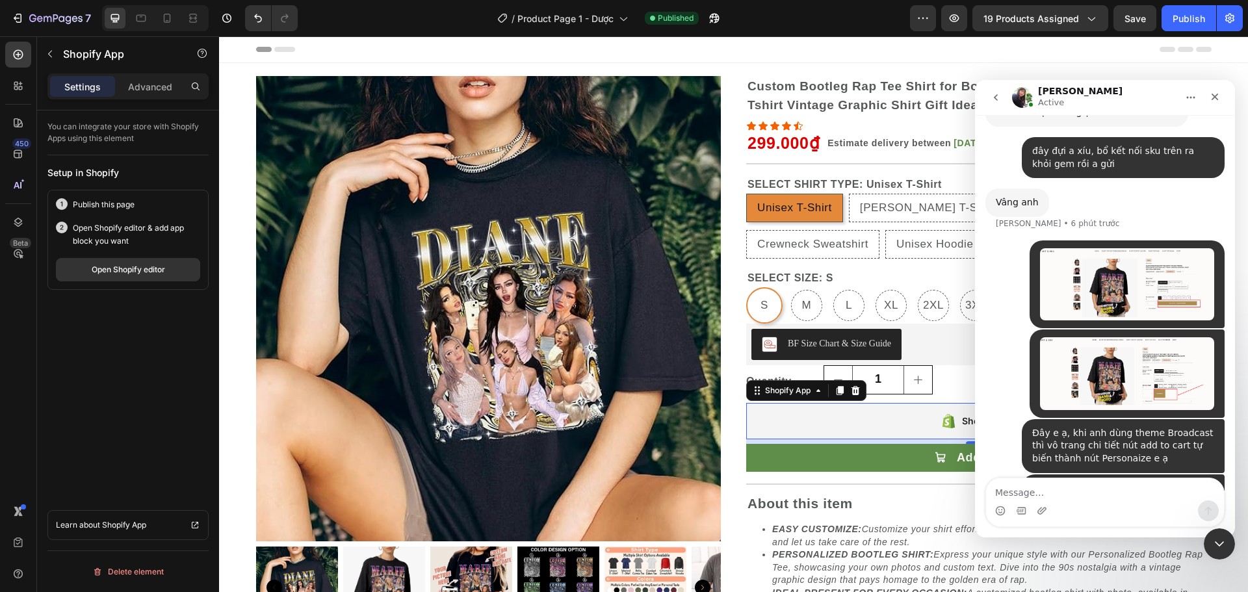
click at [1144, 248] on img "user nói…" at bounding box center [1127, 284] width 174 height 73
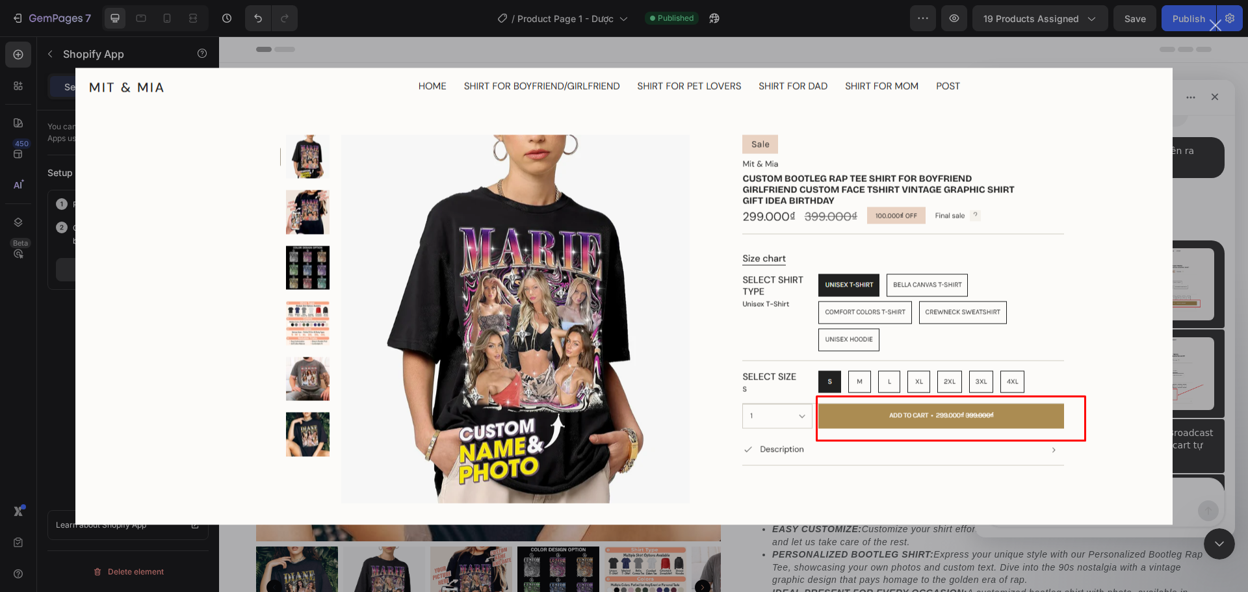
scroll to position [0, 0]
click at [1209, 360] on div "Ứng dụng nhắn tin trong Intercom" at bounding box center [624, 296] width 1248 height 592
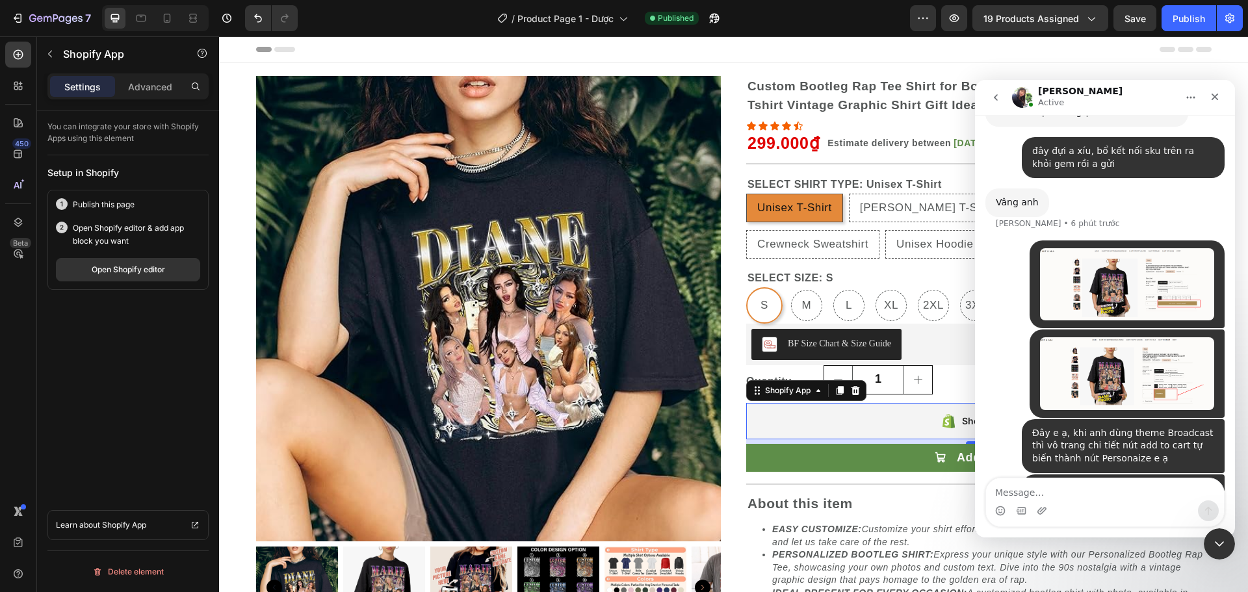
click at [1157, 337] on img "user nói…" at bounding box center [1127, 373] width 174 height 73
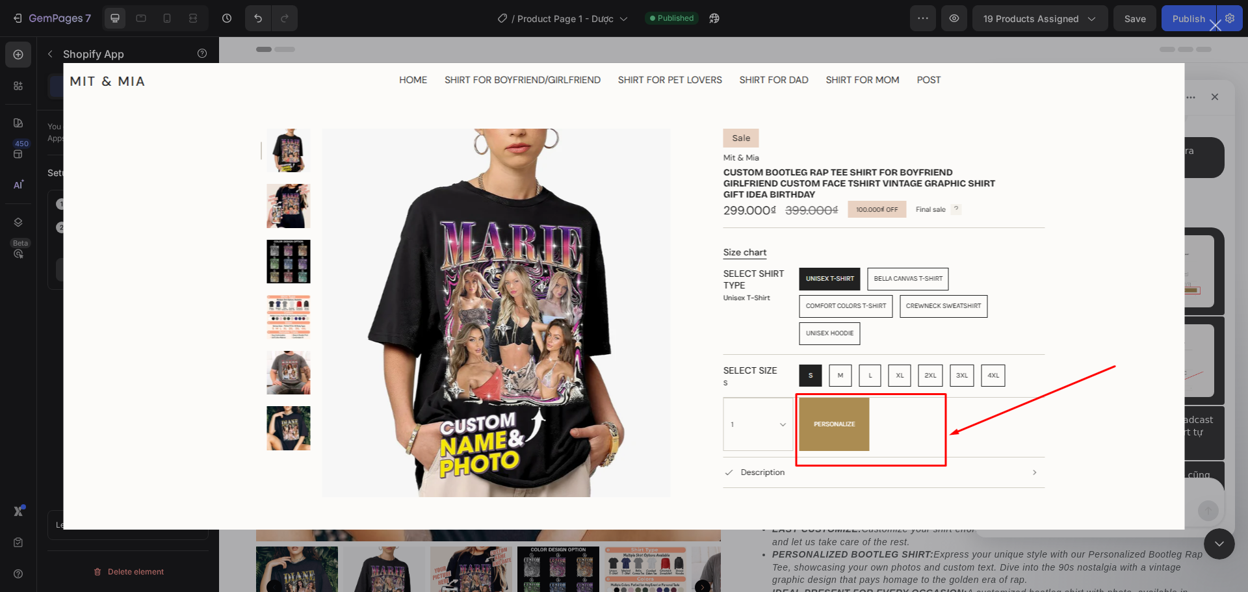
scroll to position [2697, 0]
click at [1212, 29] on div "Đóng" at bounding box center [1216, 26] width 12 height 12
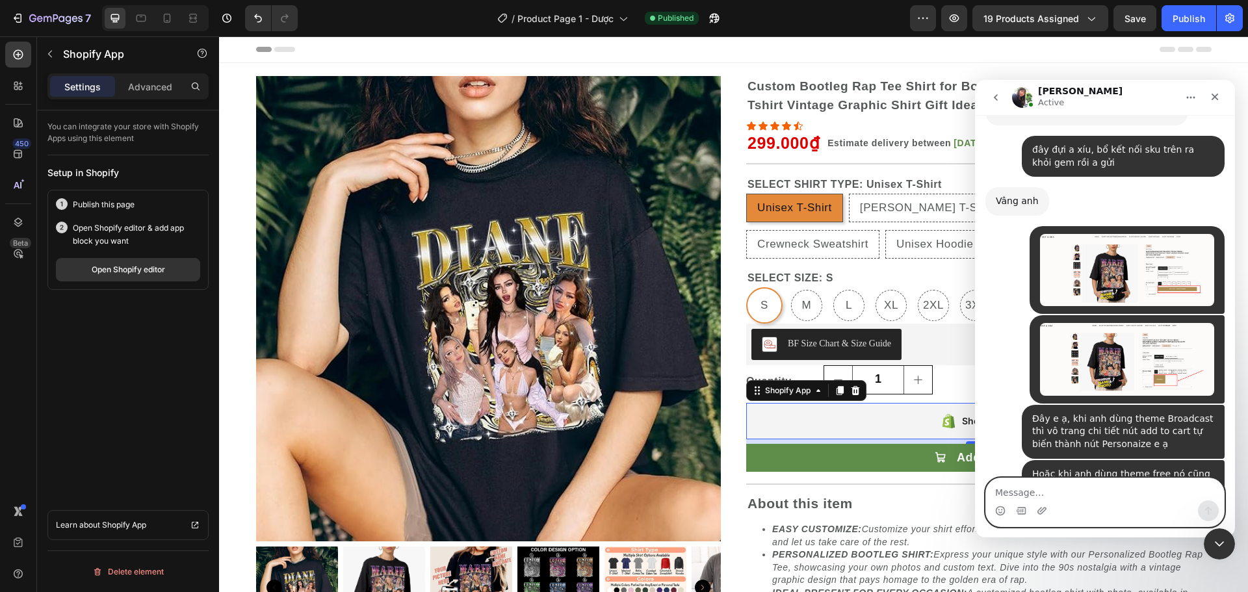
click at [1075, 490] on textarea "Message…" at bounding box center [1105, 489] width 238 height 22
type textarea "cảm ơn e!"
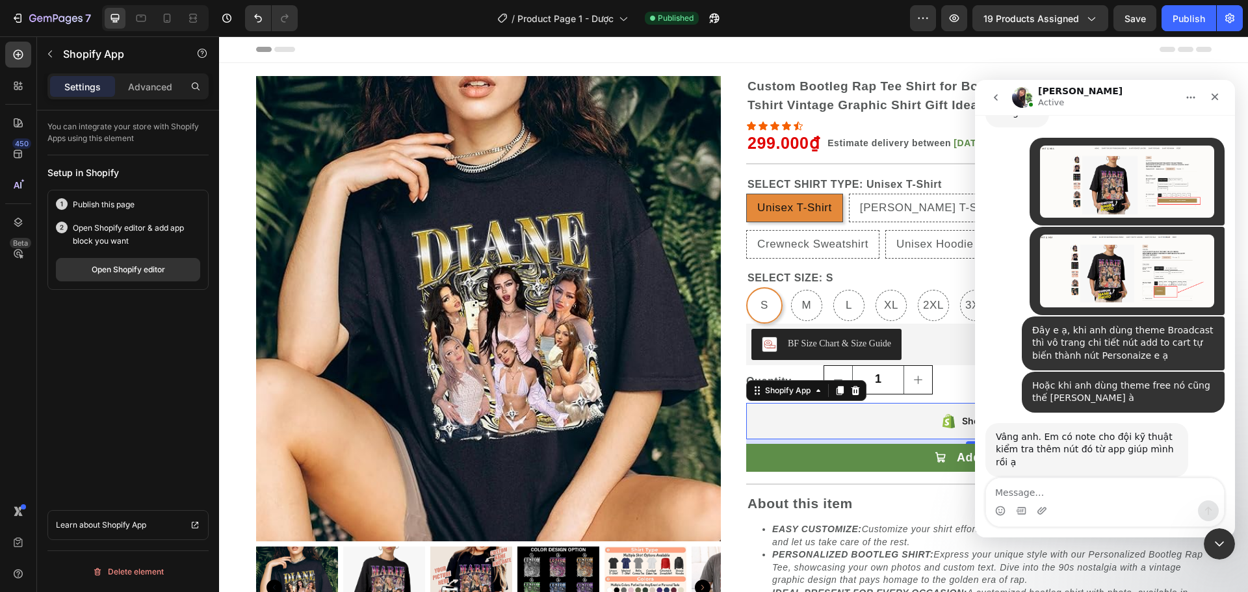
scroll to position [2774, 0]
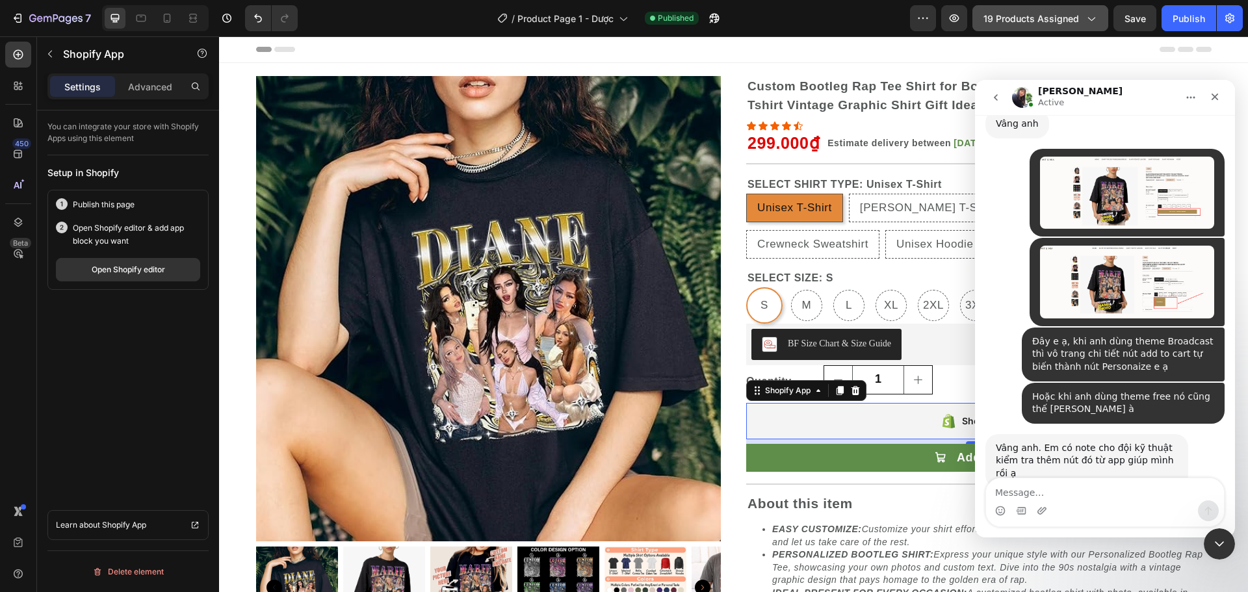
click at [1032, 23] on span "19 products assigned" at bounding box center [1032, 19] width 96 height 14
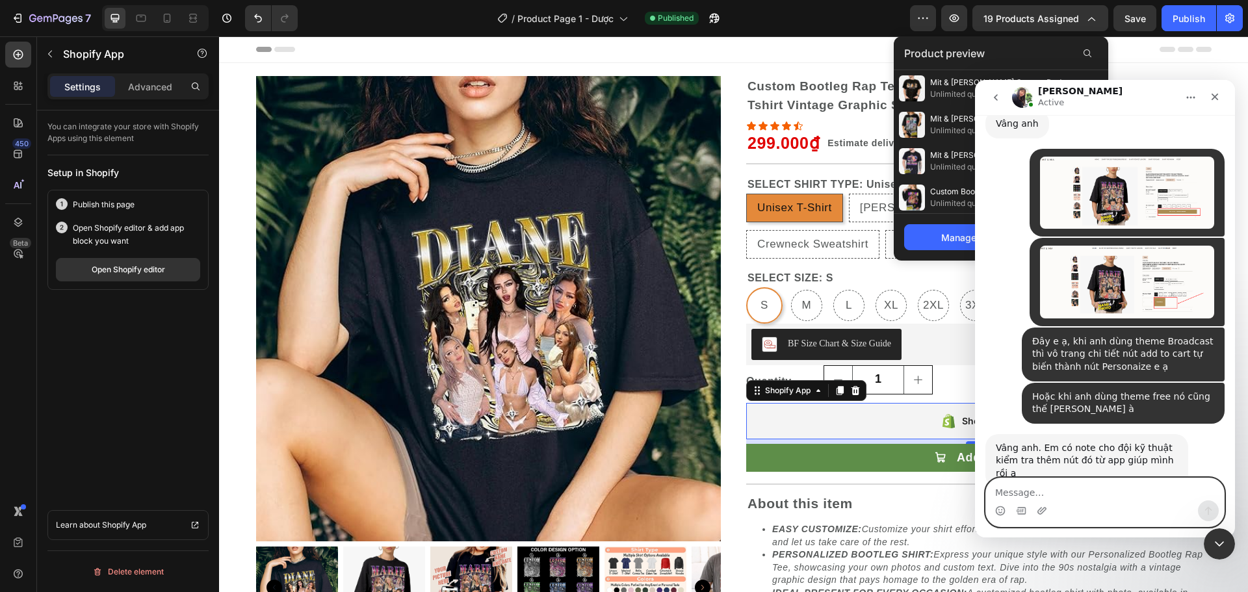
click at [1066, 482] on textarea "Message…" at bounding box center [1105, 489] width 238 height 22
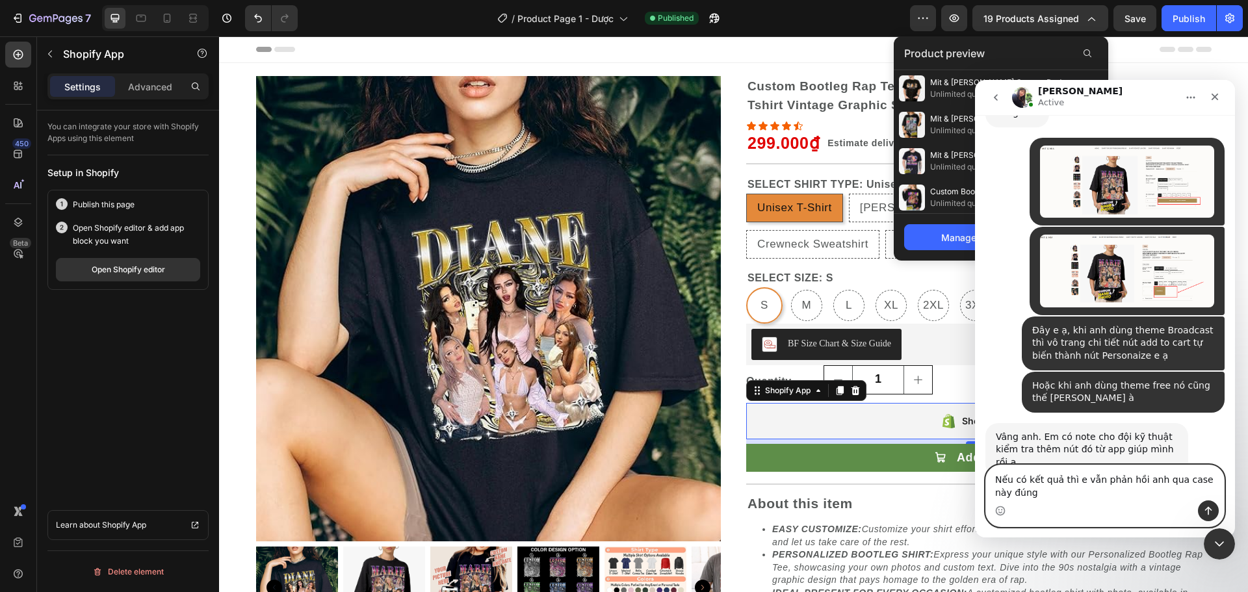
scroll to position [2787, 0]
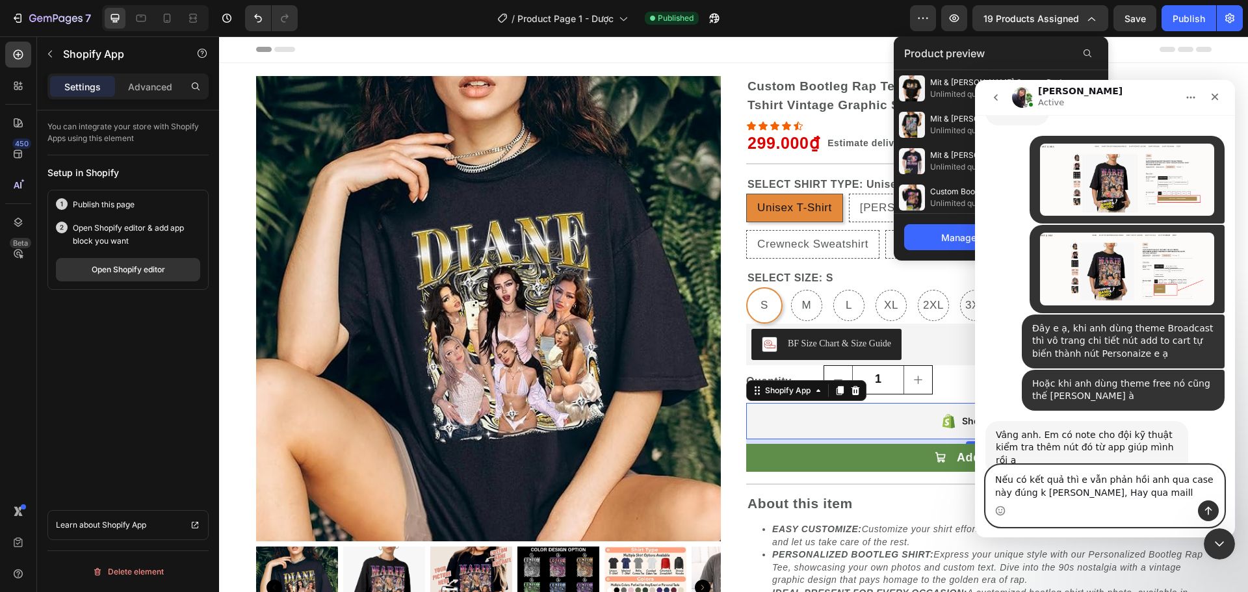
drag, startPoint x: 1047, startPoint y: 495, endPoint x: 1117, endPoint y: 501, distance: 69.8
click at [1117, 501] on div "Nếu có kết quả thì e vẫn phản hồi anh qua case này đúng k Tina, Hay qua maill N…" at bounding box center [1105, 495] width 238 height 61
type textarea "Nếu có kết quả thì e vẫn phản hồi anh qua case này đúng k Tina, ?"
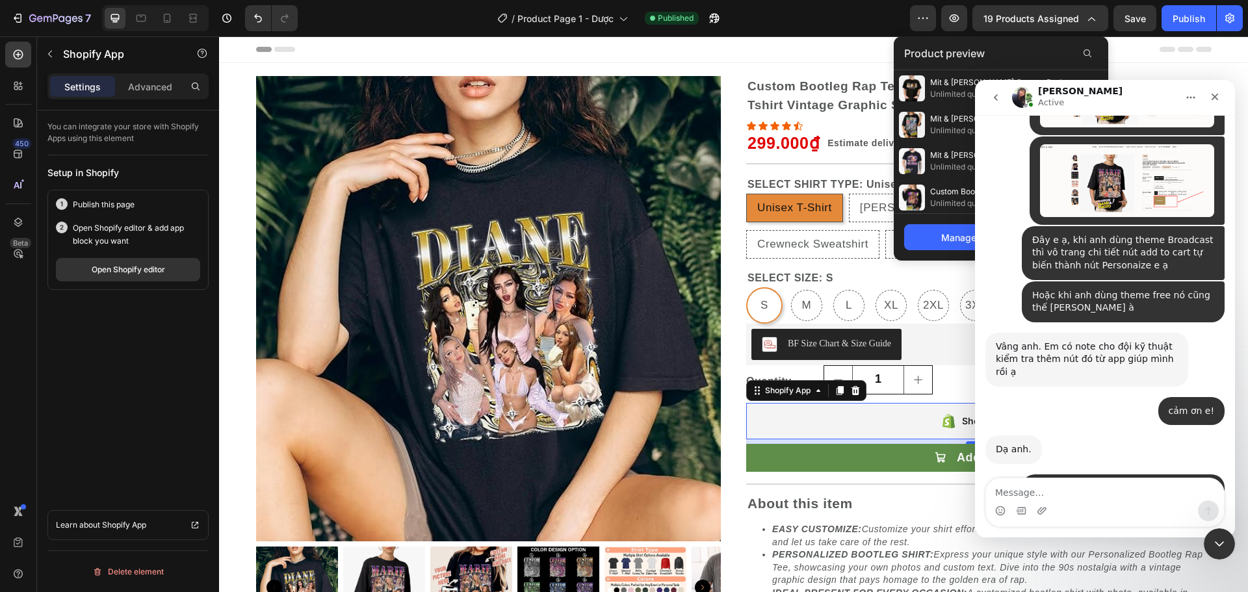
scroll to position [2877, 0]
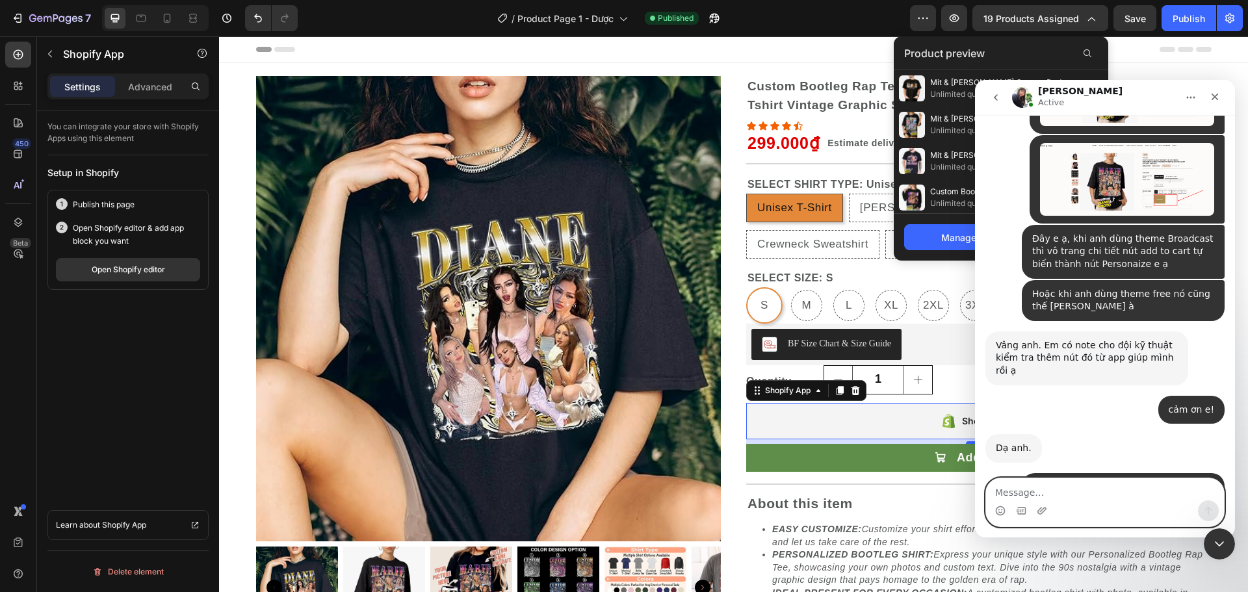
click at [1010, 486] on textarea "Message…" at bounding box center [1105, 489] width 238 height 22
type textarea "ok e"
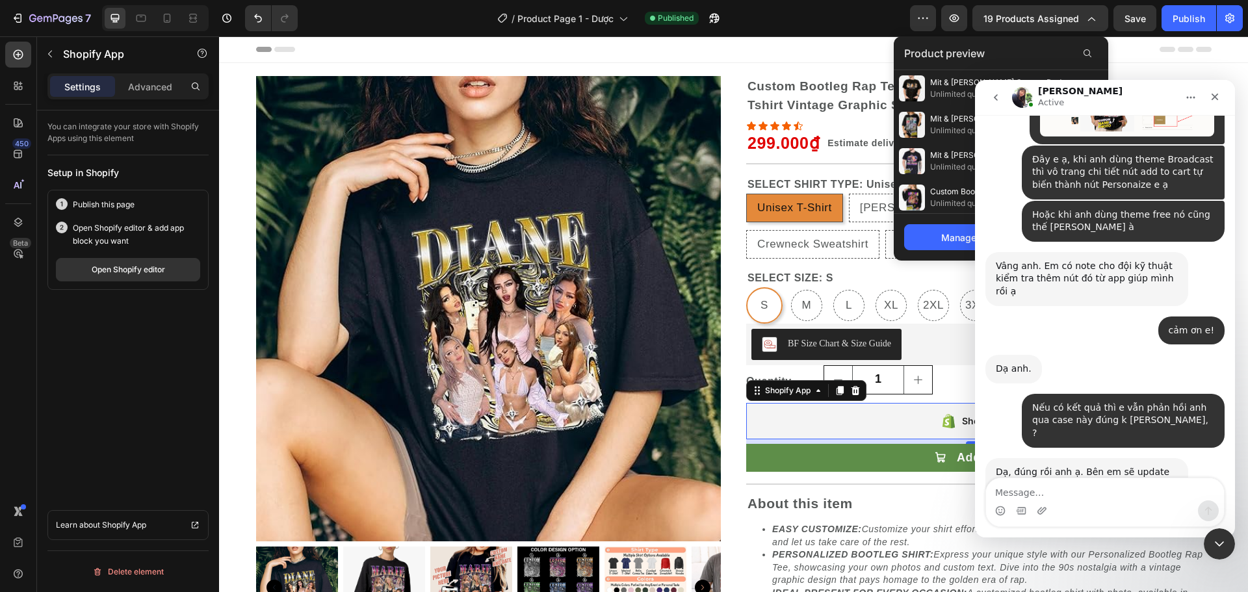
scroll to position [2955, 0]
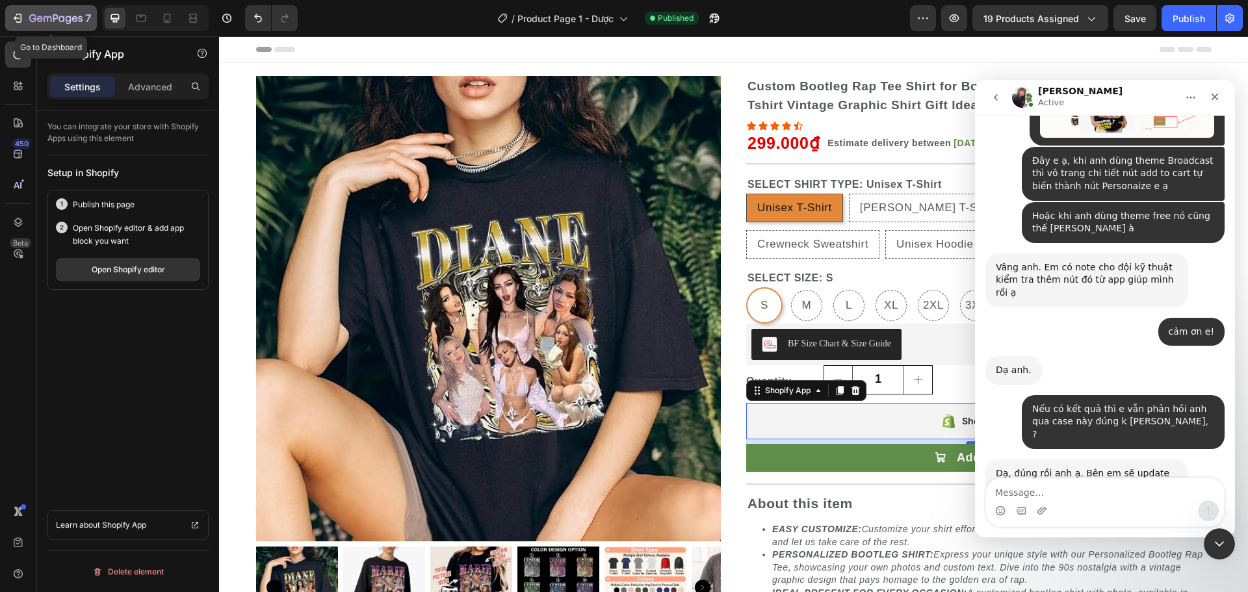
click at [10, 17] on button "7" at bounding box center [51, 18] width 92 height 26
